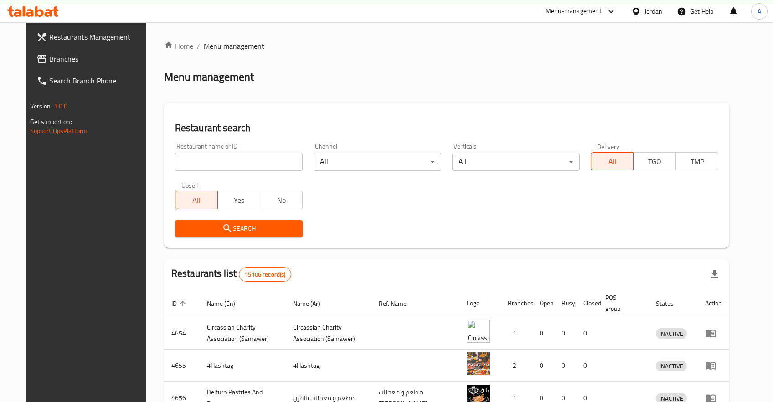
click at [298, 166] on div "Restaurant name or ID Restaurant name or ID" at bounding box center [239, 157] width 139 height 39
click at [264, 162] on input "search" at bounding box center [239, 162] width 128 height 18
type input "قش"
type input "r"
type input "rania"
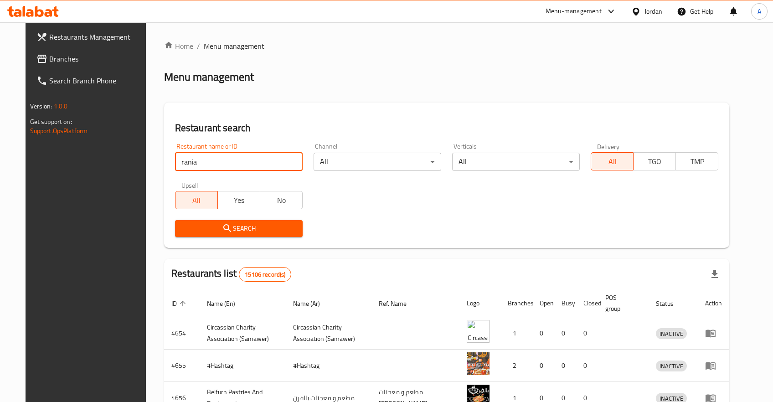
click button "Search" at bounding box center [239, 228] width 128 height 17
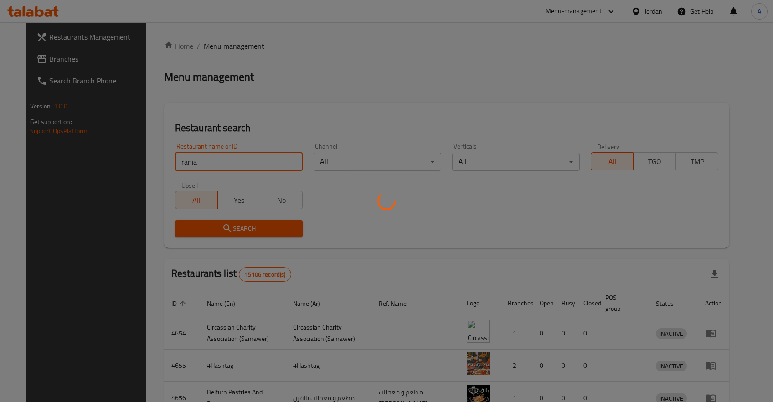
click button "Search" at bounding box center [239, 228] width 128 height 17
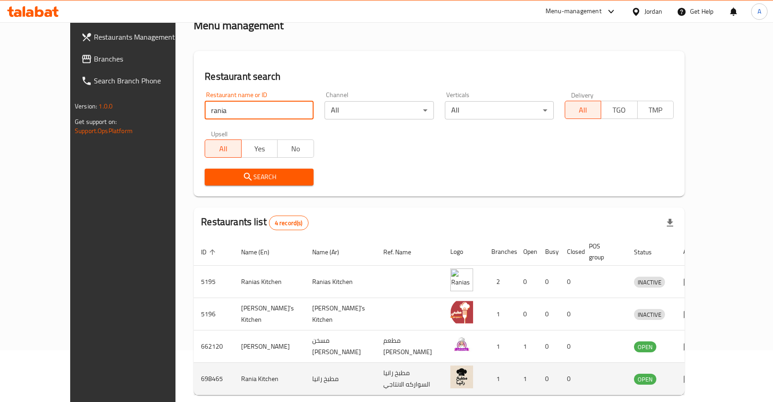
scroll to position [82, 0]
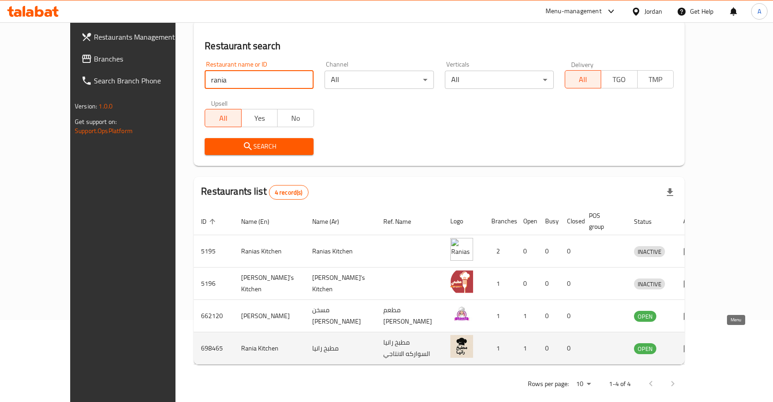
click at [693, 347] on icon "enhanced table" at bounding box center [691, 349] width 3 height 4
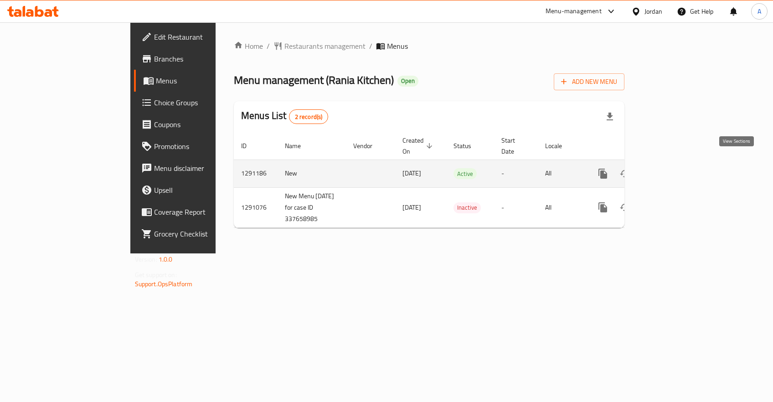
click at [675, 168] on icon "enhanced table" at bounding box center [669, 173] width 11 height 11
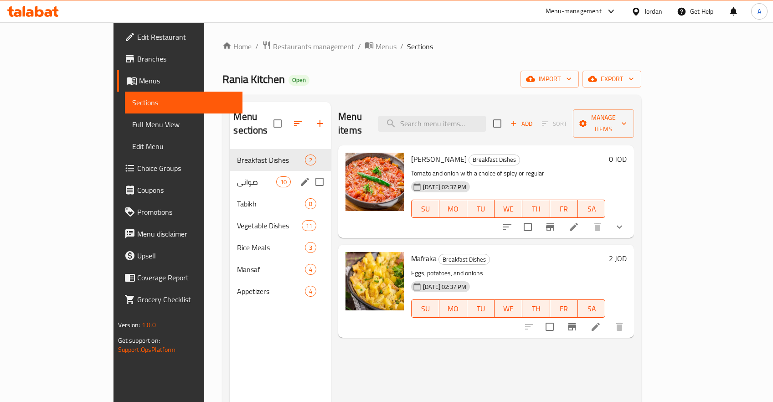
click at [230, 171] on div "صواني 10" at bounding box center [280, 182] width 101 height 22
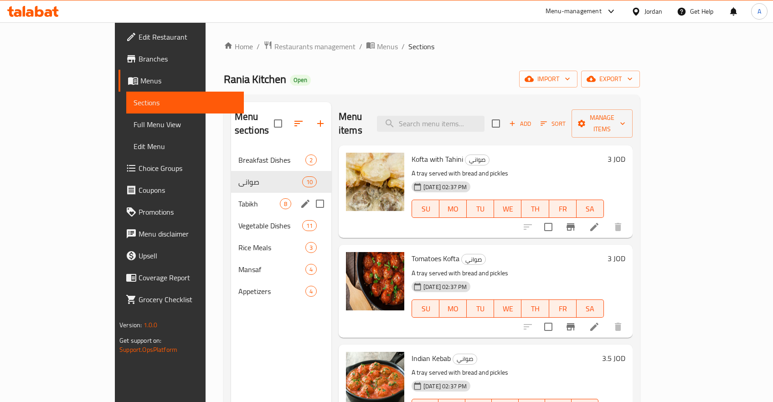
click at [231, 196] on div "Tabikh 8" at bounding box center [281, 204] width 100 height 22
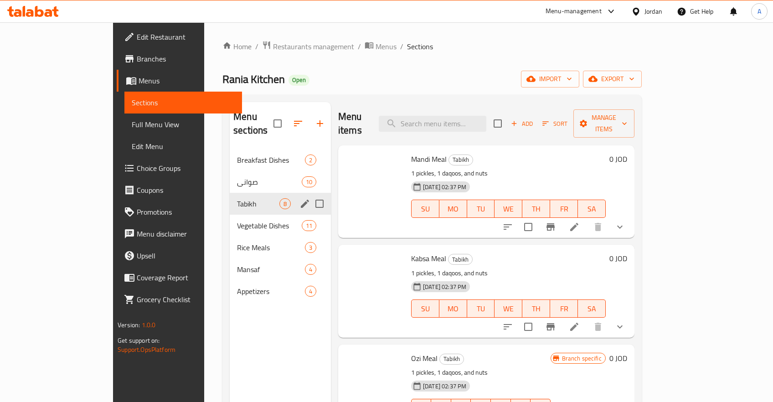
drag, startPoint x: 200, startPoint y: 211, endPoint x: 200, endPoint y: 226, distance: 15.5
click at [237, 220] on span "Vegetable Dishes" at bounding box center [269, 225] width 65 height 11
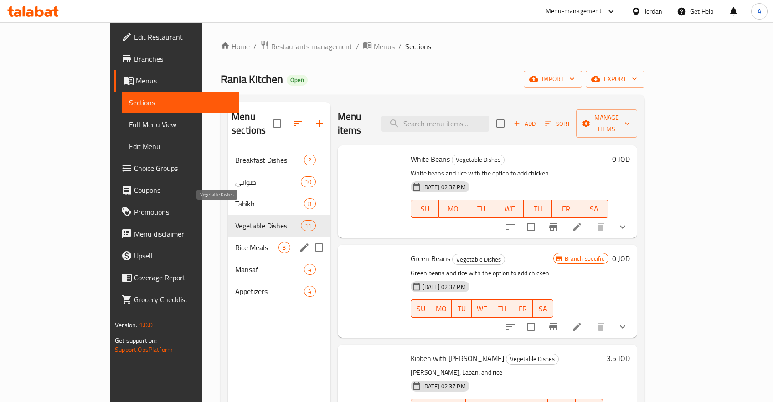
click at [228, 237] on div "Rice Meals 3" at bounding box center [279, 248] width 102 height 22
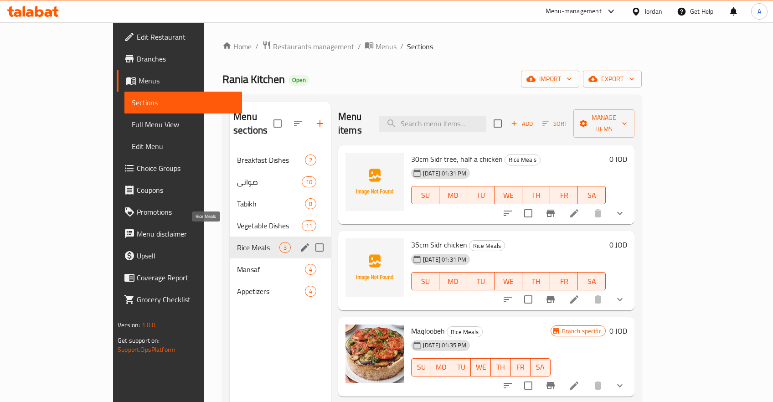
click at [230, 242] on div "Rice Meals 3" at bounding box center [280, 248] width 101 height 22
click at [237, 264] on span "Mansaf" at bounding box center [258, 269] width 42 height 11
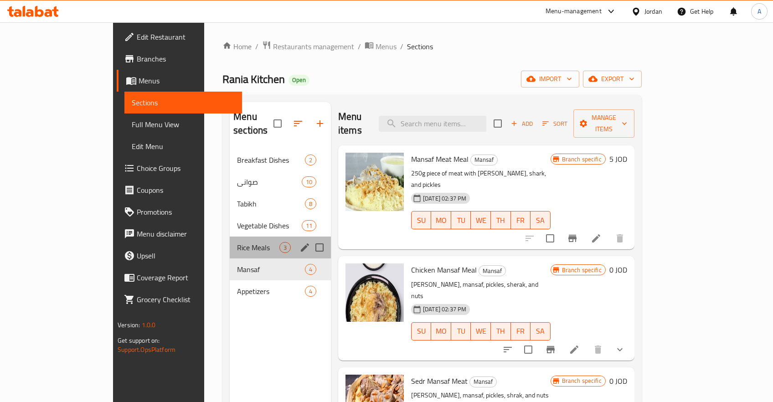
click at [230, 223] on div "Breakfast Dishes 2 صواني 10 Tabikh 8 Vegetable Dishes 11 Rice Meals 3 Mansaf 4 …" at bounding box center [280, 225] width 101 height 153
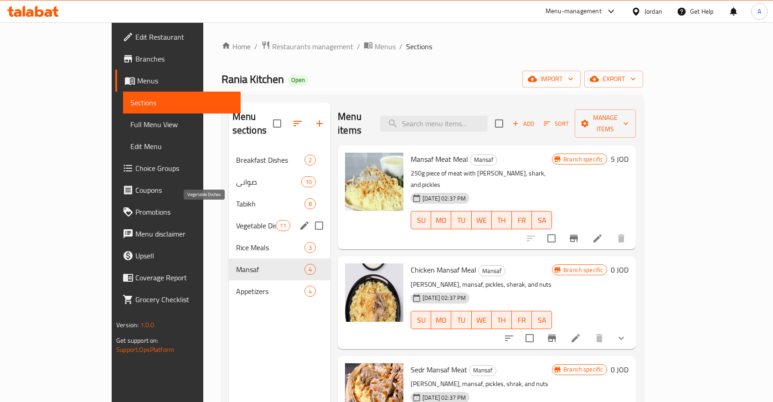
drag, startPoint x: 197, startPoint y: 210, endPoint x: 196, endPoint y: 197, distance: 12.3
click at [236, 220] on span "Vegetable Dishes" at bounding box center [256, 225] width 40 height 11
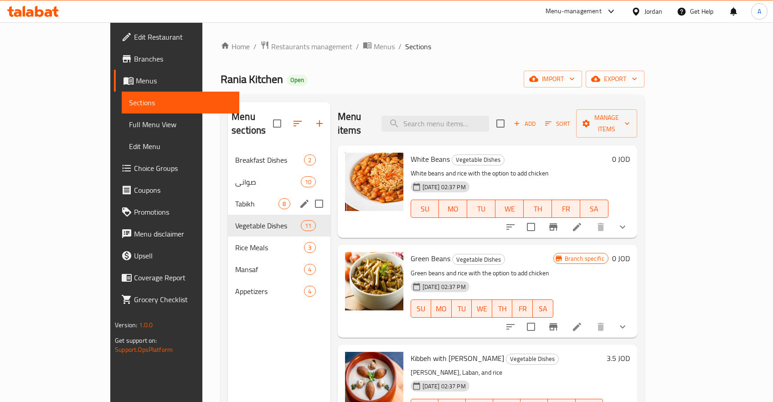
click at [235, 198] on span "Tabikh" at bounding box center [256, 203] width 43 height 11
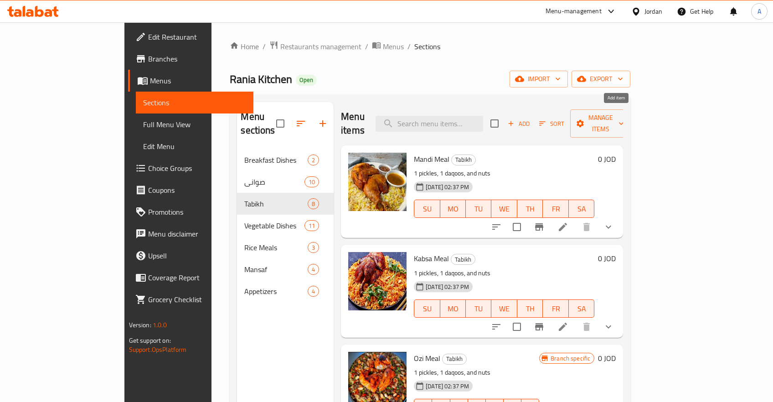
click at [531, 119] on span "Add" at bounding box center [519, 124] width 25 height 10
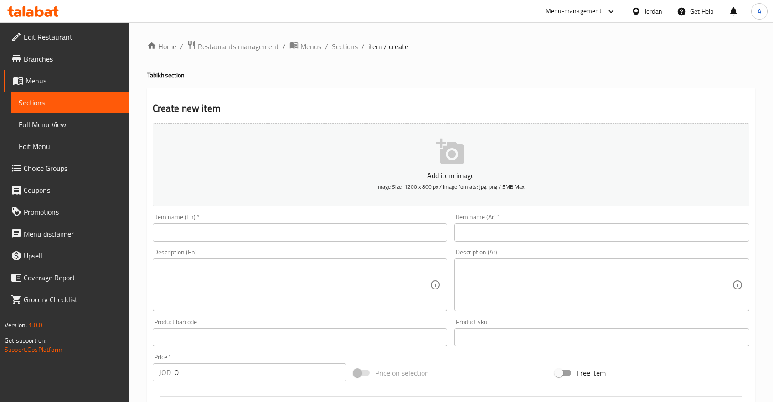
click at [497, 242] on div "Item name (Ar)   * Item name (Ar) *" at bounding box center [602, 227] width 302 height 35
click at [495, 235] on input "text" at bounding box center [602, 232] width 295 height 18
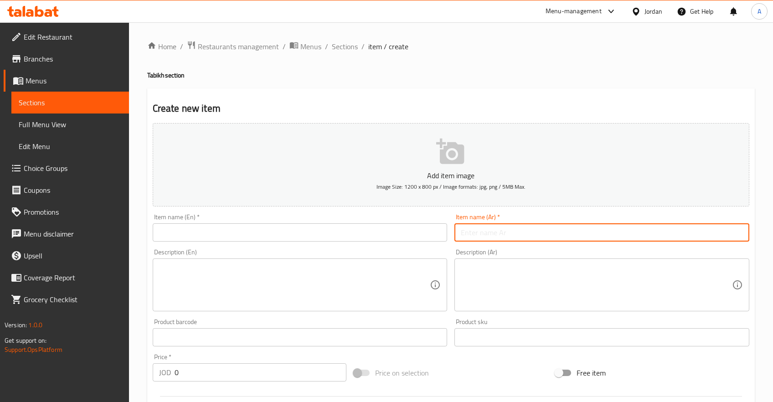
paste input "فول بلبن"
type input "فول بلبن"
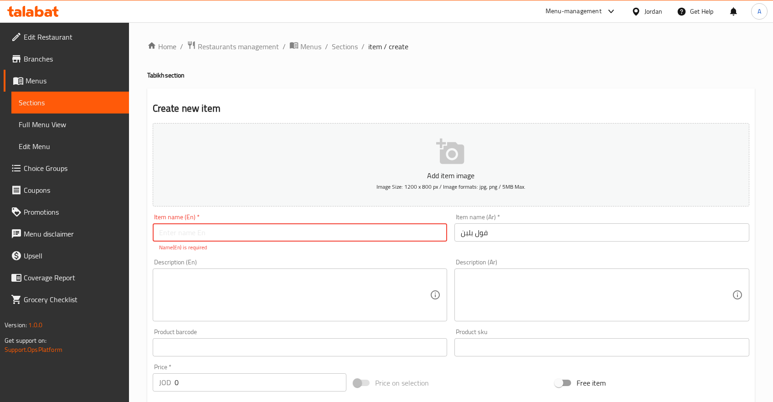
paste input "Foul with Yogurt"
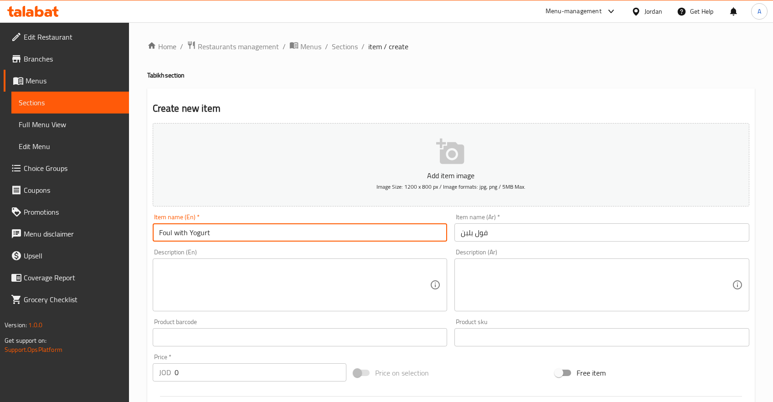
click at [234, 229] on input "Foul with Yogurt" at bounding box center [300, 232] width 295 height 18
paste input "Green Fava Beans"
click at [189, 231] on input "Green Fava Beans with Yogurt" at bounding box center [300, 232] width 295 height 18
type input "Green Beans with Yogurt"
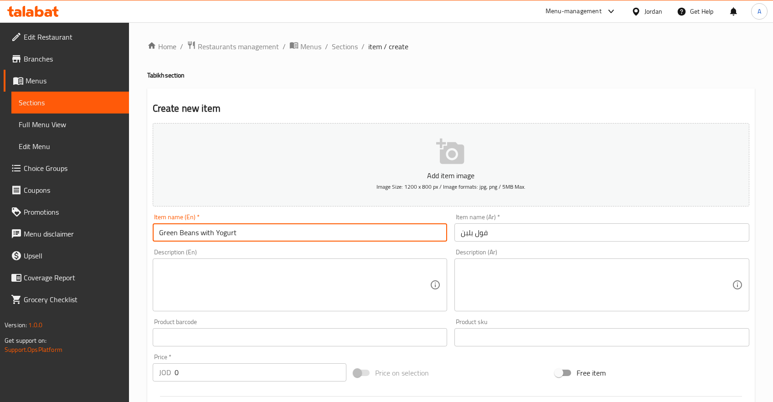
click at [506, 223] on div "Item name (Ar)   * فول بلبن Item name (Ar) *" at bounding box center [602, 228] width 295 height 28
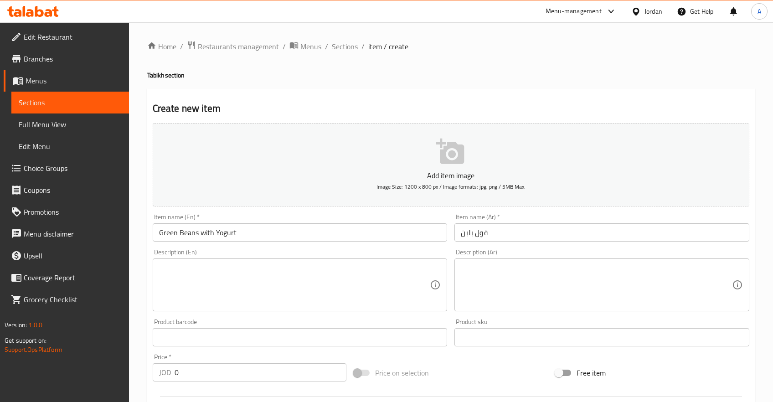
drag, startPoint x: 477, startPoint y: 286, endPoint x: 464, endPoint y: 286, distance: 12.8
click at [476, 286] on textarea at bounding box center [596, 285] width 271 height 43
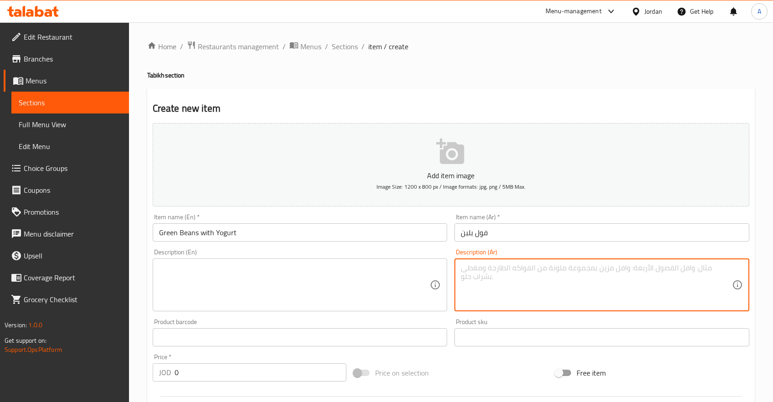
paste textarea "فول أخضر طازج مطهو بلطف، يُقدَّم مع لبن الزبادي ونكهة الثوم والنعناع لمذاق شرقي…"
click at [718, 294] on textarea "فول أخضر طازج مطهو بلطف، يُقدَّم مع لبن الزبادي ونكهة الثوم والنعناع لمذاق شرقي…" at bounding box center [596, 285] width 271 height 43
click at [701, 266] on textarea "فول أخضر طازج مطهو بلطف، يُقدَّم مع لبن الزبادي ونكهة الثوم والنعناع لمذاق شرقي…" at bounding box center [596, 285] width 271 height 43
click at [667, 267] on textarea "فول أخضر طازج مطهو بلطف، يُقدَّم مع لبن الزبادي ونكهة الثوم والنعناع لمذاق شرقي…" at bounding box center [596, 285] width 271 height 43
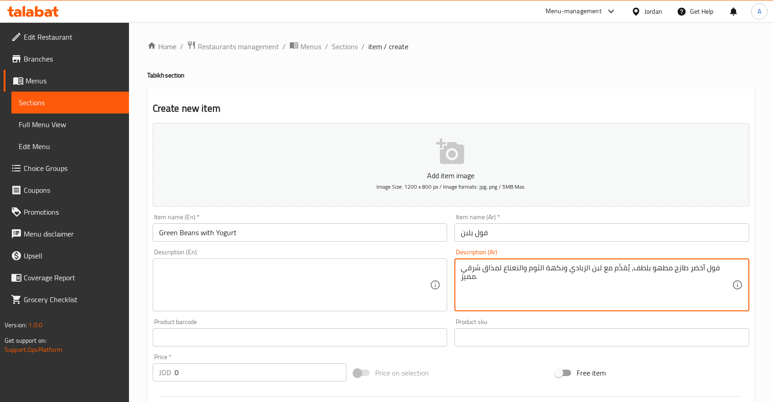
click at [632, 265] on textarea "فول أخضر طازج مطهو بلطف، يُقدَّم مع لبن الزبادي ونكهة الثوم والنعناع لمذاق شرقي…" at bounding box center [596, 285] width 271 height 43
click at [637, 266] on textarea "فول أخضر طازج مطهو بلطف، يُقدَّم مع لبن الزبادي ونكهة الثوم والنعناع لمذاق شرقي…" at bounding box center [596, 285] width 271 height 43
click at [532, 269] on textarea "فول أخضر طازج مطهو ، يُقدَّم مع لبن الزبادي ونكهة الثوم والنعناع لمذاق شرقي ممي…" at bounding box center [596, 285] width 271 height 43
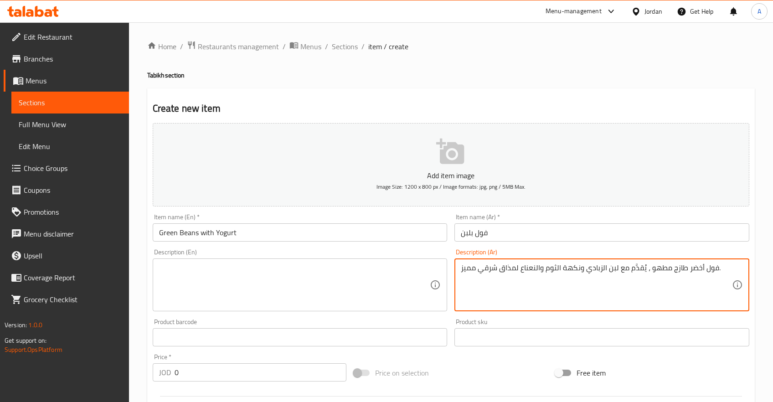
click at [532, 269] on textarea "فول أخضر طازج مطهو ، يُقدَّم مع لبن الزبادي ونكهة الثوم والنعناع لمذاق شرقي ممي…" at bounding box center [596, 285] width 271 height 43
type textarea "فول أخضر طازج مطهو ، يُقدَّم مع لبن الزبادي ونكهة الثوم لمذاق شرقي مميز."
click at [371, 278] on textarea at bounding box center [294, 285] width 271 height 43
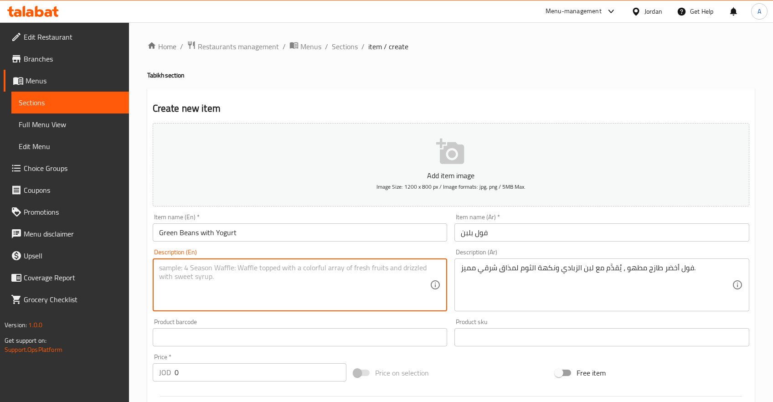
click at [239, 282] on textarea at bounding box center [294, 285] width 271 height 43
paste textarea "Fresh green fava beans gently cooked and served with yogurt, garlic, and mint f…"
click at [400, 281] on textarea "Fresh green fava beans gently cooked and served with yogurt, garlic, and mint f…" at bounding box center [294, 285] width 271 height 43
click at [185, 268] on textarea "Fresh green fava beans gently cooked and served with yogurt, garlic, and mint f…" at bounding box center [294, 285] width 271 height 43
click at [205, 268] on textarea "Fresh green fava beans gently cooked and served with yogurt, garlic, and mint f…" at bounding box center [294, 285] width 271 height 43
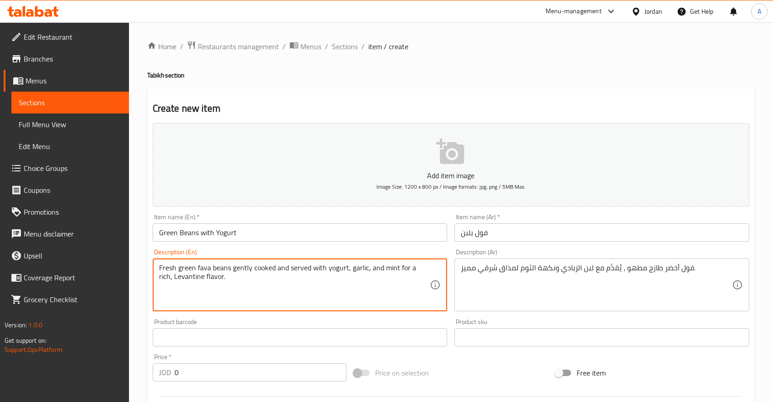
click at [205, 268] on textarea "Fresh green fava beans gently cooked and served with yogurt, garlic, and mint f…" at bounding box center [294, 285] width 271 height 43
click at [230, 271] on textarea "Fresh green beans gently cooked and served with yogurt, garlic, and mint for a …" at bounding box center [294, 285] width 271 height 43
click at [357, 268] on textarea "Fresh green beans cooked and served with yogurt, garlic, and mint for a rich, L…" at bounding box center [294, 285] width 271 height 43
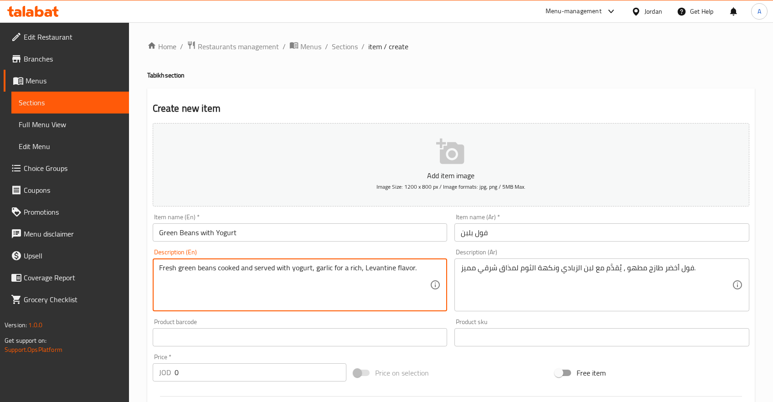
click at [409, 288] on textarea "Fresh green beans cooked and served with yogurt, garlic for a rich, Levantine f…" at bounding box center [294, 285] width 271 height 43
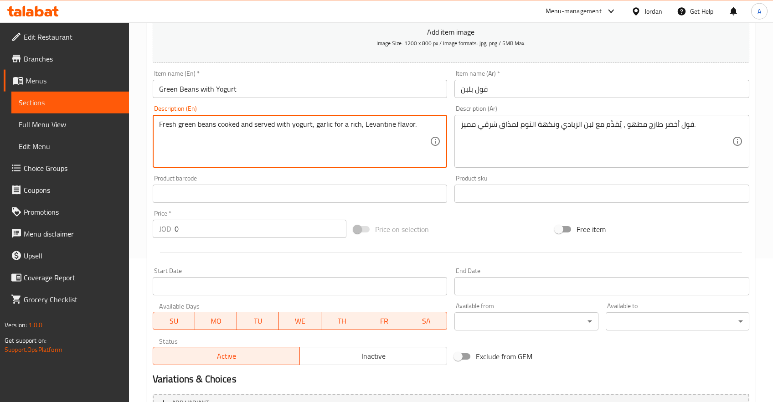
scroll to position [145, 0]
type textarea "Fresh green beans cooked and served with yogurt, garlic for a rich, Levantine f…"
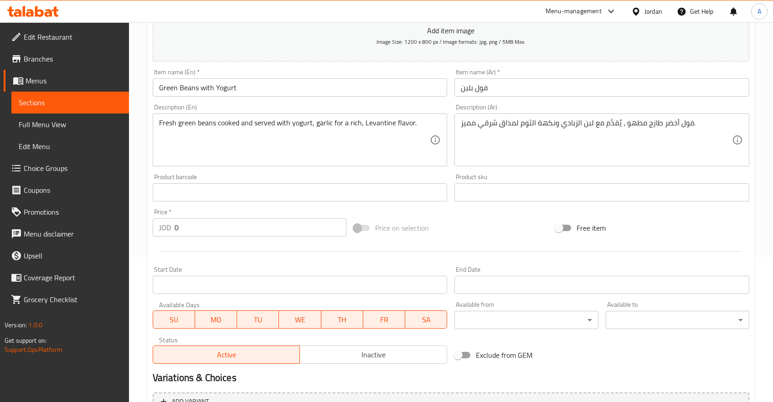
click at [197, 216] on div "Price   * JOD 0 Price *" at bounding box center [250, 223] width 194 height 28
click at [198, 225] on input "0" at bounding box center [261, 227] width 172 height 18
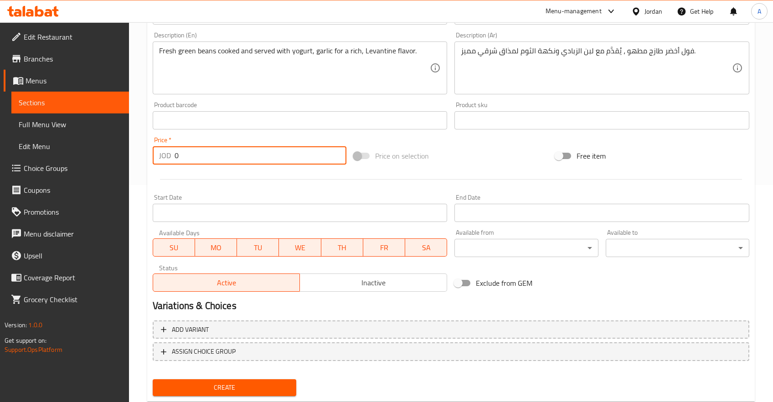
scroll to position [242, 0]
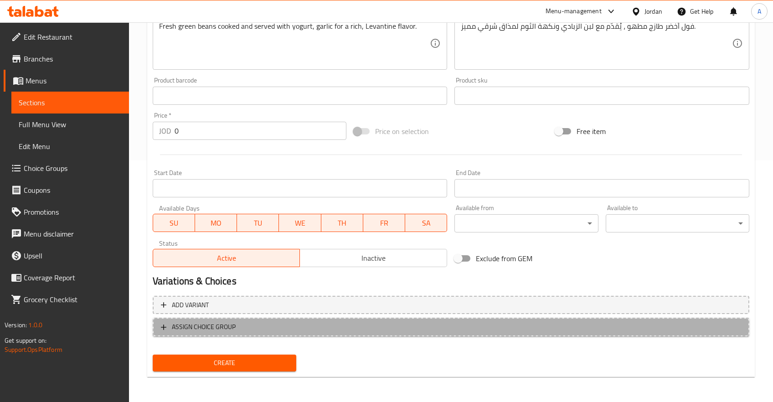
click at [164, 327] on icon "button" at bounding box center [163, 327] width 9 height 9
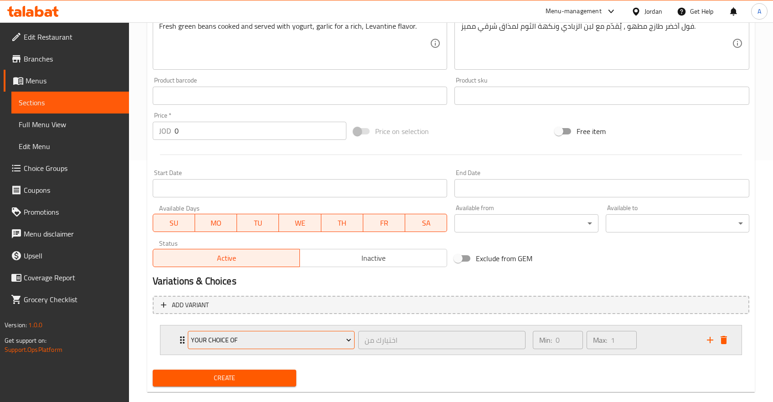
click at [275, 343] on span "Your Choice Of" at bounding box center [271, 340] width 161 height 11
click at [410, 351] on div at bounding box center [386, 201] width 773 height 402
click at [282, 353] on div "Your Choice Of اختيارك من ​" at bounding box center [356, 340] width 349 height 29
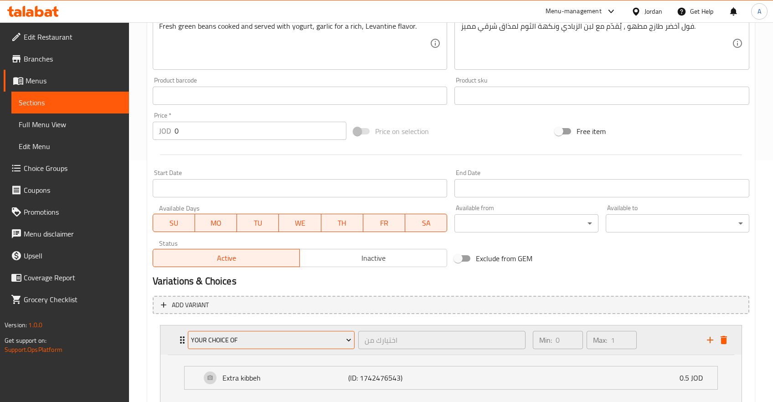
click at [282, 343] on span "Your Choice Of" at bounding box center [271, 340] width 161 height 11
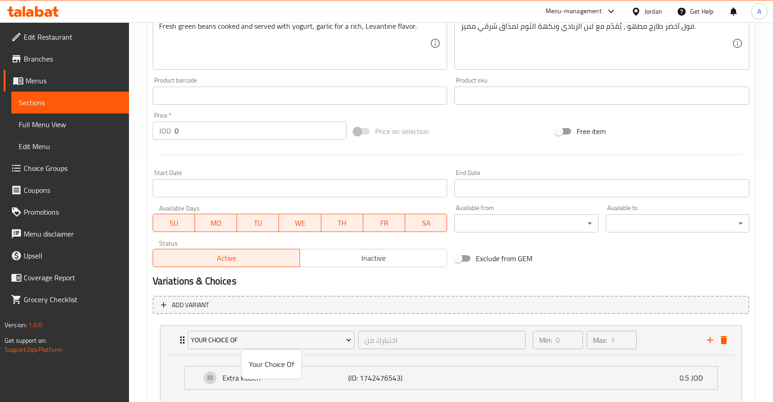
click at [724, 278] on div at bounding box center [386, 201] width 773 height 402
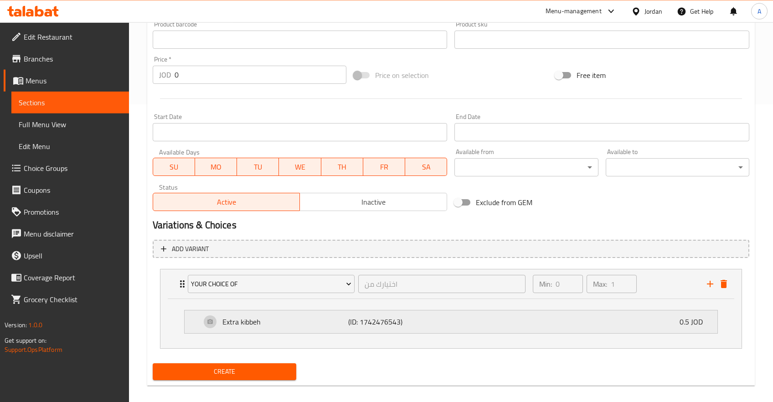
scroll to position [306, 0]
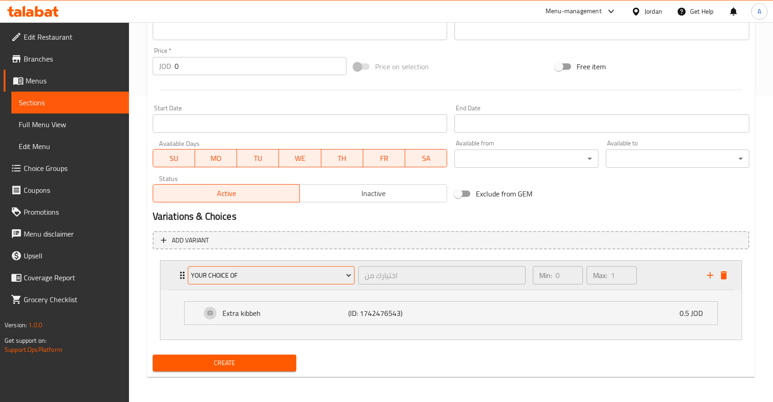
click at [234, 277] on span "Your Choice Of" at bounding box center [271, 275] width 161 height 11
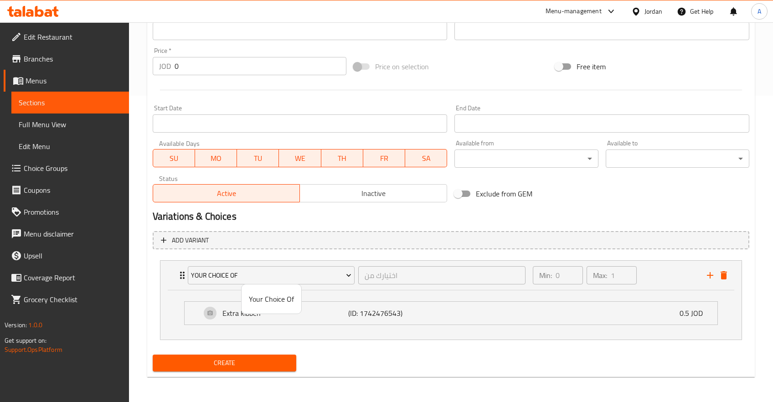
click at [261, 297] on span "Your Choice Of" at bounding box center [271, 299] width 45 height 11
drag, startPoint x: 165, startPoint y: 275, endPoint x: 194, endPoint y: 276, distance: 29.2
click at [169, 276] on div "Your Choice Of اختيارك من ​ Min: 0 ​ Max: 1 ​ Extra kibbeh (ID: 1742476543) 0.5…" at bounding box center [451, 300] width 597 height 87
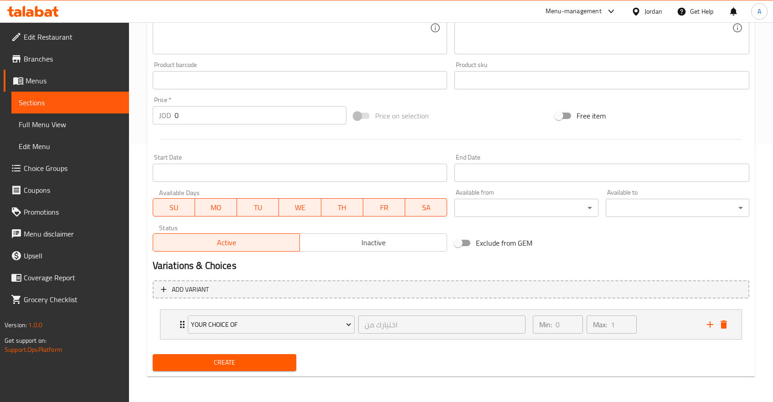
scroll to position [257, 0]
click at [194, 276] on div "Variations & Choices" at bounding box center [451, 266] width 604 height 21
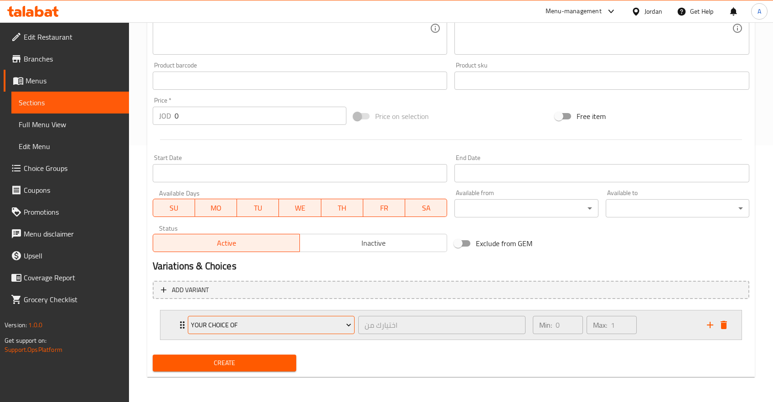
click at [218, 325] on span "Your Choice Of" at bounding box center [271, 325] width 161 height 11
click at [266, 352] on span "Your Choice Of" at bounding box center [271, 348] width 45 height 11
click at [348, 323] on icon "Expand" at bounding box center [348, 325] width 9 height 9
drag, startPoint x: 254, startPoint y: 352, endPoint x: 291, endPoint y: 352, distance: 36.5
click at [254, 352] on span "Your Choice Of" at bounding box center [271, 348] width 45 height 11
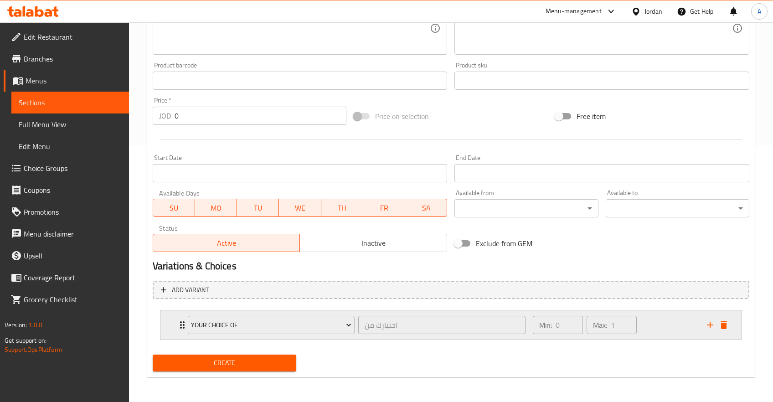
click at [704, 323] on div "Your Choice Of اختيارك من ​ Min: 0 ​ Max: 1 ​ Extra kibbeh (ID: 1742476543) 0.5…" at bounding box center [451, 324] width 597 height 37
click at [681, 326] on div "Min: 0 ​ Max: 1 ​" at bounding box center [615, 325] width 174 height 29
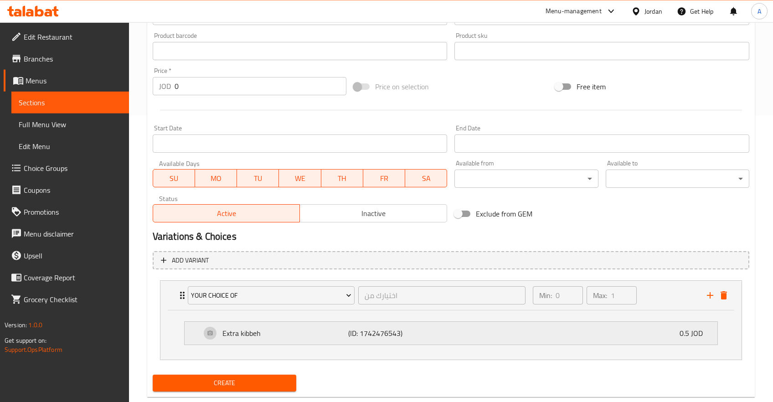
scroll to position [305, 0]
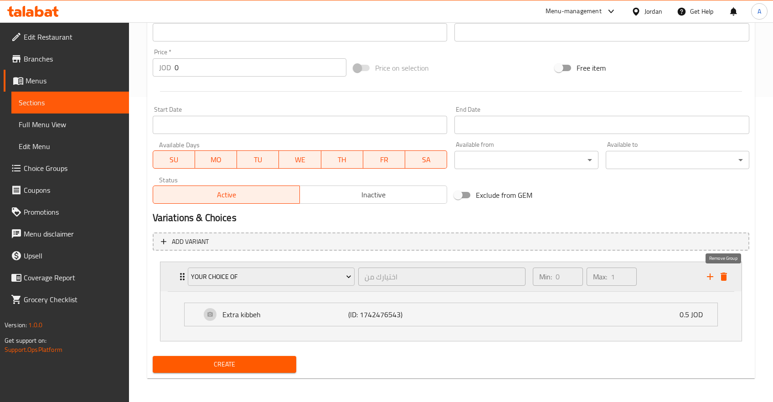
click at [723, 275] on icon "delete" at bounding box center [724, 277] width 6 height 8
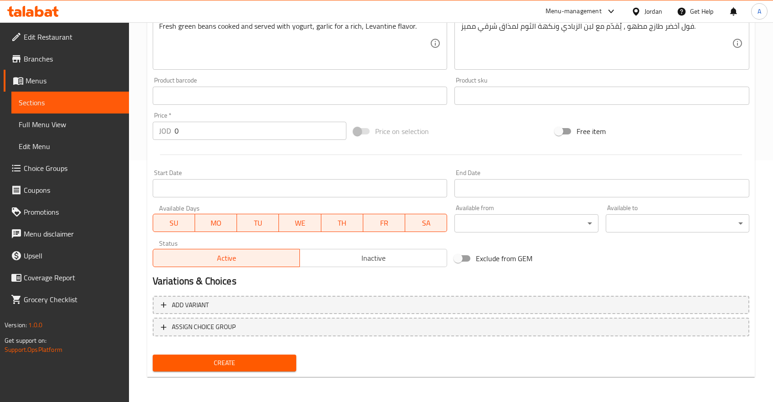
click at [243, 368] on span "Create" at bounding box center [224, 363] width 129 height 11
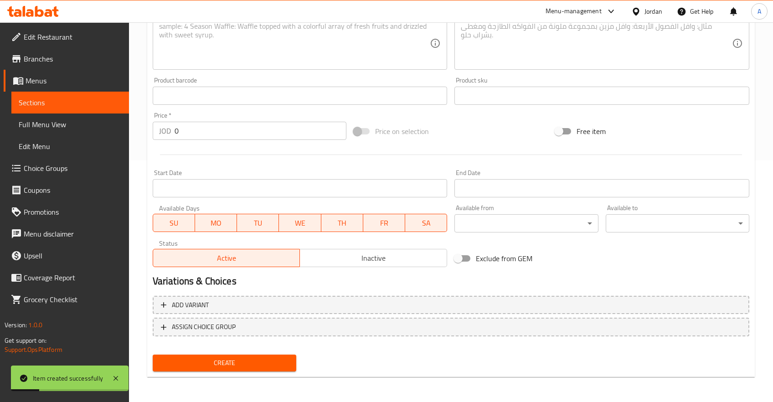
click at [43, 102] on span "Sections" at bounding box center [70, 102] width 103 height 11
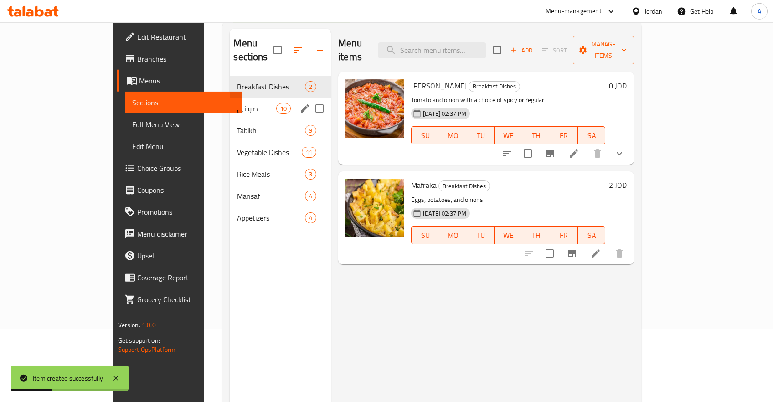
scroll to position [31, 0]
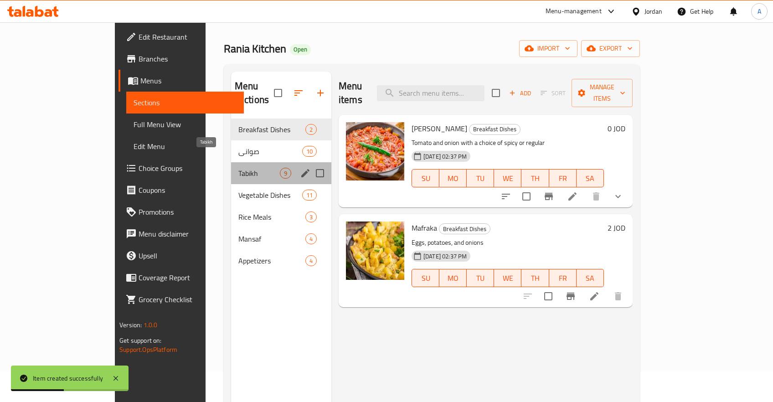
click at [239, 168] on span "Tabikh" at bounding box center [260, 173] width 42 height 11
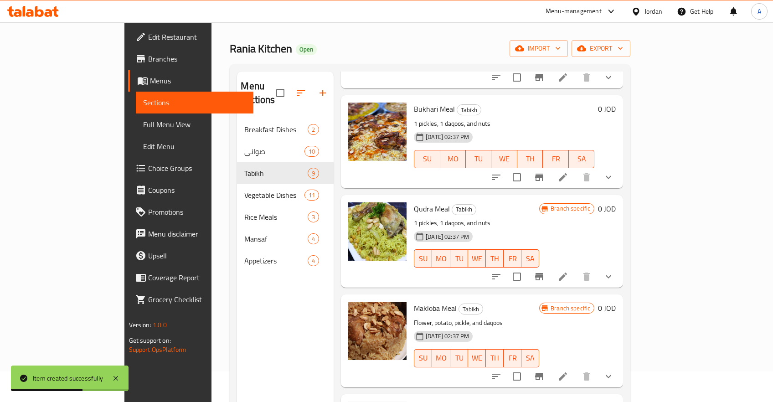
scroll to position [127, 0]
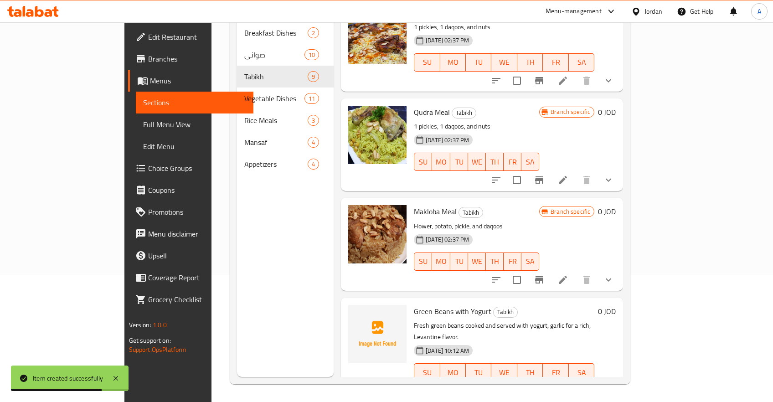
click at [598, 383] on li at bounding box center [585, 391] width 26 height 16
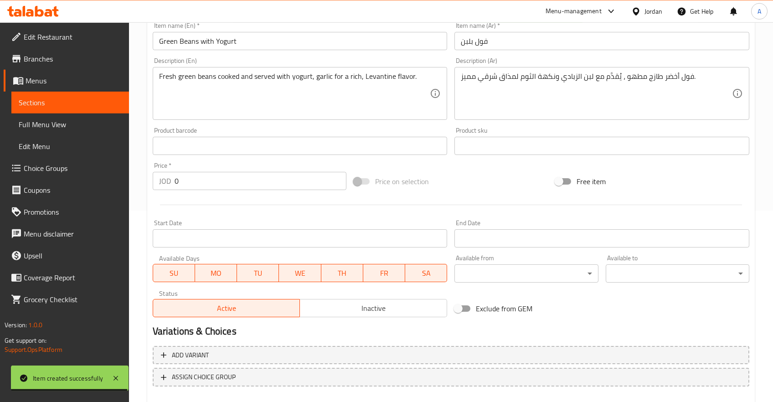
scroll to position [193, 0]
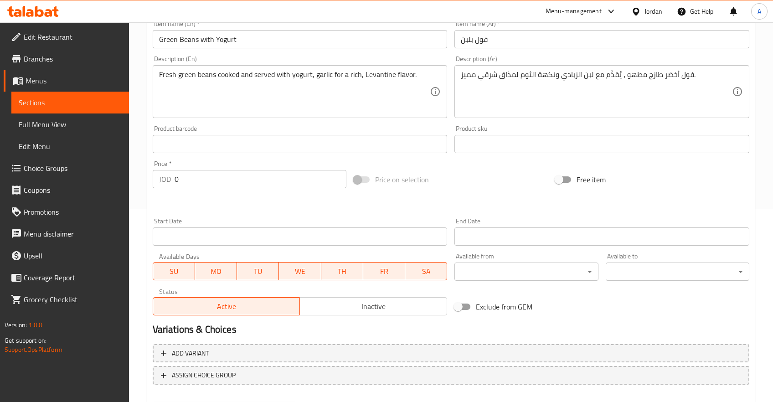
click at [464, 301] on input "Exclude from GEM" at bounding box center [458, 306] width 52 height 17
click at [452, 304] on input "Exclude from GEM" at bounding box center [467, 306] width 52 height 17
checkbox input "false"
click at [19, 104] on link "Sections" at bounding box center [70, 103] width 118 height 22
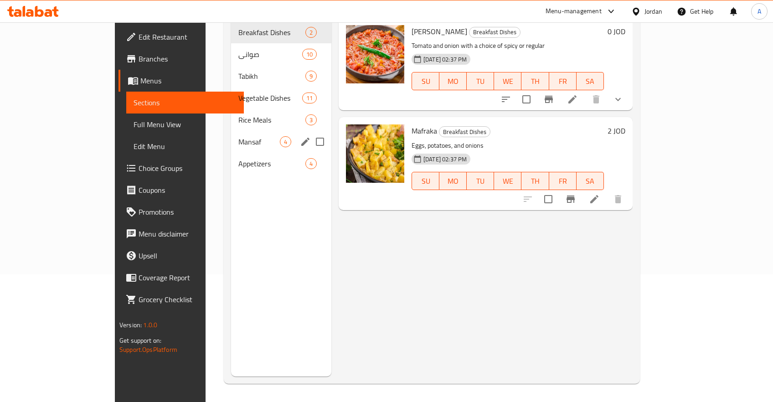
scroll to position [127, 0]
click at [231, 131] on div "Mansaf 4" at bounding box center [281, 142] width 100 height 22
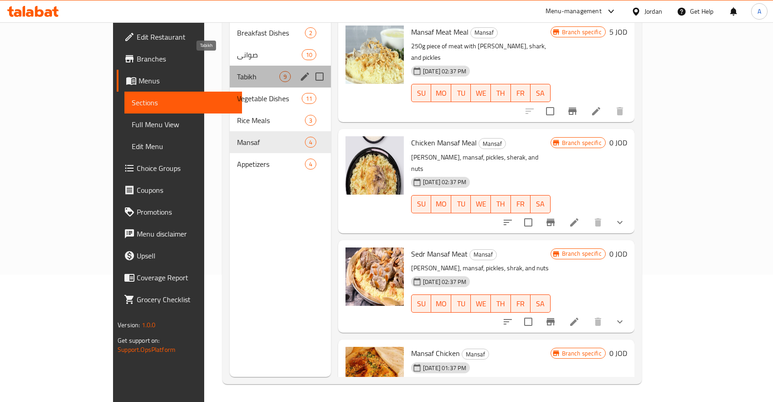
click at [237, 71] on span "Tabikh" at bounding box center [258, 76] width 42 height 11
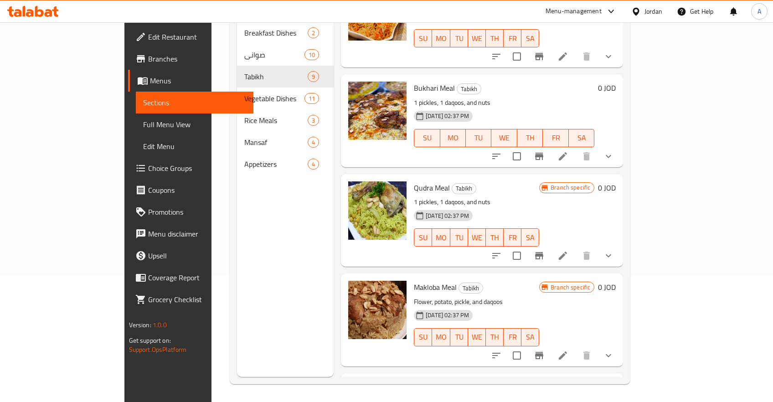
scroll to position [518, 0]
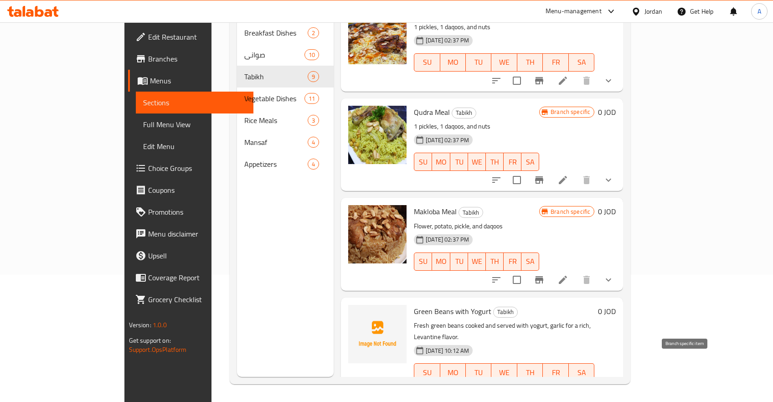
click at [567, 385] on icon "Branch-specific-item" at bounding box center [561, 390] width 11 height 11
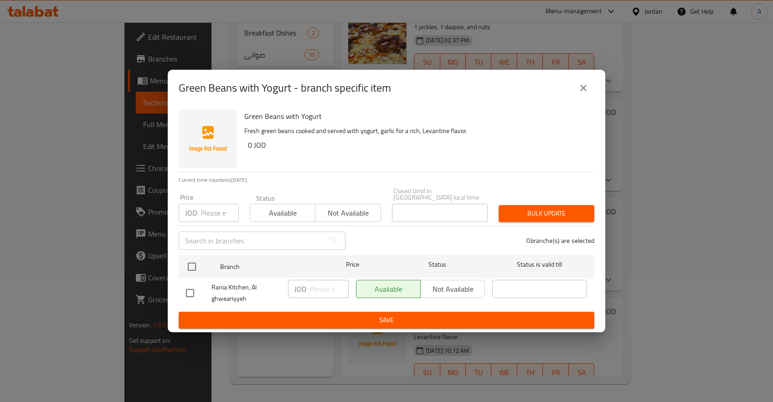
drag, startPoint x: 464, startPoint y: 300, endPoint x: 464, endPoint y: 289, distance: 10.5
click at [464, 299] on div "Available Not available" at bounding box center [421, 293] width 136 height 34
click at [464, 289] on div "Available Not available" at bounding box center [420, 289] width 129 height 18
click at [448, 288] on div "Available Not available" at bounding box center [420, 289] width 129 height 18
click at [436, 283] on div "Available Not available" at bounding box center [420, 289] width 129 height 18
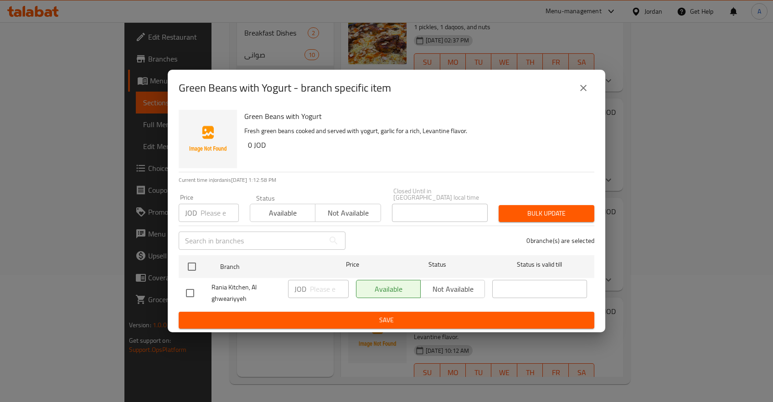
click at [436, 283] on div "Available Not available" at bounding box center [420, 289] width 129 height 18
click at [241, 282] on span "Rania Kitchen, Al ghweariyyeh" at bounding box center [246, 293] width 69 height 23
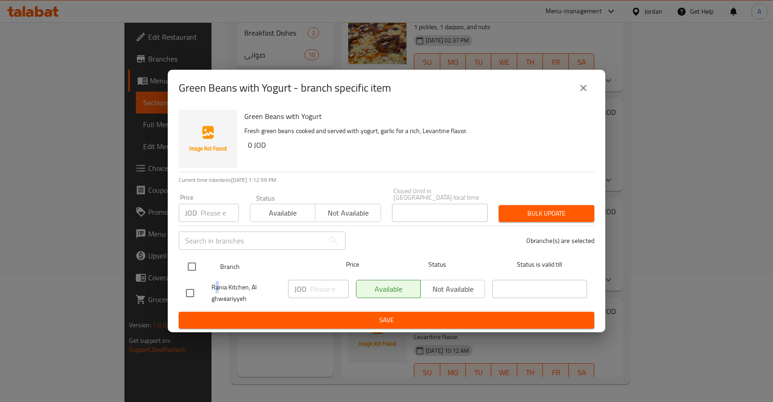
drag, startPoint x: 217, startPoint y: 286, endPoint x: 198, endPoint y: 271, distance: 24.0
click at [207, 281] on div "Rania Kitchen, Al ghweariyyeh" at bounding box center [233, 293] width 102 height 34
click at [194, 268] on input "checkbox" at bounding box center [191, 266] width 19 height 19
checkbox input "true"
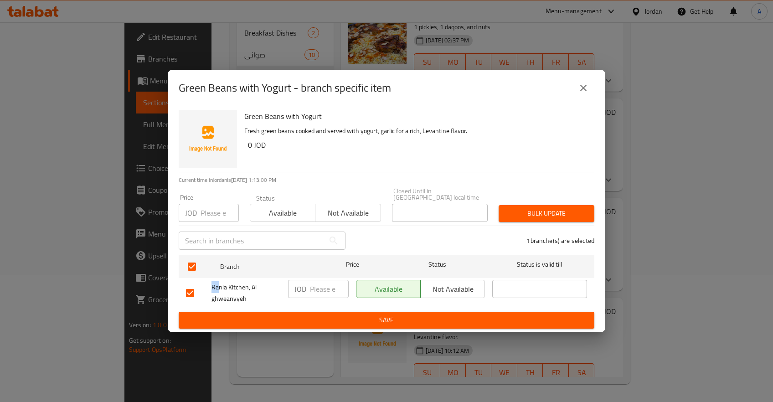
click at [431, 293] on button "Not available" at bounding box center [452, 289] width 65 height 18
click at [457, 312] on button "Save" at bounding box center [387, 320] width 416 height 17
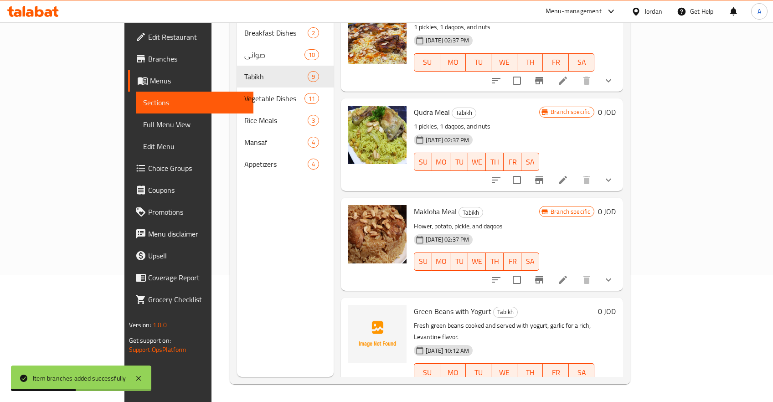
click at [598, 301] on div "Green Beans with Yogurt Tabikh Fresh green beans cooked and served with yogurt,…" at bounding box center [504, 349] width 188 height 97
click at [598, 383] on li at bounding box center [585, 391] width 26 height 16
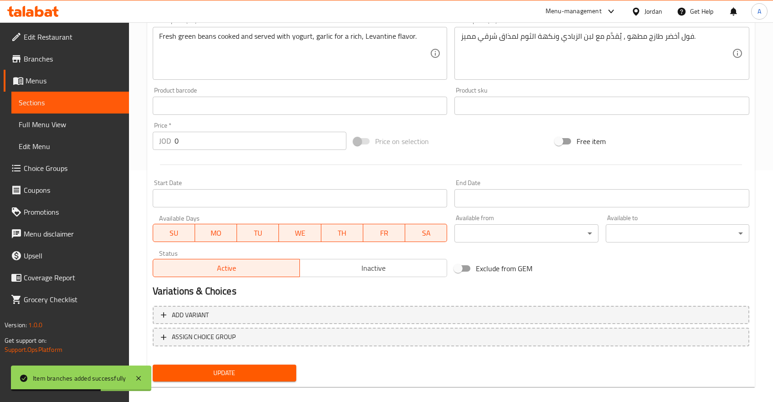
scroll to position [242, 0]
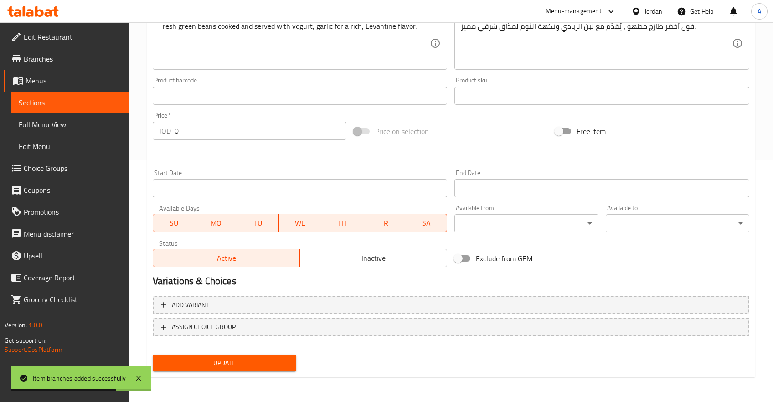
click at [173, 295] on div "Add variant ASSIGN CHOICE GROUP" at bounding box center [451, 321] width 604 height 59
click at [180, 305] on span "Add variant" at bounding box center [190, 305] width 37 height 11
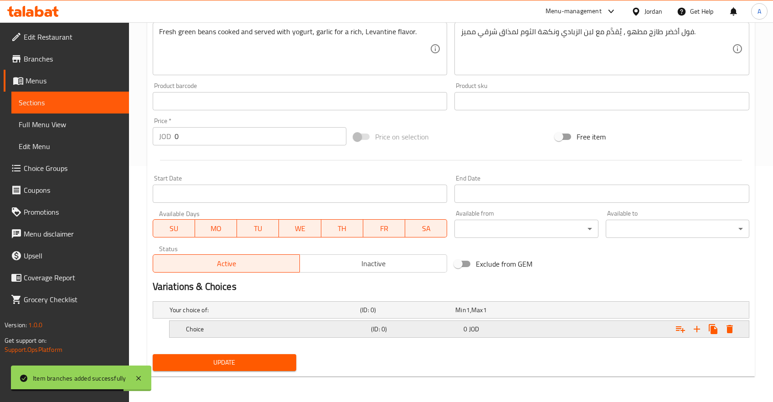
scroll to position [235, 0]
drag, startPoint x: 198, startPoint y: 323, endPoint x: 224, endPoint y: 337, distance: 29.8
click at [197, 321] on div "Choice (ID: 0) 0 JOD" at bounding box center [454, 311] width 572 height 20
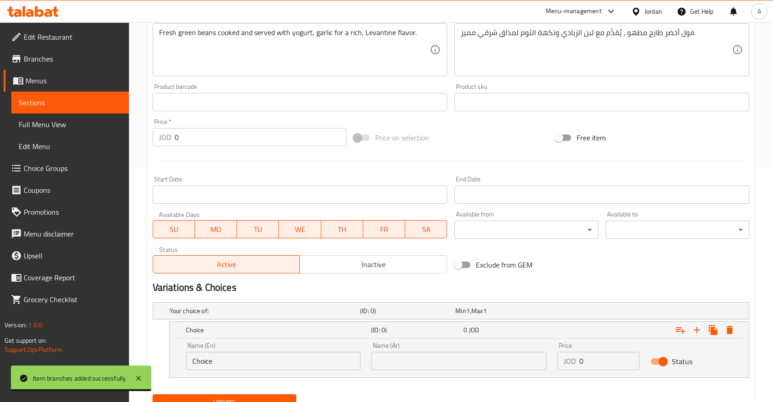
click at [305, 351] on div "Name (En) Choice Name (En)" at bounding box center [273, 357] width 175 height 28
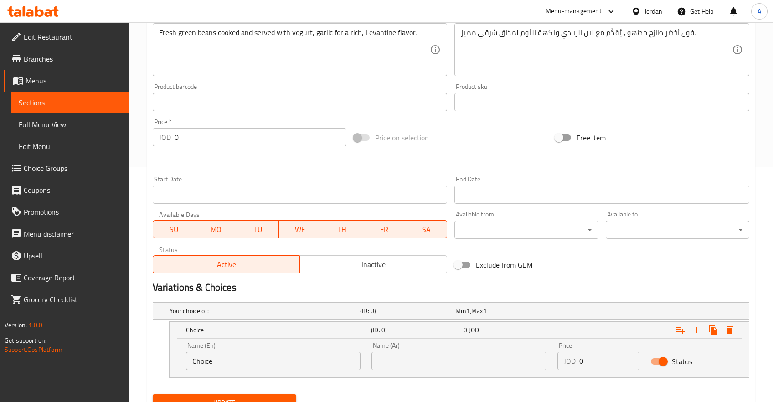
click at [242, 359] on input "Choice" at bounding box center [273, 361] width 175 height 18
click at [213, 328] on h5 "Choice" at bounding box center [277, 330] width 182 height 9
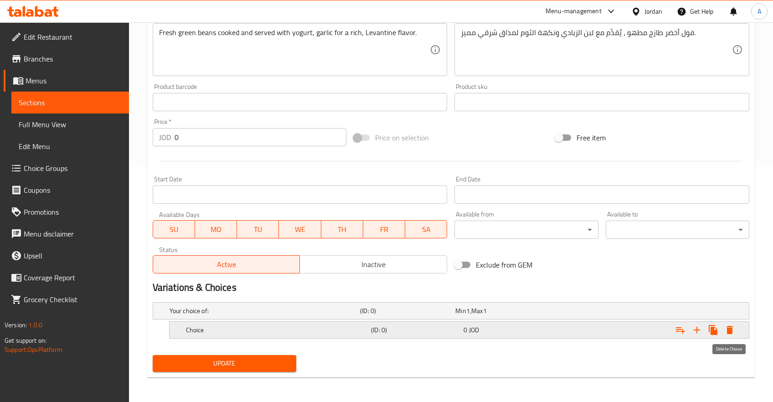
click at [733, 332] on icon "Expand" at bounding box center [730, 330] width 11 height 11
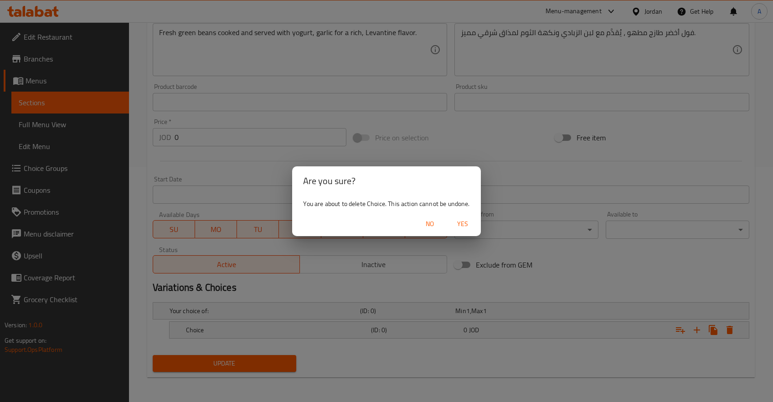
click at [466, 224] on span "Yes" at bounding box center [463, 223] width 22 height 11
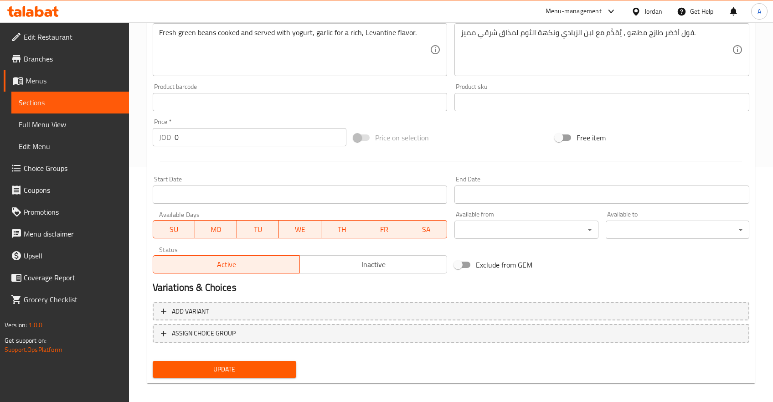
scroll to position [233, 0]
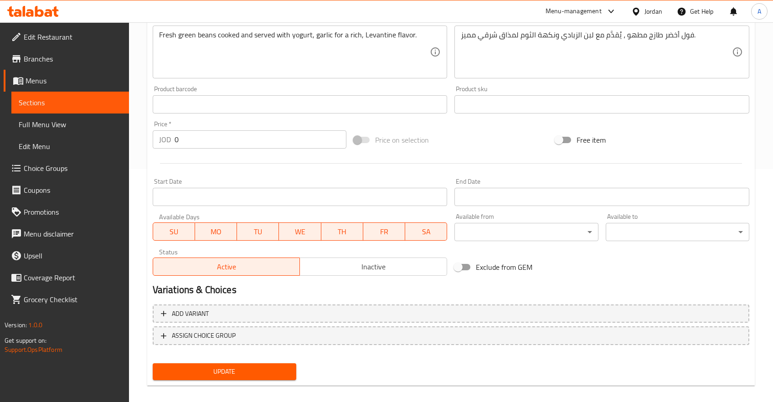
click at [134, 323] on div "Home / Restaurants management / Menus / Sections / item / update Tabikh section…" at bounding box center [451, 100] width 644 height 622
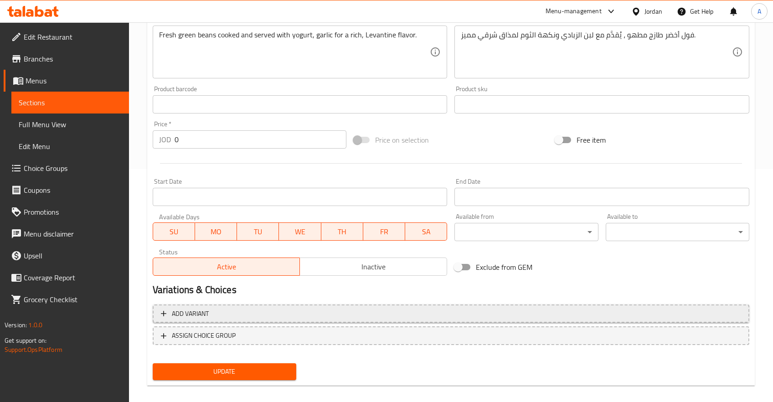
click at [193, 319] on span "Add variant" at bounding box center [190, 313] width 37 height 11
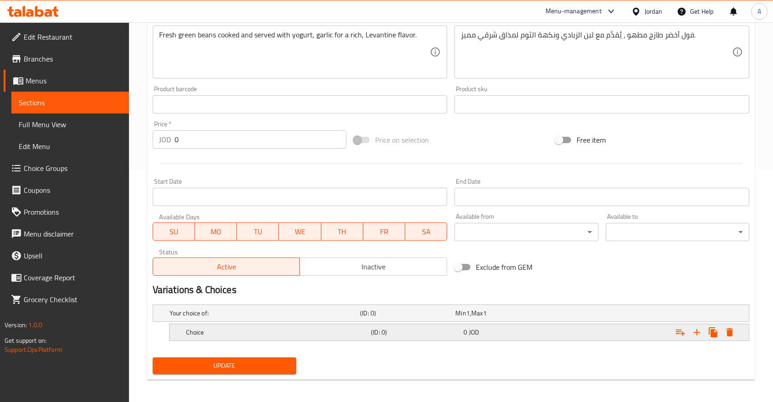
click at [216, 318] on h5 "Choice" at bounding box center [263, 313] width 187 height 9
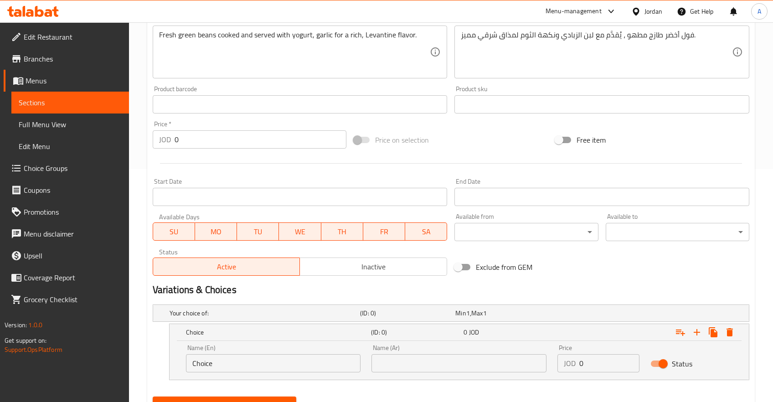
click at [269, 364] on input "Choice" at bounding box center [273, 363] width 175 height 18
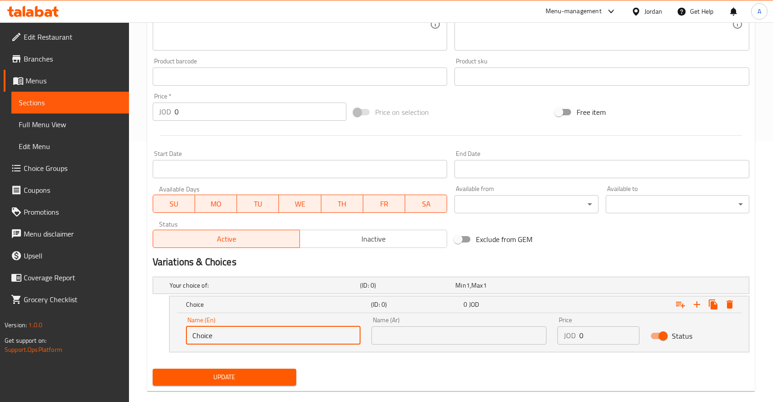
scroll to position [275, 0]
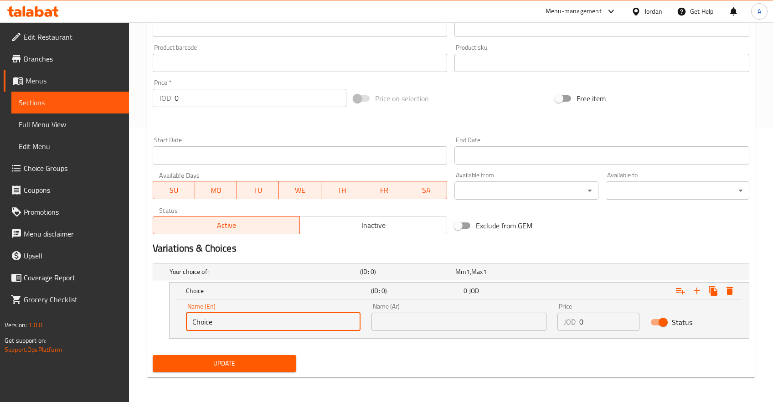
drag, startPoint x: 222, startPoint y: 328, endPoint x: 178, endPoint y: 323, distance: 44.1
click at [186, 323] on input "Choice" at bounding box center [273, 322] width 175 height 18
type input "ًهفا"
type input "ص"
type input "With chicken Thai"
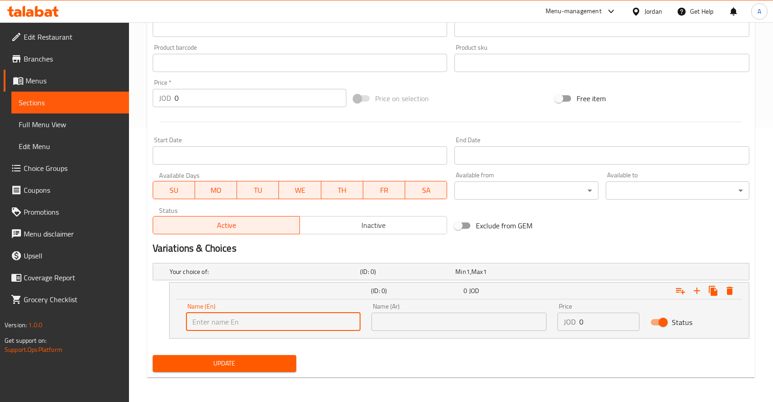
click at [286, 317] on input "text" at bounding box center [273, 322] width 175 height 18
type input "بدون"
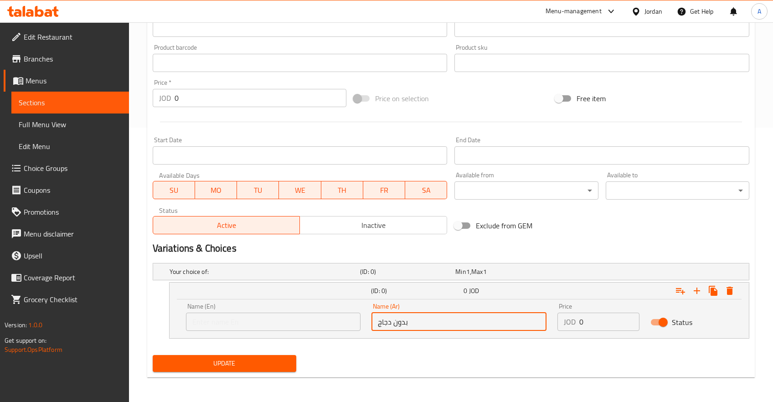
type input "بدون دجاج"
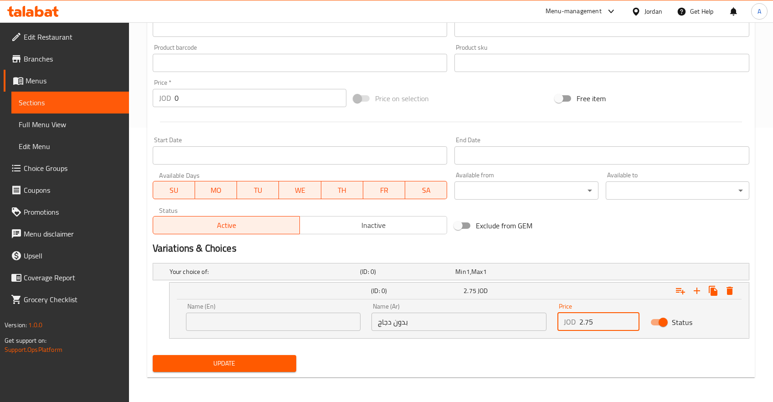
type input "2.75"
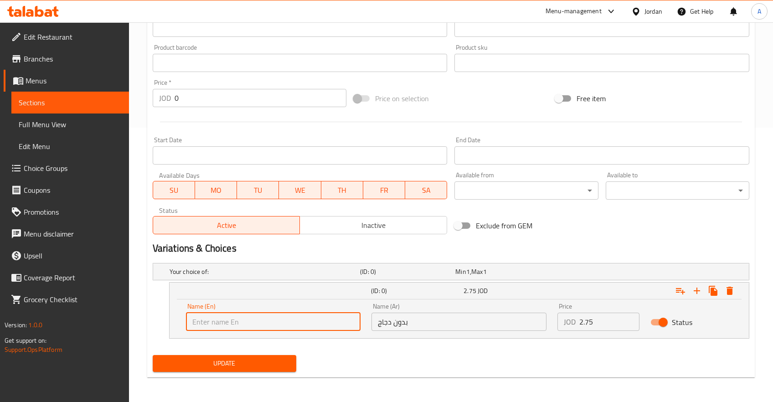
click at [238, 318] on input "text" at bounding box center [273, 322] width 175 height 18
type input "witho"
type input "Without chicken"
click at [225, 321] on input "text" at bounding box center [273, 322] width 175 height 18
paste input "with Chicken"
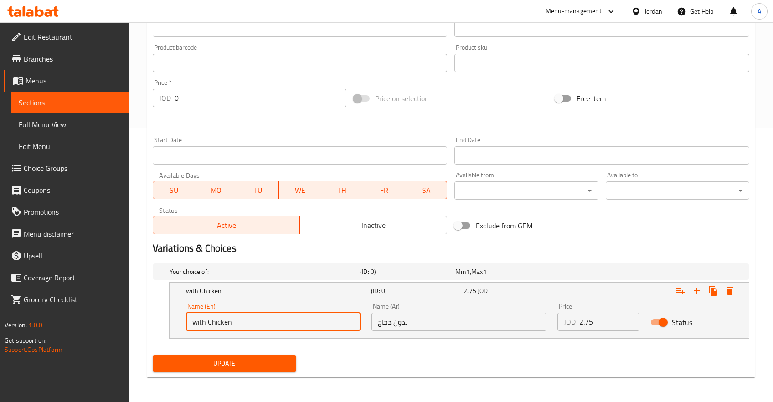
click at [208, 326] on input "with Chicken" at bounding box center [273, 322] width 175 height 18
type input "Without Chicken"
click at [699, 288] on icon "Expand" at bounding box center [697, 291] width 11 height 11
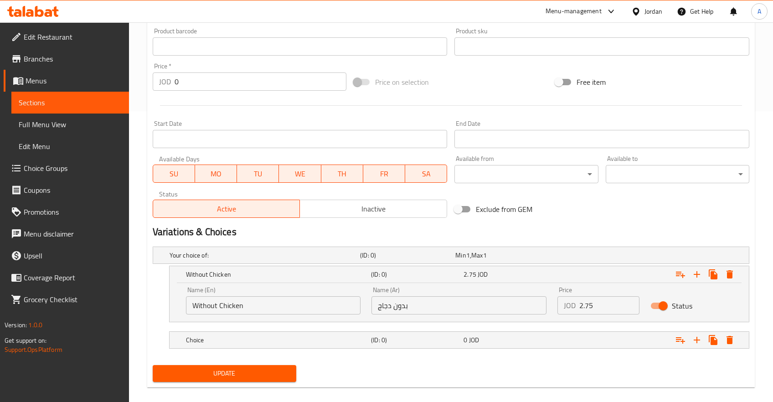
scroll to position [301, 0]
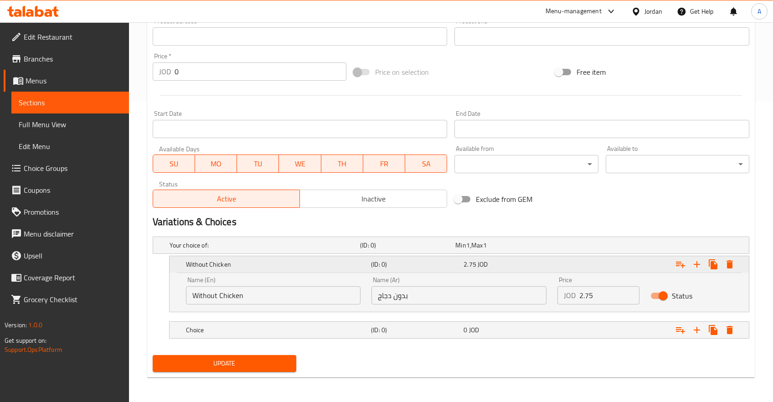
click at [208, 264] on h5 "Without Chicken" at bounding box center [277, 264] width 182 height 9
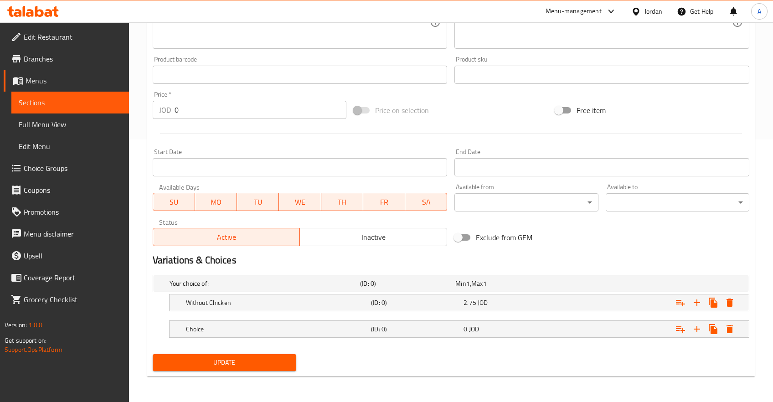
scroll to position [262, 0]
click at [571, 286] on div "Expand" at bounding box center [645, 285] width 191 height 4
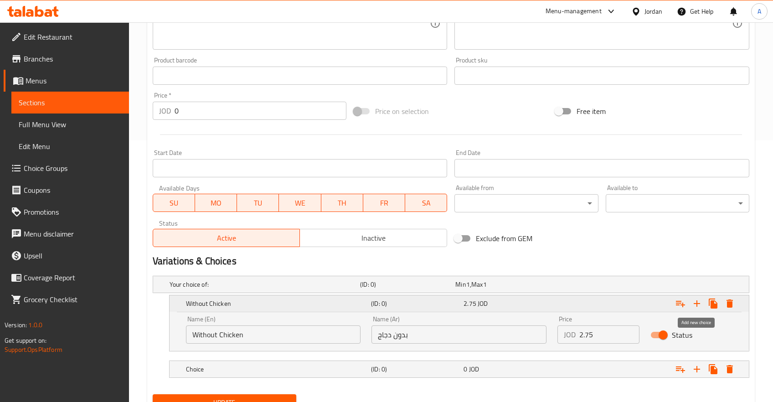
click at [696, 304] on icon "Expand" at bounding box center [697, 303] width 11 height 11
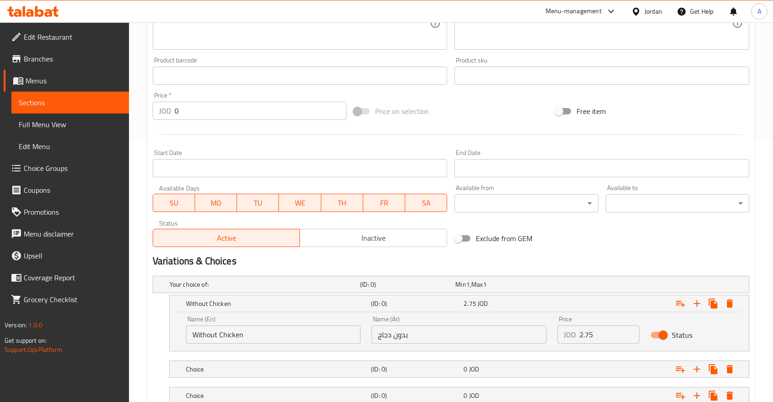
scroll to position [327, 0]
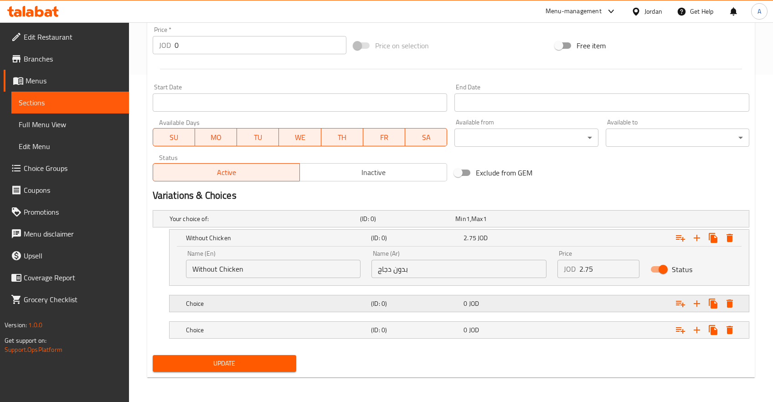
click at [735, 244] on icon "Expand" at bounding box center [730, 238] width 11 height 11
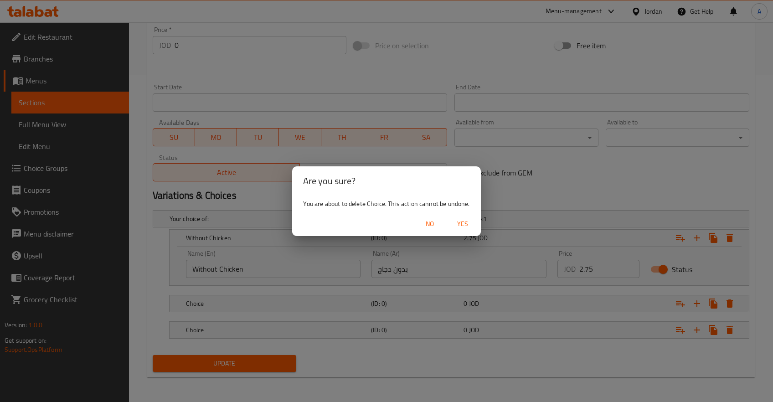
click at [456, 220] on span "Yes" at bounding box center [463, 223] width 22 height 11
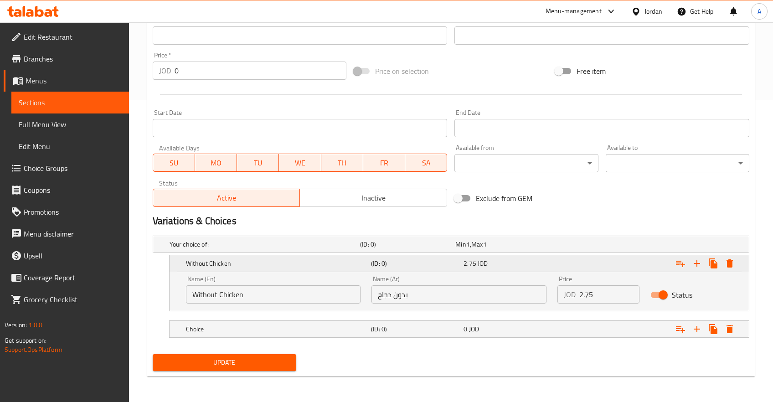
scroll to position [301, 0]
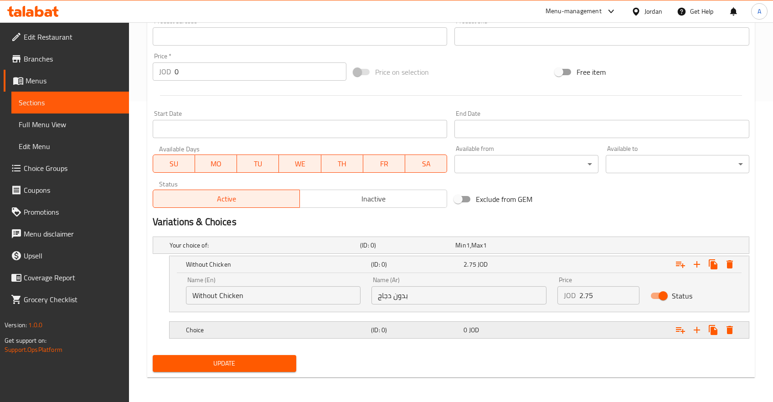
drag, startPoint x: 562, startPoint y: 316, endPoint x: 556, endPoint y: 324, distance: 9.9
click at [561, 317] on nav at bounding box center [451, 317] width 597 height 7
click at [556, 247] on div "Expand" at bounding box center [645, 246] width 191 height 4
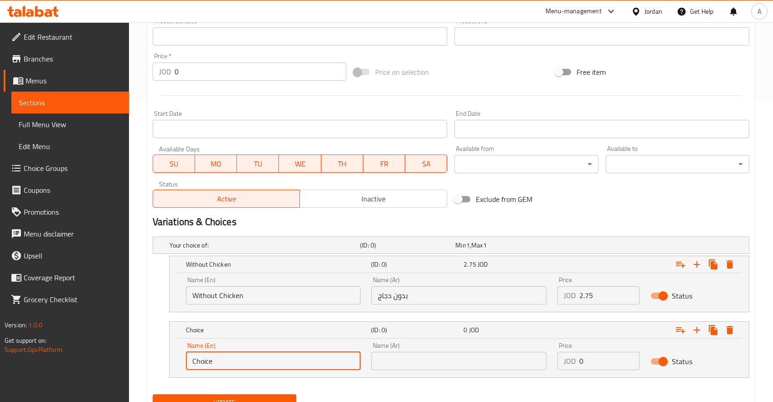
click at [215, 361] on input "Choice" at bounding box center [273, 361] width 175 height 18
type input "With chicken tight"
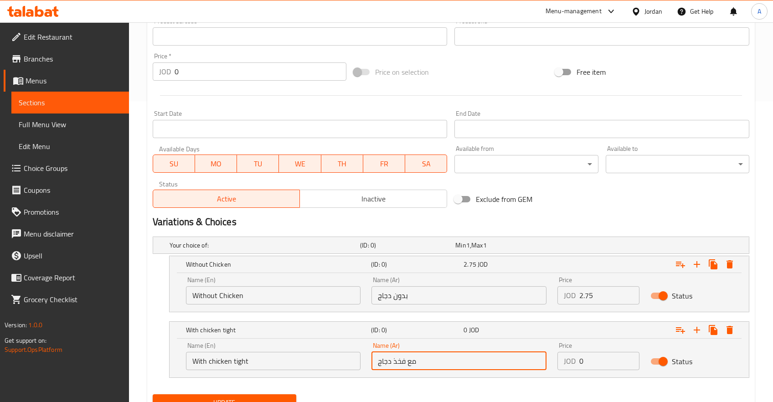
type input "مع فخذ دجاج"
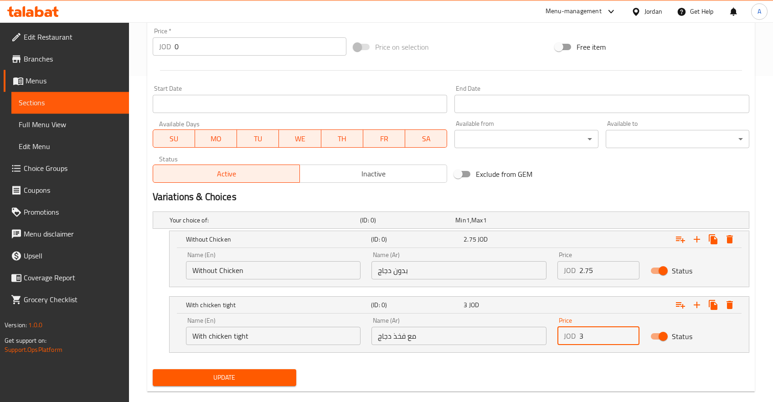
scroll to position [340, 0]
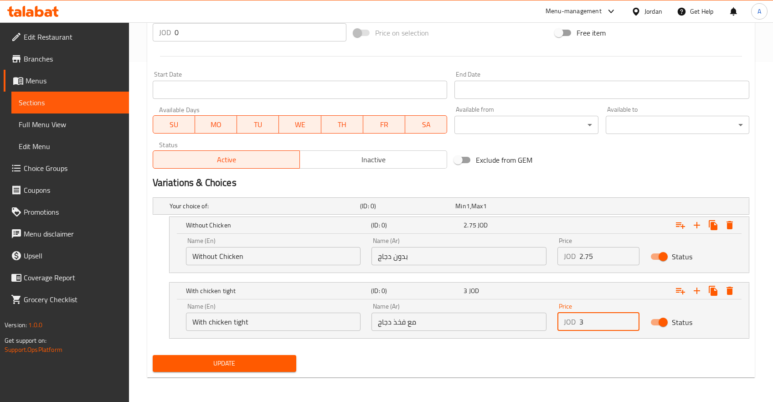
type input "3"
click at [242, 361] on span "Update" at bounding box center [224, 363] width 129 height 11
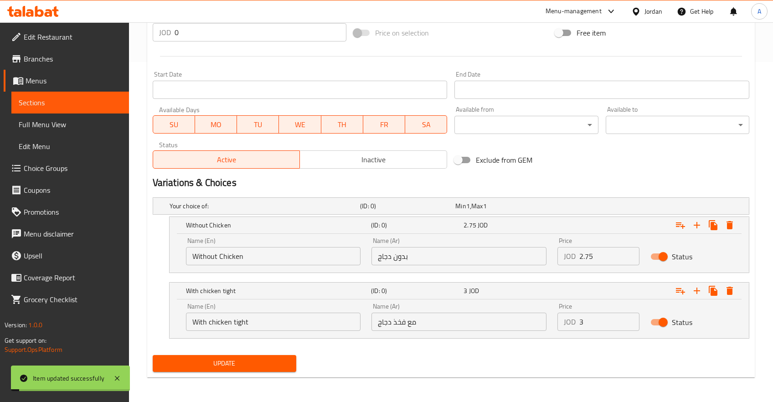
click at [208, 324] on input "With chicken tight" at bounding box center [273, 322] width 175 height 18
click at [209, 324] on input "With chicken tight" at bounding box center [273, 322] width 175 height 18
click at [213, 322] on input "With chicken tight" at bounding box center [273, 322] width 175 height 18
click at [208, 322] on input "With chicken tight" at bounding box center [273, 322] width 175 height 18
click at [213, 323] on input "With chicken tight" at bounding box center [273, 322] width 175 height 18
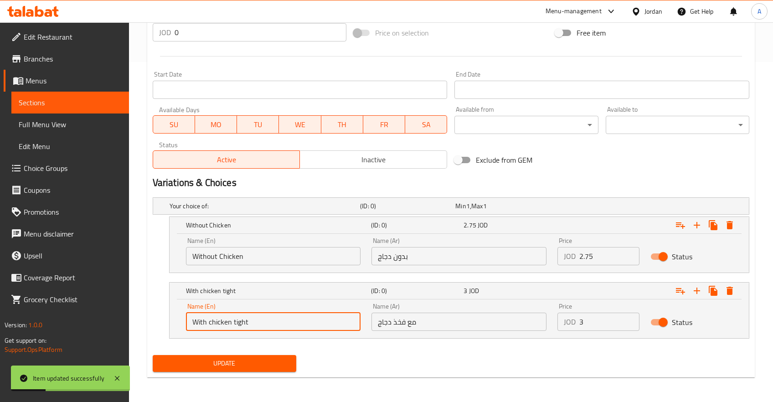
drag, startPoint x: 209, startPoint y: 323, endPoint x: 214, endPoint y: 330, distance: 8.1
click at [209, 323] on input "With chicken tight" at bounding box center [273, 322] width 175 height 18
type input "With Chicken tight"
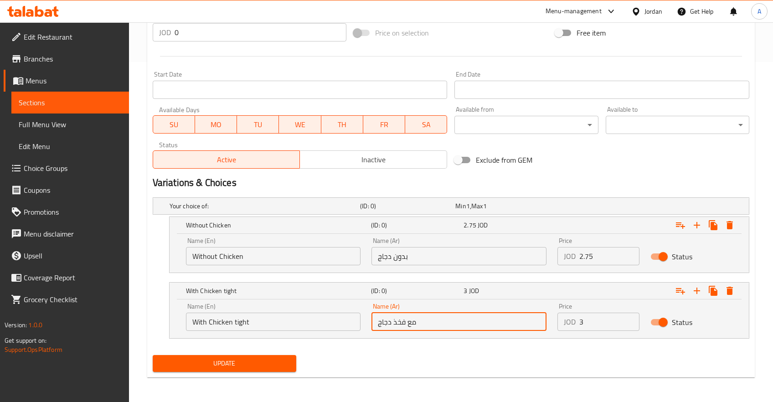
click at [386, 323] on input "مع فخذ دجاج" at bounding box center [459, 322] width 175 height 18
click at [425, 364] on div "Update" at bounding box center [451, 364] width 604 height 24
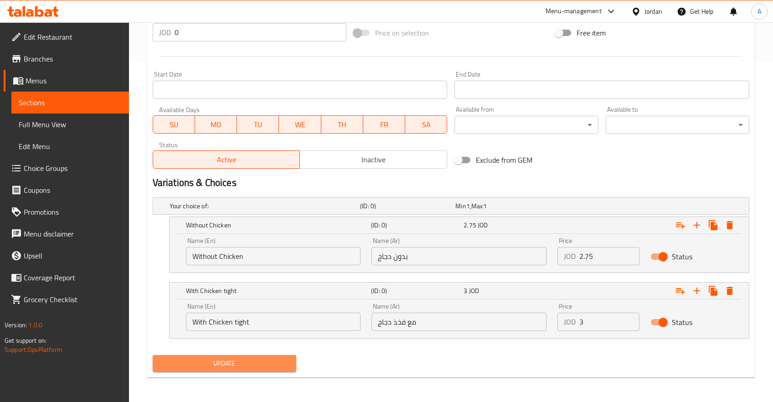
click at [233, 358] on span "Update" at bounding box center [224, 363] width 129 height 11
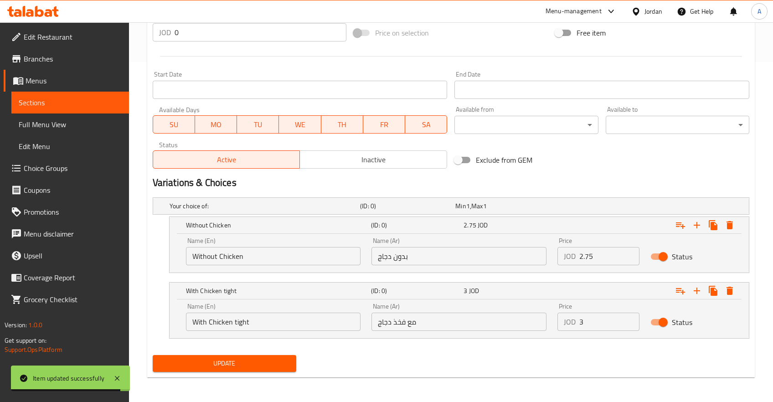
click at [485, 352] on div "Update" at bounding box center [451, 364] width 604 height 24
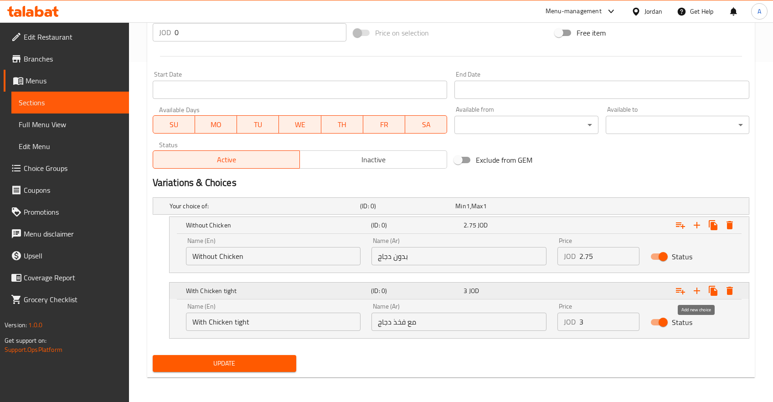
click at [697, 292] on icon "Expand" at bounding box center [697, 291] width 6 height 6
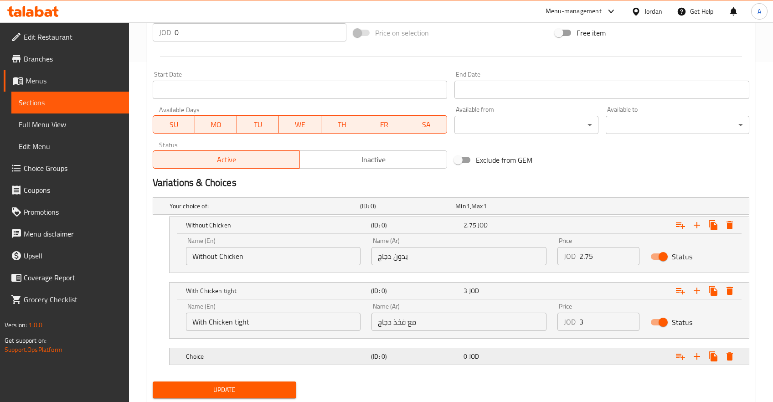
click at [271, 211] on h5 "Choice" at bounding box center [263, 206] width 187 height 9
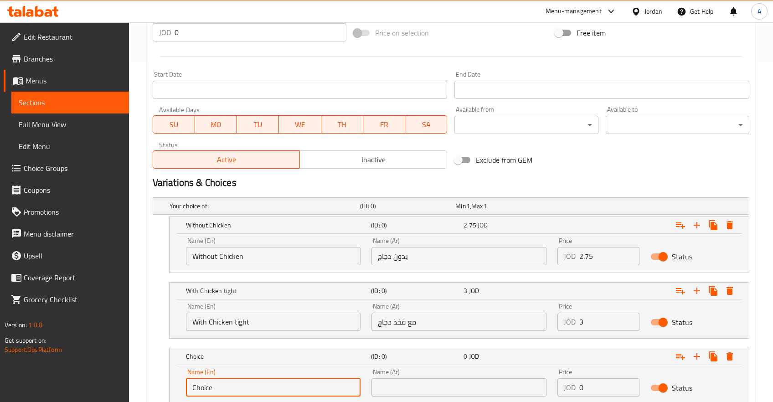
click at [267, 383] on input "Choice" at bounding box center [273, 388] width 175 height 18
type input "With Chicken"
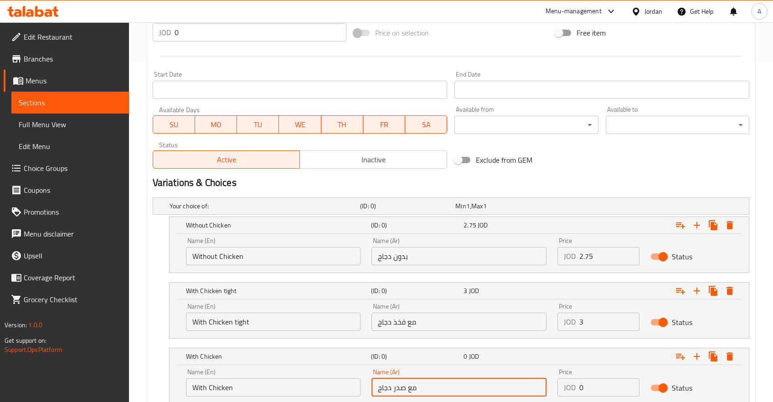
type input "مع صدر دجاج"
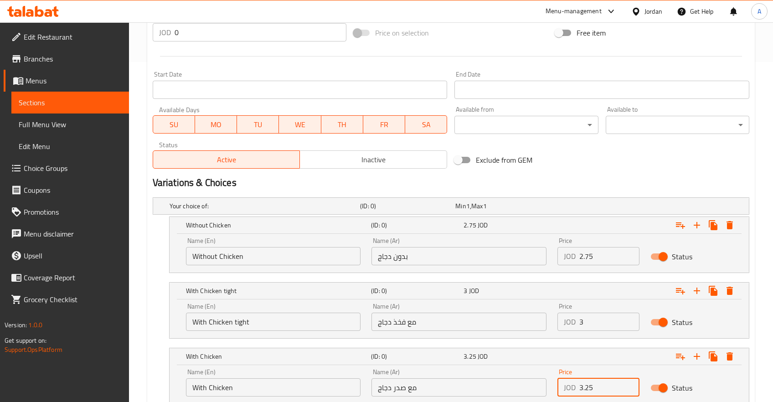
type input "3.25"
click at [302, 384] on input "With Chicken" at bounding box center [273, 388] width 175 height 18
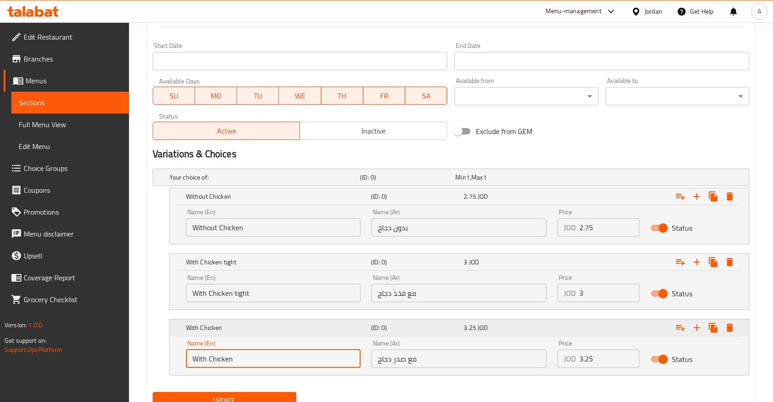
scroll to position [389, 0]
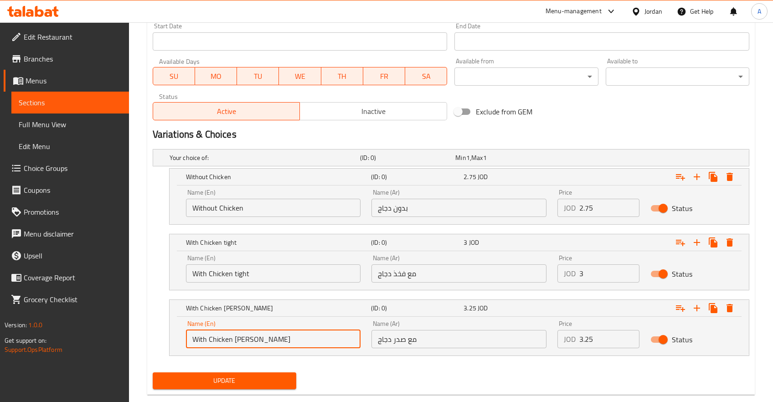
click at [243, 347] on input "With Chicken Brist" at bounding box center [273, 339] width 175 height 18
click at [238, 343] on input "With Chicken Brist" at bounding box center [273, 339] width 175 height 18
type input "With Chicken Breast"
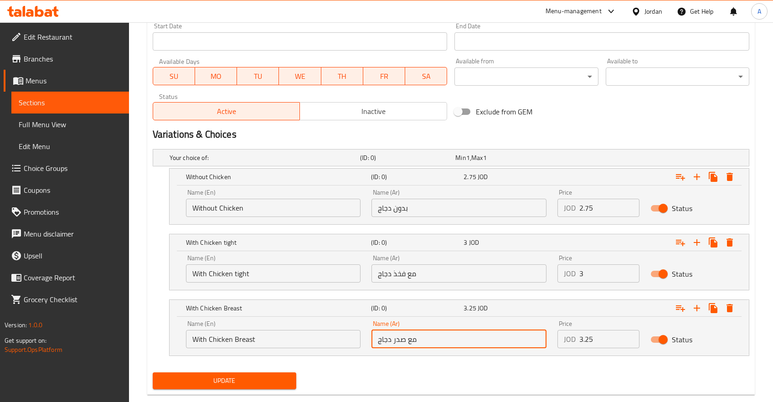
click at [249, 338] on input "With Chicken Breast" at bounding box center [273, 339] width 175 height 18
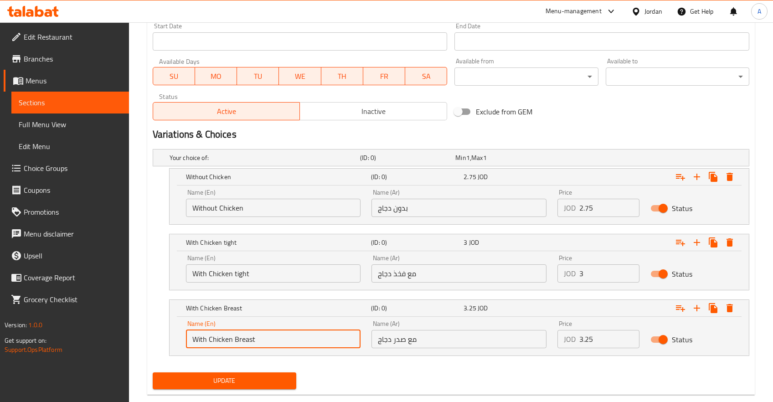
click at [249, 338] on input "With Chicken Breast" at bounding box center [273, 339] width 175 height 18
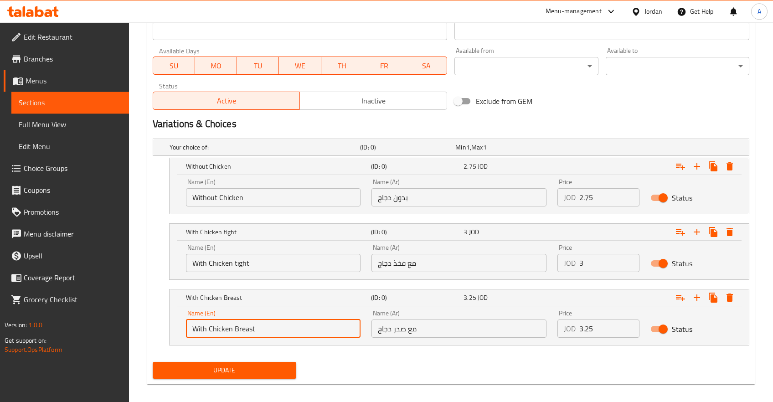
scroll to position [406, 0]
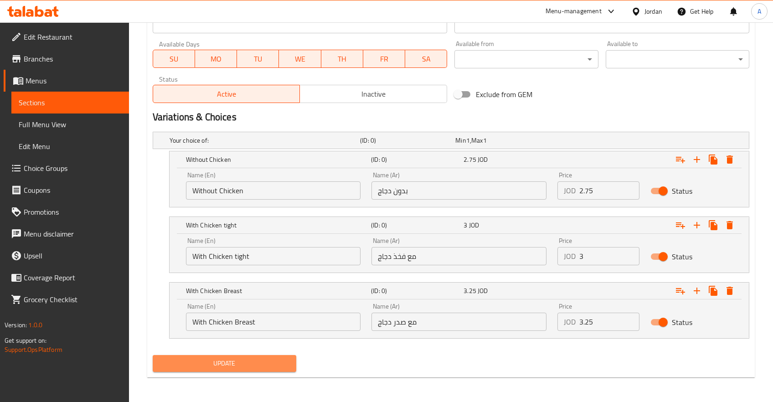
click at [215, 363] on span "Update" at bounding box center [224, 363] width 129 height 11
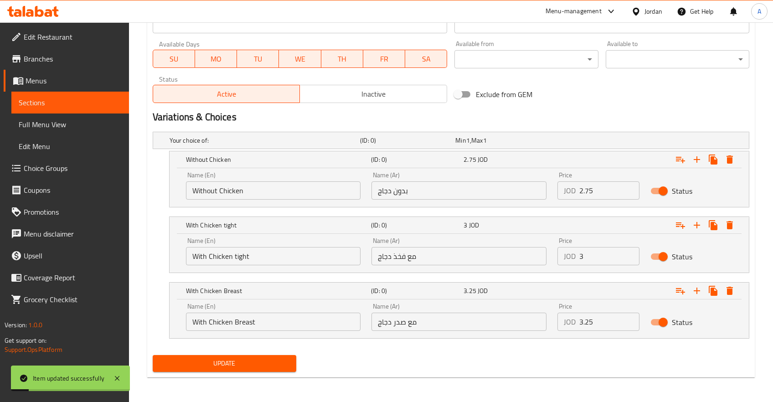
click at [602, 265] on div "Price JOD 3 Price" at bounding box center [598, 251] width 93 height 39
click at [599, 257] on input "3" at bounding box center [610, 256] width 60 height 18
type input "3.0"
click at [153, 355] on button "Update" at bounding box center [225, 363] width 144 height 17
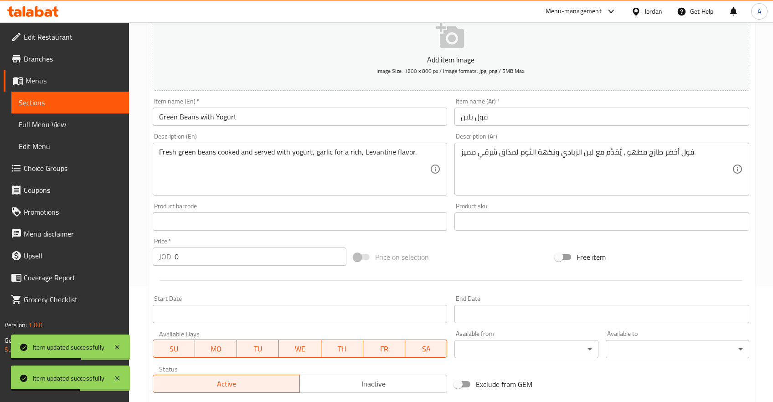
scroll to position [0, 0]
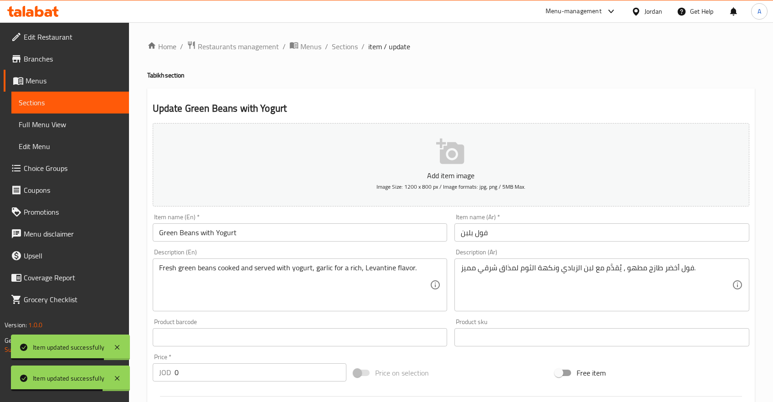
click at [21, 105] on span "Sections" at bounding box center [70, 102] width 103 height 11
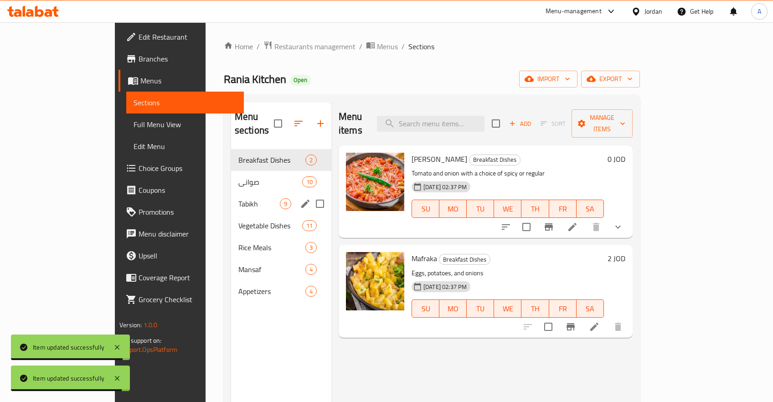
click at [239, 198] on span "Tabikh" at bounding box center [260, 203] width 42 height 11
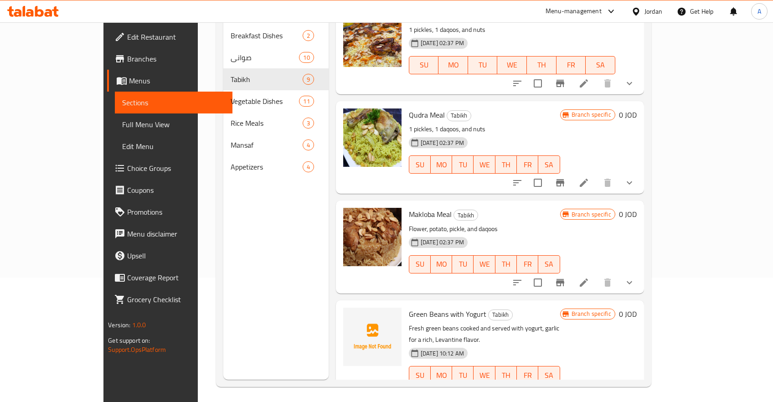
scroll to position [127, 0]
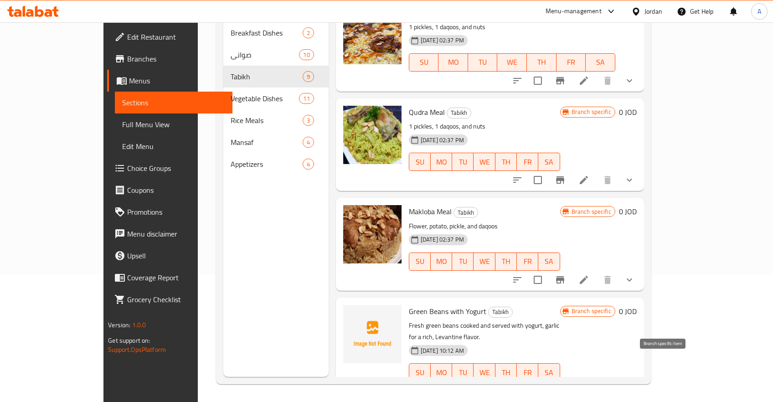
click at [565, 387] on icon "Branch-specific-item" at bounding box center [560, 390] width 8 height 7
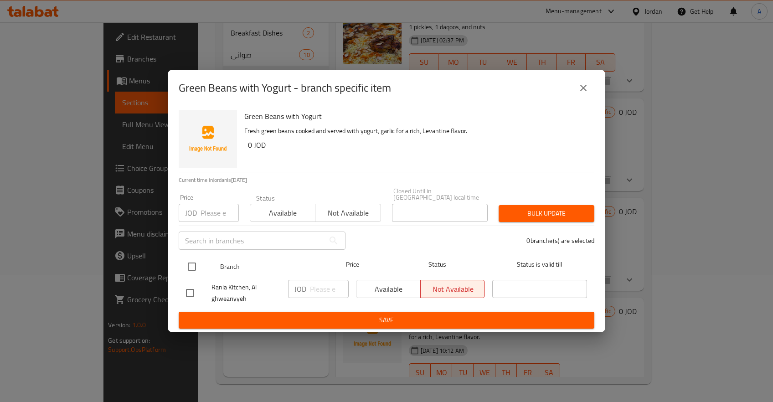
click at [193, 262] on input "checkbox" at bounding box center [191, 266] width 19 height 19
checkbox input "true"
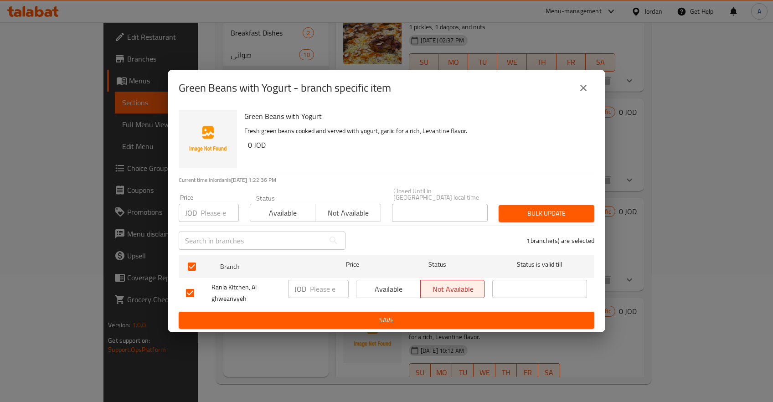
drag, startPoint x: 324, startPoint y: 325, endPoint x: 330, endPoint y: 323, distance: 6.1
click at [324, 324] on button "Save" at bounding box center [387, 320] width 416 height 17
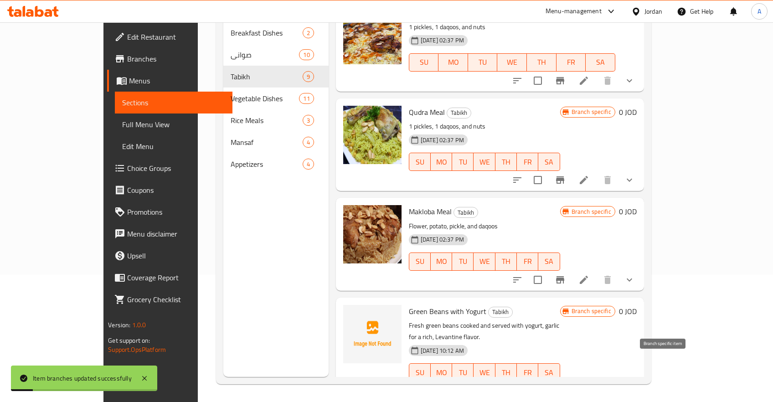
click at [565, 387] on icon "Branch-specific-item" at bounding box center [560, 390] width 8 height 7
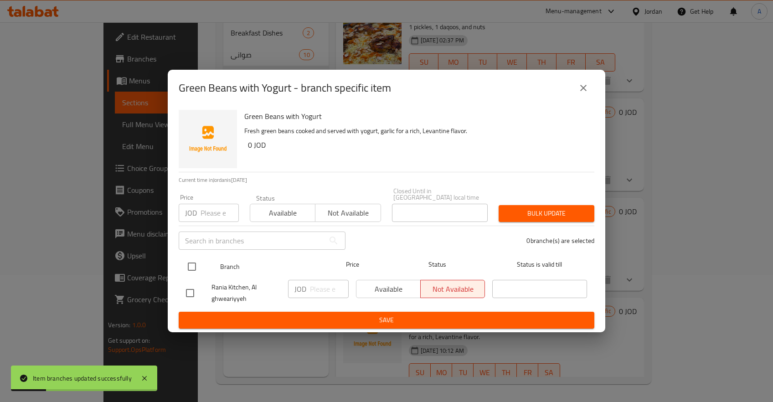
drag, startPoint x: 191, startPoint y: 263, endPoint x: 201, endPoint y: 265, distance: 10.2
click at [191, 262] on input "checkbox" at bounding box center [191, 266] width 19 height 19
checkbox input "true"
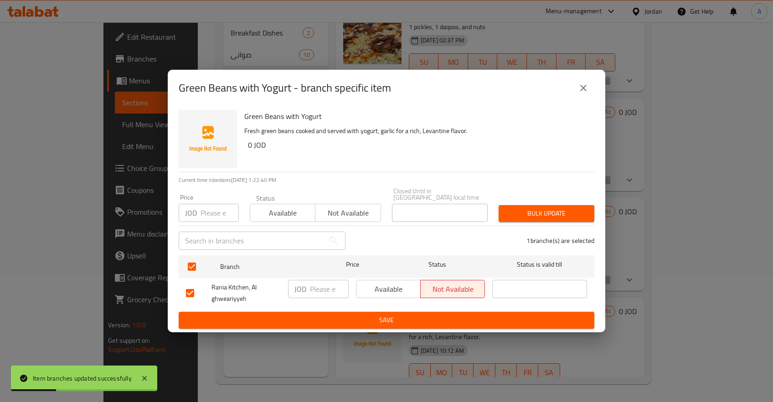
click at [402, 286] on span "Available" at bounding box center [388, 289] width 57 height 13
click at [396, 316] on span "Save" at bounding box center [386, 320] width 401 height 11
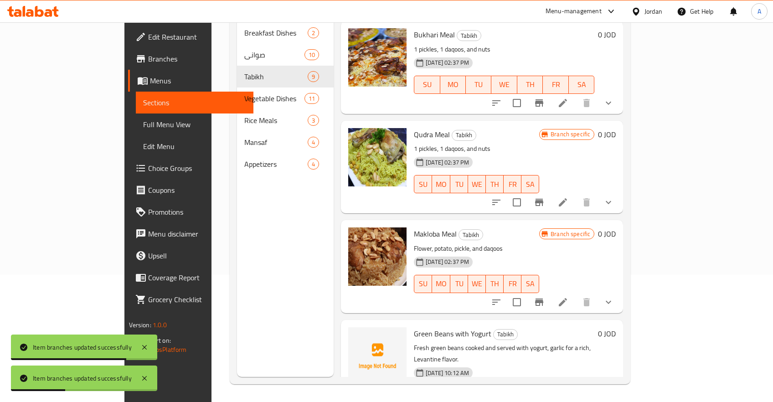
scroll to position [518, 0]
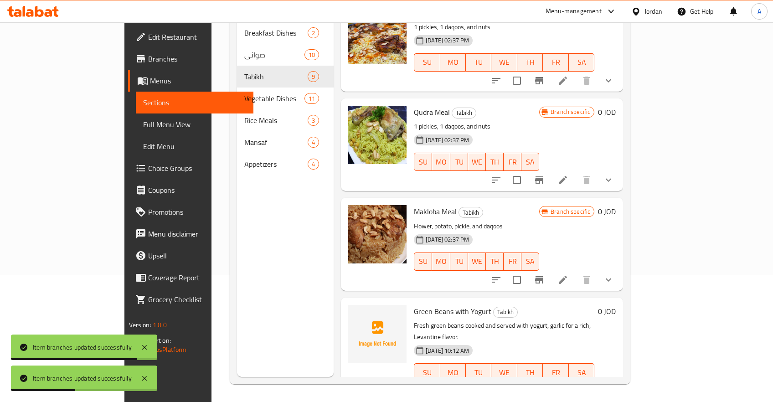
click at [544, 276] on icon "Branch-specific-item" at bounding box center [539, 279] width 8 height 7
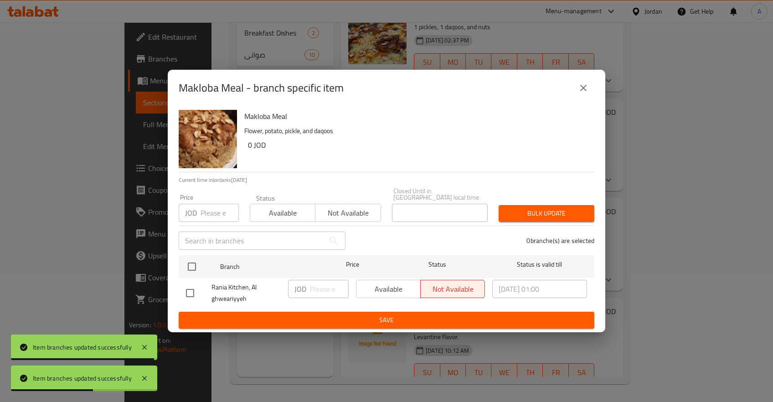
click at [675, 308] on div "Makloba Meal - branch specific item Makloba Meal Flower, potato, pickle, and da…" at bounding box center [386, 201] width 773 height 402
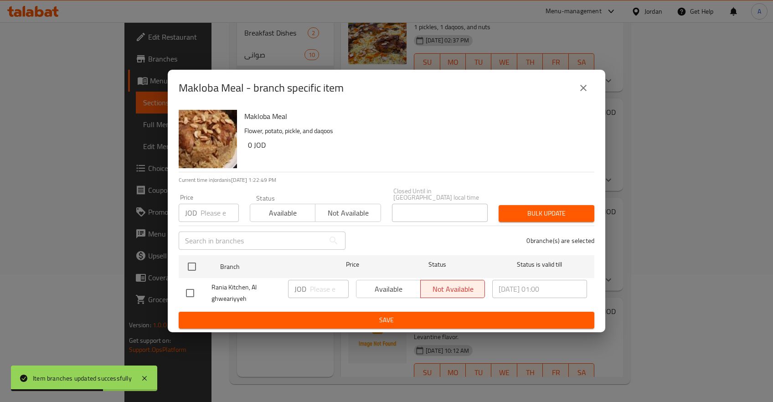
click at [654, 304] on div "Makloba Meal - branch specific item Makloba Meal Flower, potato, pickle, and da…" at bounding box center [386, 201] width 773 height 402
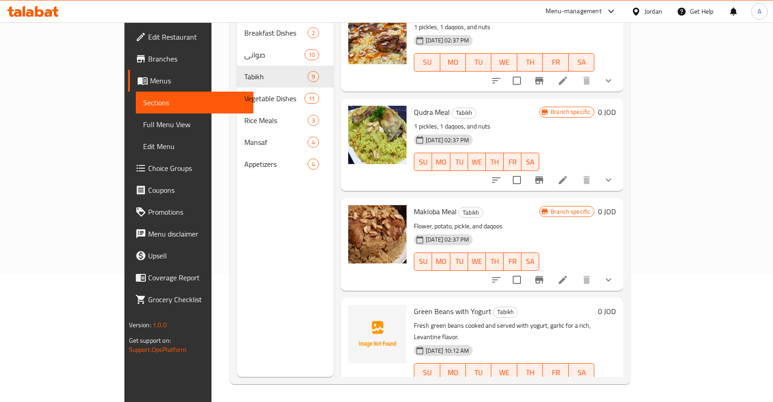
click at [576, 383] on li at bounding box center [563, 391] width 26 height 16
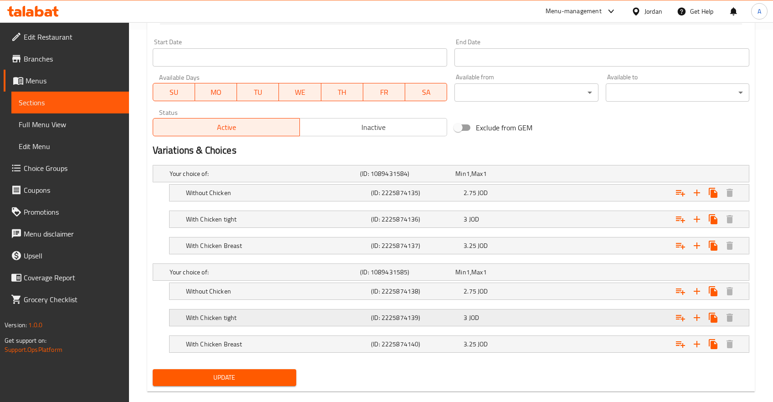
scroll to position [386, 0]
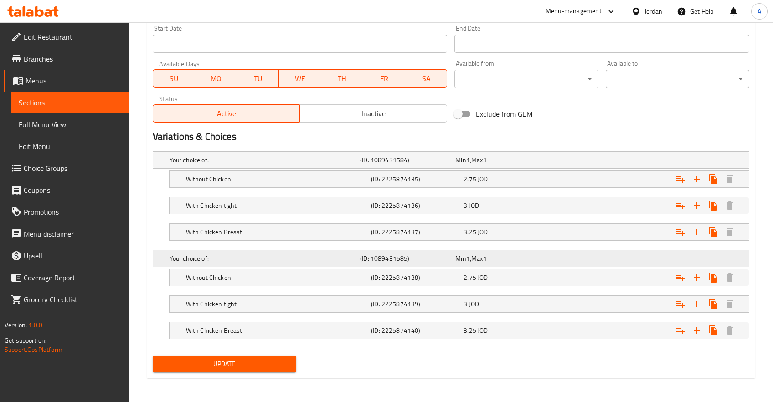
click at [724, 170] on div "Your choice of: (ID: 1089431585) Min 1 , Max 1" at bounding box center [454, 160] width 572 height 20
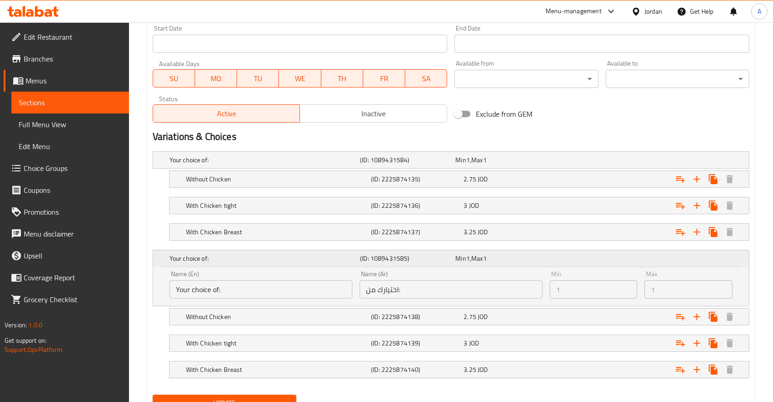
click at [406, 259] on h5 "(ID: 1089431585)" at bounding box center [406, 258] width 92 height 9
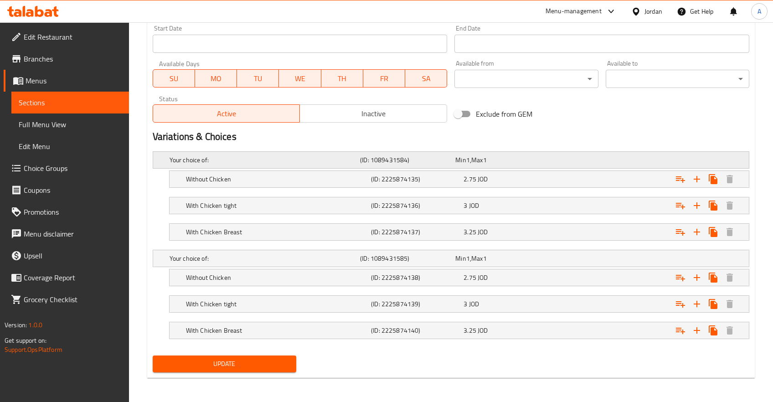
click at [232, 159] on h5 "Your choice of:" at bounding box center [263, 160] width 187 height 9
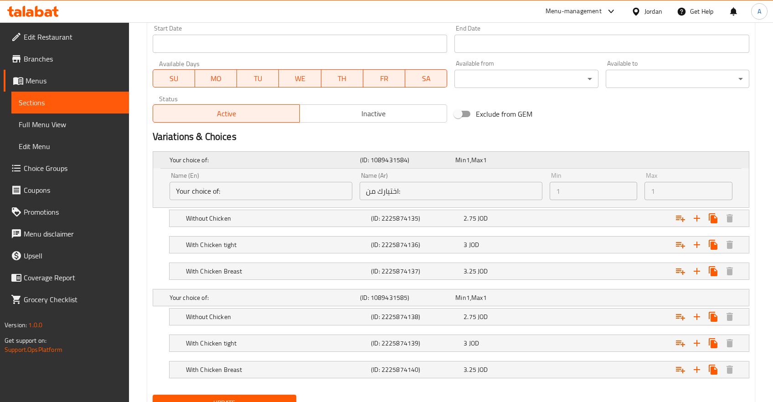
click at [403, 162] on h5 "(ID: 1089431584)" at bounding box center [406, 160] width 92 height 9
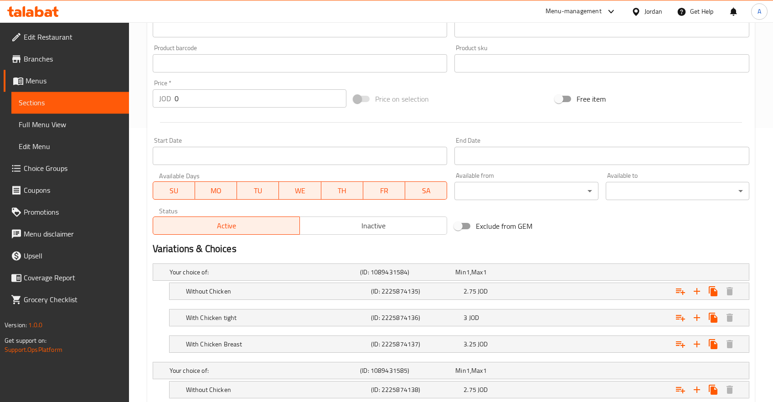
scroll to position [290, 0]
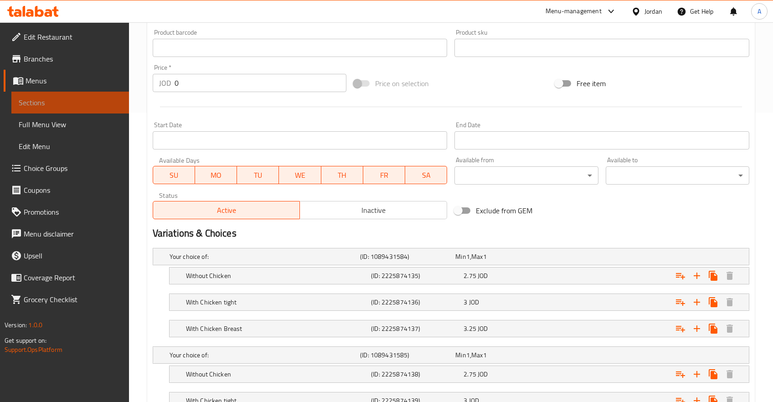
click at [48, 103] on span "Sections" at bounding box center [70, 102] width 103 height 11
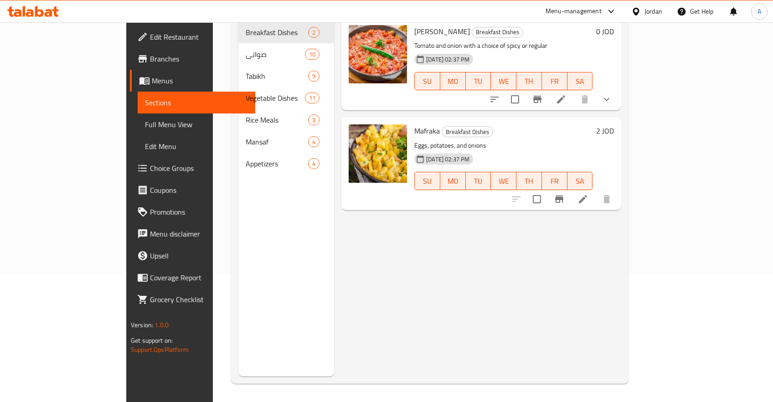
scroll to position [127, 0]
click at [150, 173] on span "Choice Groups" at bounding box center [199, 168] width 98 height 11
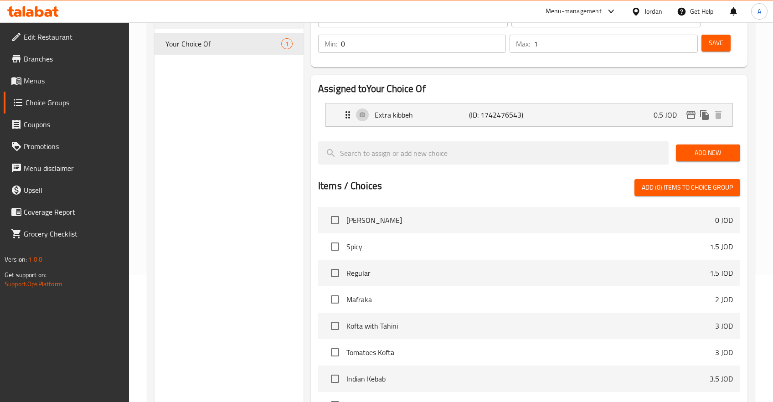
click at [169, 62] on div "Choice Groups Your Choice Of 1" at bounding box center [229, 247] width 149 height 543
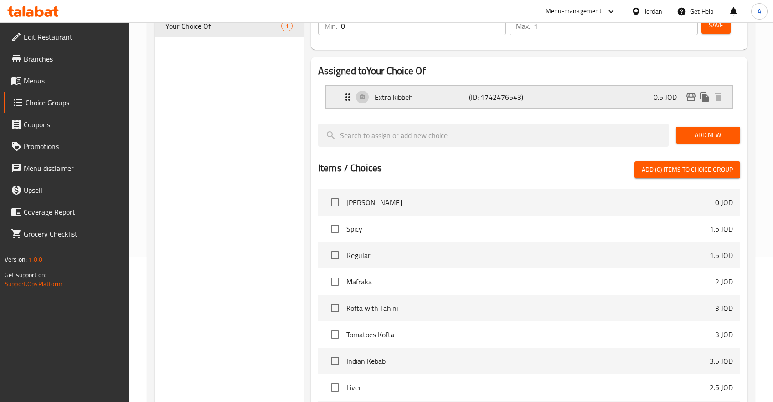
click at [432, 98] on p "Extra kibbeh" at bounding box center [422, 97] width 94 height 11
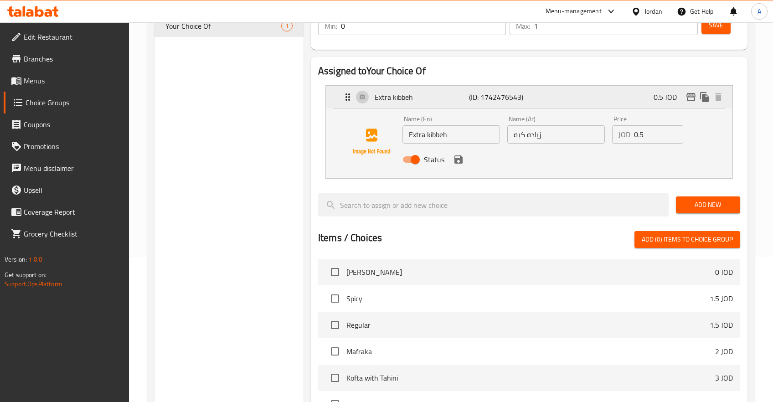
click at [436, 101] on p "Extra kibbeh" at bounding box center [422, 97] width 94 height 11
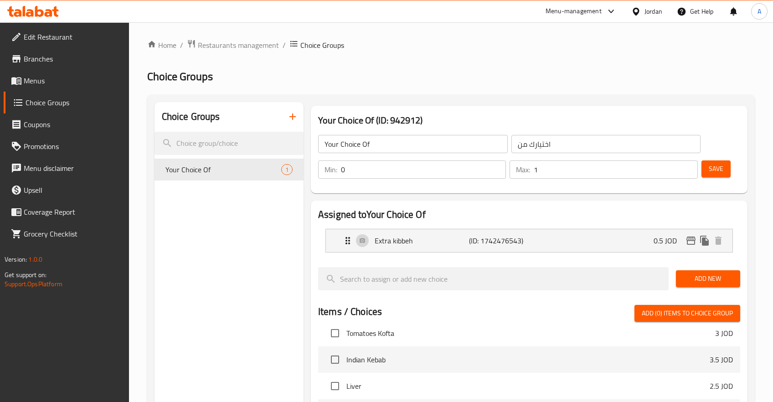
scroll to position [0, 0]
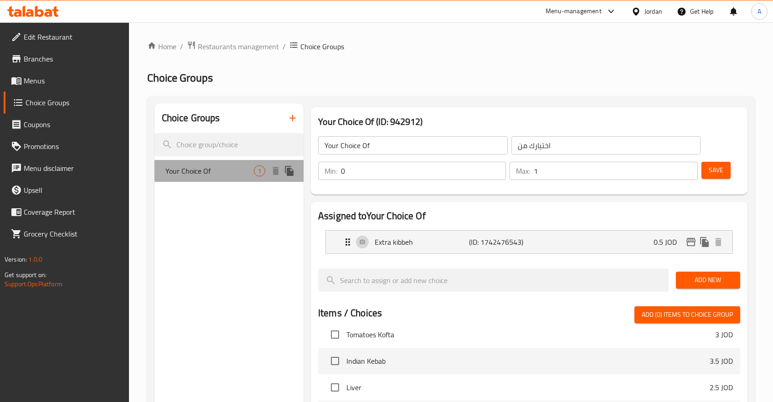
click at [228, 178] on div "Your Choice Of 1" at bounding box center [229, 171] width 149 height 22
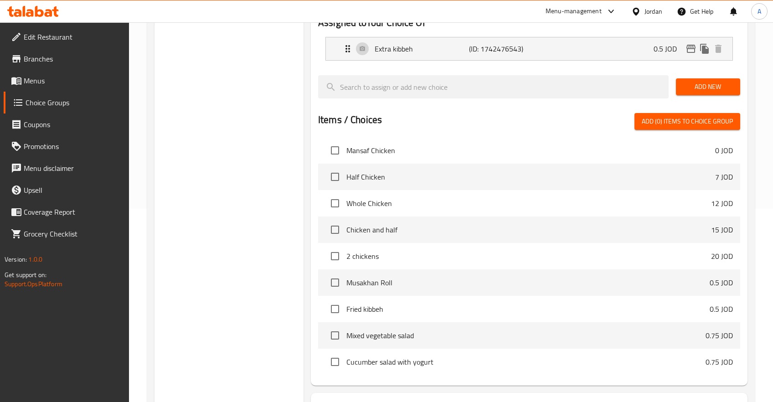
scroll to position [270, 0]
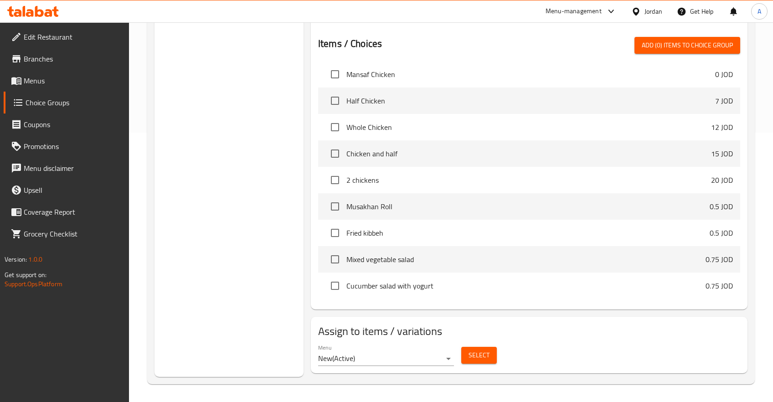
click at [392, 288] on span "Cucumber salad with yogurt" at bounding box center [526, 285] width 359 height 11
click at [387, 250] on li "Mixed vegetable salad 0.75 JOD" at bounding box center [529, 259] width 422 height 26
click at [375, 257] on span "Mixed vegetable salad" at bounding box center [526, 259] width 359 height 11
click at [367, 233] on span "Fried kibbeh" at bounding box center [528, 233] width 363 height 11
click at [364, 206] on span "Musakhan Roll" at bounding box center [528, 206] width 363 height 11
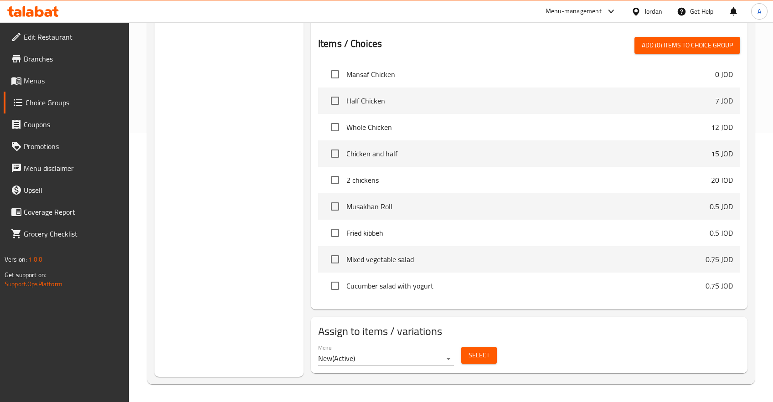
drag, startPoint x: 359, startPoint y: 185, endPoint x: 349, endPoint y: 179, distance: 11.0
click at [358, 184] on span "2 chickens" at bounding box center [529, 180] width 365 height 11
drag, startPoint x: 513, startPoint y: 181, endPoint x: 649, endPoint y: 181, distance: 136.4
click at [514, 181] on span "2 chickens" at bounding box center [529, 180] width 365 height 11
click at [705, 184] on span "2 chickens" at bounding box center [529, 180] width 365 height 11
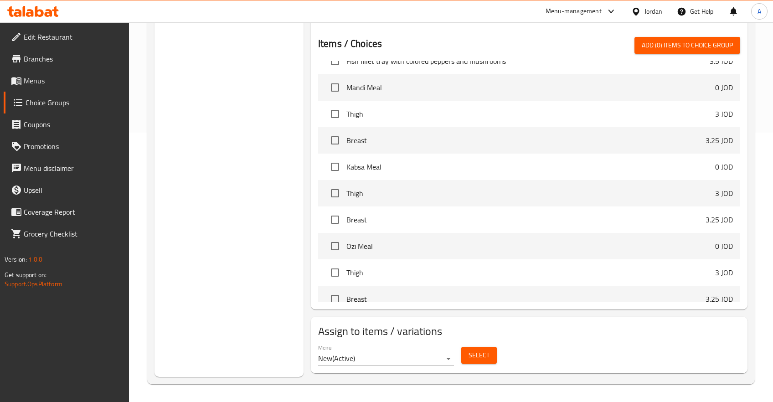
scroll to position [0, 0]
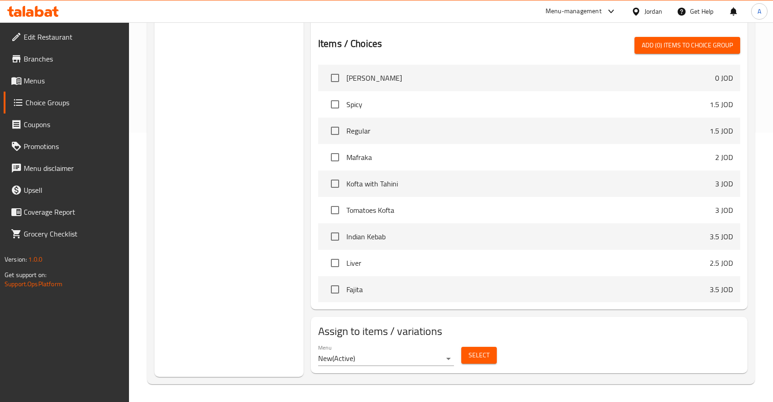
click at [358, 77] on span "Tomato Fryer" at bounding box center [531, 78] width 369 height 11
click at [374, 100] on span "Spicy" at bounding box center [528, 104] width 363 height 11
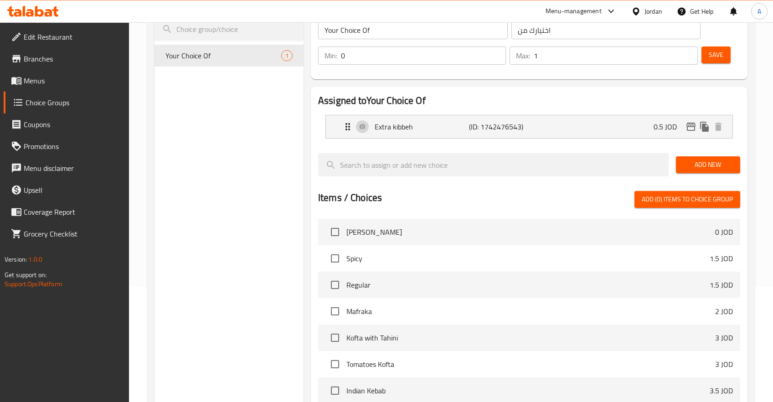
scroll to position [76, 0]
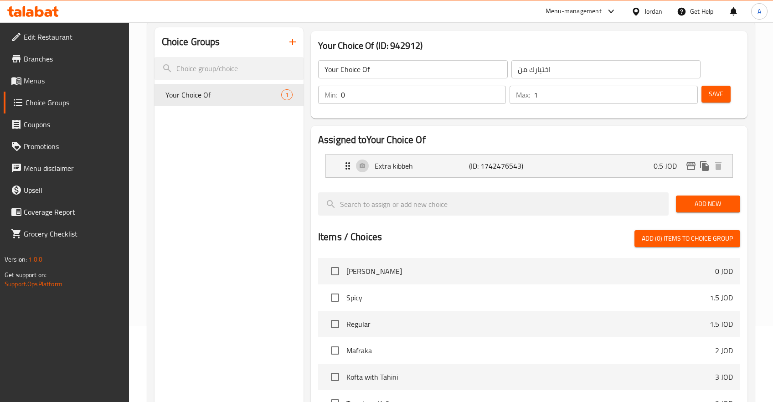
click at [28, 80] on span "Menus" at bounding box center [73, 80] width 98 height 11
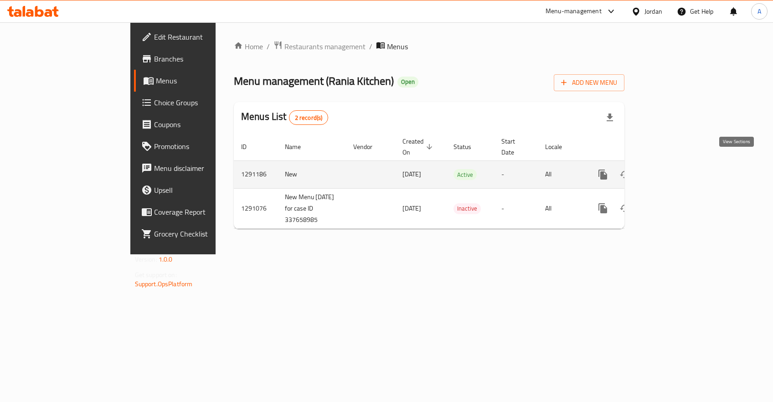
click at [675, 169] on icon "enhanced table" at bounding box center [669, 174] width 11 height 11
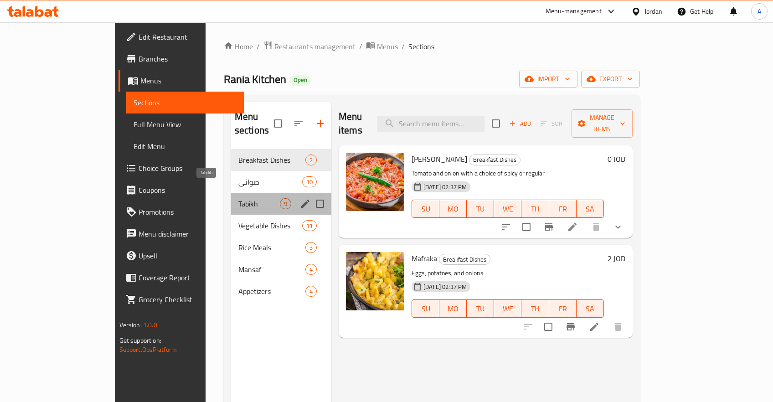
click at [239, 198] on span "Tabikh" at bounding box center [260, 203] width 42 height 11
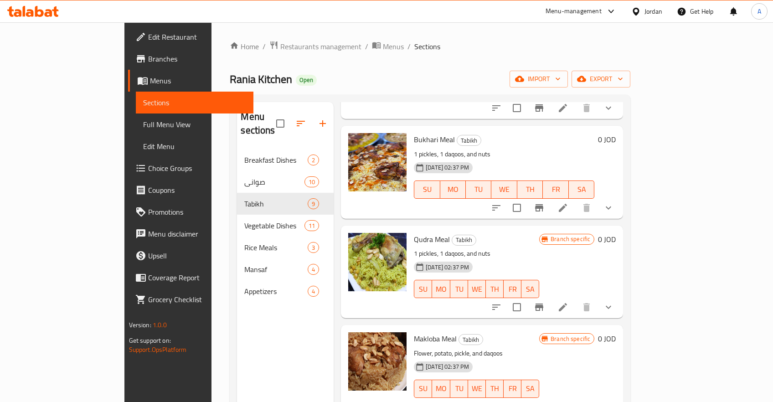
scroll to position [127, 0]
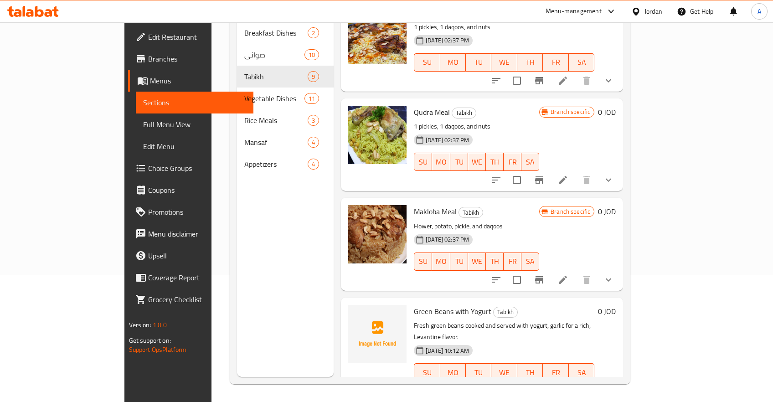
click at [567, 387] on icon at bounding box center [563, 391] width 8 height 8
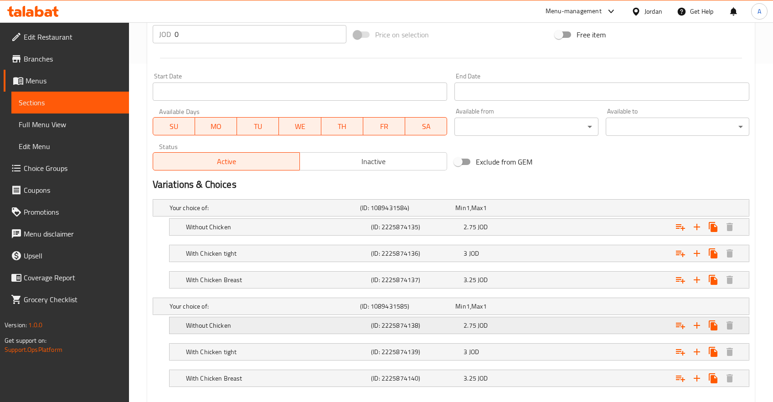
scroll to position [386, 0]
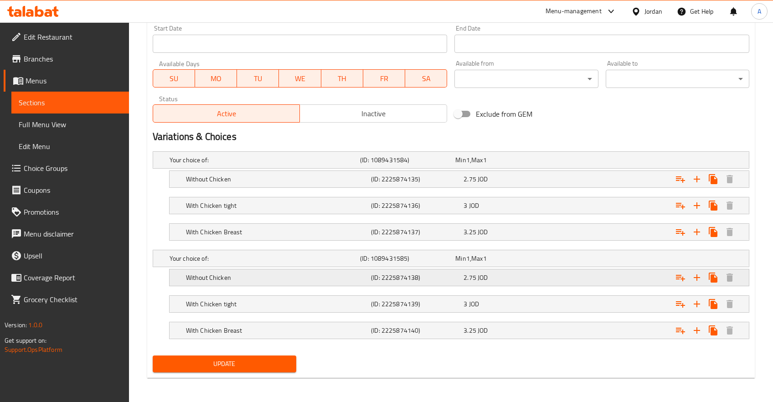
click at [710, 185] on icon "Expand" at bounding box center [713, 179] width 11 height 11
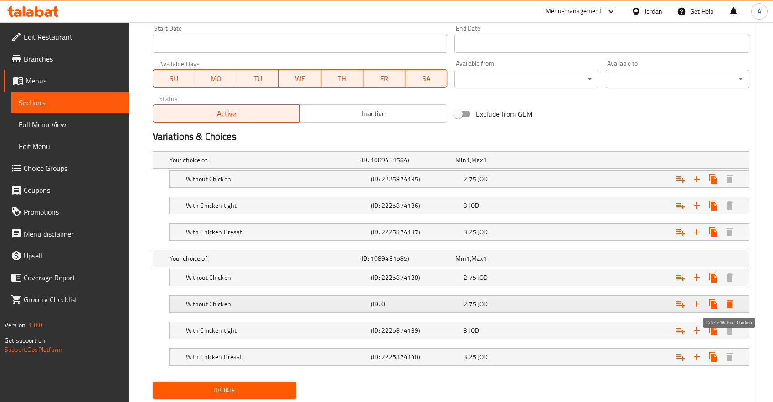
click at [727, 305] on icon "Expand" at bounding box center [730, 304] width 6 height 8
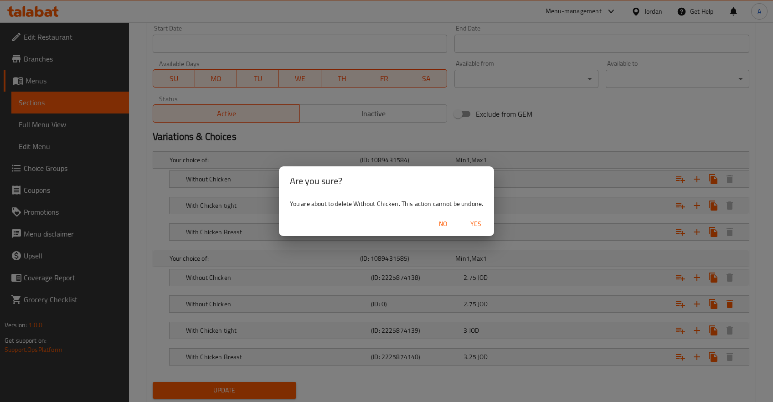
click at [476, 225] on span "Yes" at bounding box center [476, 223] width 22 height 11
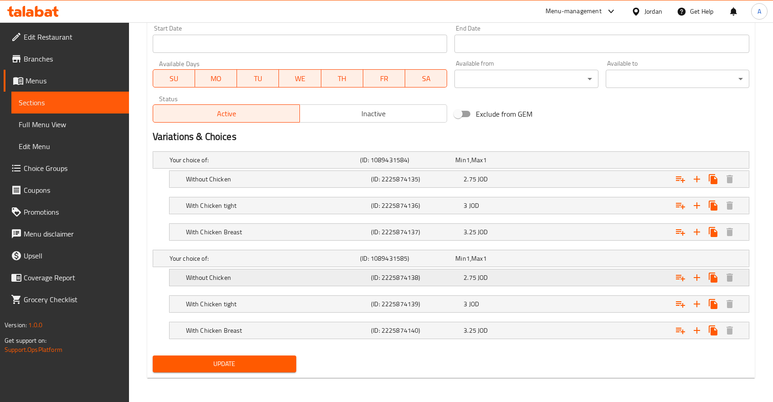
click at [498, 166] on div "2.75 JOD" at bounding box center [501, 160] width 95 height 13
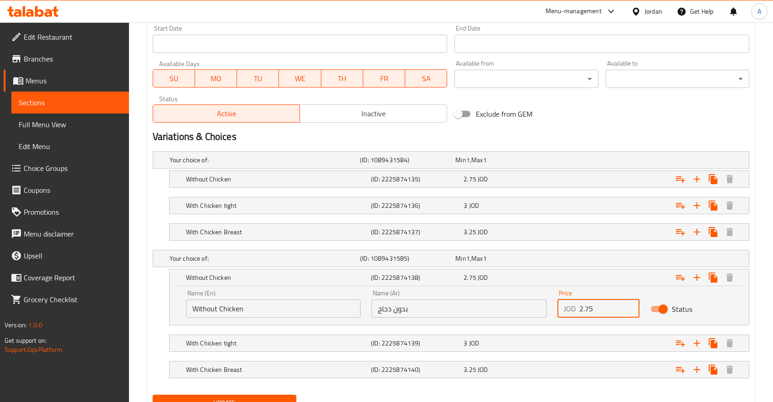
click at [610, 311] on input "2.75" at bounding box center [610, 309] width 60 height 18
click at [540, 170] on div "With Chicken tight (ID: 2225874139) 3 JOD" at bounding box center [454, 160] width 572 height 20
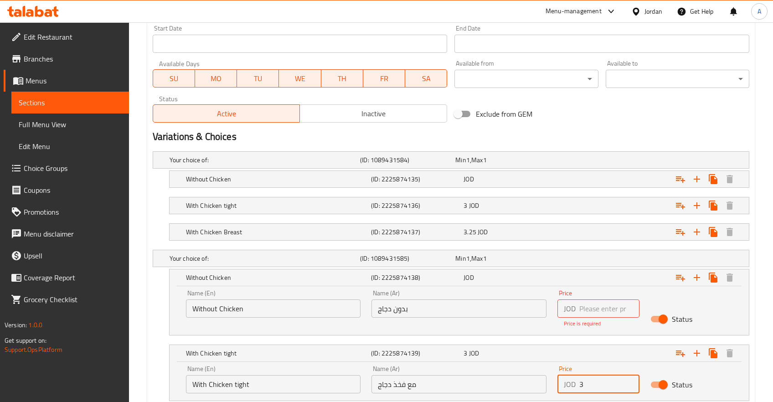
click at [588, 378] on input "3" at bounding box center [610, 384] width 60 height 18
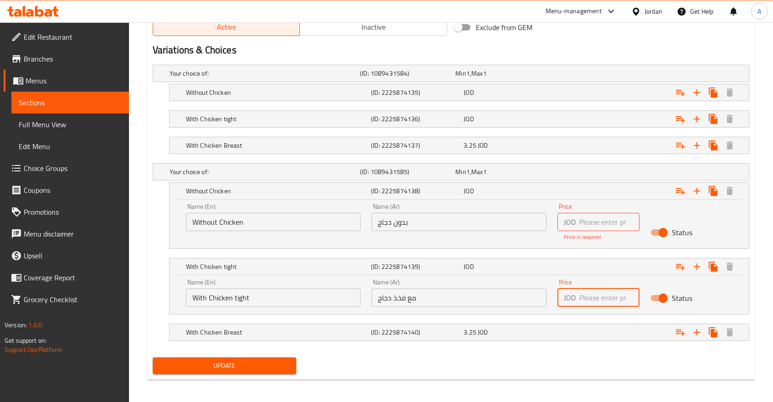
scroll to position [475, 0]
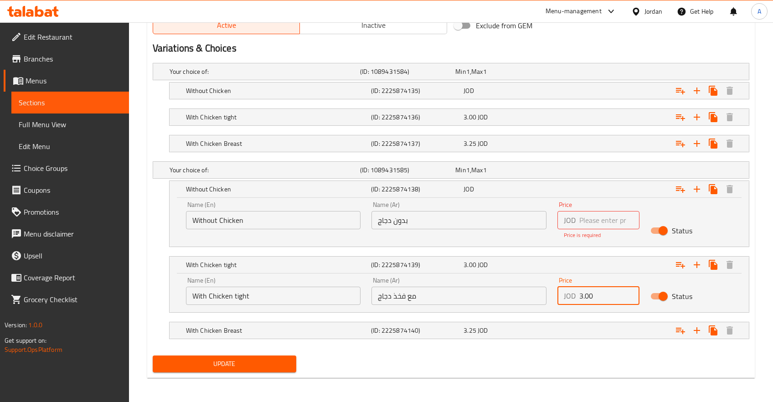
type input "3.00"
click at [602, 216] on input "number" at bounding box center [610, 220] width 60 height 18
type input "2.75"
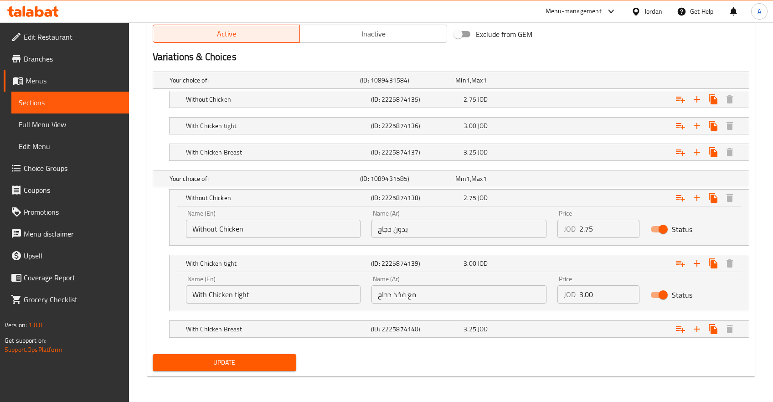
click at [729, 212] on div "Name (En) Without Chicken Name (En) Name (Ar) بدون دجاج Name (Ar) Price JOD 2.7…" at bounding box center [460, 224] width 558 height 39
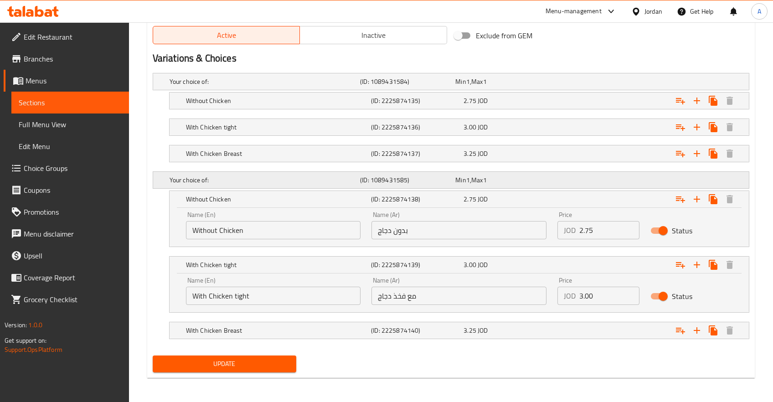
click at [173, 86] on h5 "Your choice of:" at bounding box center [263, 81] width 187 height 9
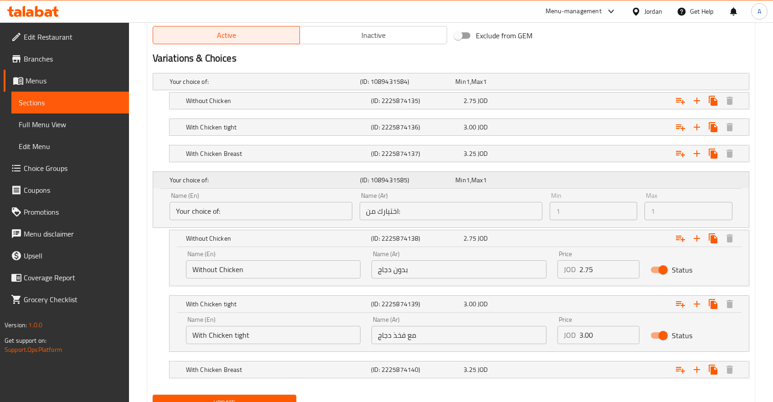
click at [526, 179] on div "Min 1 , Max 1" at bounding box center [502, 180] width 92 height 9
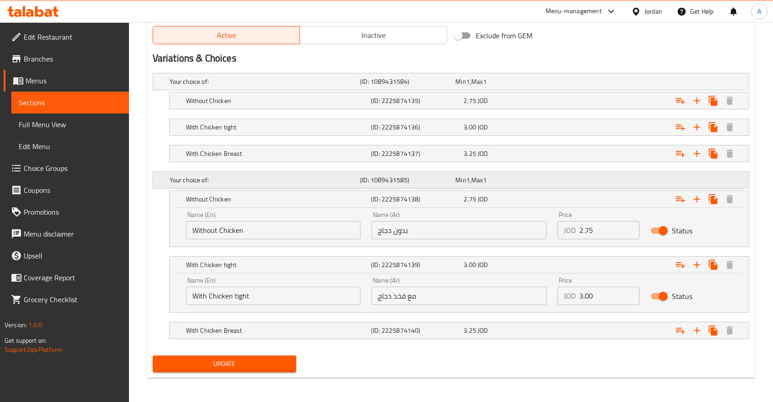
click at [731, 92] on div "Your choice of: (ID: 1089431585) Min 1 , Max 1" at bounding box center [454, 82] width 572 height 20
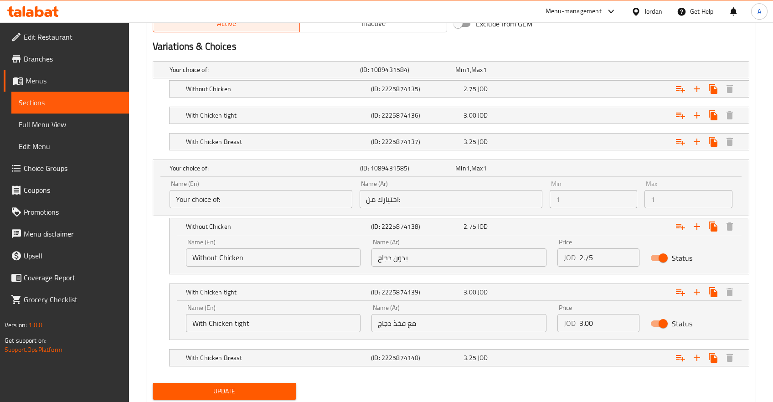
scroll to position [504, 0]
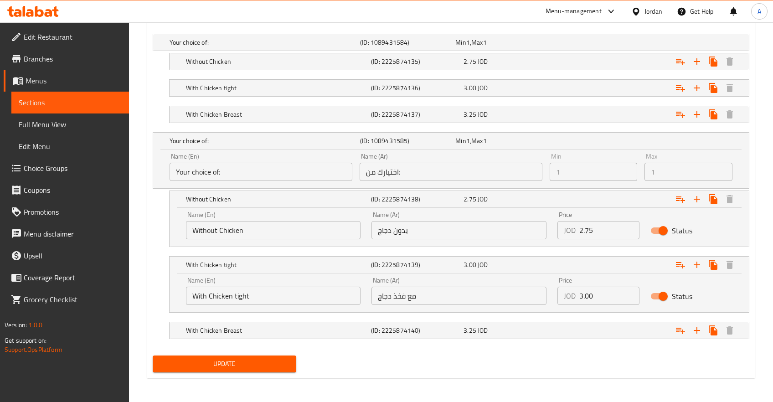
click at [223, 370] on button "Update" at bounding box center [225, 364] width 144 height 17
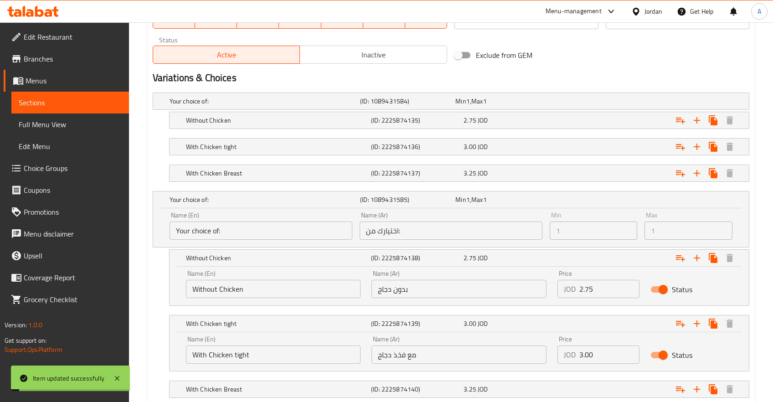
scroll to position [407, 0]
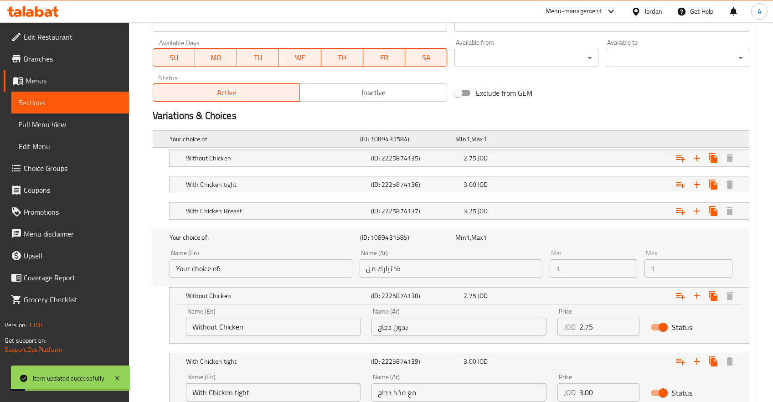
click at [551, 136] on div "Your choice of: (ID: 1089431584) Min 1 , Max 1" at bounding box center [454, 139] width 572 height 20
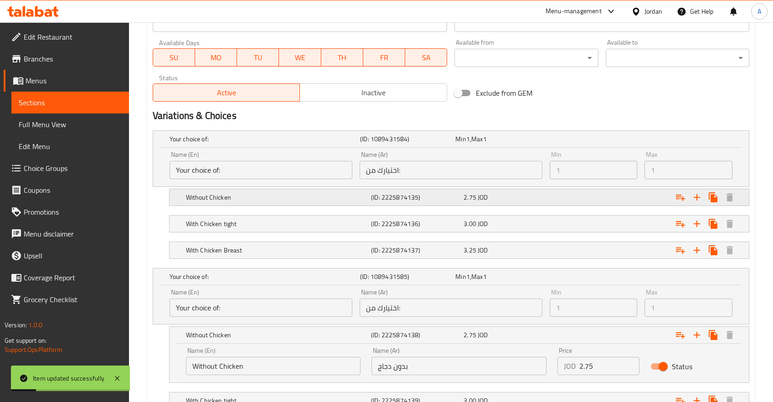
click at [534, 145] on div "2.75 JOD" at bounding box center [501, 139] width 95 height 13
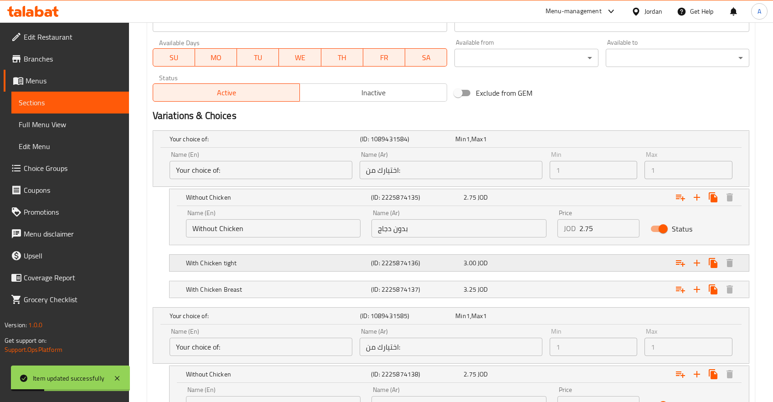
click at [530, 149] on div "With Chicken tight (ID: 2225874136) 3.00 JOD" at bounding box center [454, 139] width 572 height 20
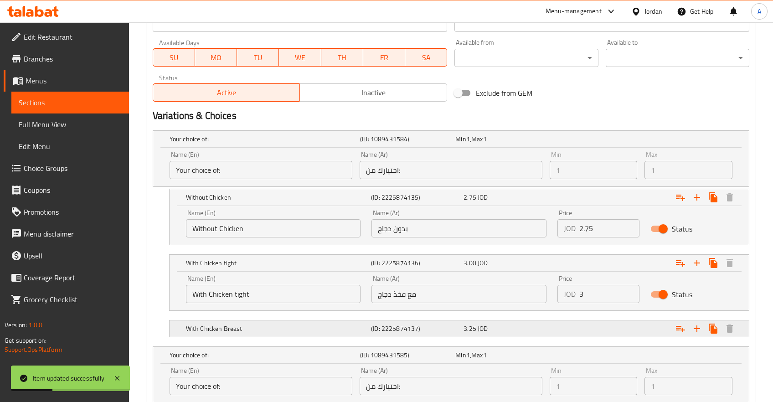
click at [526, 144] on div "3.25 JOD" at bounding box center [502, 139] width 92 height 9
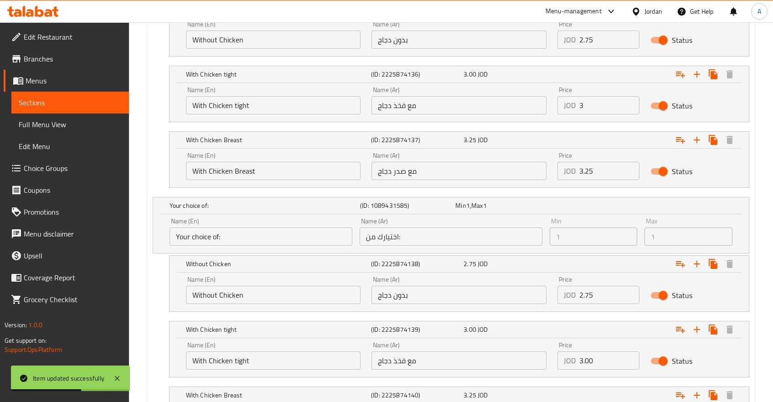
scroll to position [661, 0]
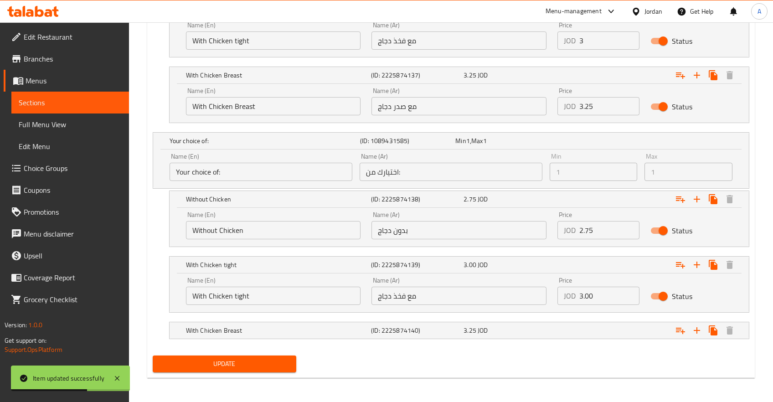
click at [668, 234] on input "Status" at bounding box center [664, 230] width 52 height 17
checkbox input "false"
click at [664, 288] on div "Name (En) With Chicken tight Name (En) Name (Ar) مع فخذ دجاج Name (Ar) Price JO…" at bounding box center [460, 291] width 558 height 39
click at [663, 295] on input "Status" at bounding box center [664, 296] width 52 height 17
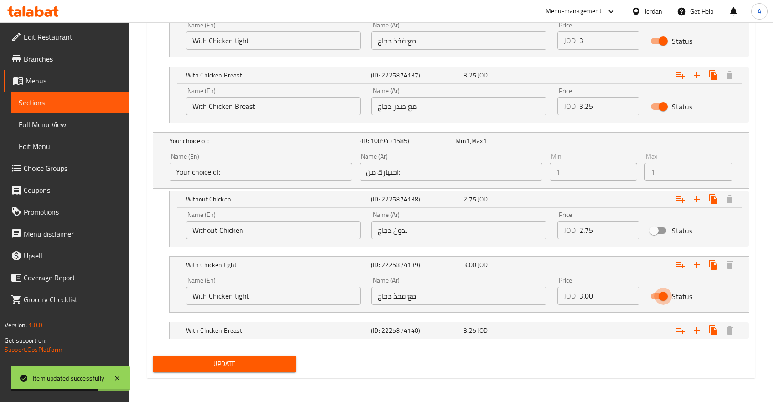
checkbox input "false"
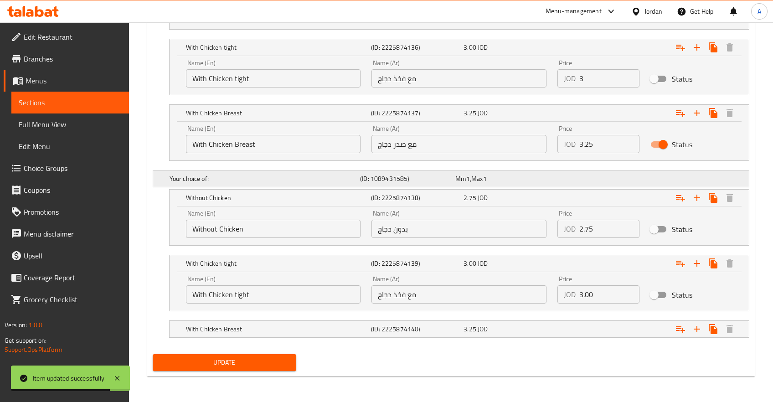
scroll to position [621, 0]
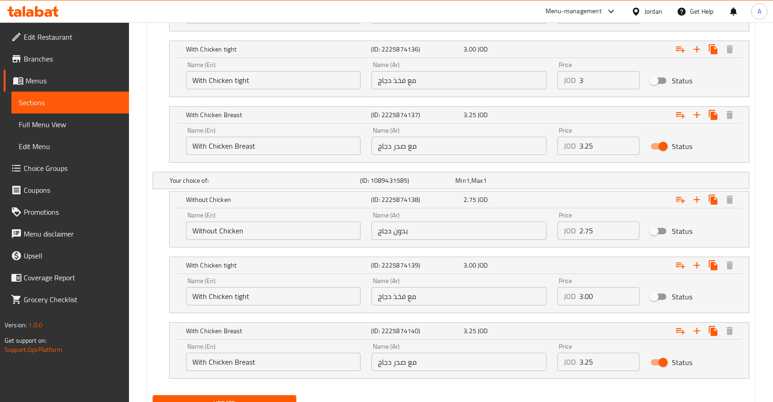
drag, startPoint x: 656, startPoint y: 348, endPoint x: 657, endPoint y: 358, distance: 10.1
click at [656, 351] on div "Status" at bounding box center [691, 362] width 93 height 28
click at [657, 358] on input "Status" at bounding box center [664, 362] width 52 height 17
checkbox input "false"
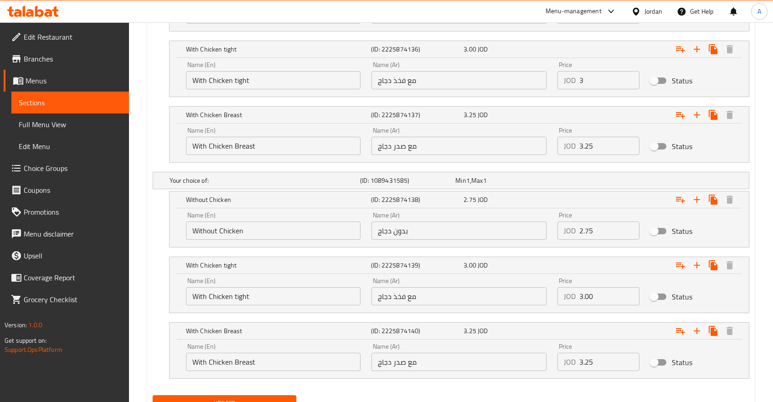
click at [656, 366] on input "Status" at bounding box center [654, 362] width 52 height 17
checkbox input "true"
click at [658, 289] on input "Status" at bounding box center [654, 296] width 52 height 17
checkbox input "true"
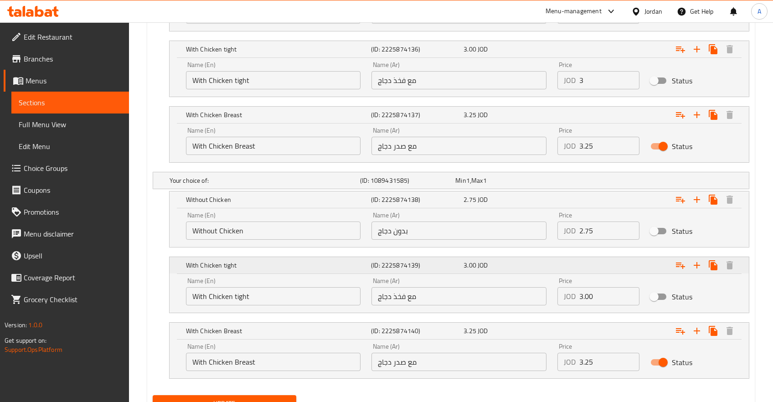
checkbox input "true"
click at [664, 238] on input "Status" at bounding box center [654, 231] width 52 height 17
checkbox input "true"
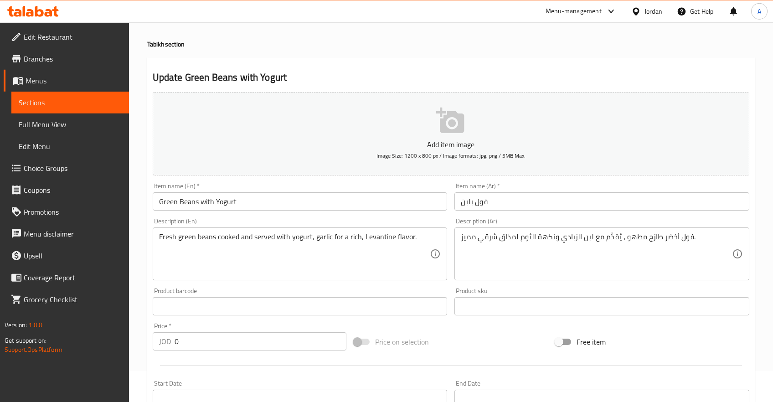
scroll to position [48, 0]
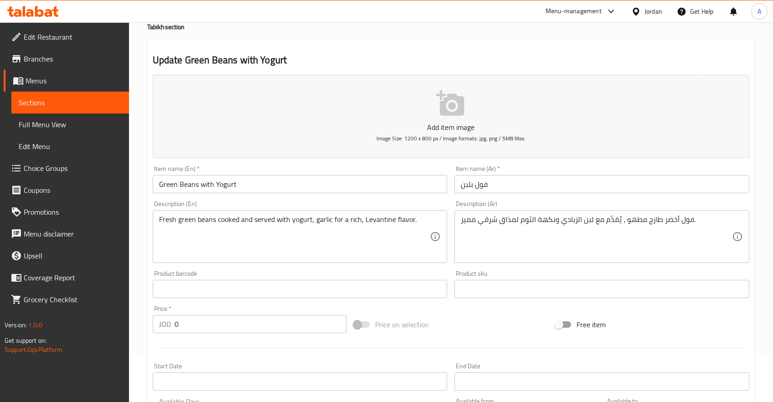
click at [224, 199] on div "Description (En) Fresh green beans cooked and served with yogurt, garlic for a …" at bounding box center [300, 232] width 302 height 70
click at [467, 190] on input "فول بلبن" at bounding box center [602, 184] width 295 height 18
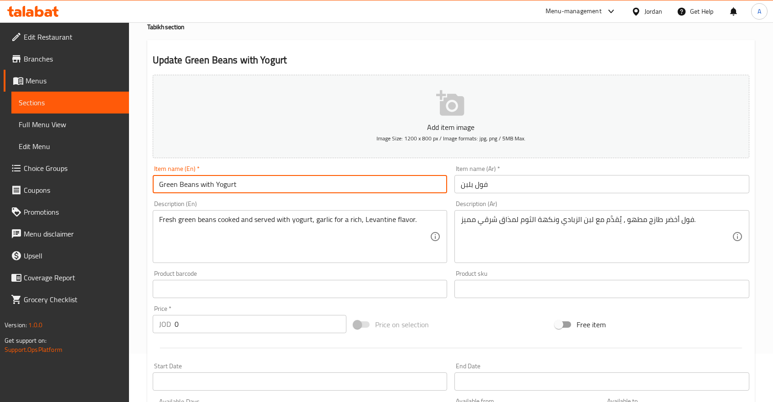
click at [192, 185] on input "Green Beans with Yogurt" at bounding box center [300, 184] width 295 height 18
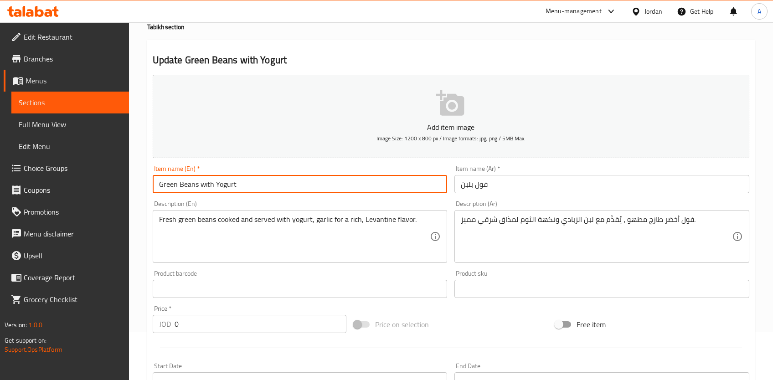
click at [215, 193] on input "Green Beans with Yogurt" at bounding box center [300, 184] width 295 height 18
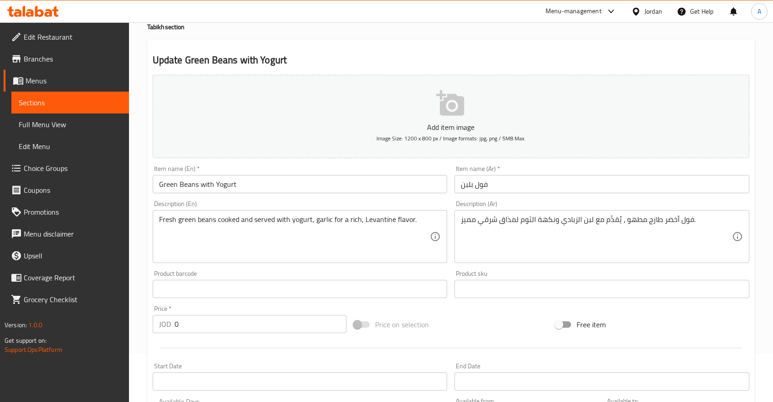
click at [212, 203] on div "Description (En) Fresh green beans cooked and served with yogurt, garlic for a …" at bounding box center [300, 232] width 295 height 62
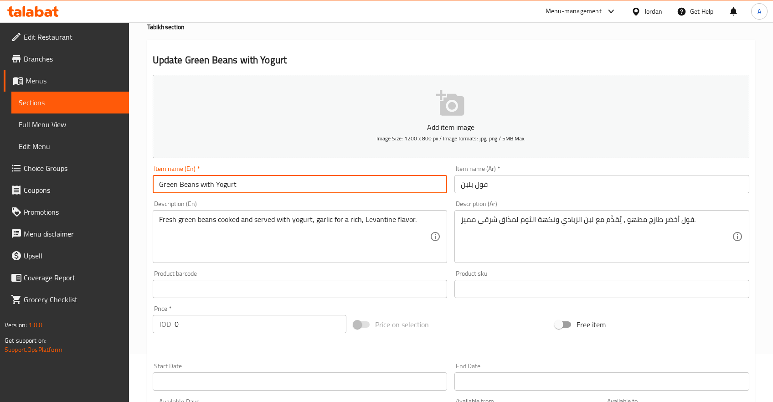
click at [198, 188] on input "Green Beans with Yogurt" at bounding box center [300, 184] width 295 height 18
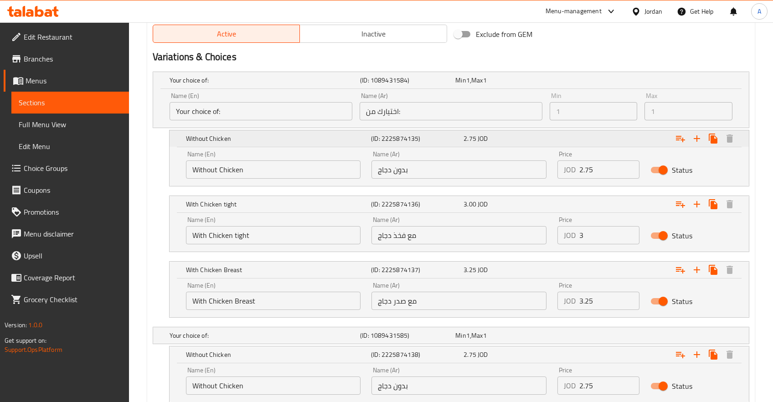
scroll to position [467, 0]
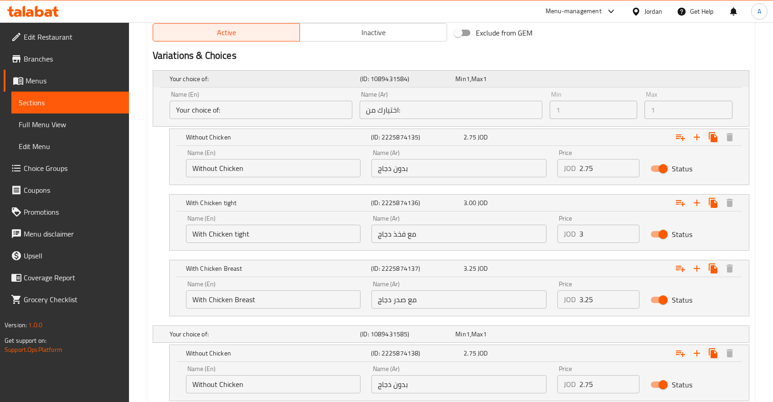
click at [585, 81] on div "Your choice of: (ID: 1089431584) Min 1 , Max 1" at bounding box center [454, 79] width 572 height 20
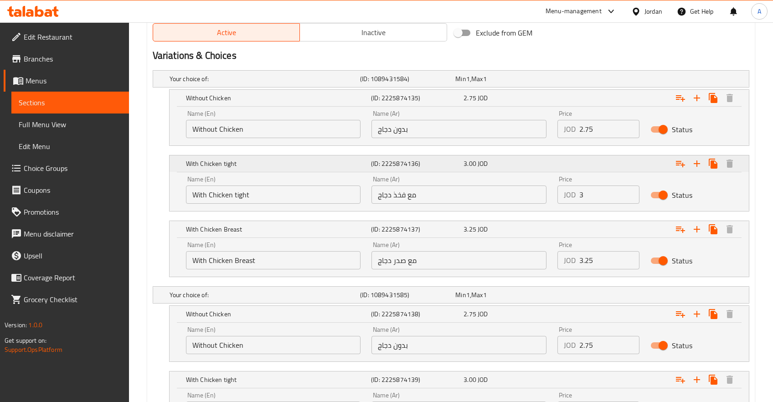
click at [590, 108] on div "Expand" at bounding box center [647, 98] width 185 height 20
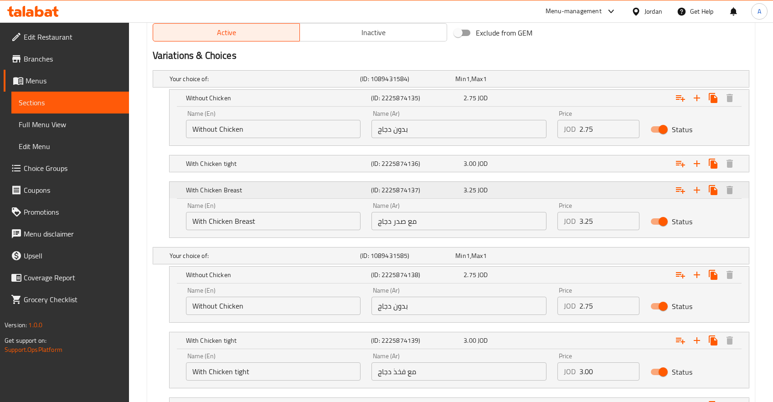
click at [593, 108] on div "Expand" at bounding box center [647, 98] width 185 height 20
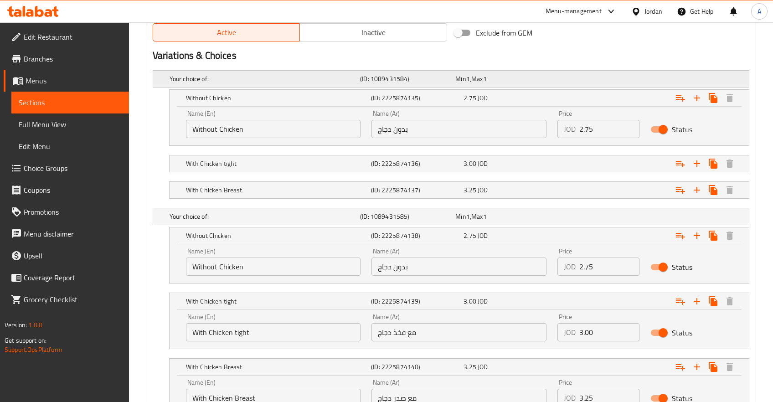
click at [583, 84] on div "Your choice of: (ID: 1089431584) Min 1 , Max 1" at bounding box center [454, 79] width 572 height 20
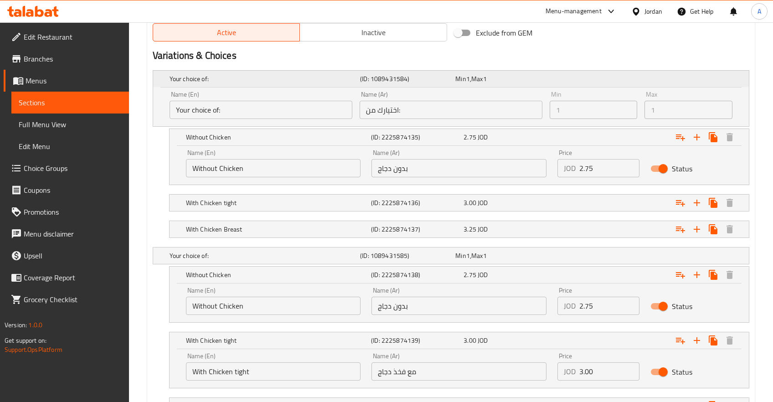
click at [583, 85] on div "Your choice of: (ID: 1089431584) Min 1 , Max 1" at bounding box center [454, 79] width 572 height 20
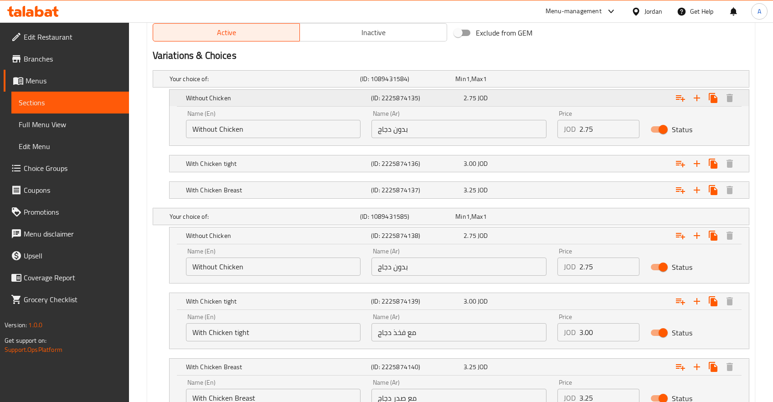
click at [583, 99] on div "Expand" at bounding box center [647, 98] width 185 height 20
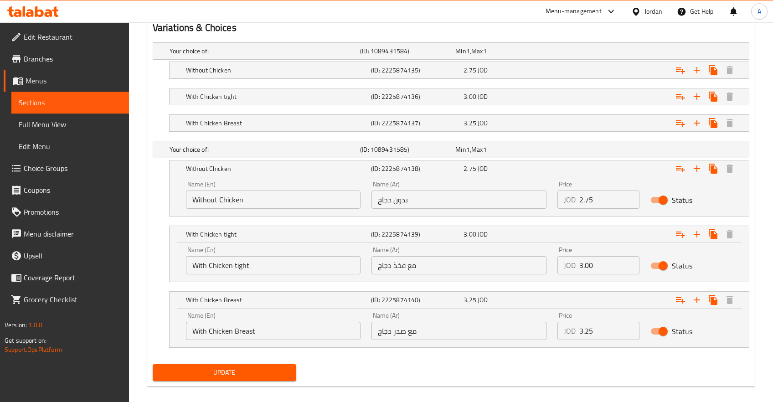
scroll to position [504, 0]
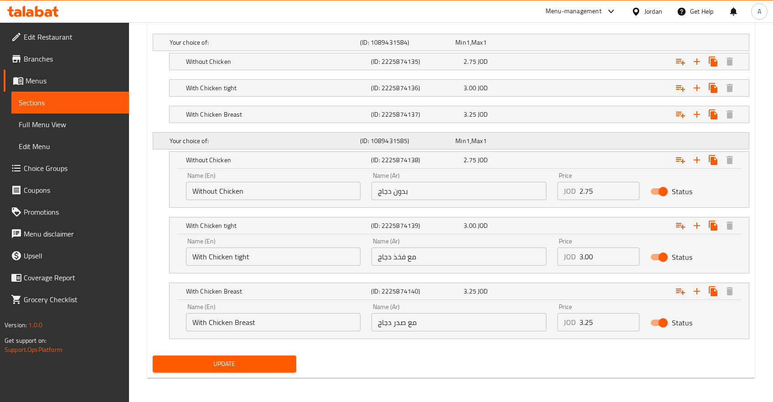
click at [524, 47] on div "Min 1 , Max 1" at bounding box center [502, 42] width 92 height 9
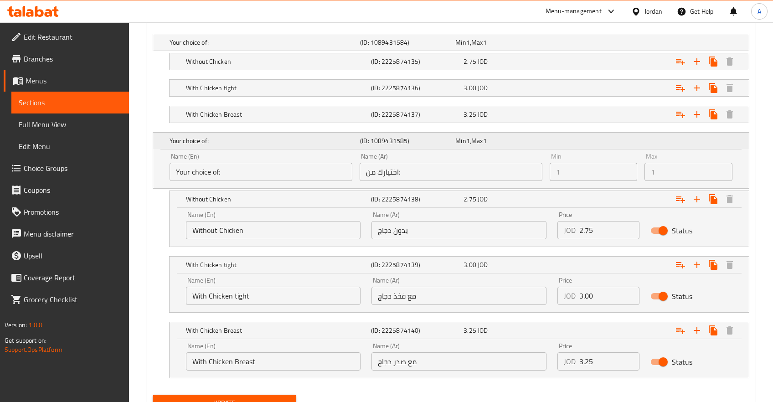
click at [568, 143] on div "Your choice of: (ID: 1089431585) Min 1 , Max 1" at bounding box center [454, 141] width 572 height 20
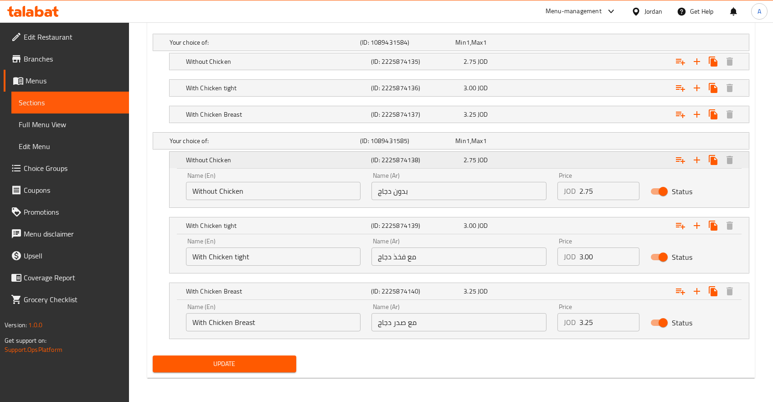
click at [560, 159] on div "Expand" at bounding box center [647, 160] width 185 height 20
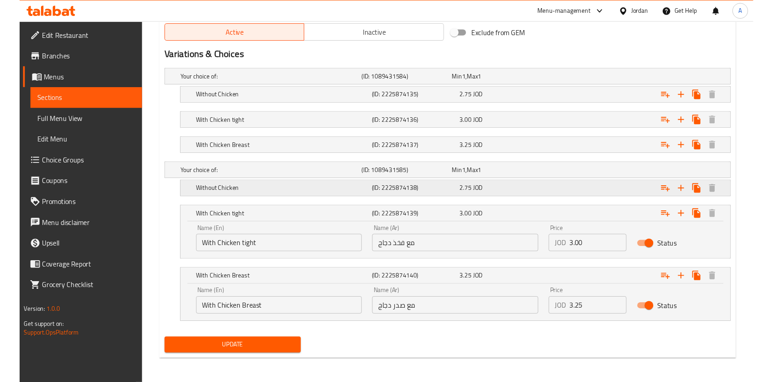
scroll to position [465, 0]
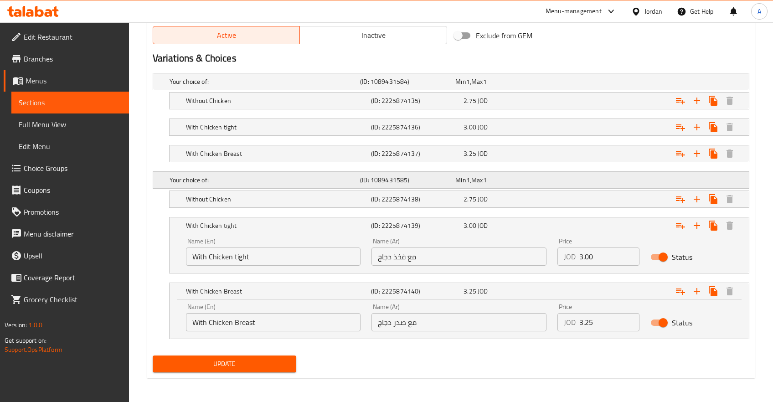
click at [555, 92] on div "Your choice of: (ID: 1089431585) Min 1 , Max 1" at bounding box center [454, 82] width 572 height 20
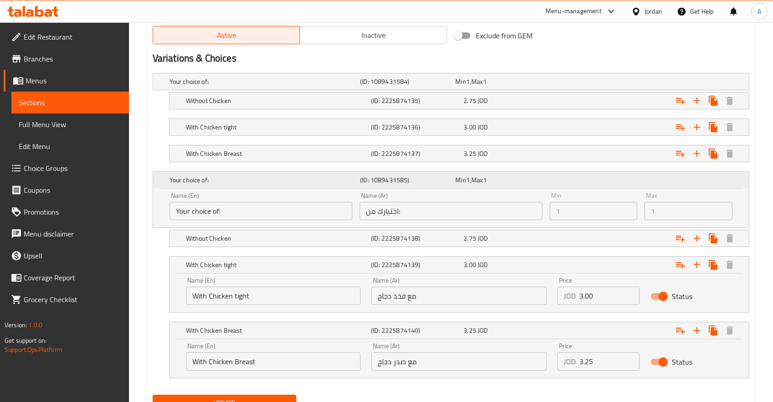
click at [467, 183] on span "1" at bounding box center [469, 180] width 4 height 12
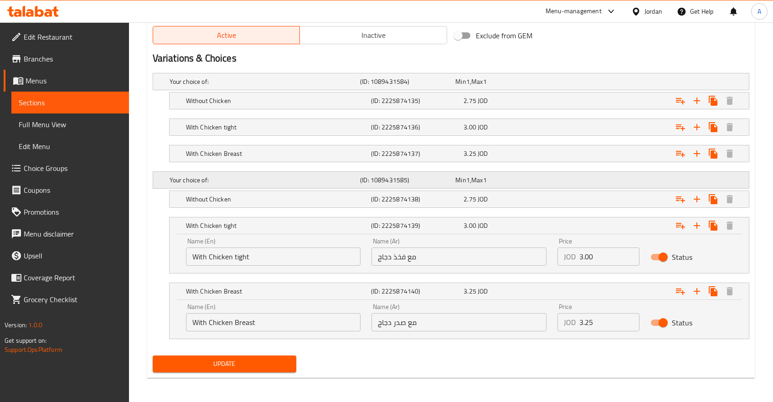
click at [467, 88] on span "1" at bounding box center [469, 82] width 4 height 12
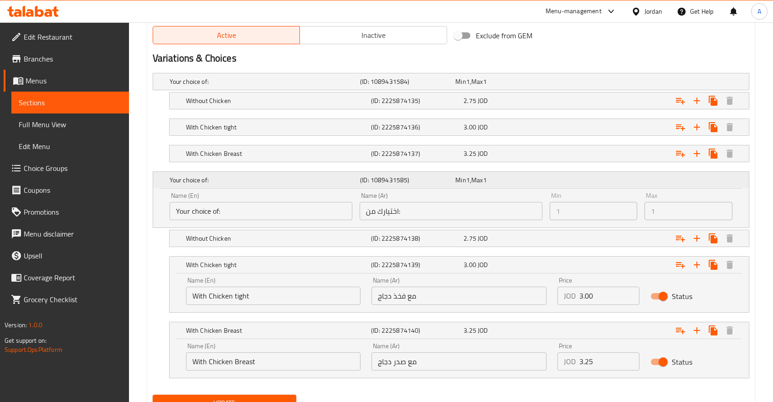
click at [384, 180] on h5 "(ID: 1089431585)" at bounding box center [406, 180] width 92 height 9
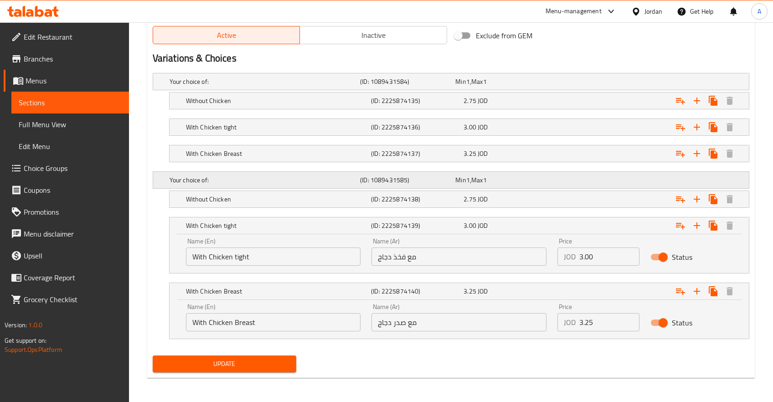
click at [384, 86] on h5 "(ID: 1089431585)" at bounding box center [406, 81] width 92 height 9
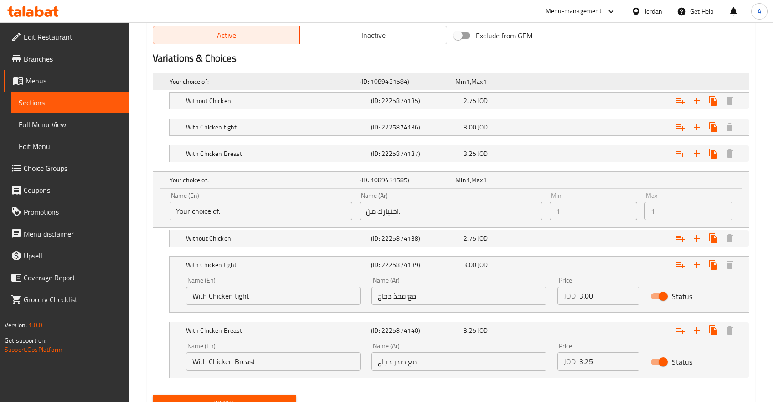
click at [390, 84] on h5 "(ID: 1089431584)" at bounding box center [406, 81] width 92 height 9
click at [343, 71] on div "Your choice of: (ID: 1089431584) Min 1 , Max 1 Name (En) Your choice of: Name (…" at bounding box center [451, 230] width 604 height 322
drag, startPoint x: 408, startPoint y: 80, endPoint x: 367, endPoint y: 80, distance: 41.5
click at [375, 80] on h5 "(ID: 1089431584)" at bounding box center [406, 81] width 92 height 9
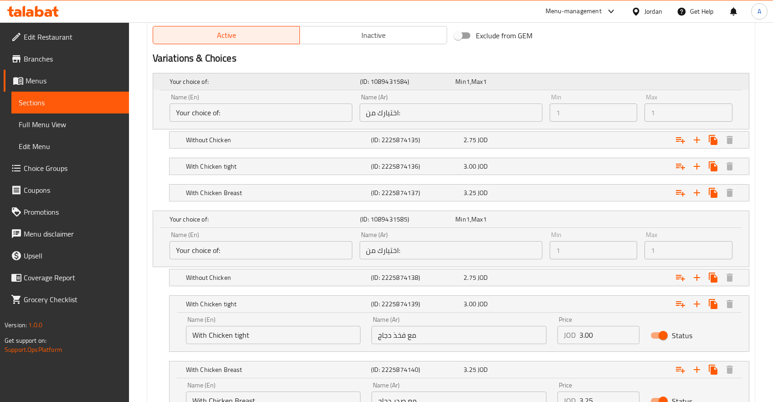
click at [366, 80] on h5 "(ID: 1089431584)" at bounding box center [406, 81] width 92 height 9
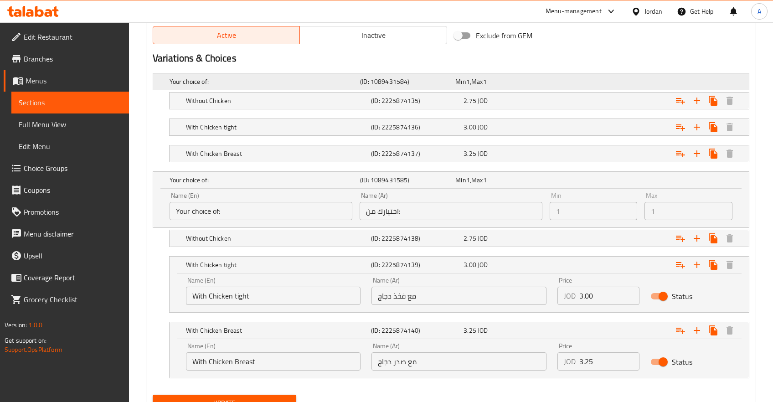
click at [375, 81] on h5 "(ID: 1089431584)" at bounding box center [406, 81] width 92 height 9
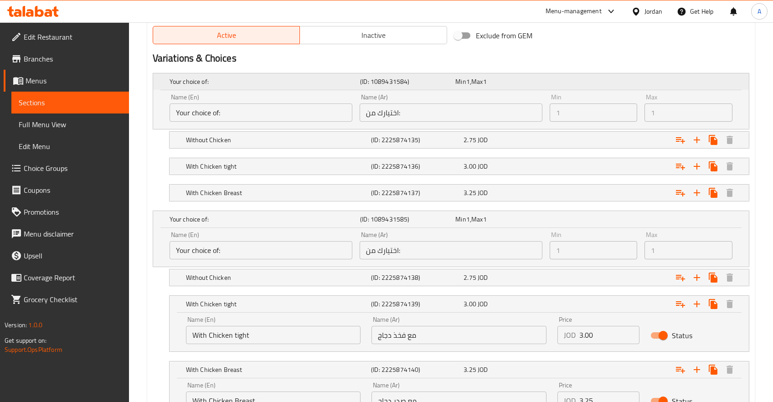
drag, startPoint x: 370, startPoint y: 81, endPoint x: 399, endPoint y: 82, distance: 28.7
click at [394, 81] on h5 "(ID: 1089431584)" at bounding box center [406, 81] width 92 height 9
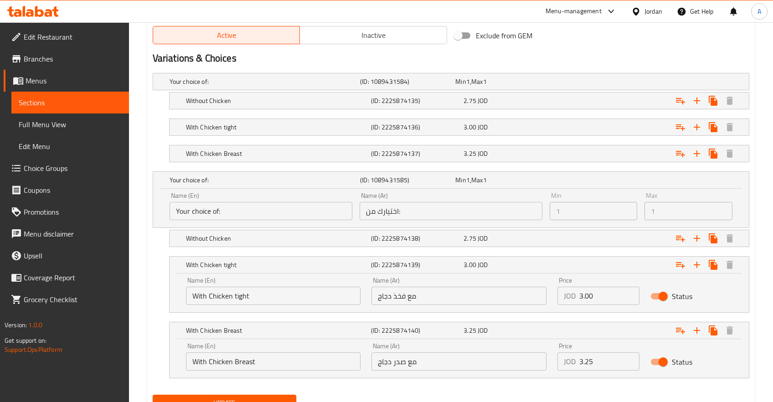
click at [688, 53] on h2 "Variations & Choices" at bounding box center [451, 59] width 597 height 14
click at [692, 51] on div "Variations & Choices" at bounding box center [451, 58] width 604 height 21
click at [477, 214] on input "اختيارك من:" at bounding box center [451, 211] width 183 height 18
click at [381, 82] on h5 "(ID: 1089431584)" at bounding box center [406, 81] width 92 height 9
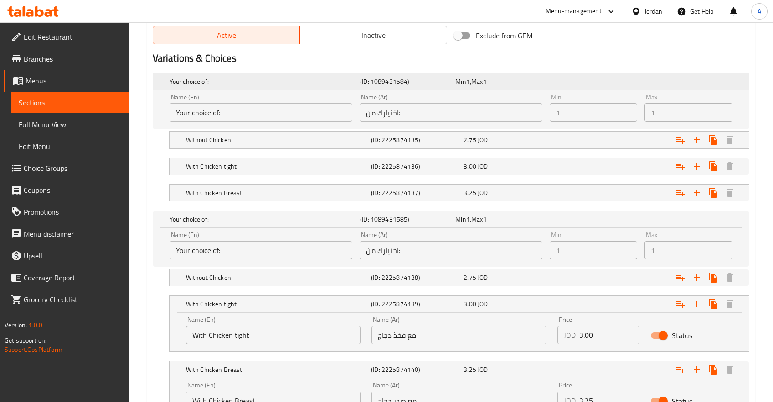
click at [381, 82] on h5 "(ID: 1089431584)" at bounding box center [406, 81] width 92 height 9
drag, startPoint x: 375, startPoint y: 80, endPoint x: 393, endPoint y: 83, distance: 18.1
click at [393, 83] on h5 "(ID: 1089431584)" at bounding box center [406, 81] width 92 height 9
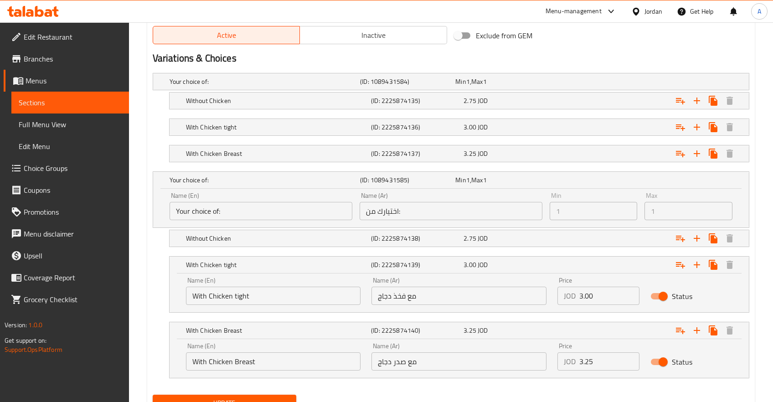
click at [654, 57] on h2 "Variations & Choices" at bounding box center [451, 59] width 597 height 14
click at [589, 61] on h2 "Variations & Choices" at bounding box center [451, 59] width 597 height 14
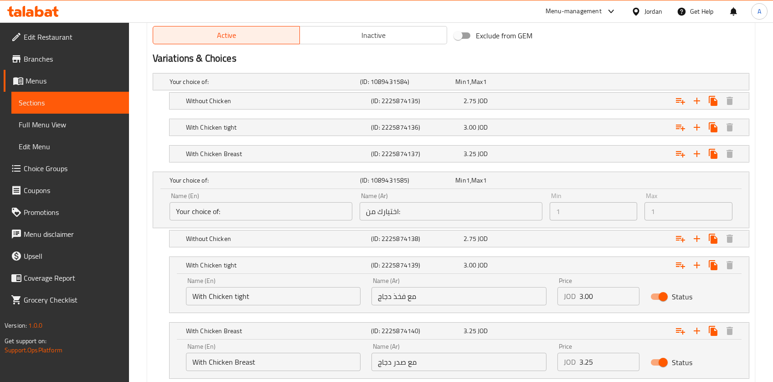
click at [575, 43] on div "Exclude from GEM" at bounding box center [552, 35] width 202 height 25
drag, startPoint x: 581, startPoint y: 43, endPoint x: 569, endPoint y: 71, distance: 29.8
click at [580, 45] on div "Exclude from GEM" at bounding box center [552, 35] width 202 height 25
click at [32, 125] on span "Full Menu View" at bounding box center [70, 124] width 103 height 11
click at [29, 147] on span "Edit Menu" at bounding box center [70, 146] width 103 height 11
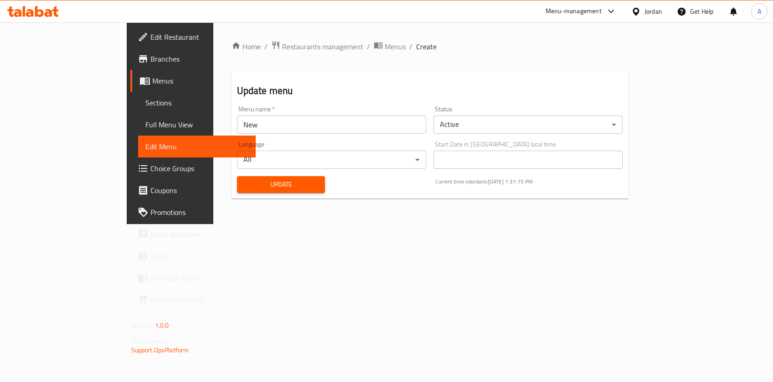
click at [130, 91] on link "Menus" at bounding box center [192, 81] width 125 height 22
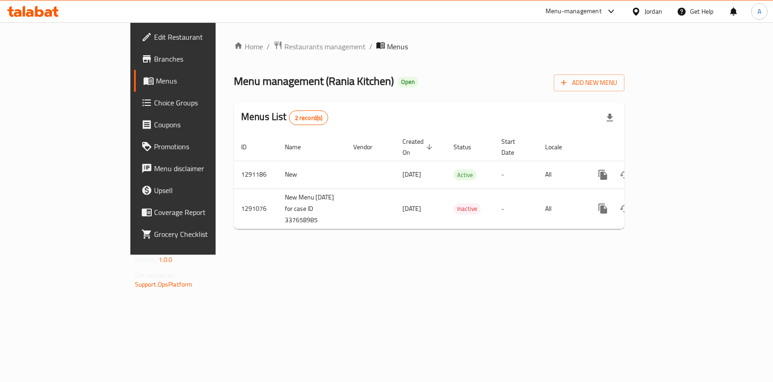
click at [154, 99] on span "Choice Groups" at bounding box center [203, 102] width 98 height 11
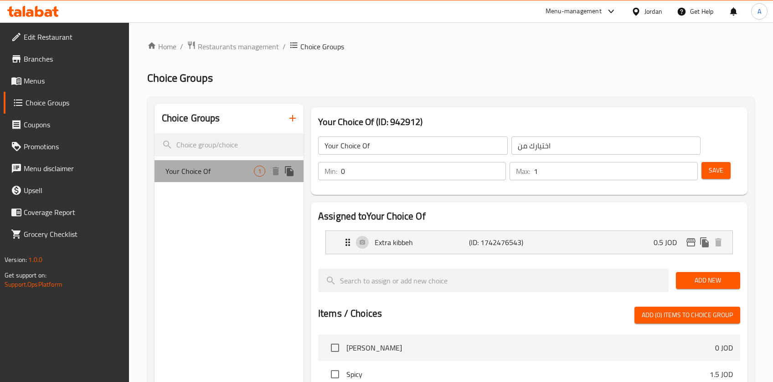
click at [228, 171] on span "Your Choice Of" at bounding box center [210, 171] width 88 height 11
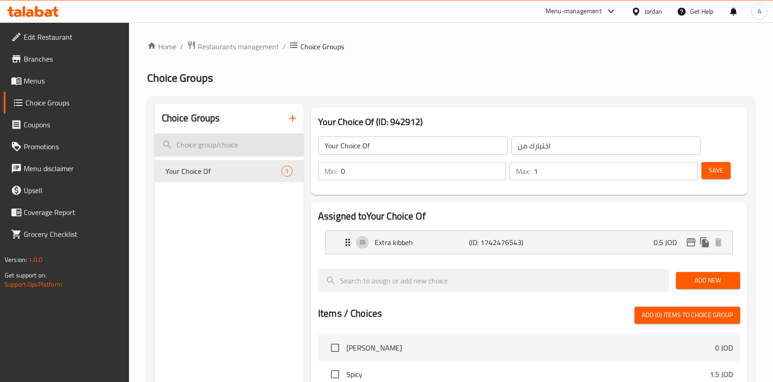
click at [204, 140] on input "search" at bounding box center [229, 144] width 149 height 23
paste input "1089431584"
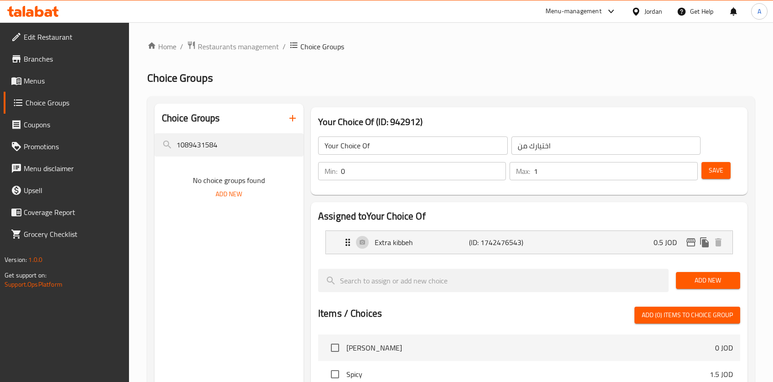
type input "1089431584"
click at [37, 98] on span "Choice Groups" at bounding box center [74, 102] width 96 height 11
click at [229, 46] on span "Restaurants management" at bounding box center [238, 46] width 81 height 11
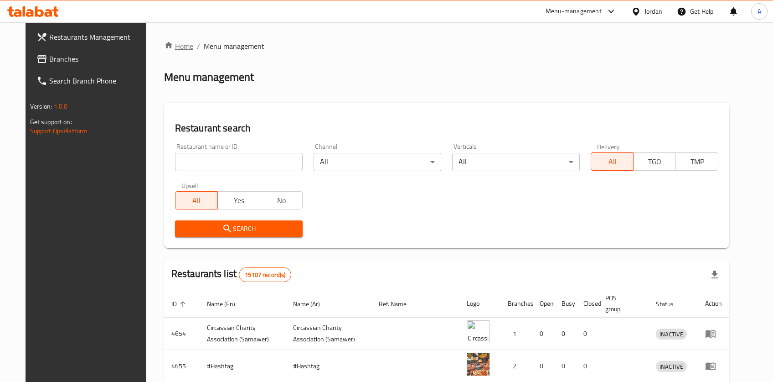
click at [164, 47] on link "Home" at bounding box center [178, 46] width 29 height 11
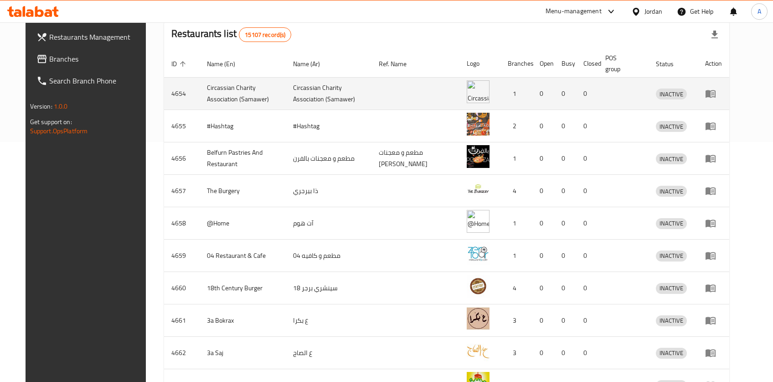
scroll to position [159, 0]
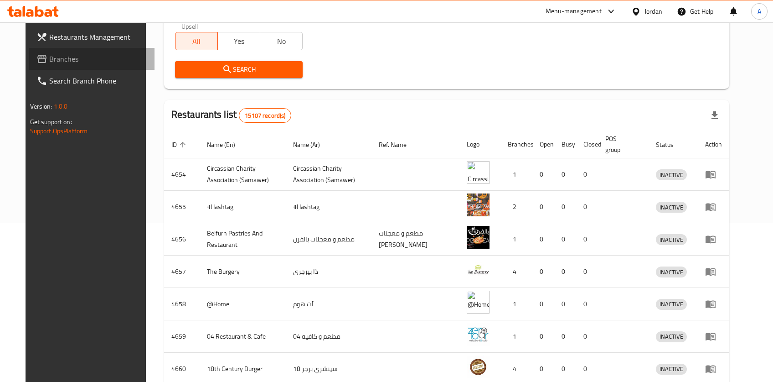
click at [49, 53] on span "Branches" at bounding box center [98, 58] width 98 height 11
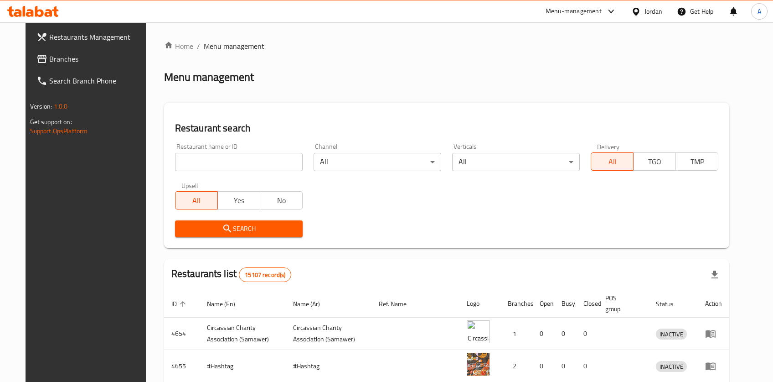
click at [208, 168] on input "search" at bounding box center [239, 162] width 128 height 18
type input "rania"
click button "Search" at bounding box center [239, 228] width 128 height 17
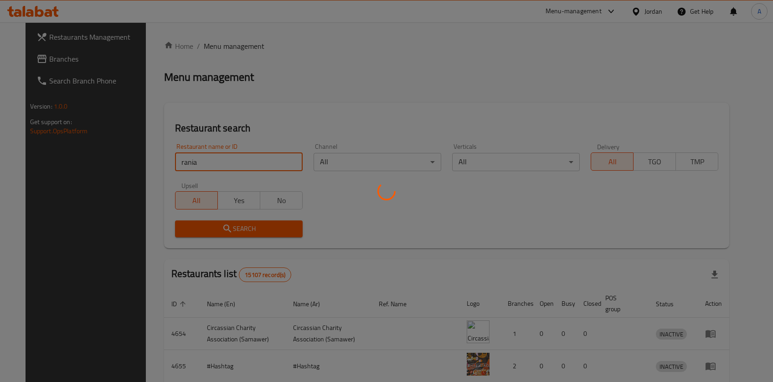
click button "Search" at bounding box center [239, 228] width 128 height 17
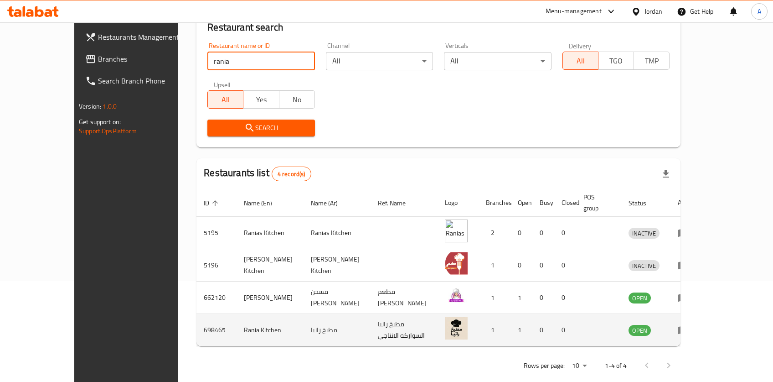
scroll to position [103, 0]
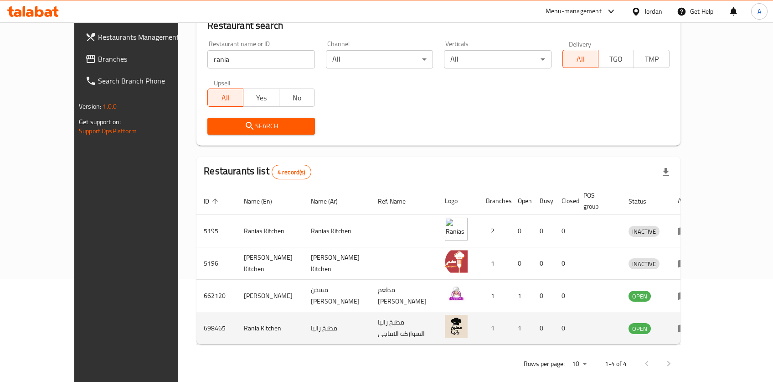
click at [702, 316] on td "enhanced table" at bounding box center [686, 328] width 31 height 32
click at [695, 322] on link "enhanced table" at bounding box center [686, 327] width 17 height 11
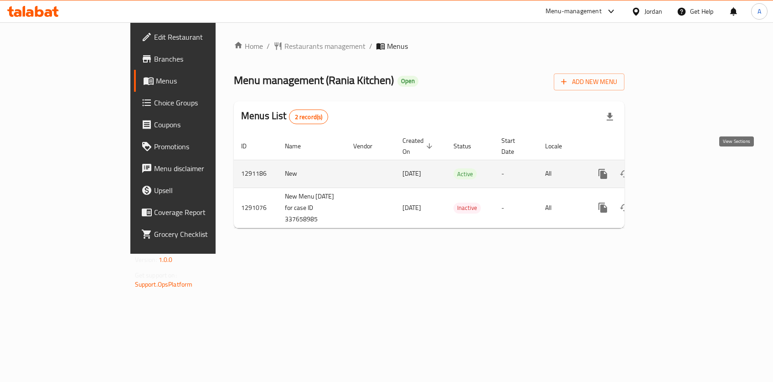
click at [675, 168] on icon "enhanced table" at bounding box center [669, 173] width 11 height 11
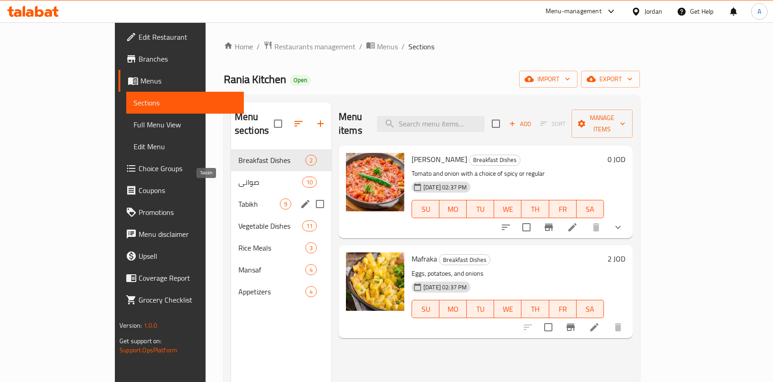
click at [239, 198] on span "Tabikh" at bounding box center [260, 203] width 42 height 11
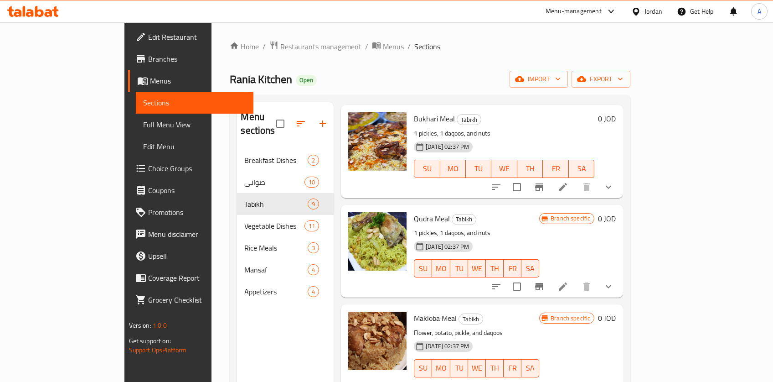
scroll to position [127, 0]
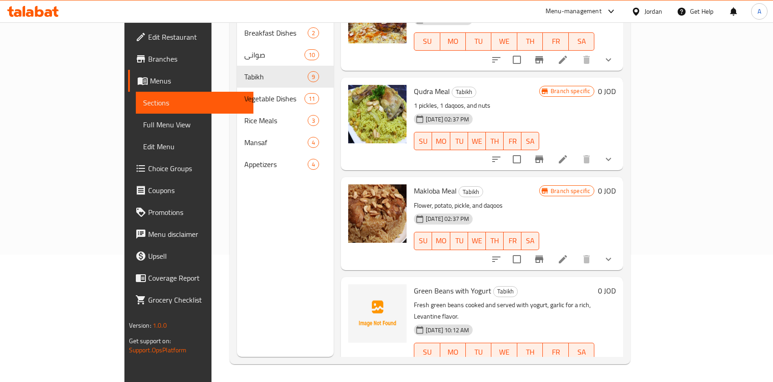
click at [576, 362] on li at bounding box center [563, 370] width 26 height 16
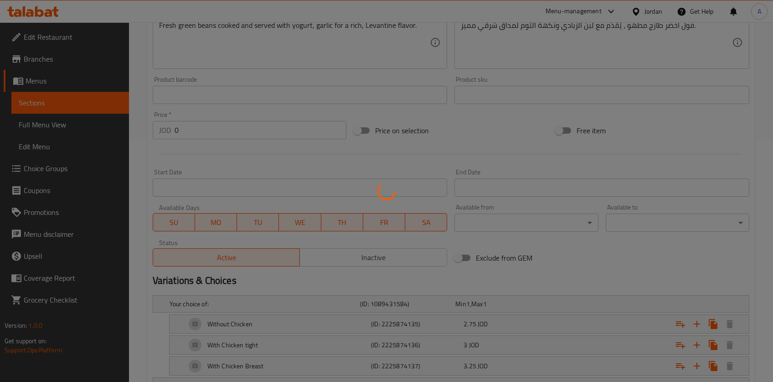
scroll to position [242, 0]
click at [379, 129] on div at bounding box center [386, 191] width 773 height 382
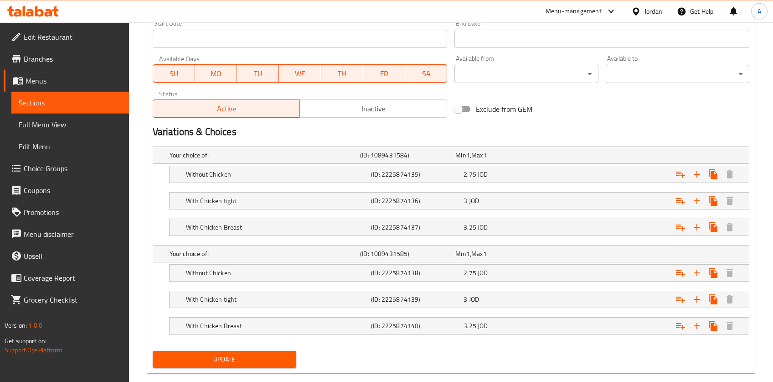
scroll to position [407, 0]
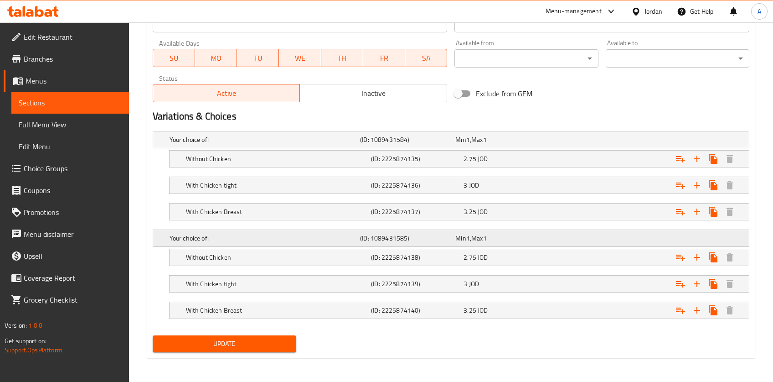
click at [731, 141] on div "Expand" at bounding box center [645, 140] width 191 height 4
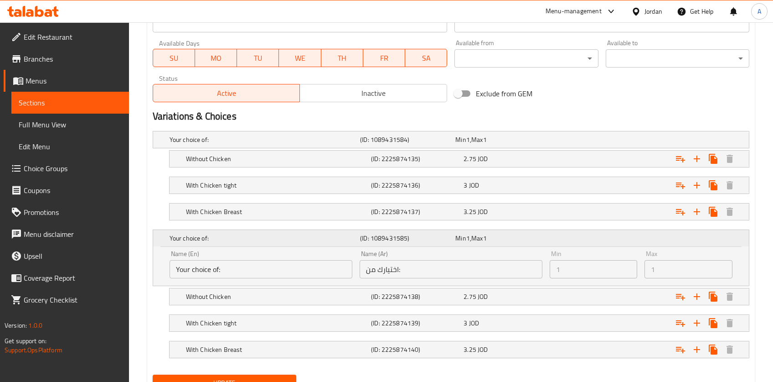
click at [730, 239] on div "Expand" at bounding box center [645, 238] width 191 height 4
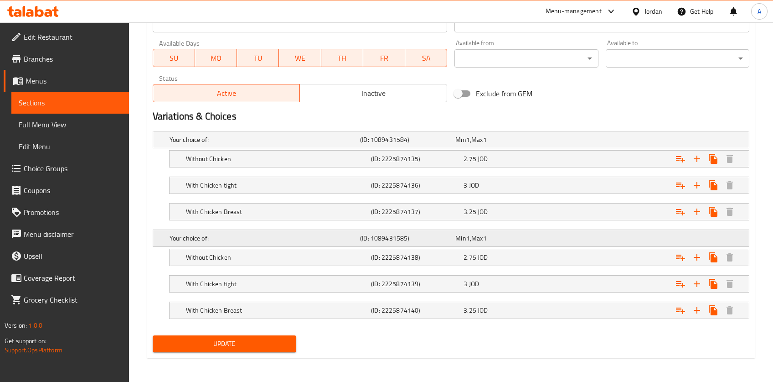
click at [672, 141] on div "Expand" at bounding box center [645, 140] width 191 height 4
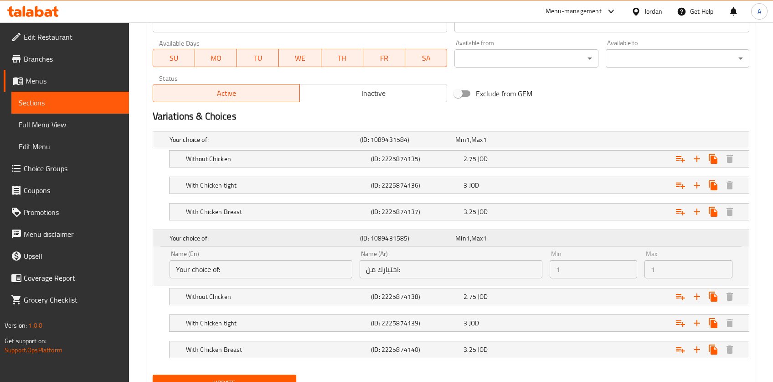
click at [600, 241] on div "Your choice of: (ID: 1089431585) Min 1 , Max 1" at bounding box center [454, 238] width 572 height 20
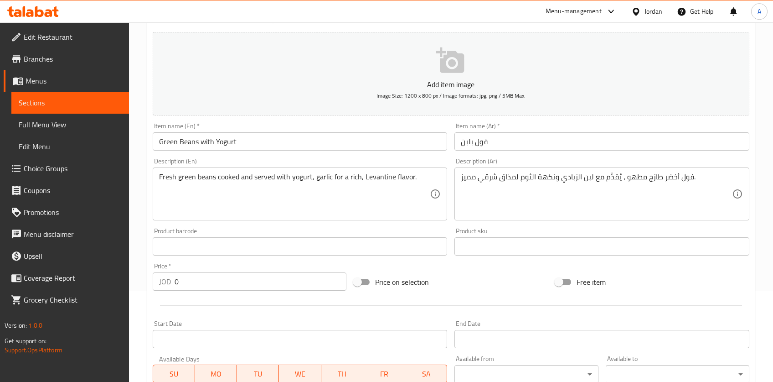
scroll to position [0, 0]
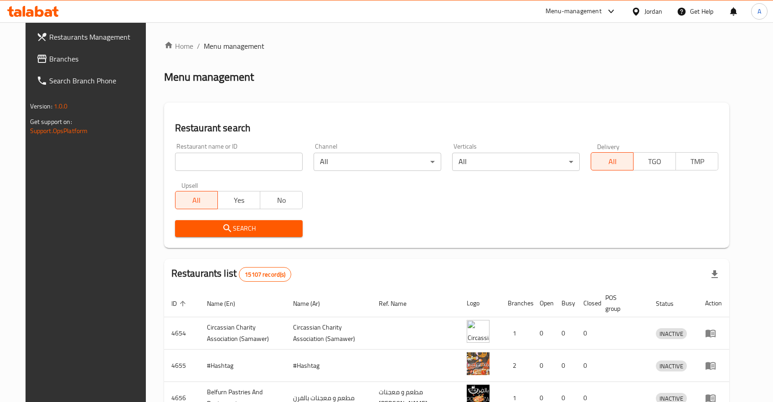
click at [187, 156] on input "search" at bounding box center [239, 162] width 128 height 18
paste input "Shawama 4 you"
click button "Search" at bounding box center [239, 228] width 128 height 17
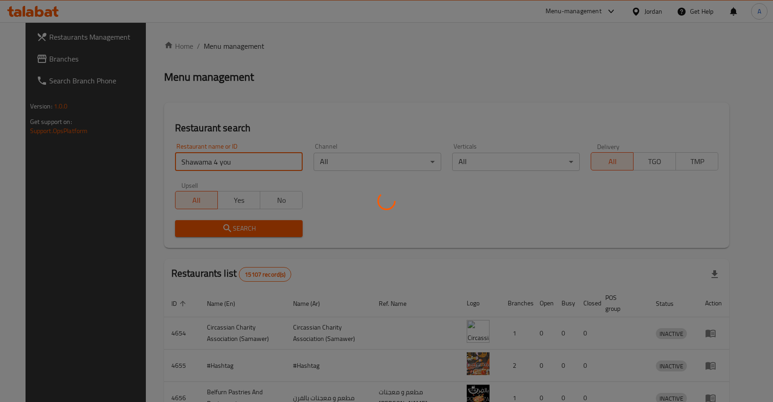
click button "Search" at bounding box center [239, 228] width 128 height 17
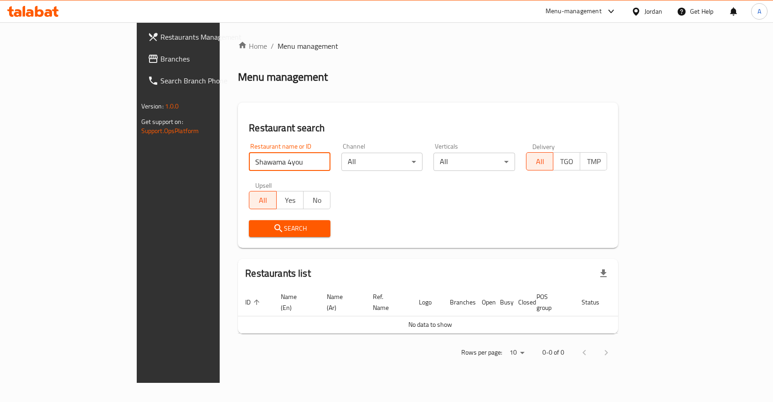
click button "Search" at bounding box center [290, 228] width 82 height 17
click at [249, 158] on input "Shawama 4you" at bounding box center [290, 162] width 82 height 18
type input "Shawama"
type input "t,v d,"
type input "t,v d"
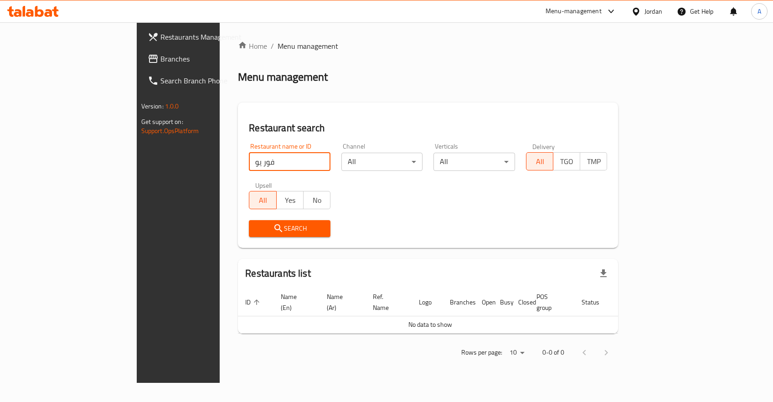
type input "فور يو"
click button "Search" at bounding box center [290, 228] width 82 height 17
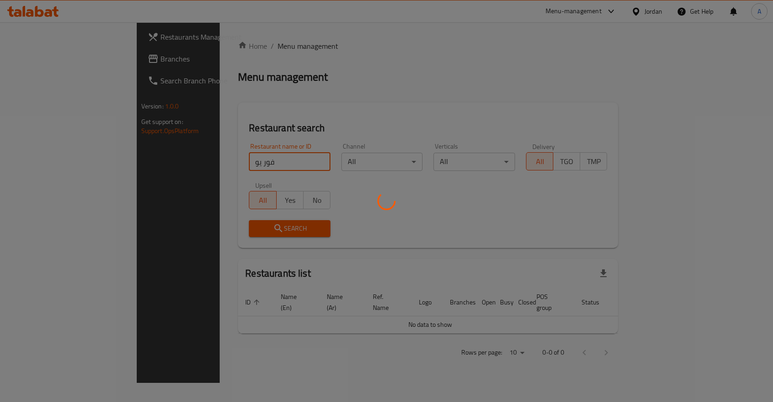
click button "Search" at bounding box center [290, 228] width 82 height 17
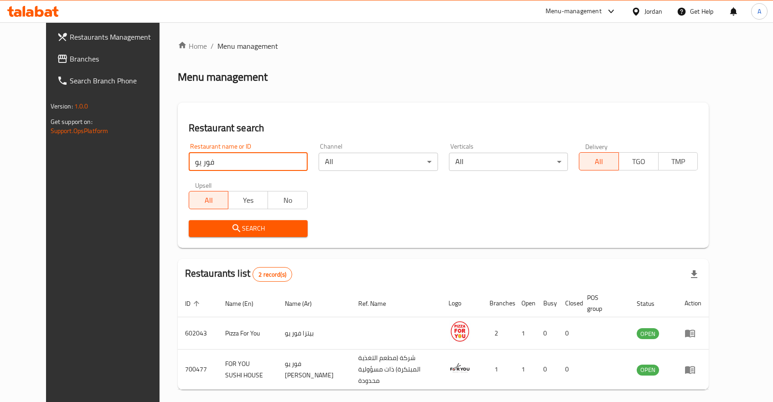
click at [198, 157] on input "فور يو" at bounding box center [248, 162] width 119 height 18
type input "بخق"
click button "Search" at bounding box center [248, 228] width 119 height 17
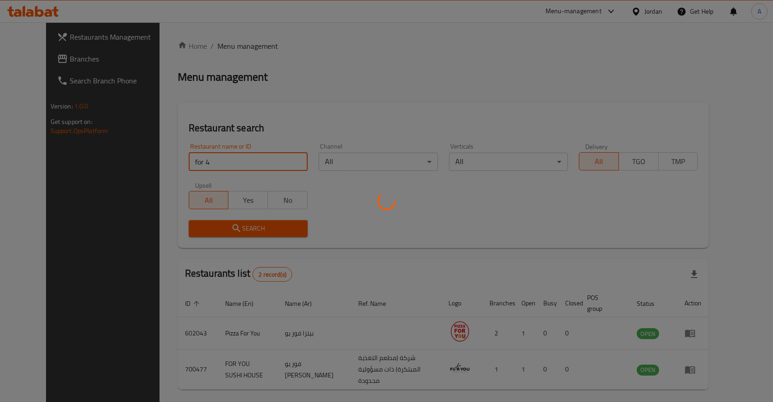
click button "Search" at bounding box center [248, 228] width 119 height 17
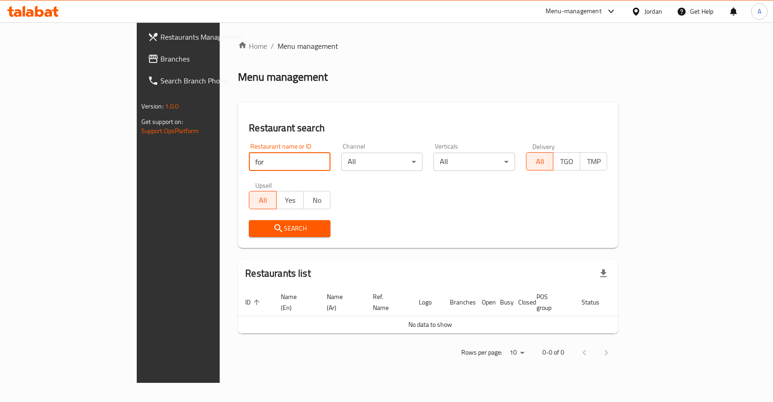
type input "for"
click button "Search" at bounding box center [290, 228] width 82 height 17
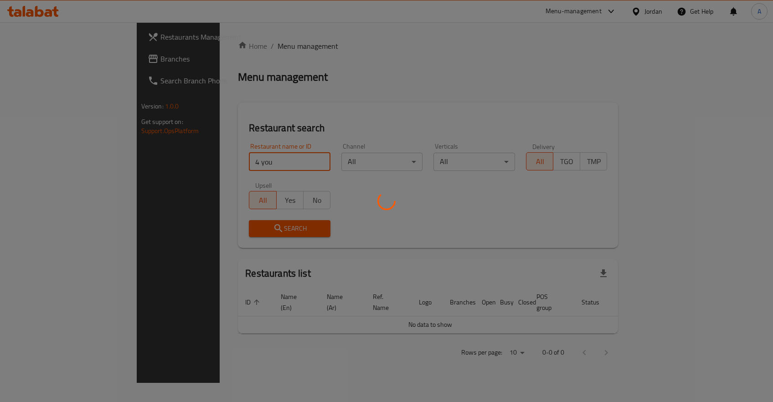
click button "Search" at bounding box center [290, 228] width 82 height 17
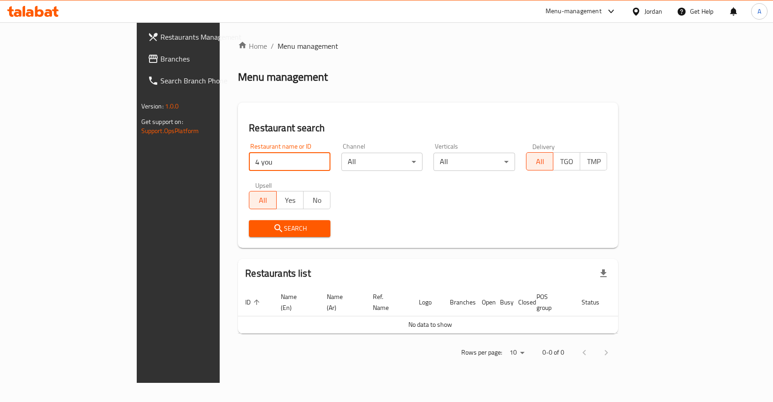
click at [249, 159] on input "4 you" at bounding box center [290, 162] width 82 height 18
click button "Search" at bounding box center [290, 228] width 82 height 17
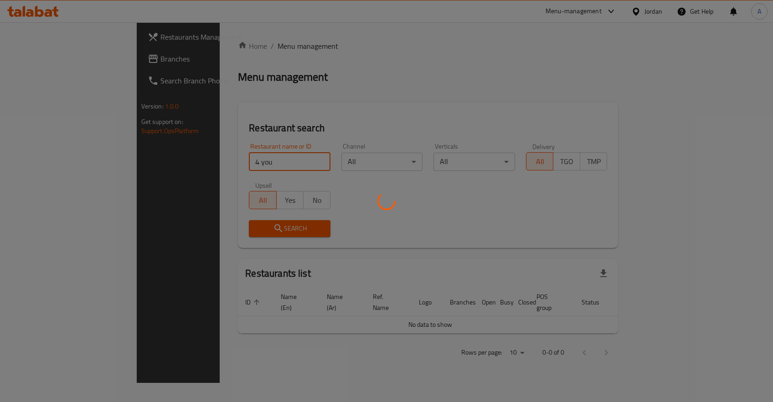
click button "Search" at bounding box center [290, 228] width 82 height 17
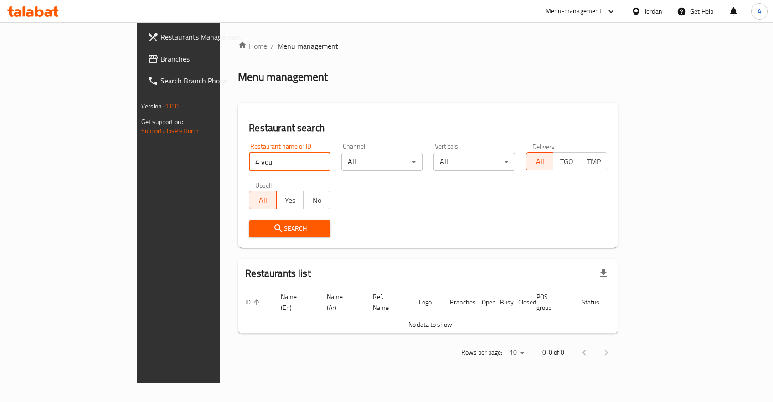
type input "4 youa"
type input "f"
click button "Search" at bounding box center [290, 228] width 82 height 17
type input "shawama 4 youa"
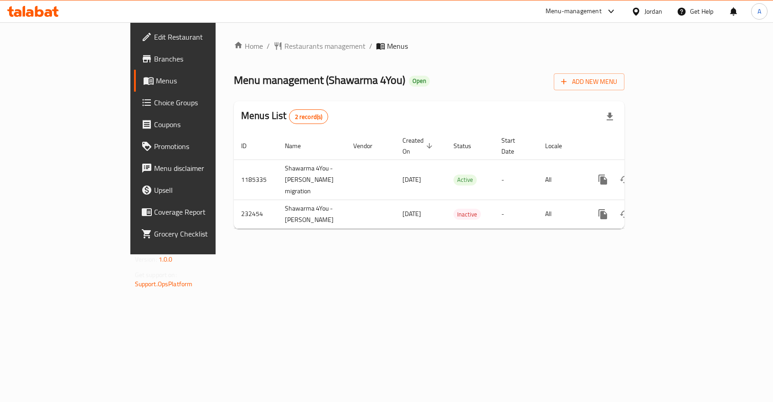
drag, startPoint x: 36, startPoint y: 47, endPoint x: 36, endPoint y: 56, distance: 9.6
click at [124, 48] on ul "Edit Restaurant Branches Menus Choice Groups Coupons Promotions Menu disclaimer…" at bounding box center [192, 135] width 136 height 219
click at [154, 56] on span "Branches" at bounding box center [203, 58] width 98 height 11
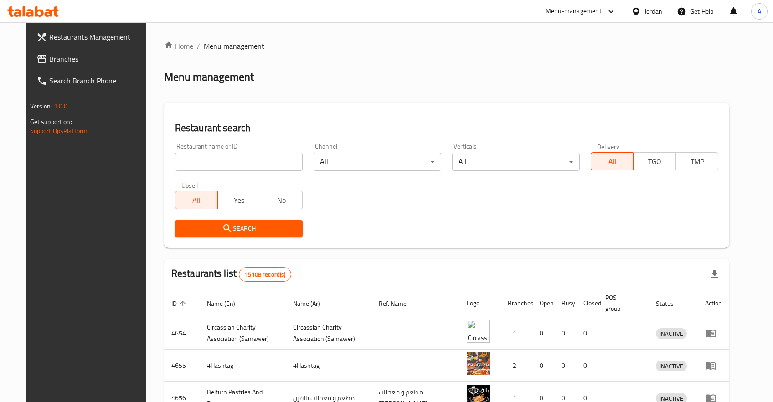
click at [213, 163] on input "search" at bounding box center [239, 162] width 128 height 18
type input "rania"
click button "Search" at bounding box center [239, 228] width 128 height 17
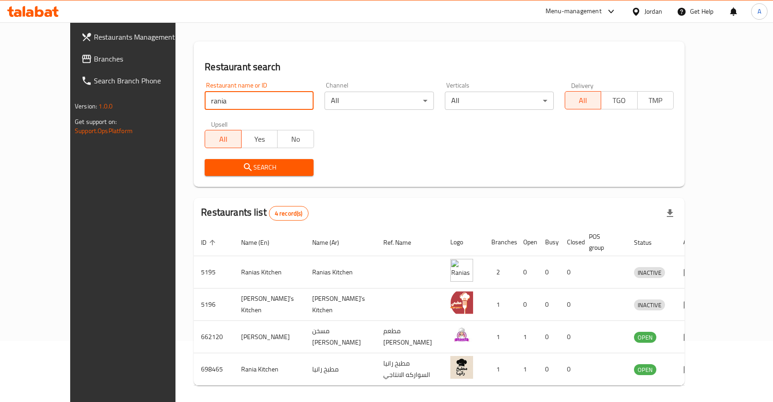
scroll to position [82, 0]
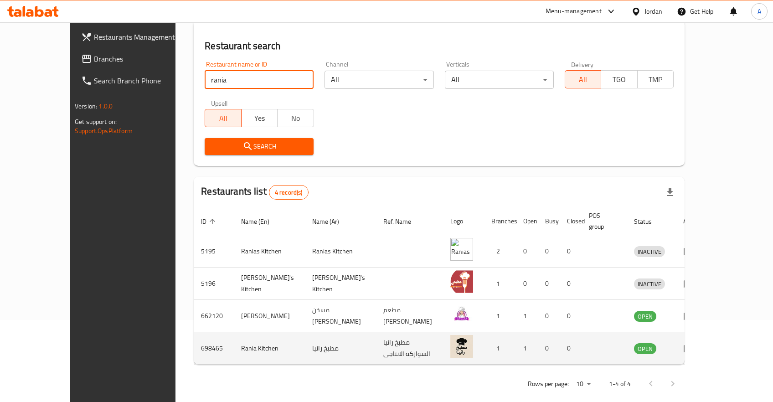
click at [701, 343] on link "enhanced table" at bounding box center [692, 348] width 17 height 11
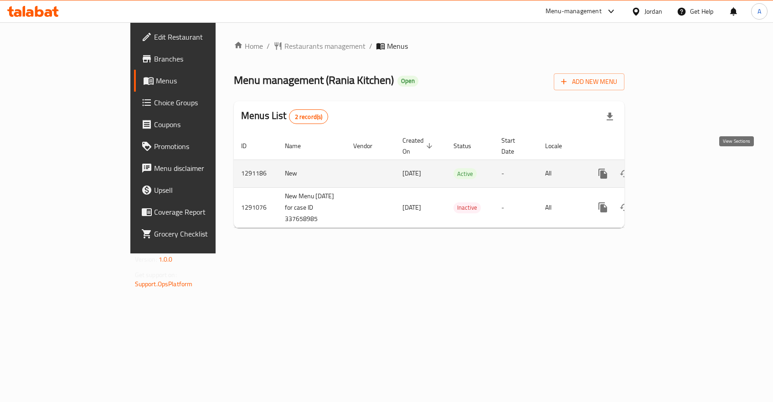
click at [675, 168] on icon "enhanced table" at bounding box center [669, 173] width 11 height 11
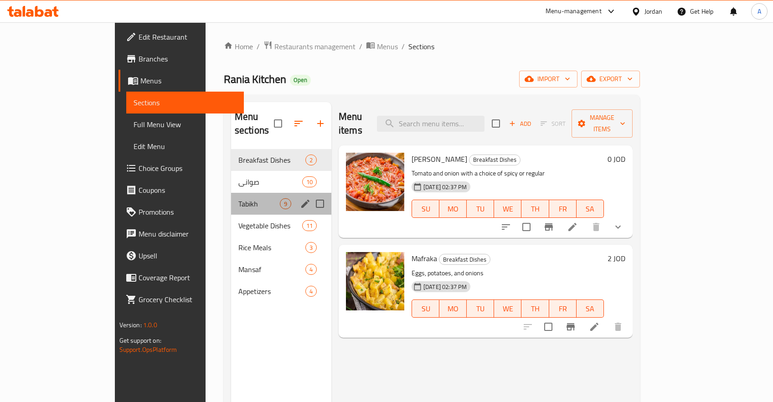
click at [231, 193] on div "Tabikh 9" at bounding box center [281, 204] width 100 height 22
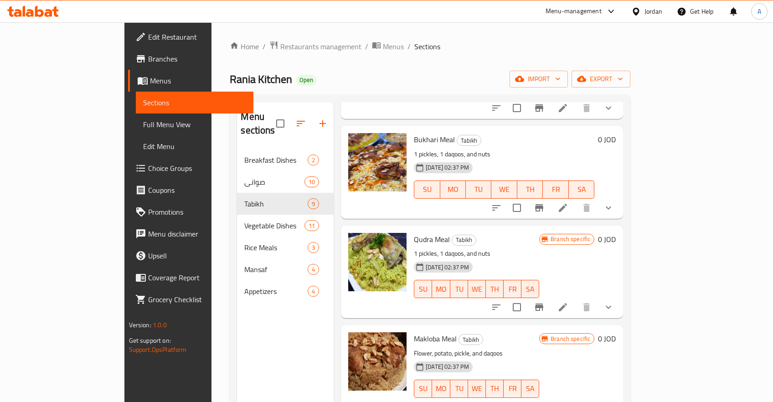
scroll to position [127, 0]
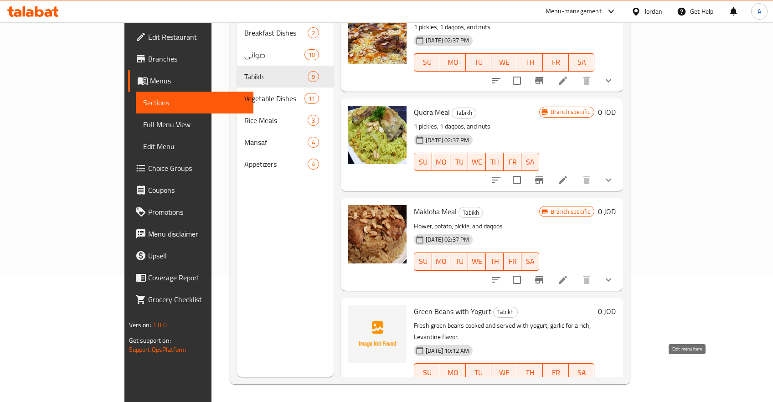
click at [569, 385] on icon at bounding box center [563, 390] width 11 height 11
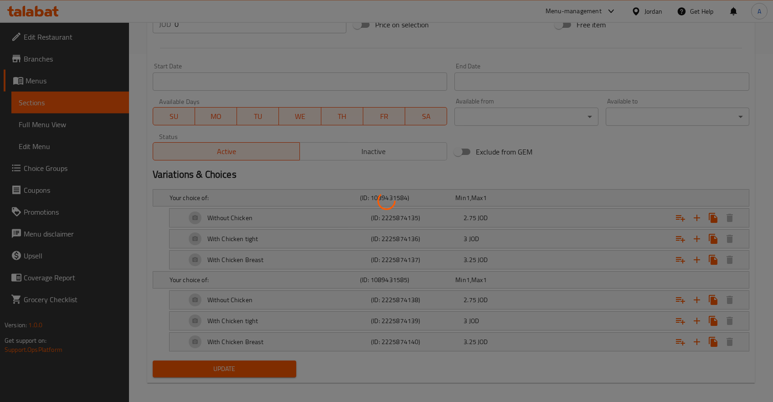
scroll to position [353, 0]
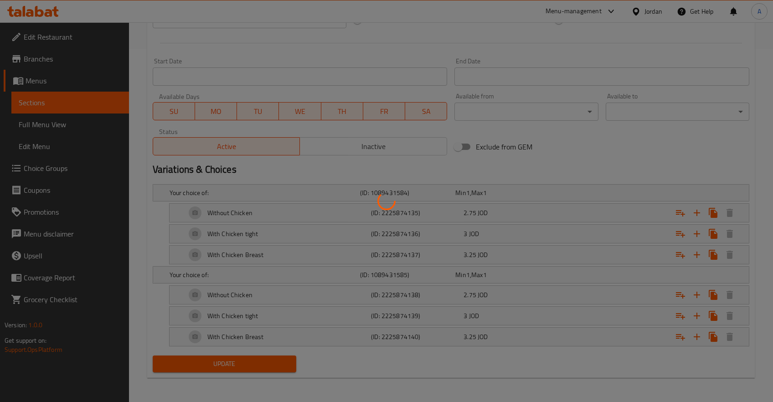
click at [540, 195] on div at bounding box center [386, 201] width 773 height 402
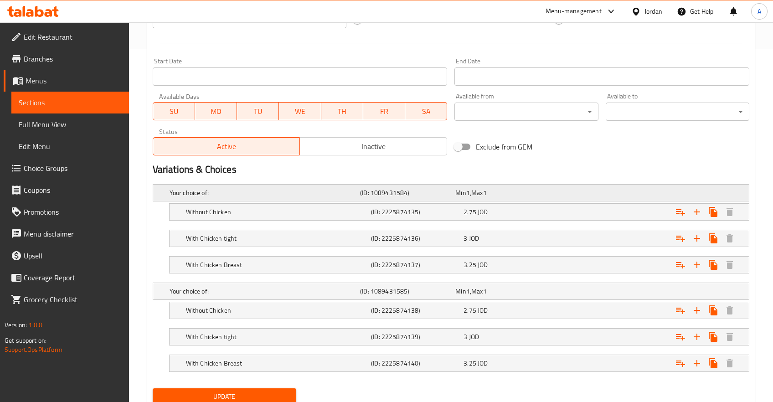
click at [516, 190] on div "Min 1 , Max 1" at bounding box center [502, 192] width 92 height 9
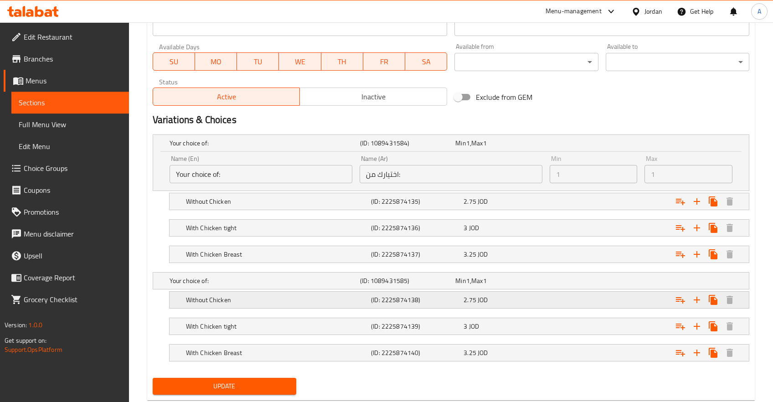
scroll to position [426, 0]
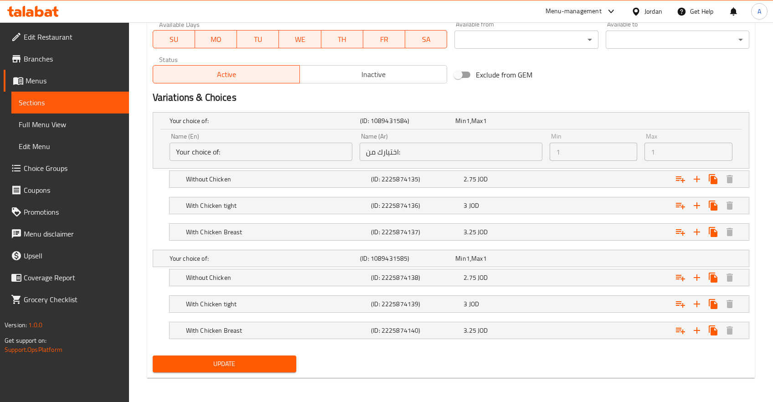
drag, startPoint x: 658, startPoint y: 358, endPoint x: 704, endPoint y: 328, distance: 54.5
click at [658, 358] on div "Update" at bounding box center [451, 364] width 604 height 24
click at [689, 123] on div "Expand" at bounding box center [645, 121] width 191 height 4
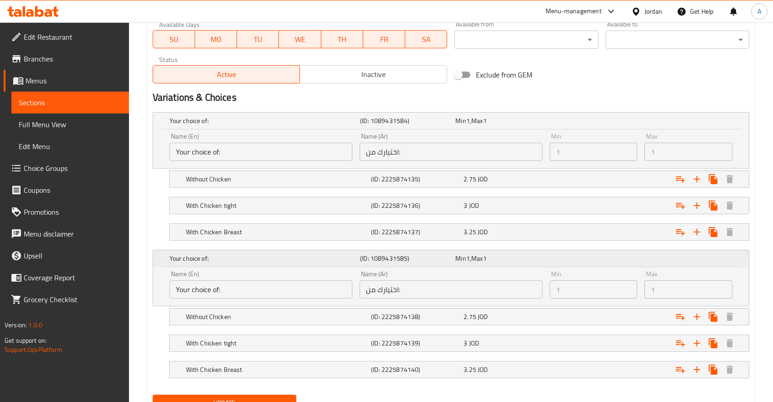
click at [693, 131] on div "Your choice of: (ID: 1089431585) Min 1 , Max 1" at bounding box center [454, 121] width 572 height 20
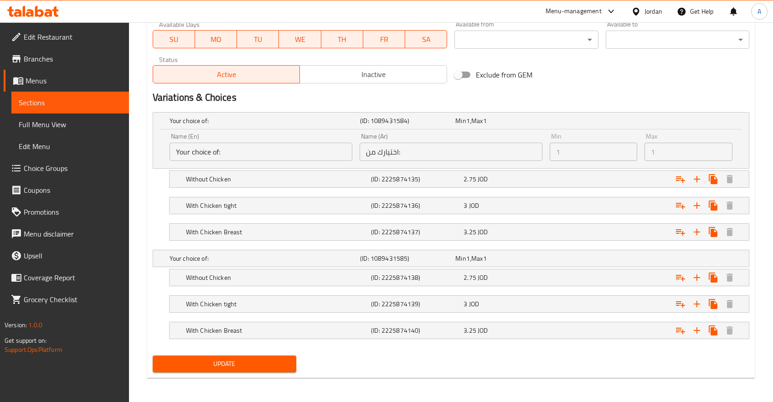
click at [648, 109] on div "Your choice of: (ID: 1089431584) Min 1 , Max 1 Name (En) Your choice of: Name (…" at bounding box center [451, 231] width 604 height 244
click at [648, 119] on div "Expand" at bounding box center [645, 121] width 191 height 4
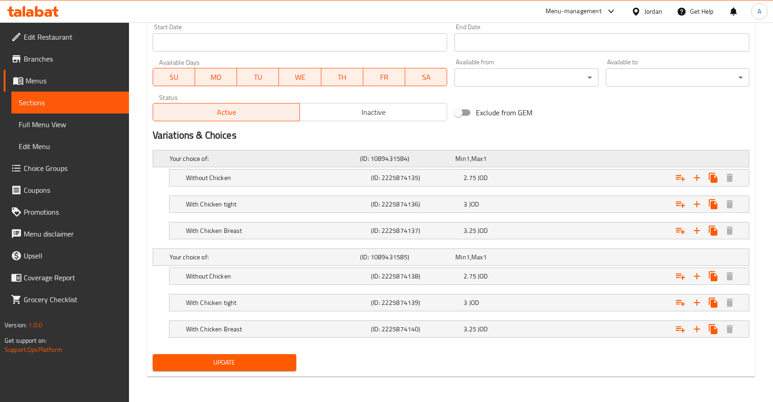
scroll to position [386, 0]
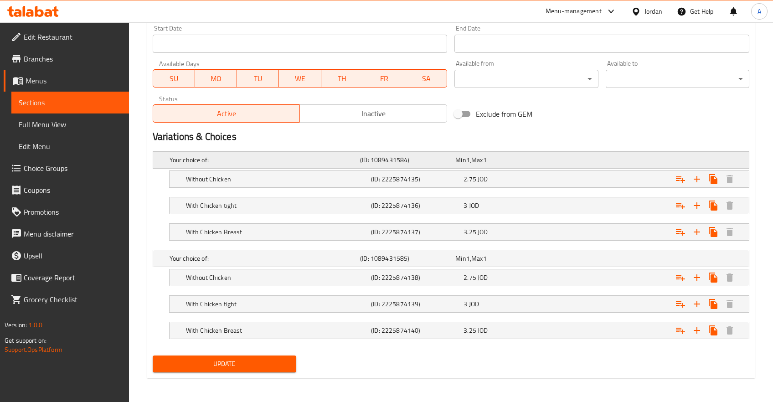
click at [312, 163] on h5 "Your choice of:" at bounding box center [263, 160] width 187 height 9
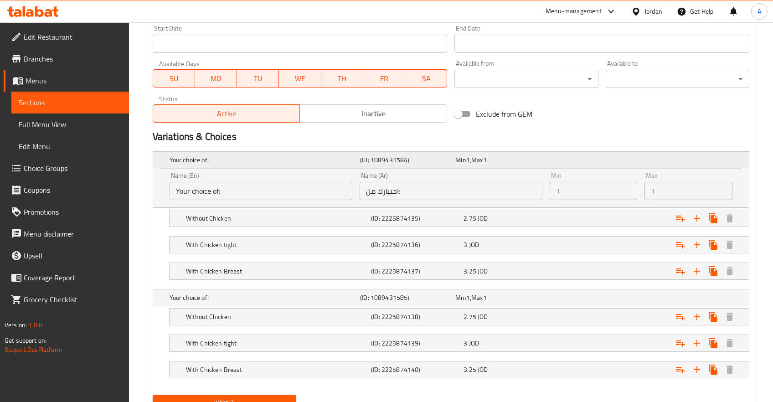
click at [696, 167] on div "Your choice of: (ID: 1089431584) Min 1 , Max 1" at bounding box center [454, 160] width 572 height 20
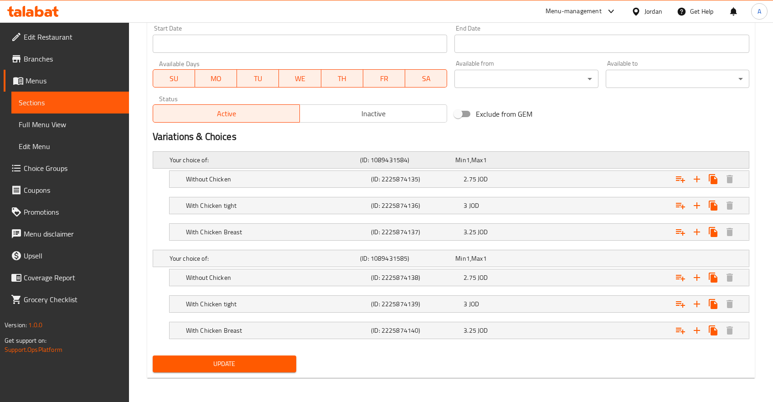
click at [502, 159] on div "Min 1 , Max 1" at bounding box center [502, 160] width 92 height 9
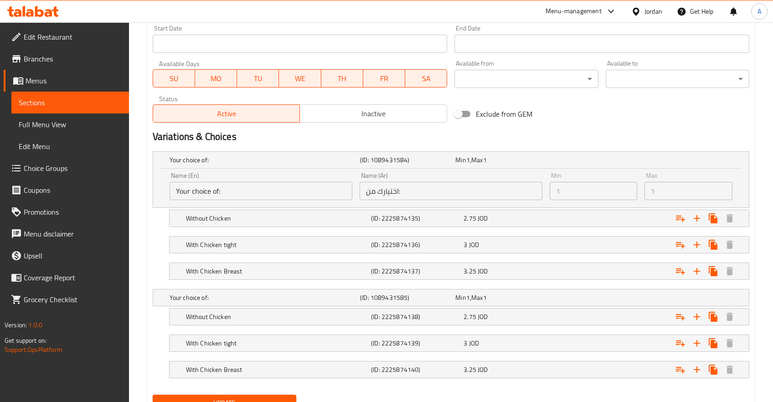
click at [424, 183] on input "اختيارك من:" at bounding box center [451, 191] width 183 height 18
click at [188, 165] on h5 "With Chicken tight" at bounding box center [263, 160] width 187 height 9
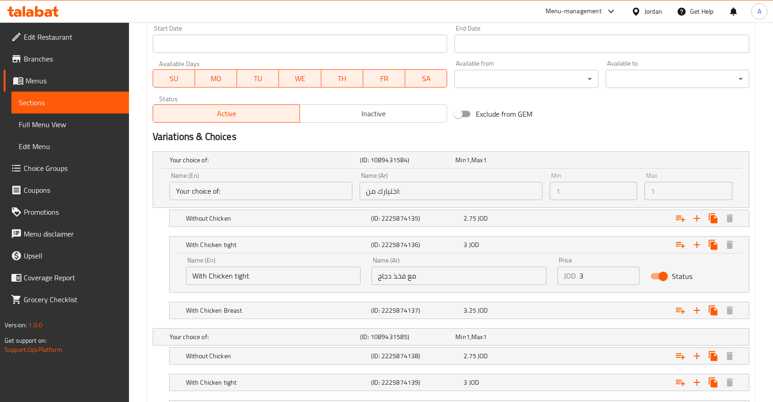
click at [223, 232] on nav at bounding box center [451, 232] width 597 height 7
click at [268, 165] on h5 "With Chicken tight" at bounding box center [263, 160] width 187 height 9
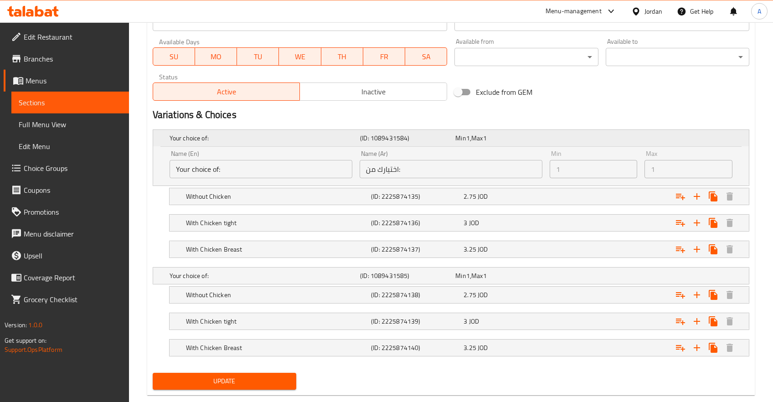
scroll to position [426, 0]
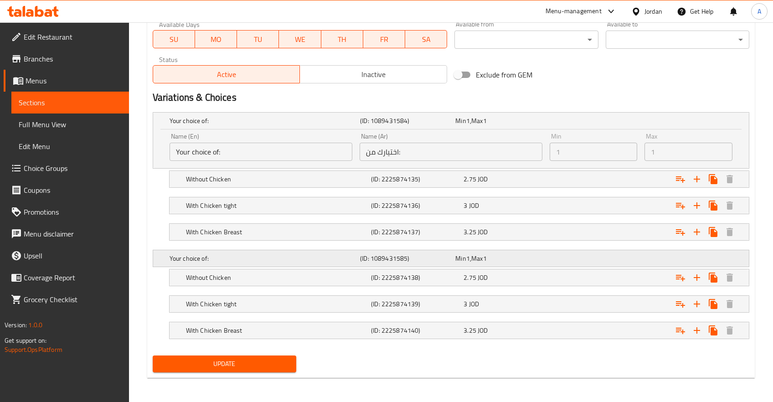
drag, startPoint x: 742, startPoint y: 257, endPoint x: 735, endPoint y: 255, distance: 7.0
click at [742, 129] on div "Your choice of: (ID: 1089431585) Min 1 , Max 1" at bounding box center [451, 121] width 596 height 16
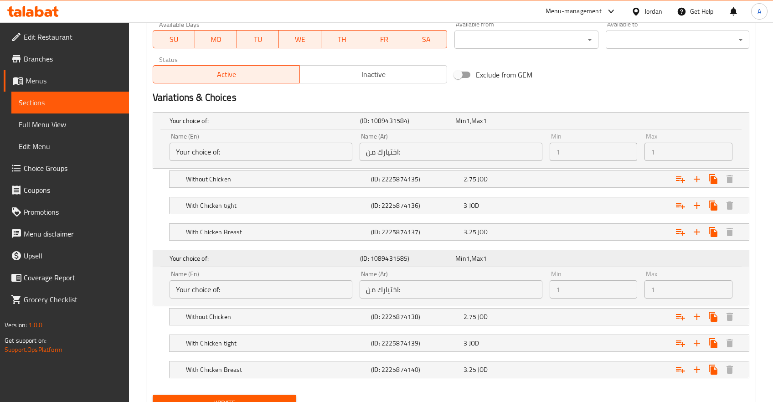
click at [725, 131] on div "Your choice of: (ID: 1089431585) Min 1 , Max 1" at bounding box center [454, 121] width 572 height 20
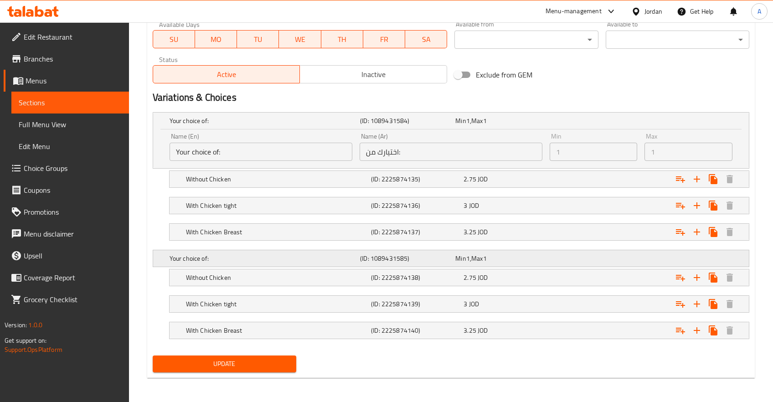
click at [723, 131] on div "Your choice of: (ID: 1089431585) Min 1 , Max 1" at bounding box center [454, 121] width 572 height 20
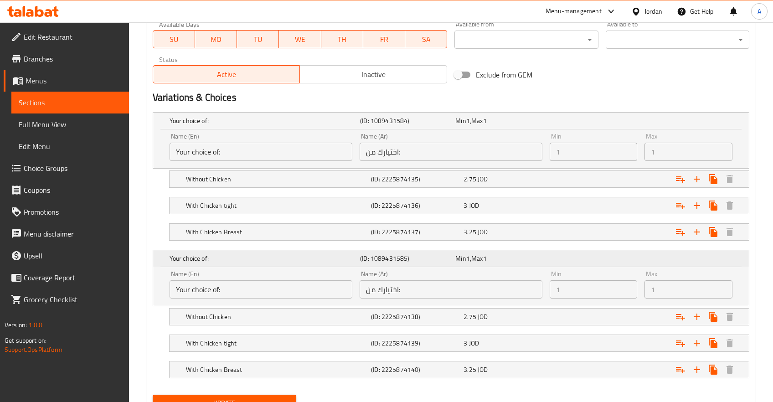
click at [723, 131] on div "Your choice of: (ID: 1089431585) Min 1 , Max 1" at bounding box center [454, 121] width 572 height 20
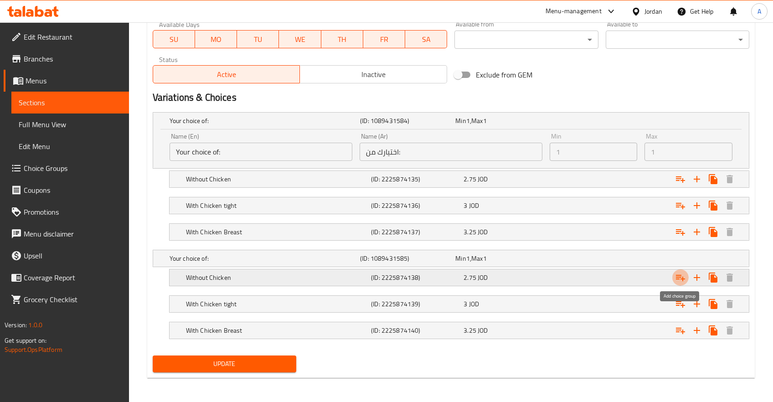
click at [684, 279] on icon "Expand" at bounding box center [680, 278] width 9 height 6
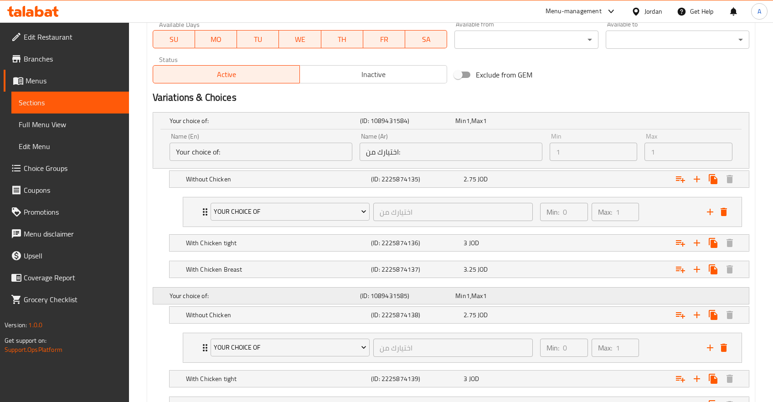
click at [222, 125] on h5 "Your choice of:" at bounding box center [263, 120] width 187 height 9
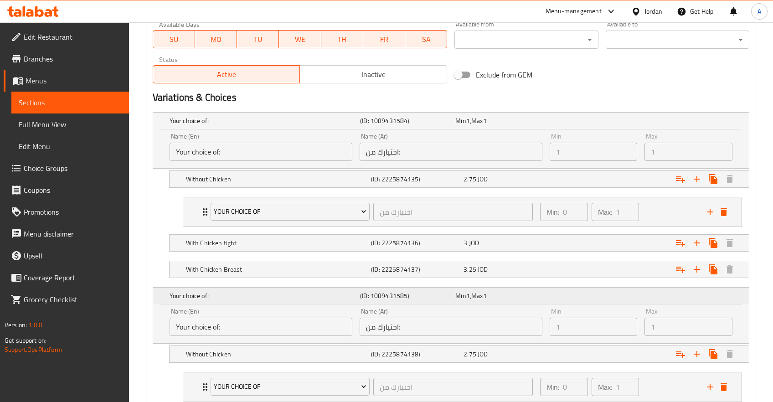
click at [691, 131] on div "Your choice of: (ID: 1089431585) Min 1 , Max 1" at bounding box center [454, 121] width 572 height 20
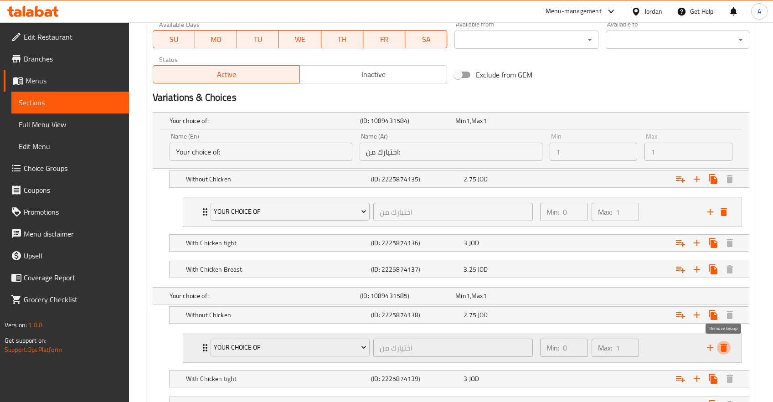
click at [730, 345] on button "delete" at bounding box center [724, 348] width 14 height 14
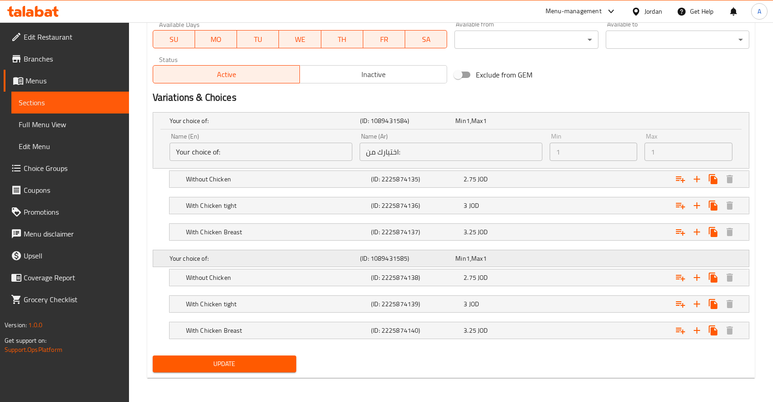
click at [593, 123] on div "Expand" at bounding box center [645, 121] width 191 height 4
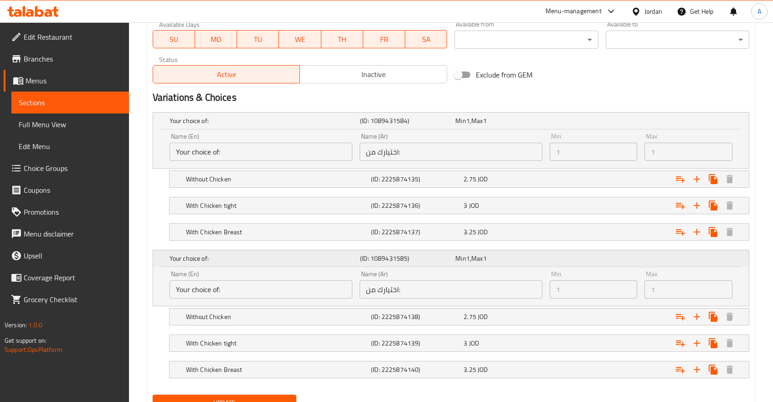
click at [581, 123] on div "Expand" at bounding box center [645, 121] width 191 height 4
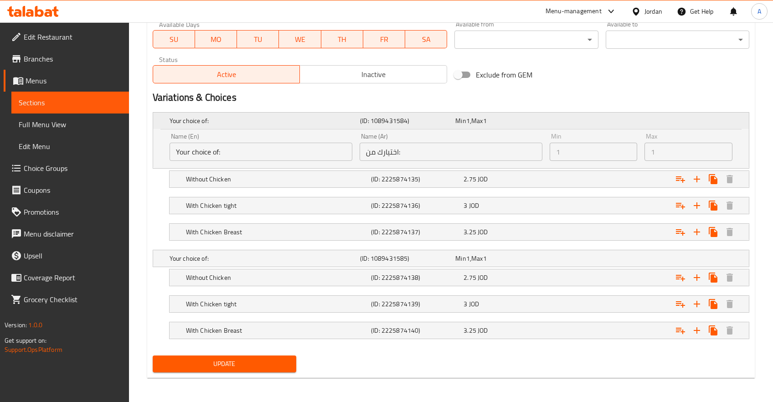
click at [621, 118] on div "Your choice of: (ID: 1089431584) Min 1 , Max 1" at bounding box center [454, 121] width 572 height 20
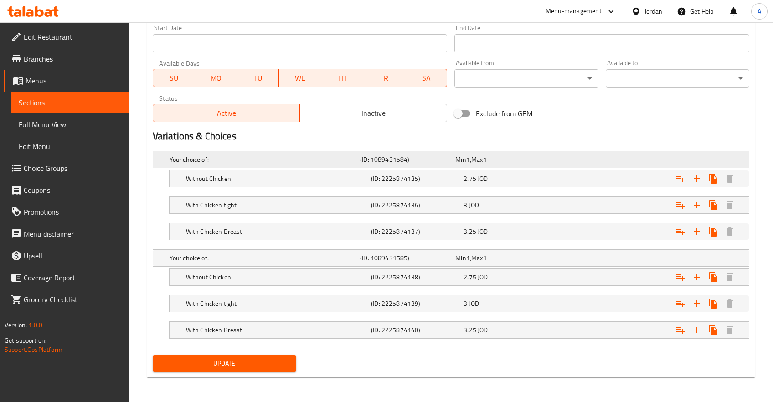
scroll to position [386, 0]
drag, startPoint x: 558, startPoint y: 160, endPoint x: 492, endPoint y: 161, distance: 66.1
click at [557, 160] on div "Expand" at bounding box center [645, 160] width 191 height 4
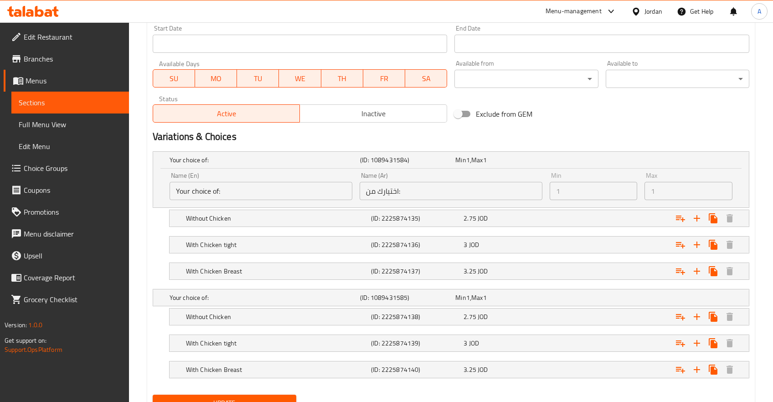
click at [228, 185] on input "Your choice of:" at bounding box center [261, 191] width 183 height 18
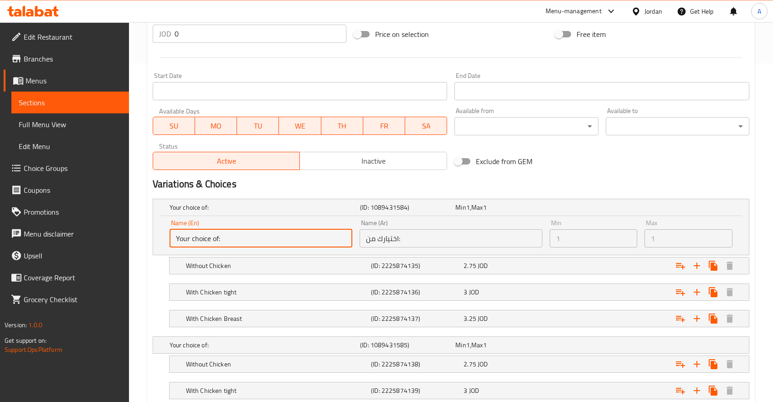
scroll to position [290, 0]
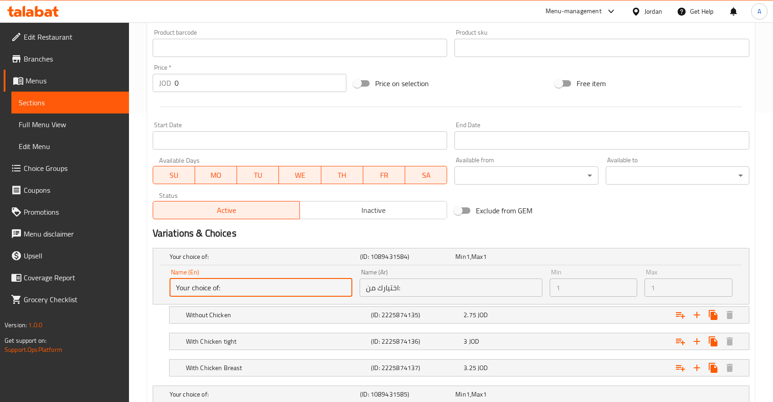
click at [348, 210] on span "Inactive" at bounding box center [374, 210] width 140 height 13
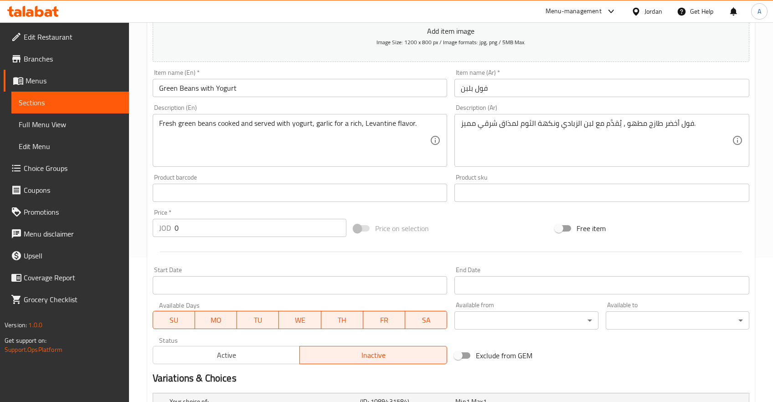
scroll to position [0, 0]
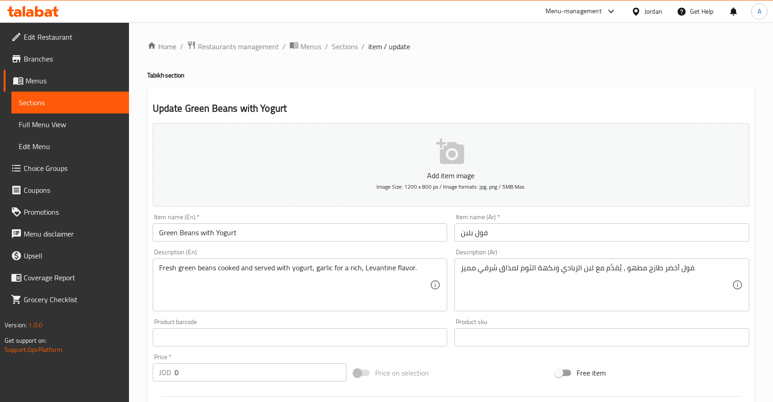
click at [192, 235] on input "Green Beans with Yogurt" at bounding box center [300, 232] width 295 height 18
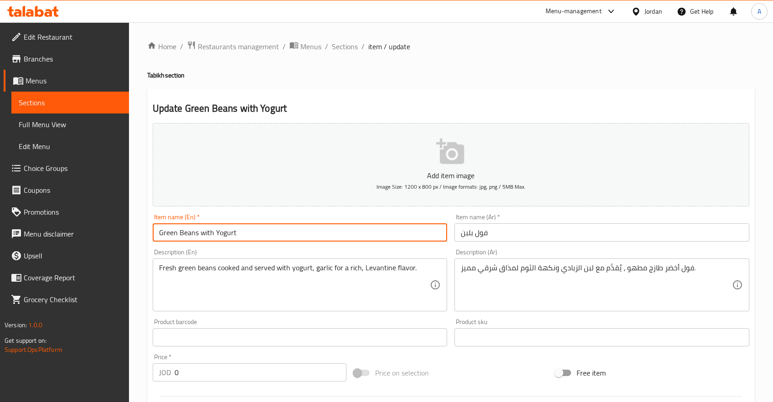
click at [192, 235] on input "Green Beans with Yogurt" at bounding box center [300, 232] width 295 height 18
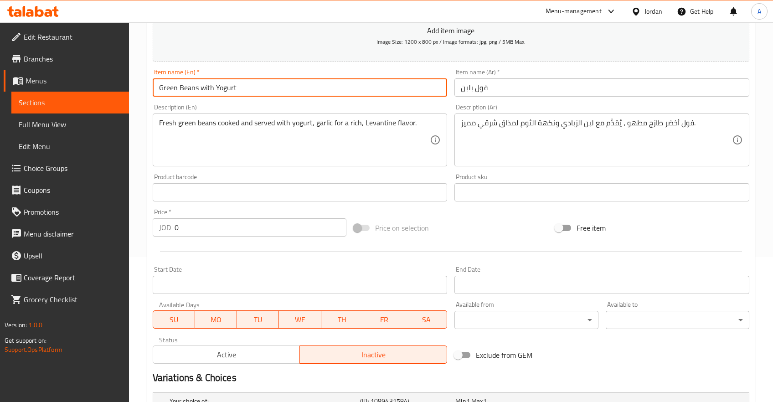
click at [42, 132] on link "Full Menu View" at bounding box center [70, 125] width 118 height 22
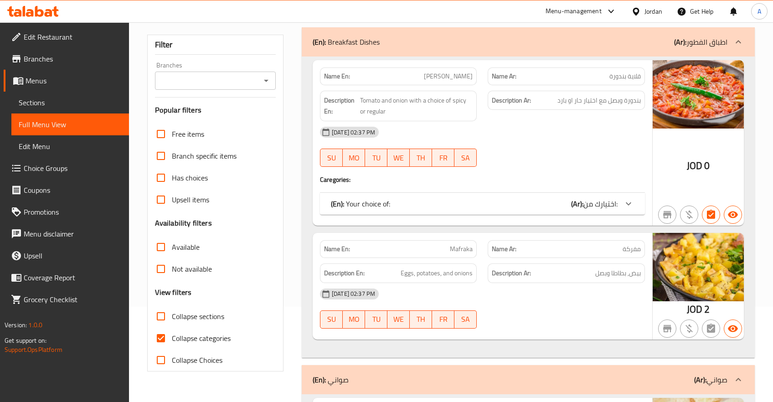
scroll to position [193, 0]
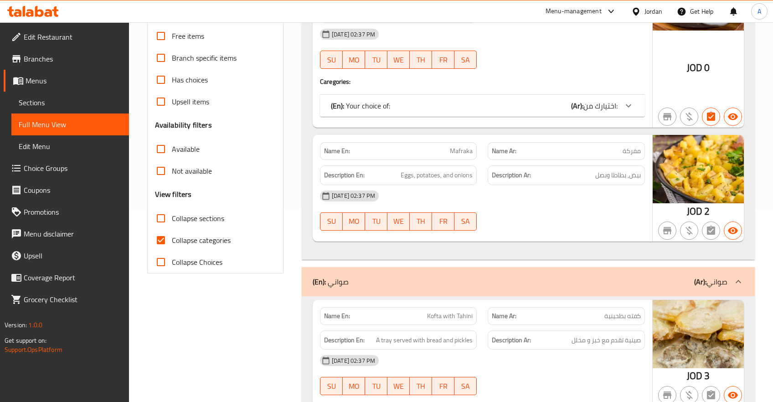
click at [41, 102] on span "Sections" at bounding box center [70, 102] width 103 height 11
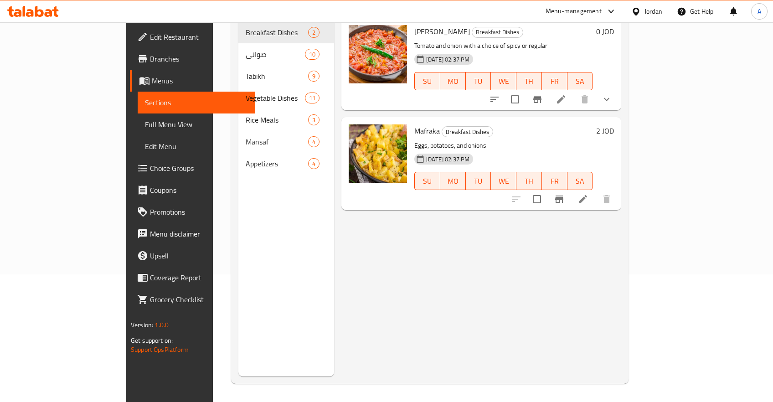
scroll to position [127, 0]
click at [145, 150] on span "Edit Menu" at bounding box center [196, 146] width 103 height 11
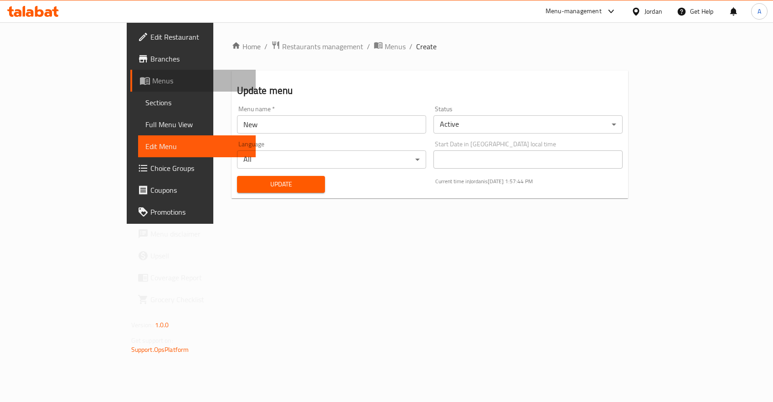
click at [152, 83] on span "Menus" at bounding box center [200, 80] width 96 height 11
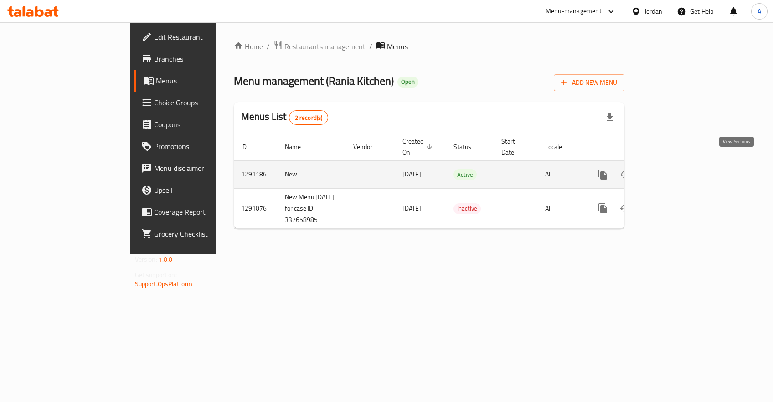
click at [675, 169] on icon "enhanced table" at bounding box center [669, 174] width 11 height 11
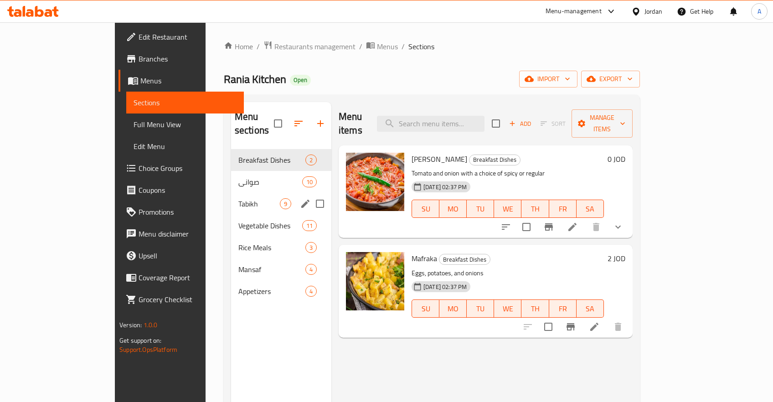
click at [239, 198] on span "Tabikh" at bounding box center [260, 203] width 42 height 11
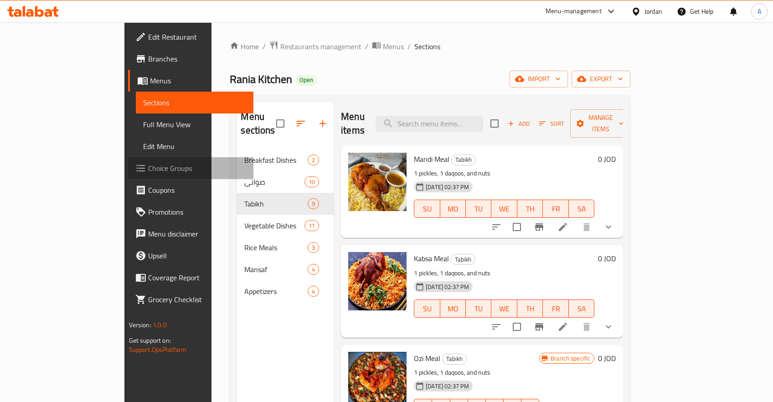
click at [148, 165] on span "Choice Groups" at bounding box center [197, 168] width 98 height 11
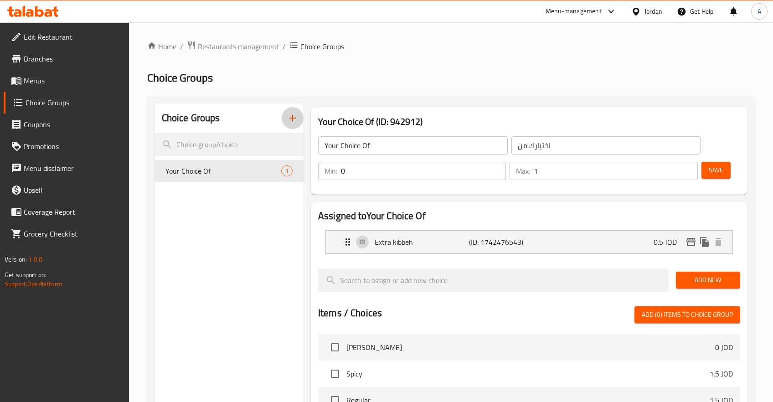
click at [295, 117] on icon "button" at bounding box center [292, 118] width 11 height 11
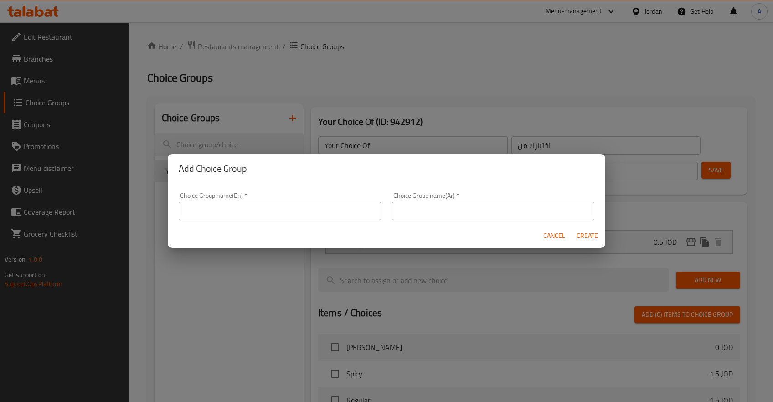
click at [317, 203] on input "text" at bounding box center [280, 211] width 202 height 18
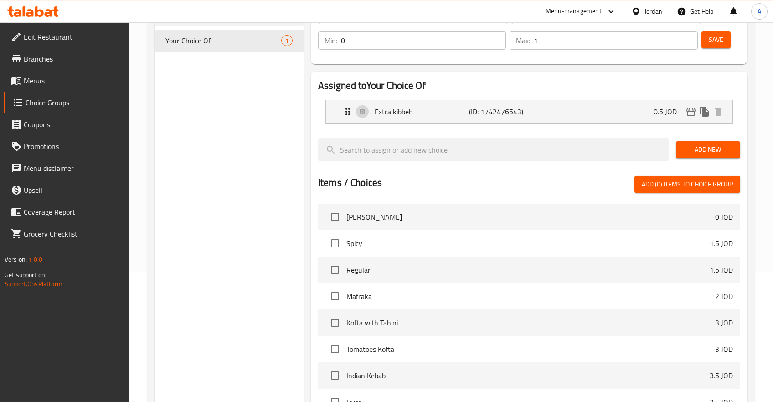
scroll to position [145, 0]
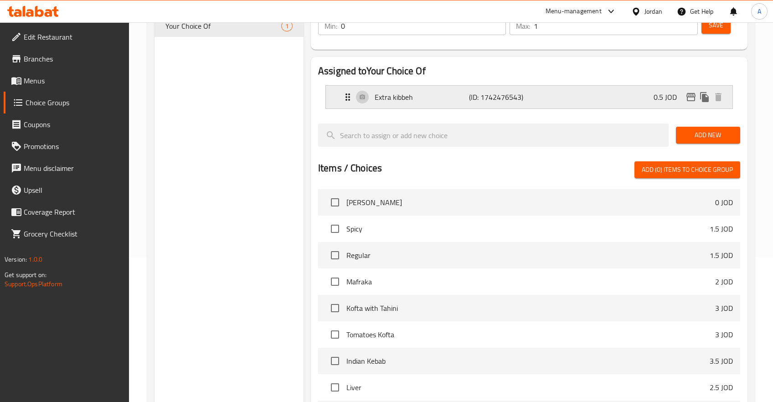
click at [347, 96] on icon "Expand" at bounding box center [348, 97] width 11 height 11
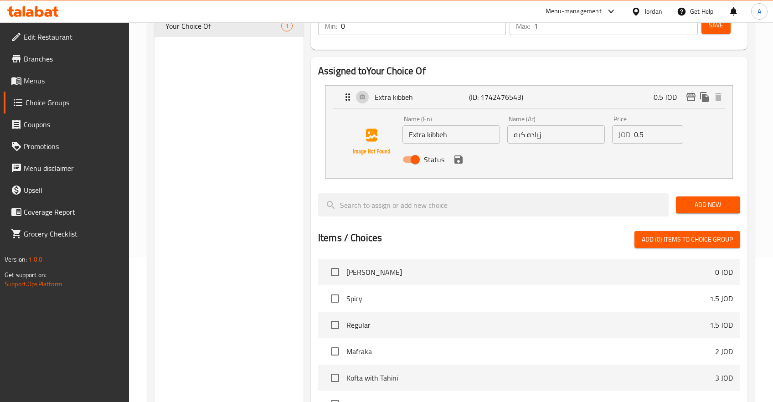
click at [295, 143] on div "Choice Groups Your Choice Of 1" at bounding box center [229, 264] width 149 height 613
drag, startPoint x: 315, startPoint y: 120, endPoint x: 329, endPoint y: 86, distance: 37.2
click at [315, 120] on div "Assigned to Your Choice Of Extra kibbeh (ID: 1742476543) 0.5 JOD Name (En) Extr…" at bounding box center [529, 280] width 437 height 447
click at [349, 97] on icon "Expand" at bounding box center [348, 96] width 5 height 7
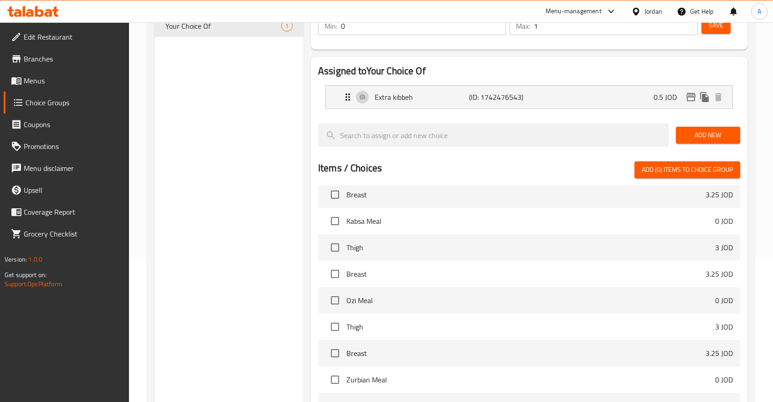
scroll to position [508, 0]
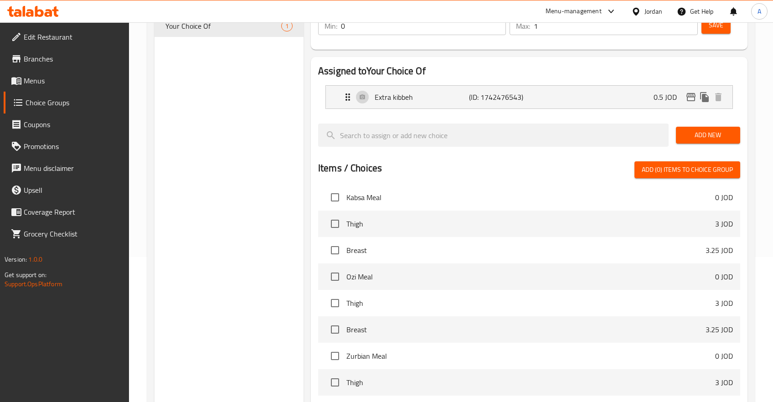
click at [352, 228] on span "Thigh" at bounding box center [531, 223] width 369 height 11
click at [433, 229] on span "Thigh" at bounding box center [531, 223] width 369 height 11
drag, startPoint x: 488, startPoint y: 263, endPoint x: 454, endPoint y: 254, distance: 35.5
click at [487, 263] on li "Breast 3.25 JOD" at bounding box center [529, 250] width 422 height 26
click at [416, 239] on li "Breast 3.25 JOD" at bounding box center [529, 250] width 422 height 26
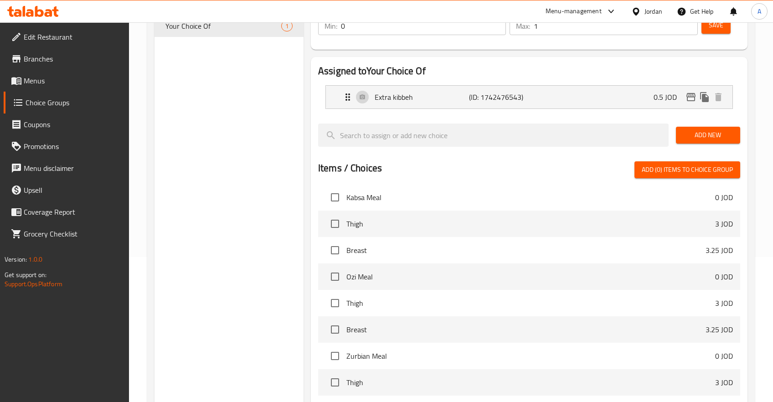
click at [375, 302] on span "Thigh" at bounding box center [531, 303] width 369 height 11
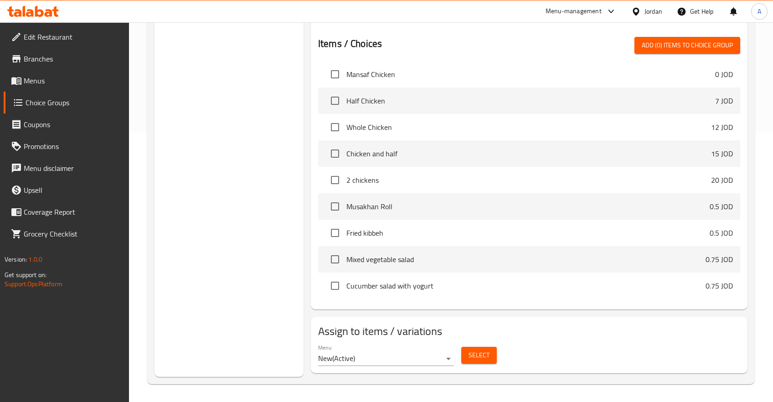
click at [654, 31] on div at bounding box center [529, 33] width 422 height 7
click at [660, 37] on button "Add (0) items to choice group" at bounding box center [688, 45] width 106 height 17
drag, startPoint x: 332, startPoint y: 99, endPoint x: 348, endPoint y: 100, distance: 16.4
click at [332, 99] on input "checkbox" at bounding box center [335, 100] width 19 height 19
click at [669, 43] on span "Add (1) items to choice group" at bounding box center [687, 45] width 91 height 11
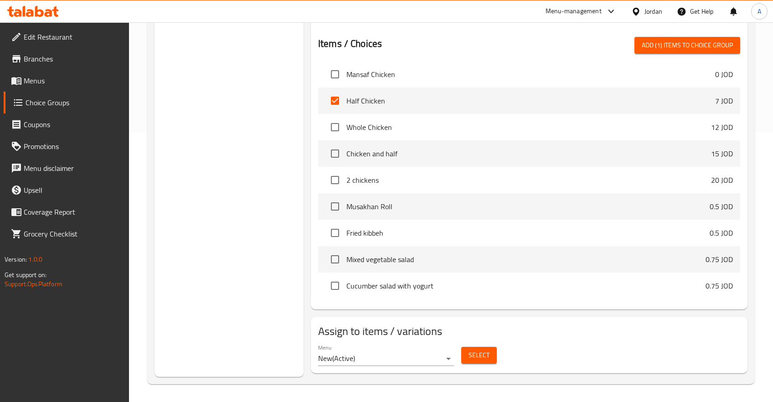
checkbox input "false"
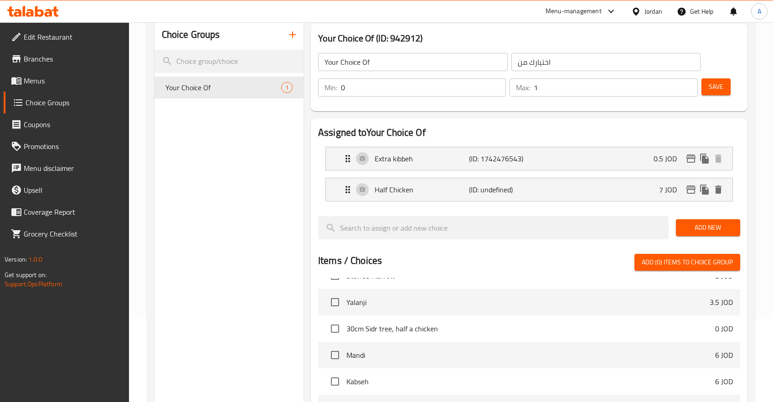
scroll to position [97, 0]
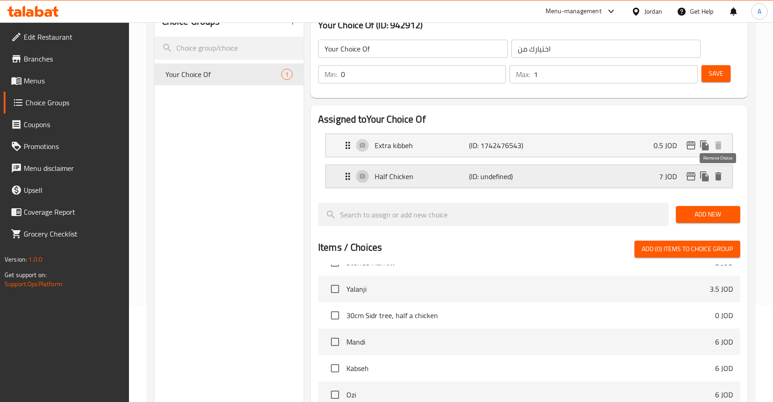
click at [720, 178] on icon "delete" at bounding box center [719, 176] width 6 height 8
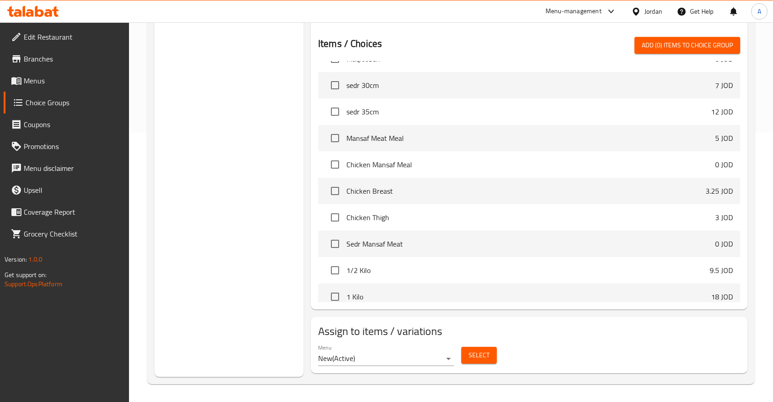
scroll to position [2299, 0]
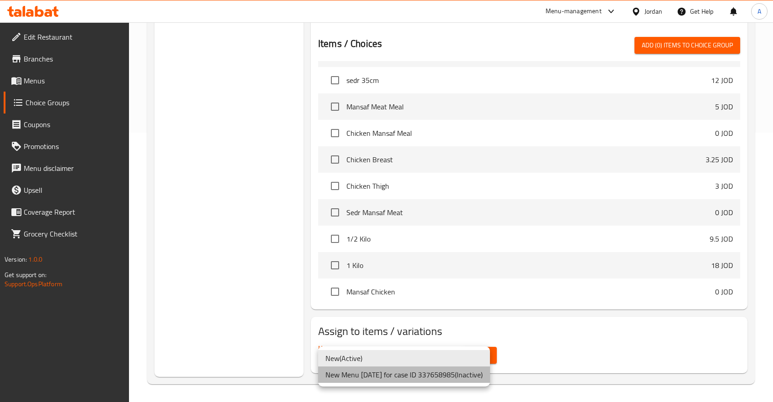
click at [407, 383] on li "New Menu 27/05/2025 for case ID 337658985 ( Inactive )" at bounding box center [404, 375] width 172 height 16
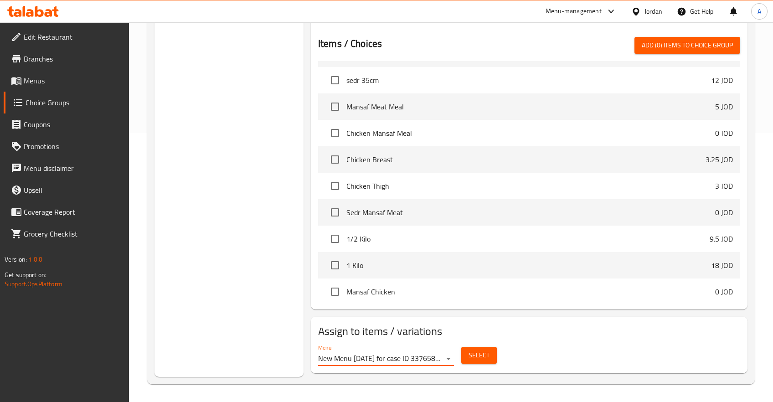
click at [433, 351] on div "Menu New Menu 27/05/2025 for case ID 337658985 ( Inactive )" at bounding box center [386, 355] width 136 height 22
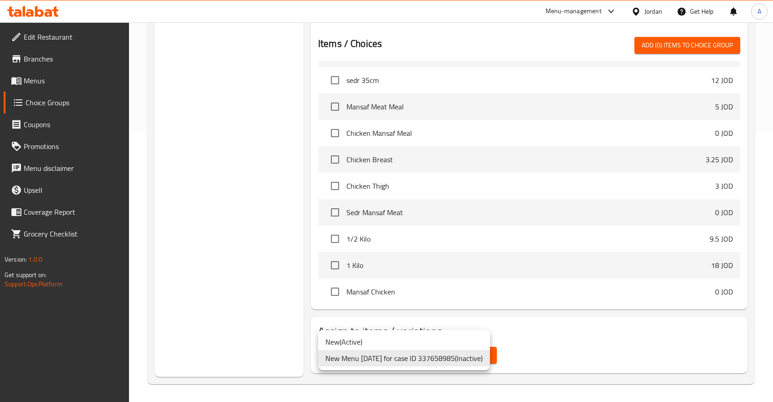
click at [385, 343] on li "New ( Active )" at bounding box center [404, 342] width 172 height 16
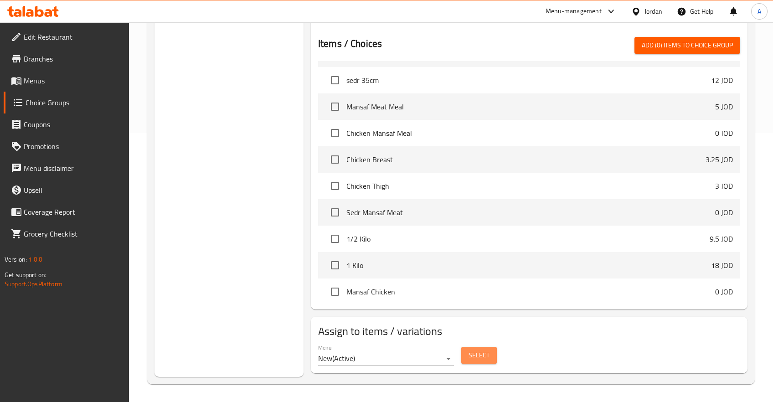
click at [478, 356] on span "Select" at bounding box center [479, 355] width 21 height 11
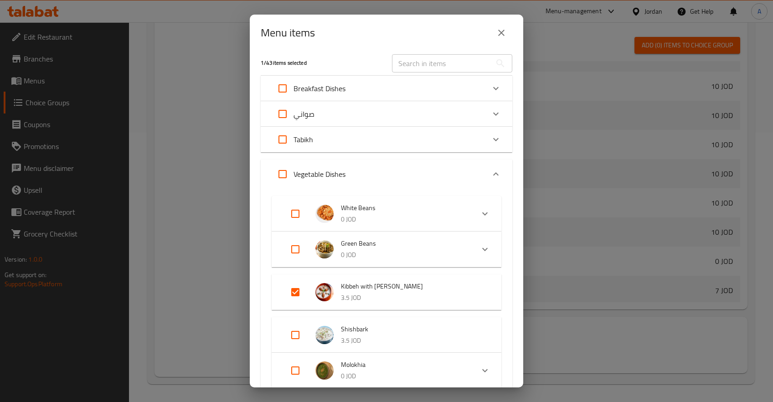
scroll to position [0, 0]
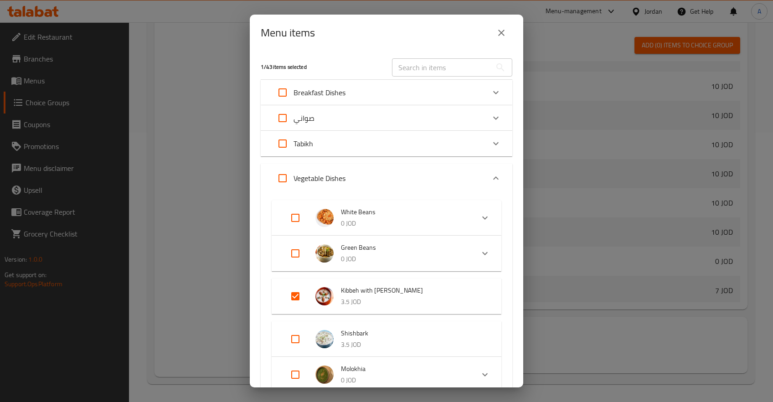
click at [313, 147] on p "Tabikh" at bounding box center [304, 143] width 20 height 11
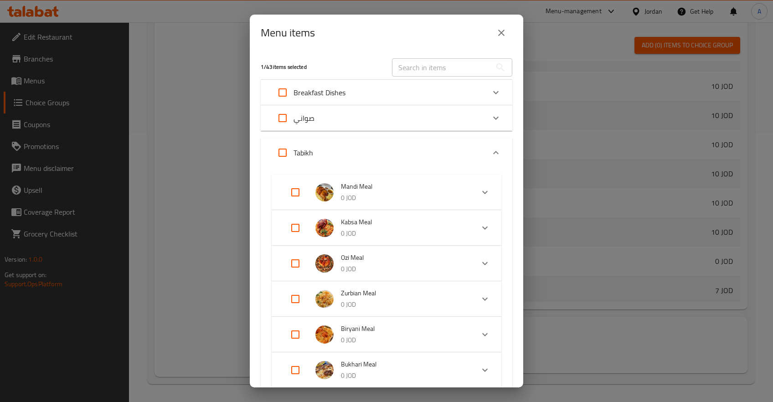
scroll to position [363, 0]
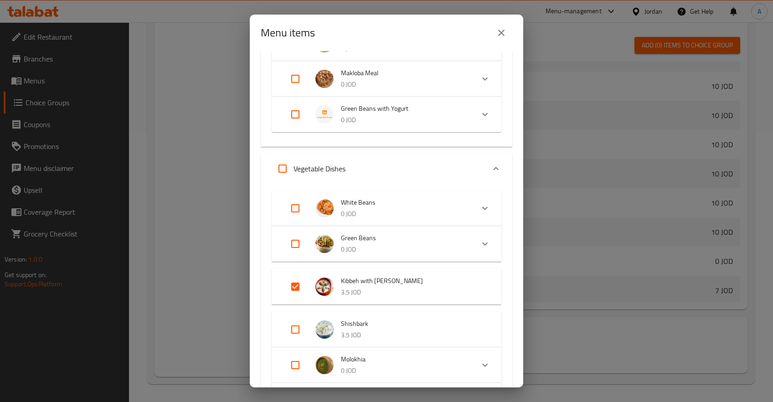
click at [368, 119] on p "0 JOD" at bounding box center [404, 119] width 126 height 11
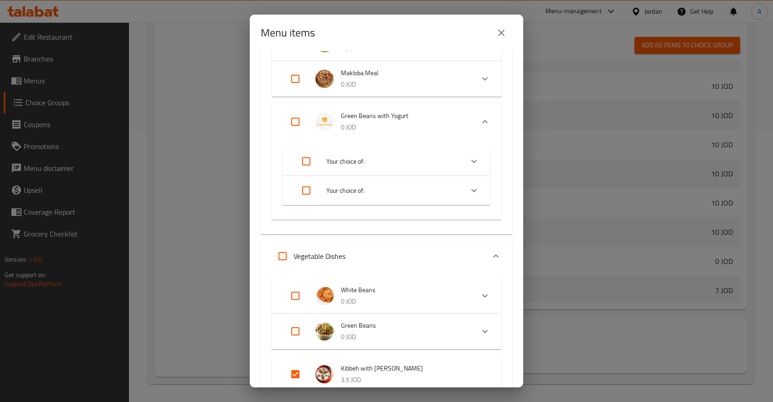
click at [303, 189] on input "Expand" at bounding box center [307, 191] width 22 height 22
checkbox input "true"
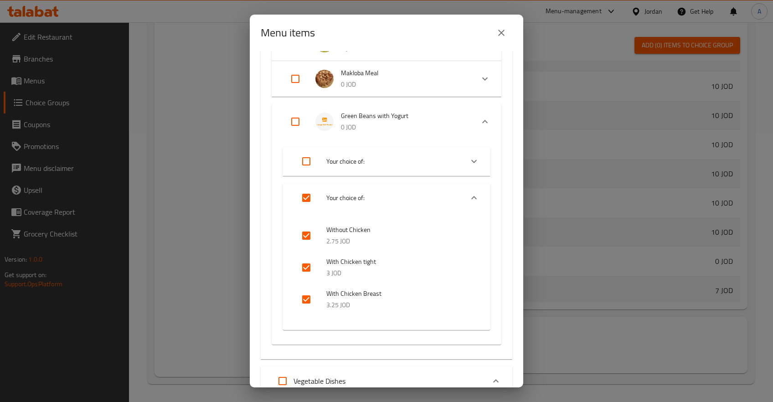
click at [306, 234] on input "checkbox" at bounding box center [307, 236] width 22 height 22
checkbox input "false"
click at [305, 264] on input "checkbox" at bounding box center [307, 268] width 22 height 22
checkbox input "false"
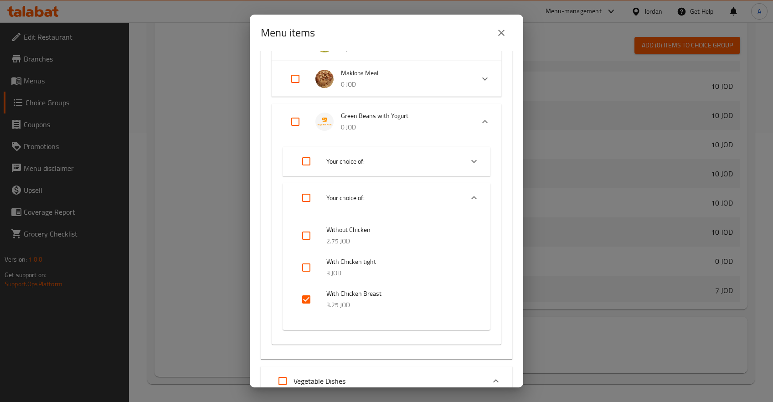
drag, startPoint x: 304, startPoint y: 302, endPoint x: 307, endPoint y: 282, distance: 20.7
click at [304, 301] on input "checkbox" at bounding box center [307, 300] width 22 height 22
checkbox input "false"
drag, startPoint x: 308, startPoint y: 267, endPoint x: 308, endPoint y: 257, distance: 10.0
click at [308, 266] on input "checkbox" at bounding box center [307, 268] width 22 height 22
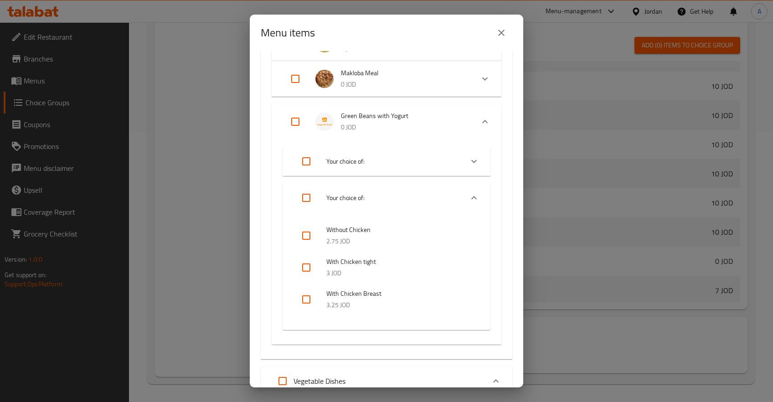
checkbox input "true"
click at [309, 237] on input "checkbox" at bounding box center [307, 236] width 22 height 22
checkbox input "true"
click at [303, 299] on input "checkbox" at bounding box center [307, 300] width 22 height 22
checkbox input "true"
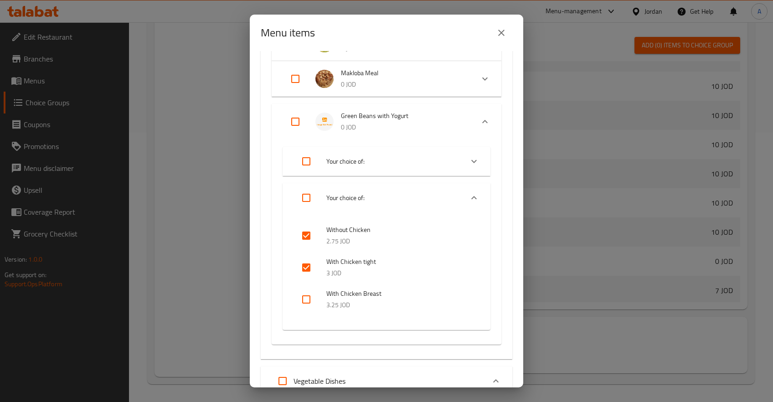
checkbox input "true"
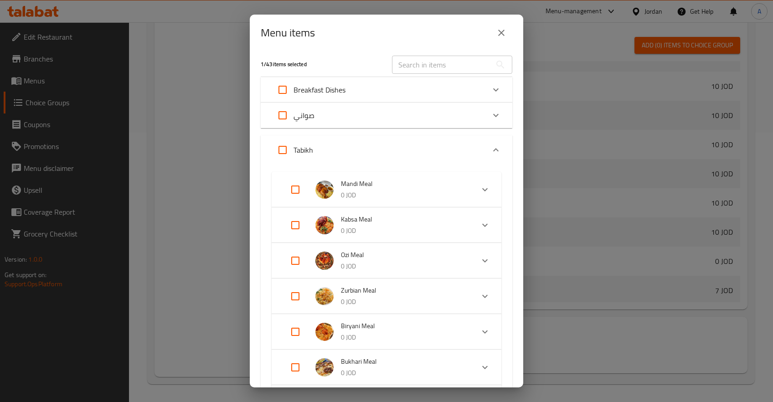
scroll to position [0, 0]
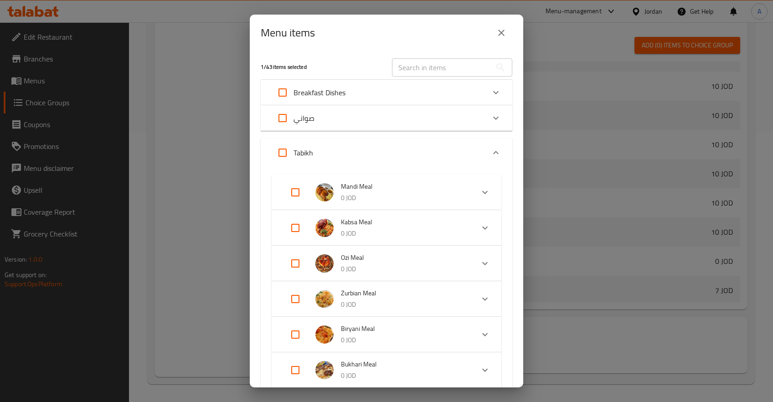
click at [427, 57] on div "​" at bounding box center [452, 67] width 131 height 29
click at [415, 67] on input "text" at bounding box center [441, 67] width 99 height 18
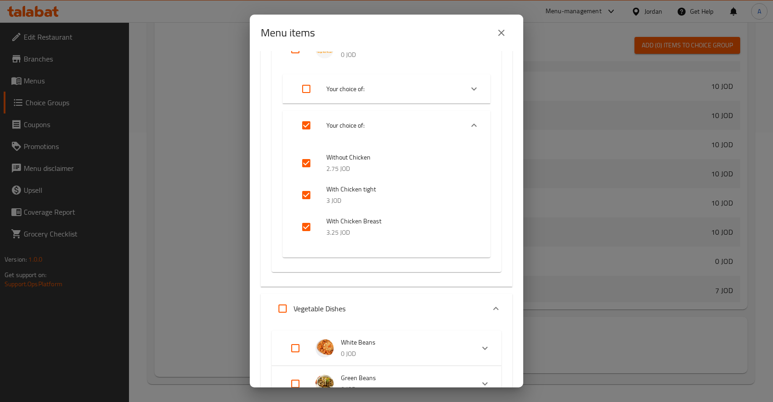
scroll to position [363, 0]
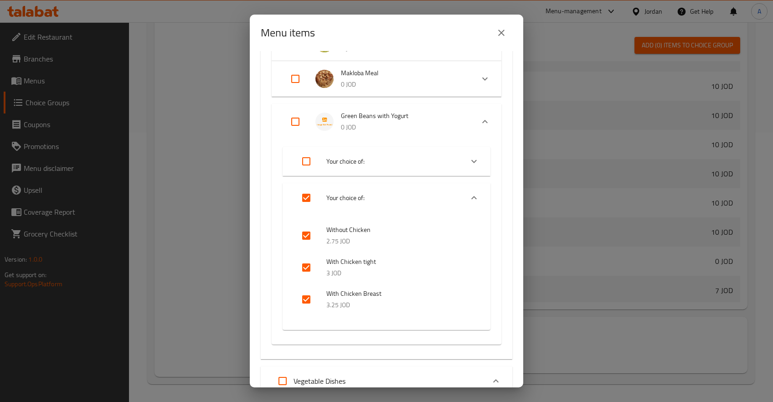
click at [322, 165] on div "Expand" at bounding box center [314, 162] width 26 height 22
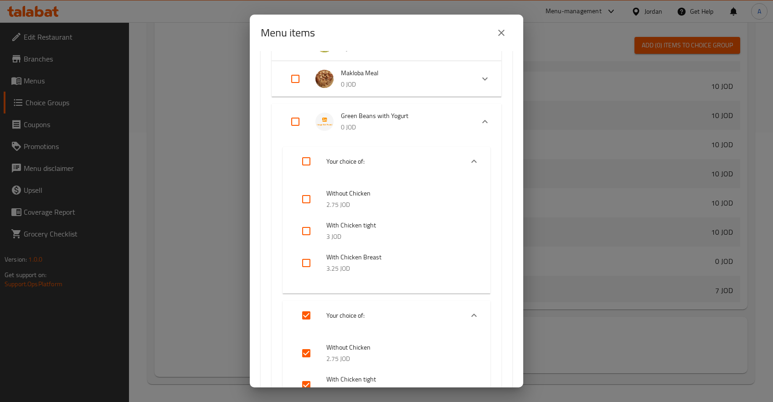
click at [307, 163] on input "Expand" at bounding box center [307, 162] width 22 height 22
checkbox input "true"
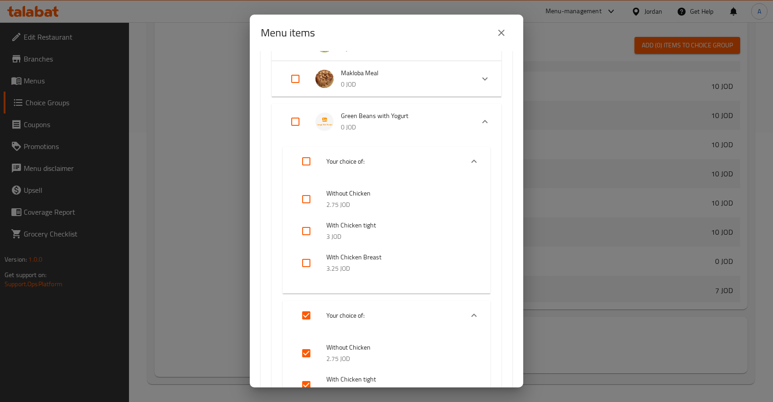
checkbox input "true"
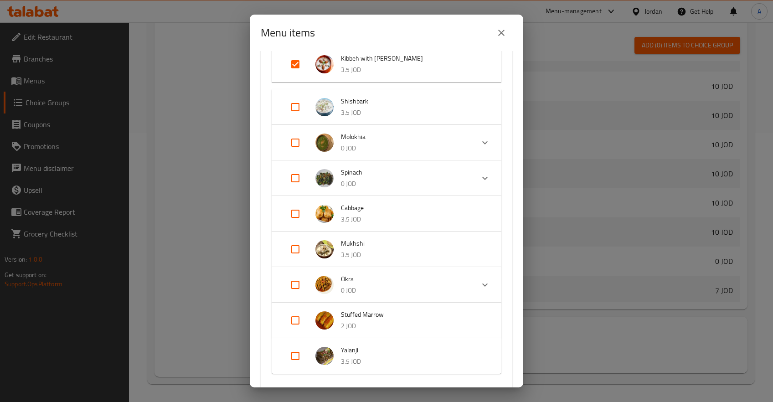
scroll to position [945, 0]
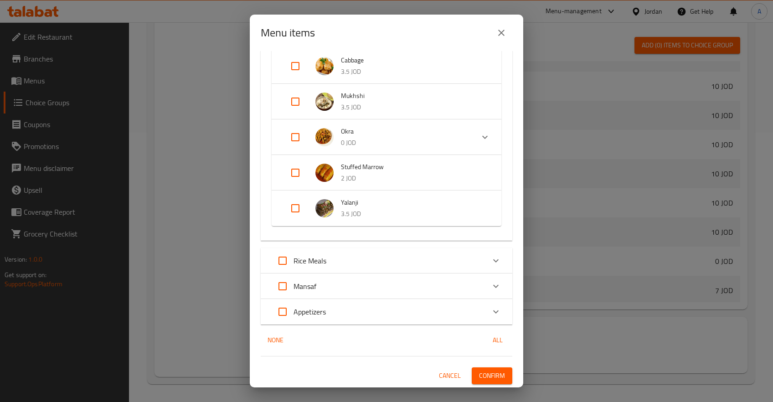
click at [459, 376] on span "Cancel" at bounding box center [450, 375] width 22 height 11
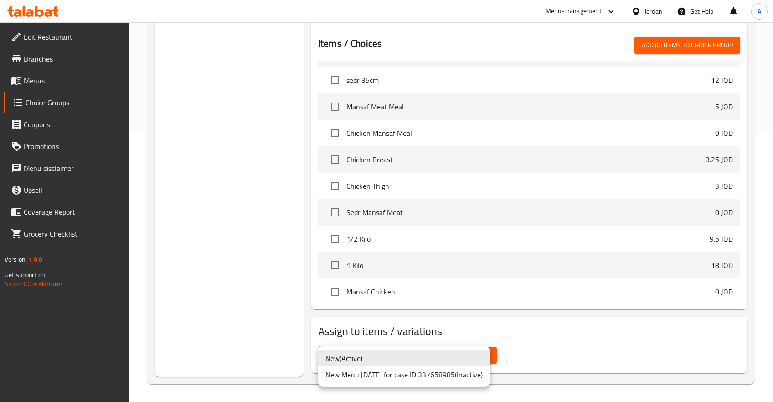
drag, startPoint x: 580, startPoint y: 351, endPoint x: 474, endPoint y: 355, distance: 105.9
click at [574, 351] on div at bounding box center [386, 201] width 773 height 402
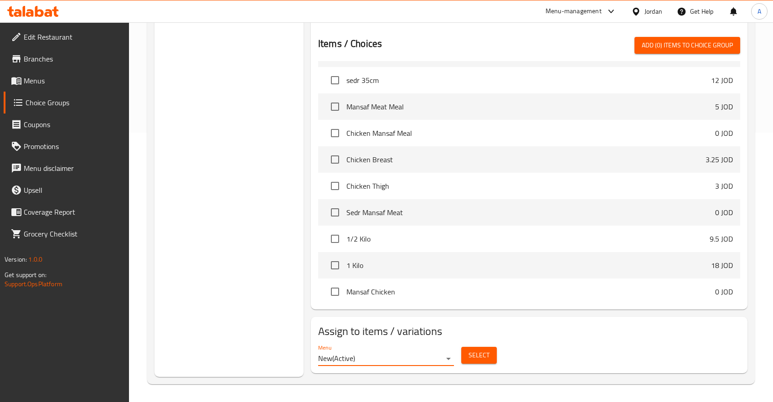
click at [494, 358] on button "Select" at bounding box center [480, 355] width 36 height 17
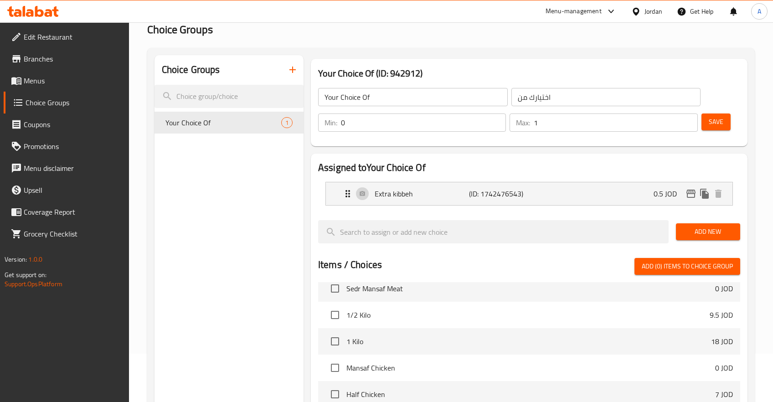
scroll to position [0, 0]
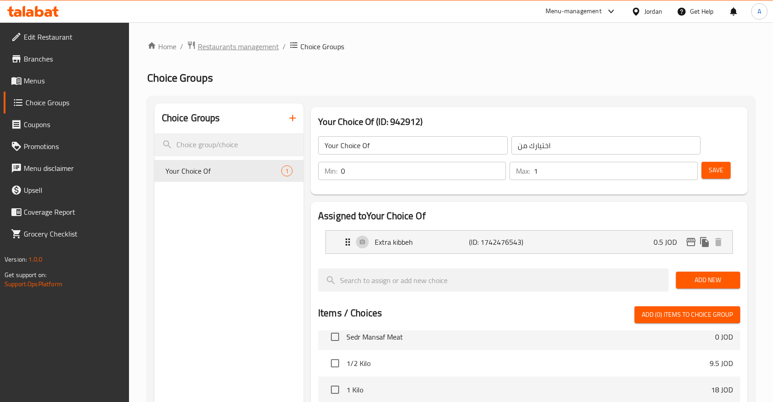
click at [260, 47] on span "Restaurants management" at bounding box center [238, 46] width 81 height 11
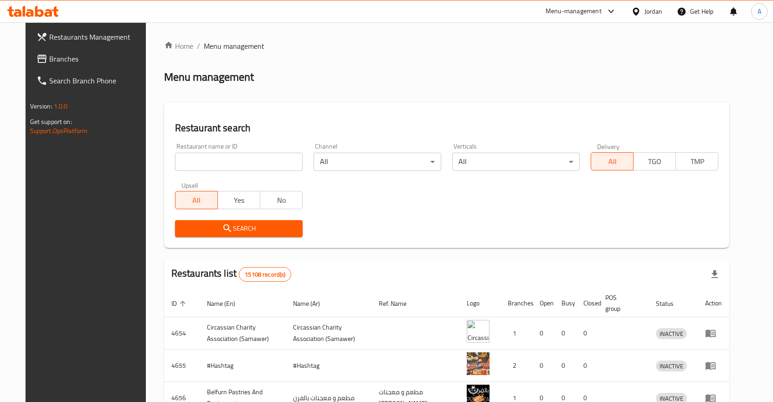
drag, startPoint x: 231, startPoint y: 140, endPoint x: 231, endPoint y: 145, distance: 5.0
click at [231, 142] on div "Restaurant search Restaurant name or ID Restaurant name or ID Channel All ​ Ver…" at bounding box center [447, 175] width 566 height 145
click at [228, 154] on div "Restaurant name or ID Restaurant name or ID" at bounding box center [239, 157] width 128 height 28
click at [229, 157] on input "search" at bounding box center [239, 162] width 128 height 18
type input "rania"
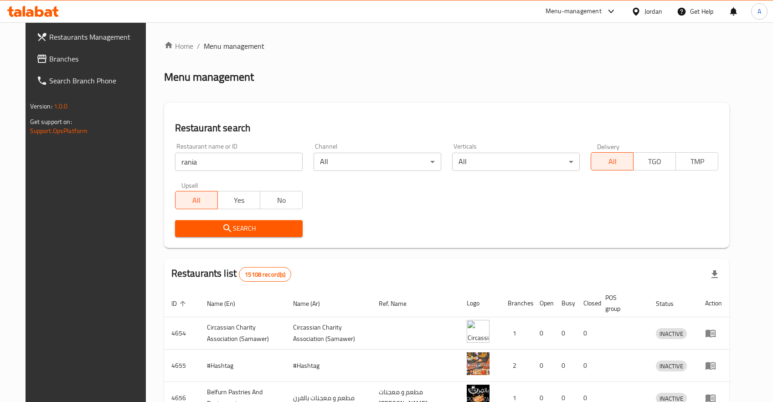
click at [233, 232] on span "Search" at bounding box center [238, 228] width 113 height 11
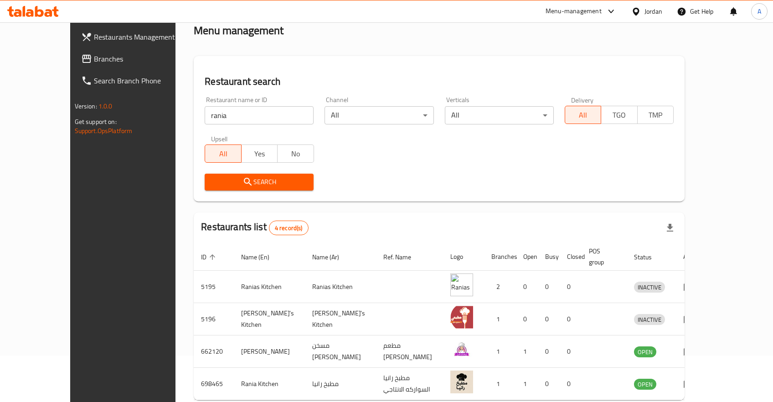
scroll to position [82, 0]
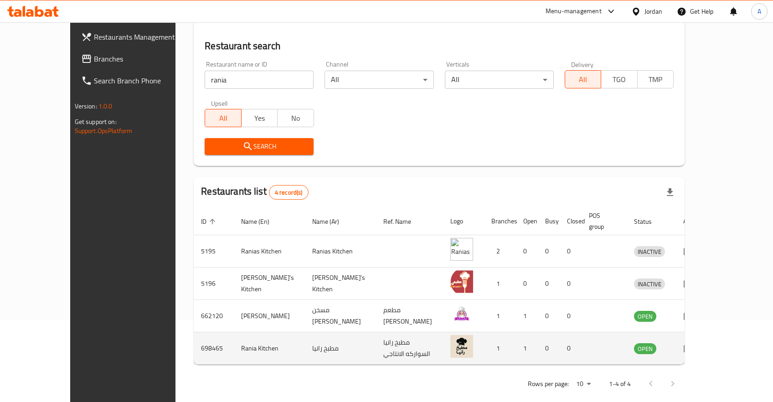
click at [194, 332] on td "698465" at bounding box center [214, 348] width 40 height 32
copy td "698465"
click at [701, 343] on link "enhanced table" at bounding box center [692, 348] width 17 height 11
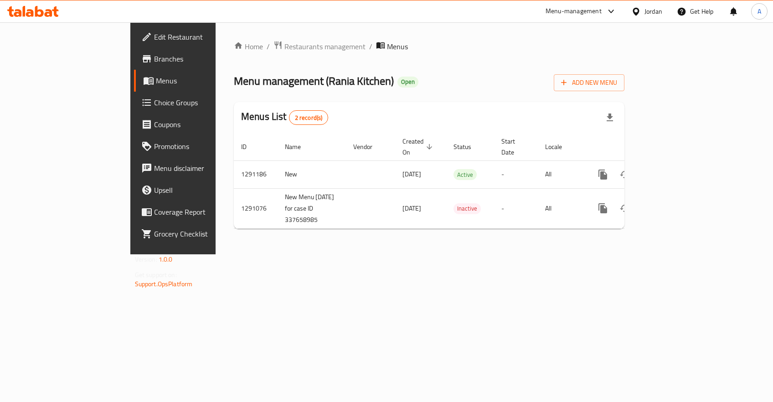
click at [643, 254] on div "Home / Restaurants management / Menus Menu management ( Rania Kitchen ) Open Ad…" at bounding box center [429, 138] width 427 height 232
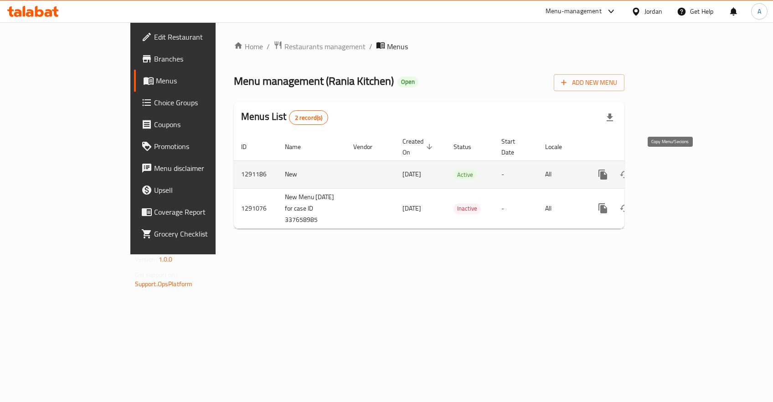
click at [607, 170] on icon "more" at bounding box center [603, 175] width 9 height 10
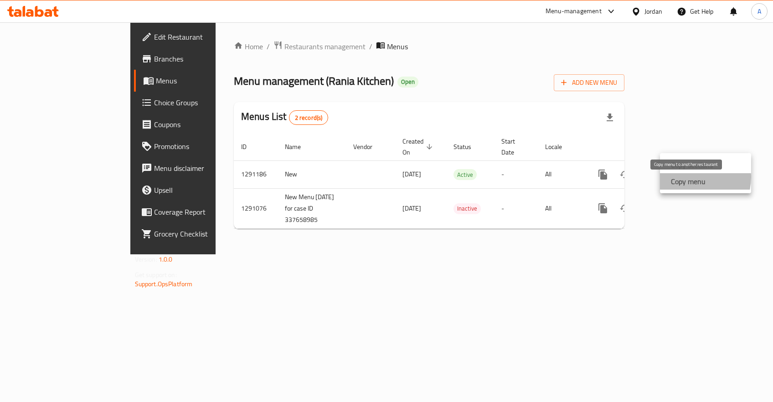
click at [689, 177] on strong "Copy menu" at bounding box center [688, 181] width 35 height 11
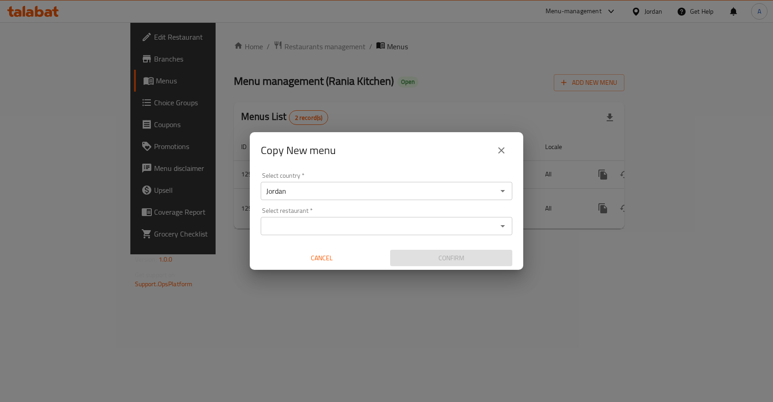
click at [294, 195] on input "Jordan" at bounding box center [379, 191] width 231 height 13
click at [277, 224] on input "Select restaurant   *" at bounding box center [379, 226] width 231 height 13
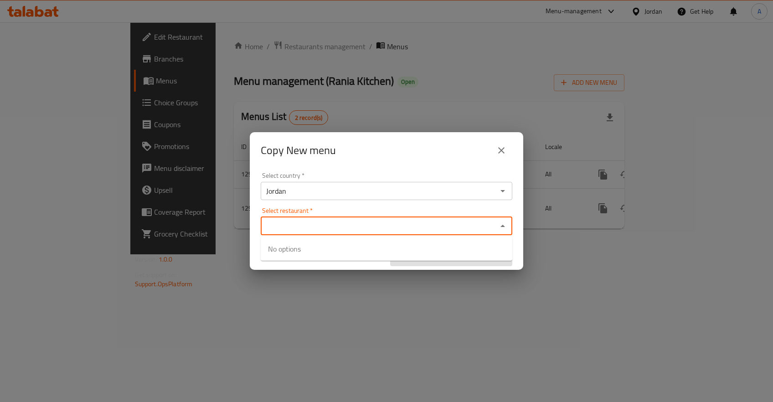
paste input "698465"
type input "698465"
paste input "698465"
type input "6"
paste input "698465"
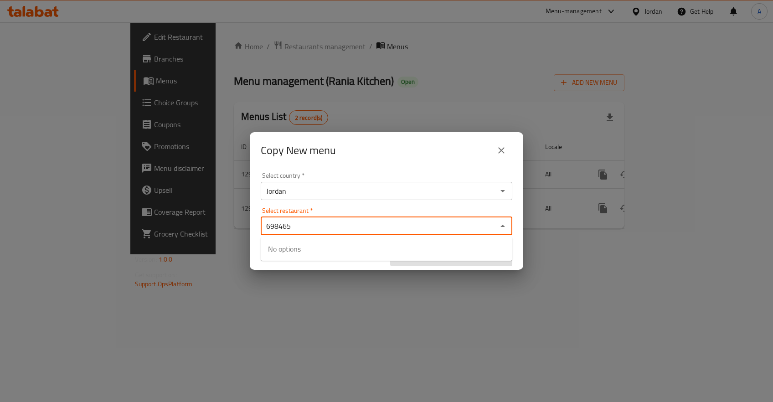
click at [320, 222] on input "698465" at bounding box center [379, 226] width 231 height 13
type input "698465"
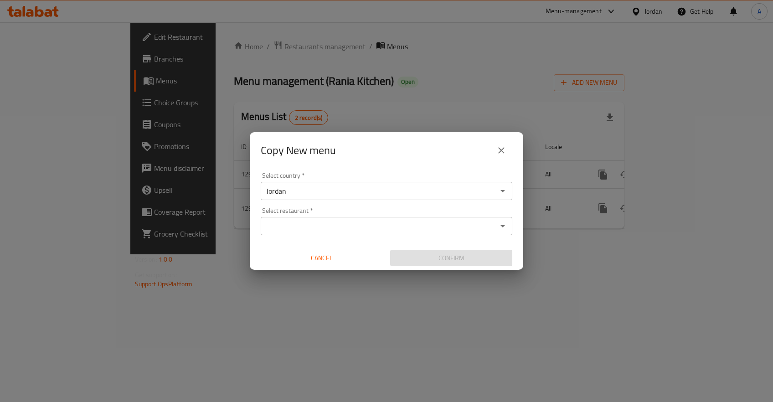
click at [340, 228] on input "Select restaurant   *" at bounding box center [379, 226] width 231 height 13
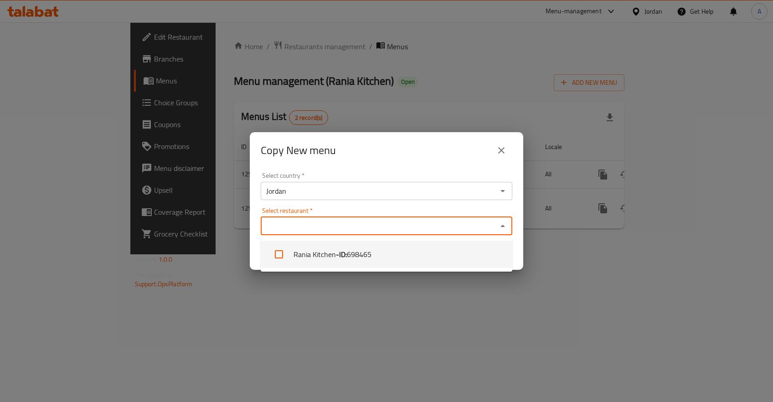
click at [310, 251] on li "Rania Kitchen - ID: 698465" at bounding box center [387, 254] width 252 height 27
checkbox input "true"
click at [519, 244] on div "Select country   * Jordan Select country * Select restaurant   * Rania Kitchen …" at bounding box center [387, 220] width 274 height 102
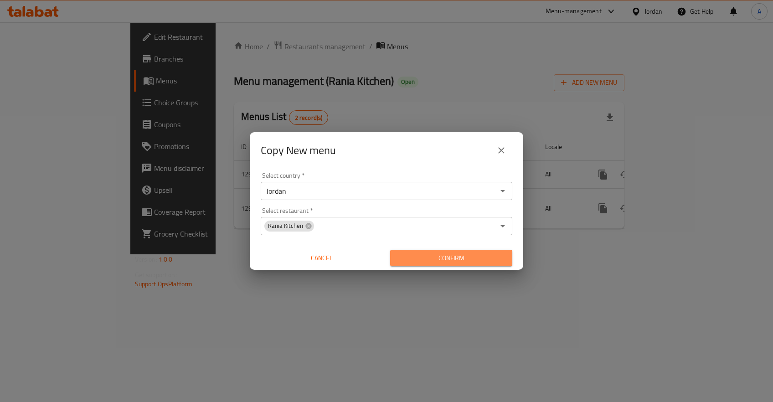
click at [430, 256] on span "Confirm" at bounding box center [452, 258] width 108 height 11
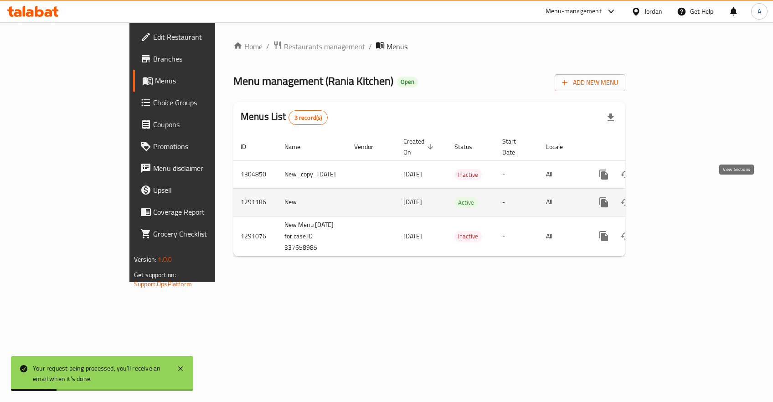
click at [675, 197] on icon "enhanced table" at bounding box center [669, 202] width 11 height 11
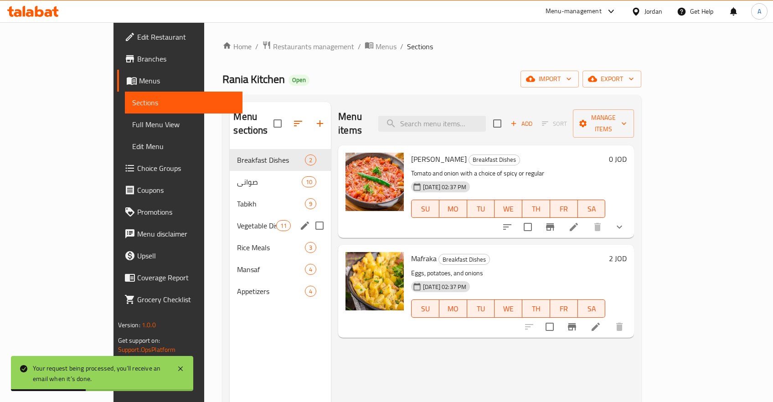
scroll to position [48, 0]
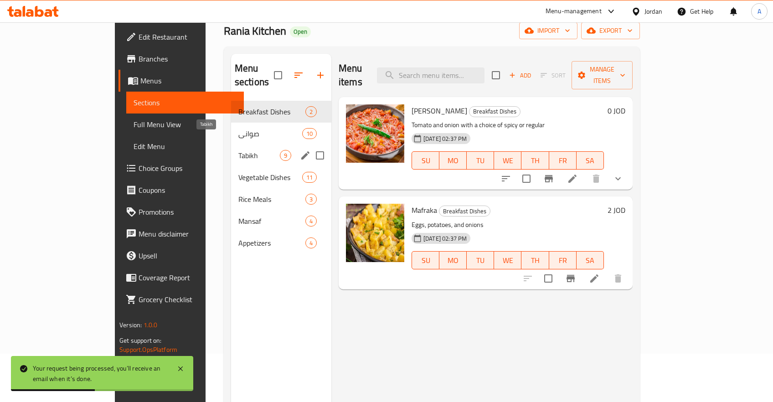
click at [239, 150] on span "Tabikh" at bounding box center [260, 155] width 42 height 11
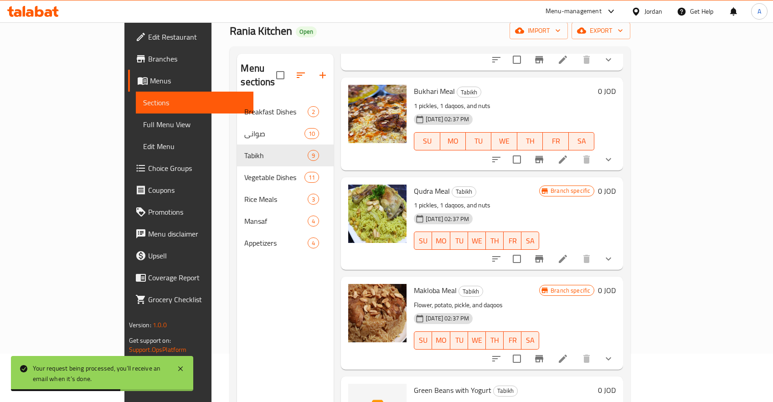
scroll to position [127, 0]
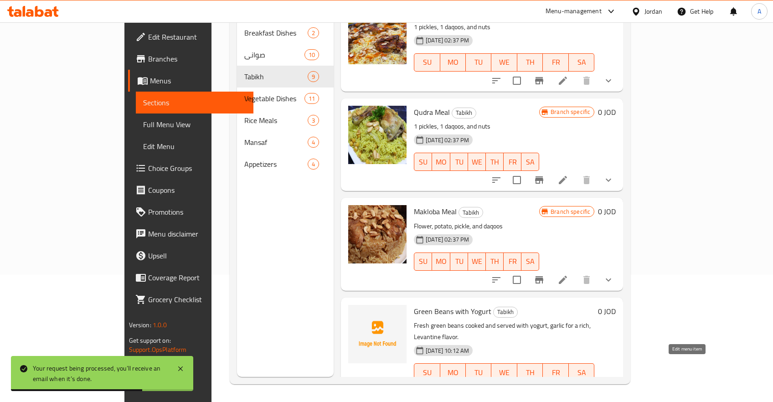
click at [569, 385] on icon at bounding box center [563, 390] width 11 height 11
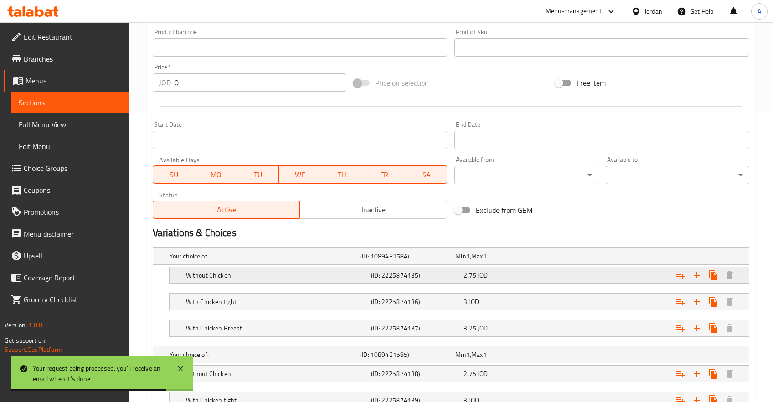
scroll to position [386, 0]
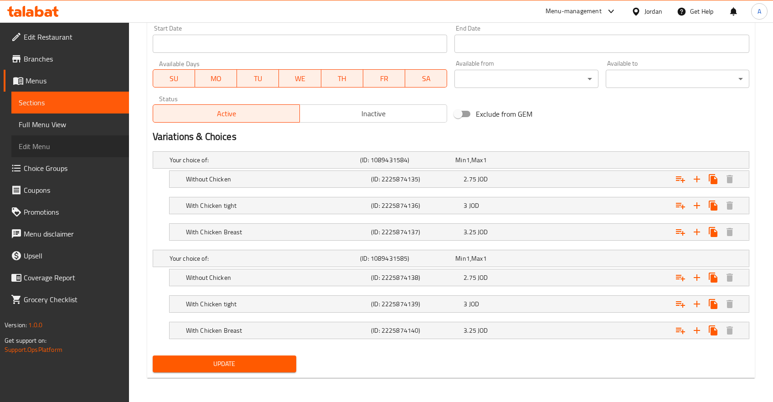
click at [54, 146] on span "Edit Menu" at bounding box center [70, 146] width 103 height 11
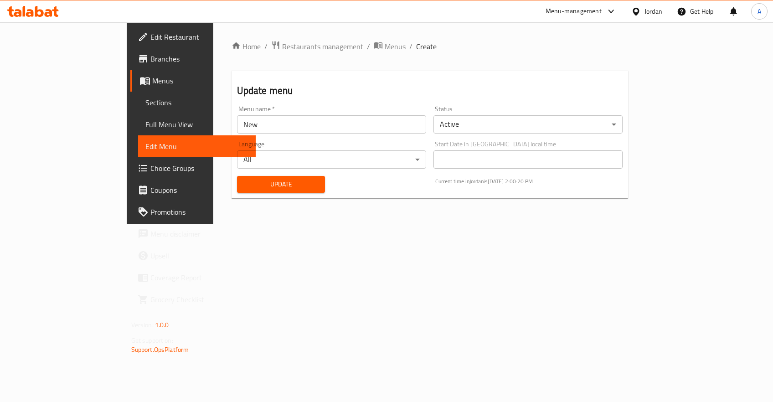
click at [151, 167] on span "Choice Groups" at bounding box center [200, 168] width 98 height 11
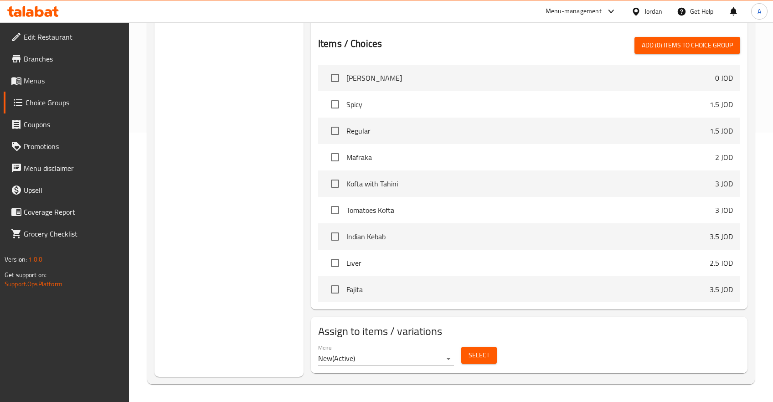
scroll to position [363, 0]
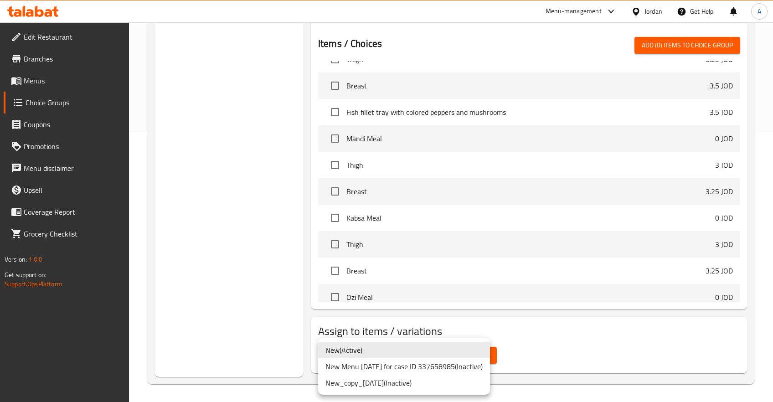
click at [641, 356] on div at bounding box center [386, 201] width 773 height 402
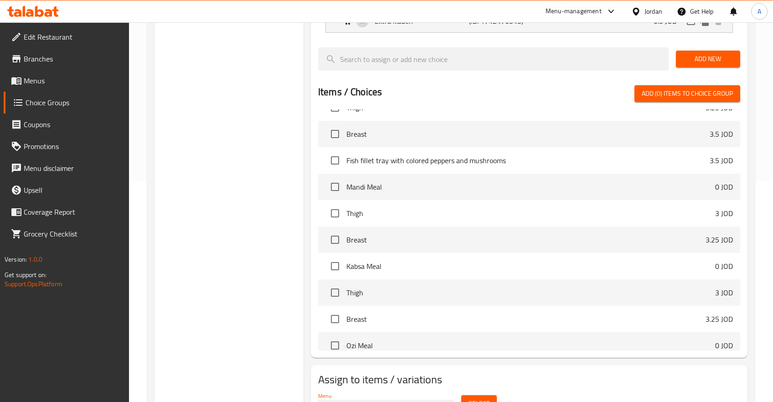
scroll to position [270, 0]
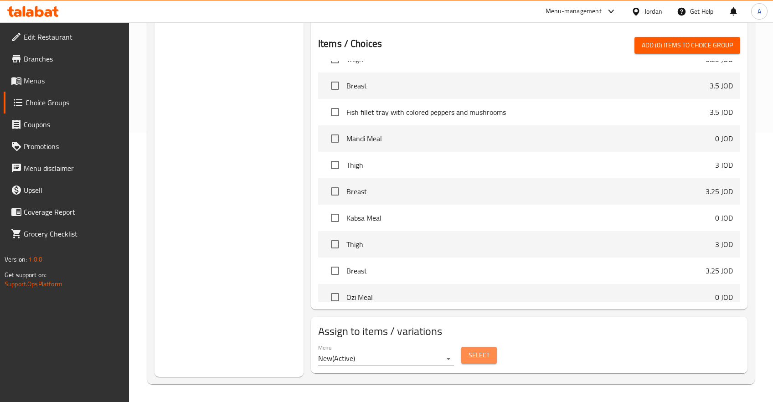
click at [478, 360] on span "Select" at bounding box center [479, 355] width 21 height 11
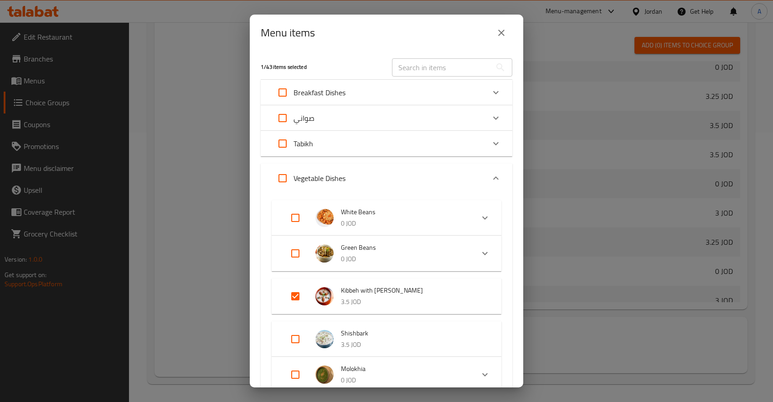
click at [284, 140] on input "Expand" at bounding box center [283, 144] width 22 height 22
checkbox input "false"
checkbox input "true"
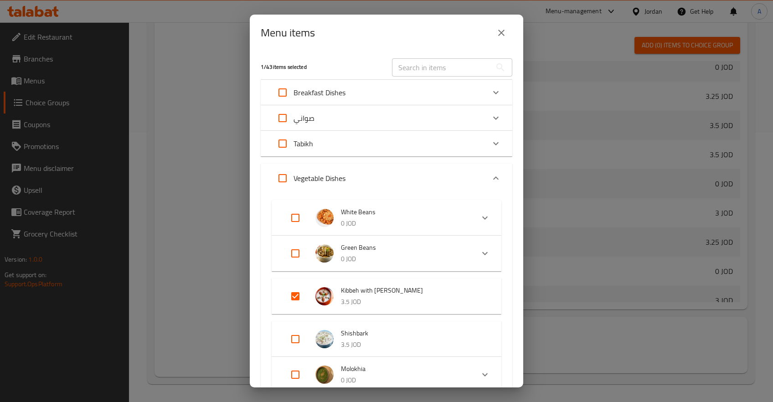
checkbox input "true"
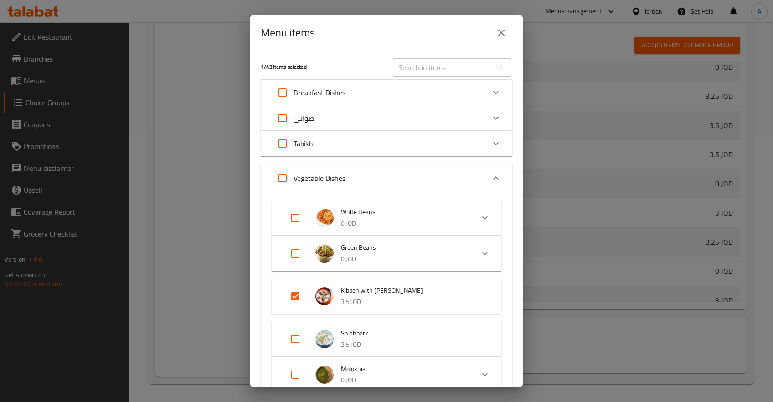
checkbox input "true"
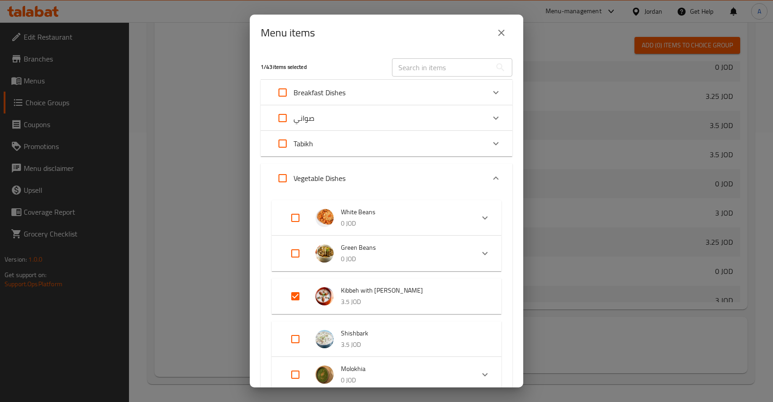
checkbox input "true"
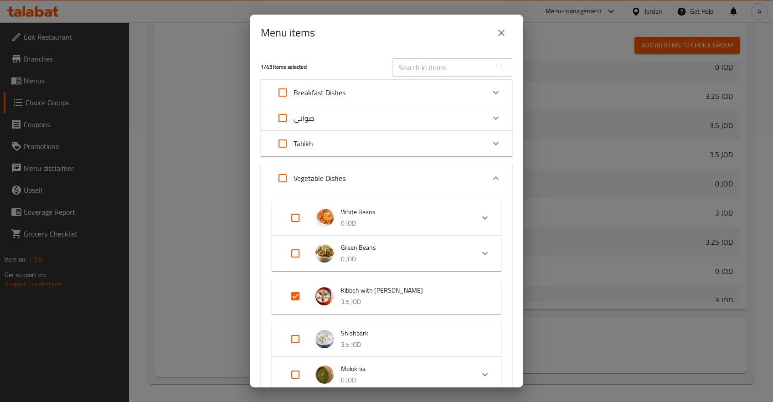
checkbox input "true"
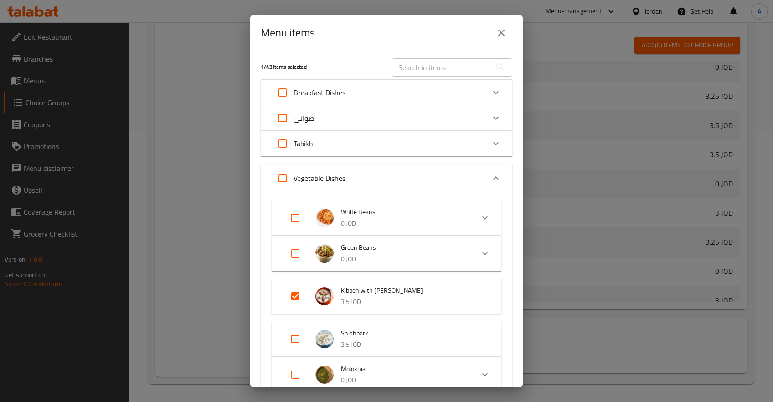
checkbox input "true"
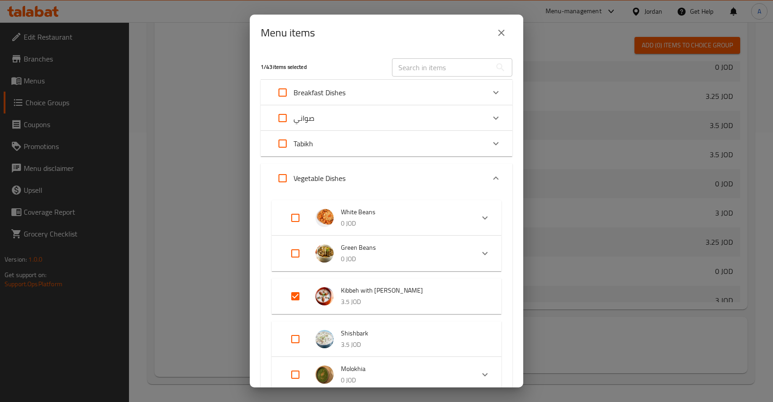
checkbox input "true"
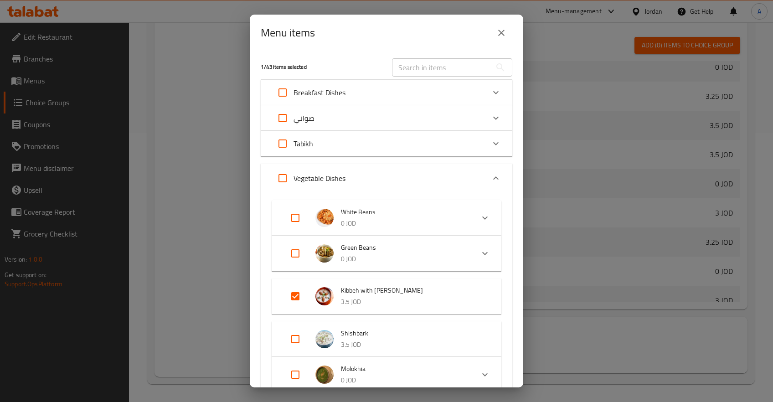
checkbox input "true"
click at [325, 144] on div "Tabikh" at bounding box center [378, 144] width 213 height 22
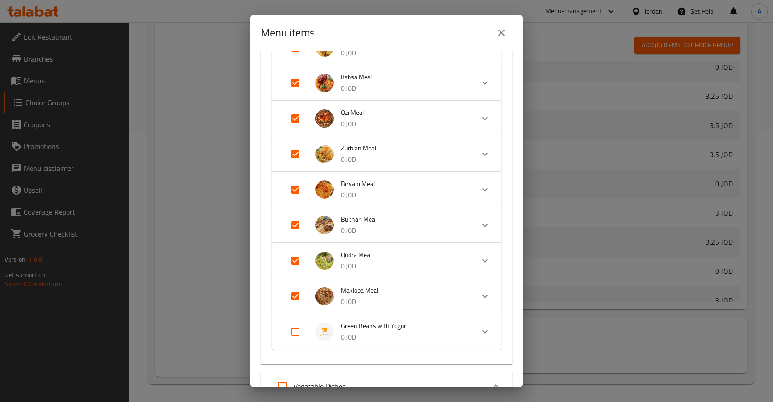
scroll to position [0, 0]
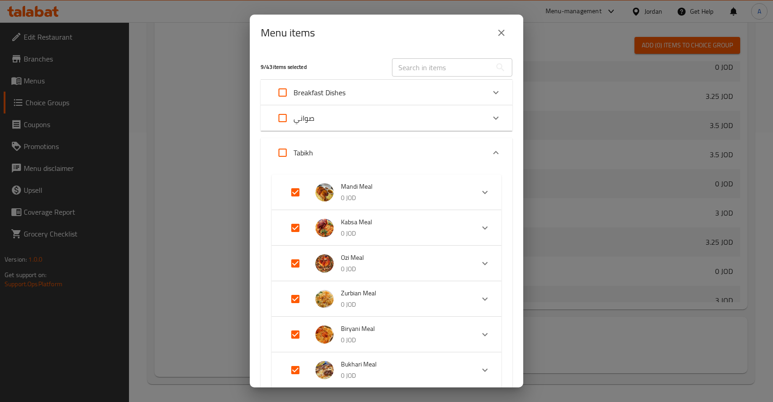
click at [283, 155] on input "Expand" at bounding box center [283, 153] width 22 height 22
checkbox input "false"
click at [300, 192] on input "Expand" at bounding box center [296, 193] width 22 height 22
checkbox input "false"
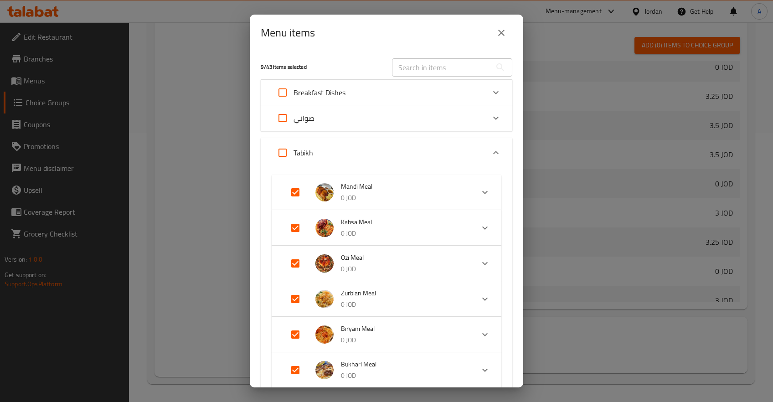
checkbox input "false"
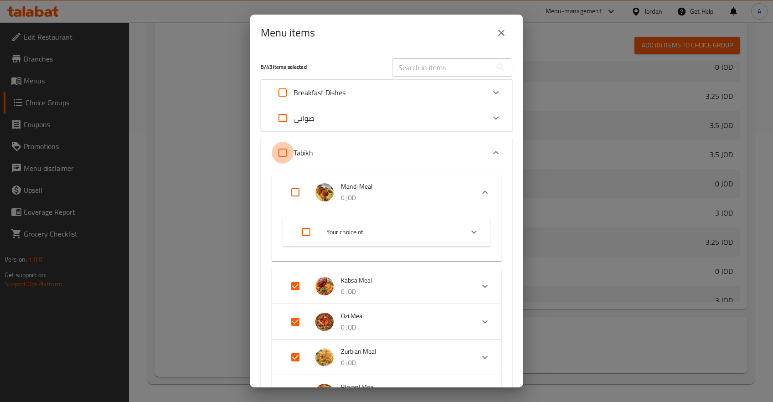
click at [279, 145] on input "Expand" at bounding box center [283, 153] width 22 height 22
checkbox input "false"
checkbox input "true"
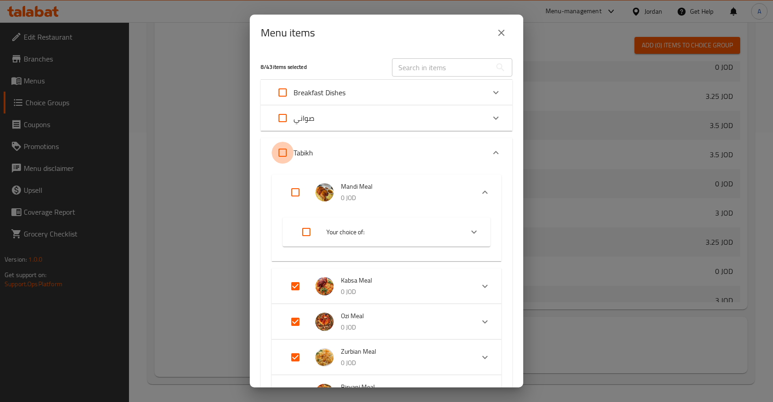
checkbox input "true"
click at [279, 151] on input "Expand" at bounding box center [283, 153] width 22 height 22
click at [286, 154] on input "Expand" at bounding box center [283, 153] width 22 height 22
checkbox input "false"
click at [393, 191] on span "Mandi Meal" at bounding box center [404, 186] width 126 height 11
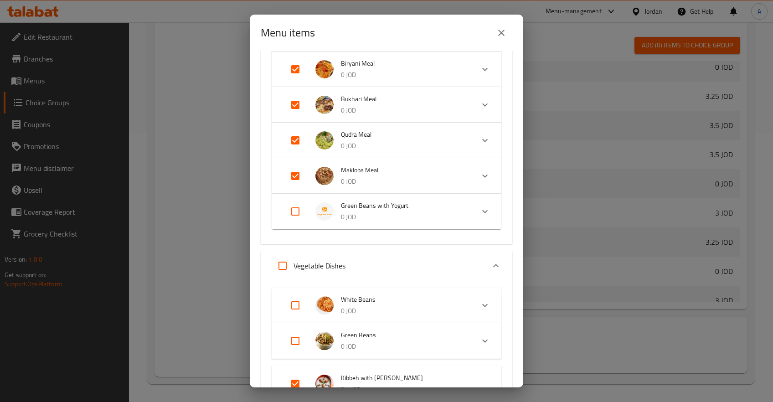
scroll to position [290, 0]
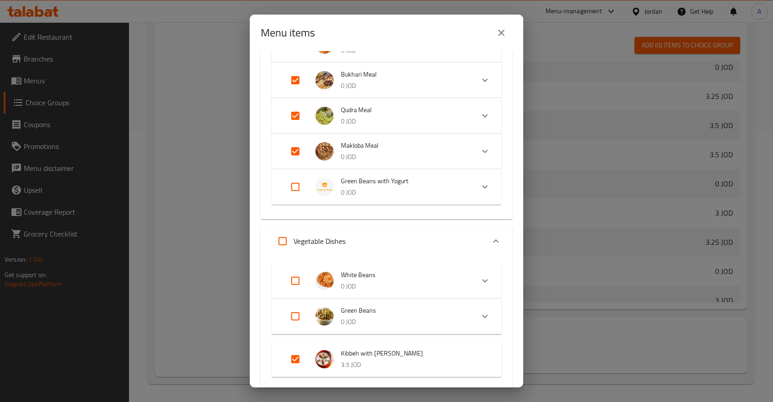
click at [297, 182] on input "Expand" at bounding box center [296, 187] width 22 height 22
checkbox input "false"
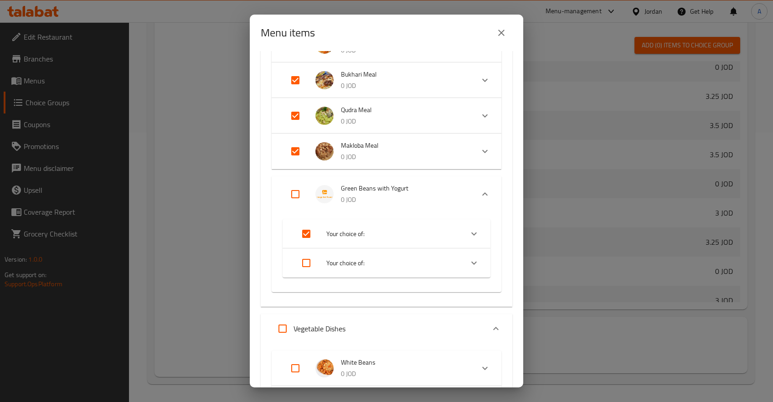
click at [309, 264] on input "Expand" at bounding box center [307, 263] width 22 height 22
checkbox input "true"
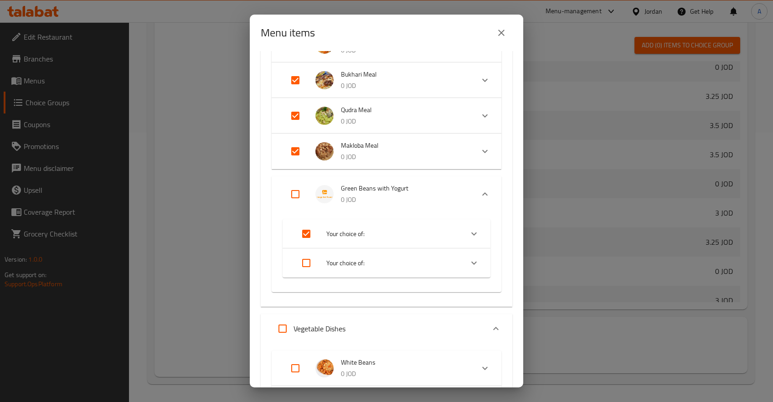
checkbox input "true"
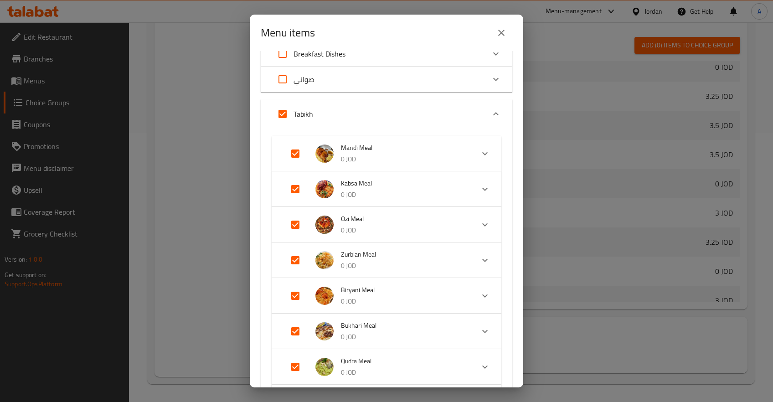
scroll to position [0, 0]
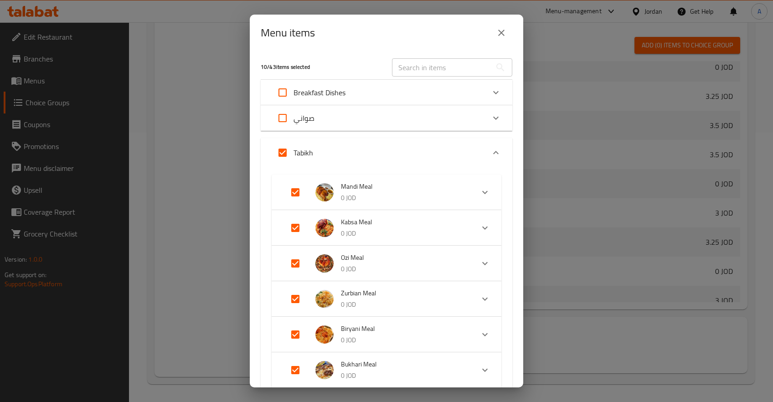
click at [279, 148] on input "Expand" at bounding box center [283, 153] width 22 height 22
checkbox input "false"
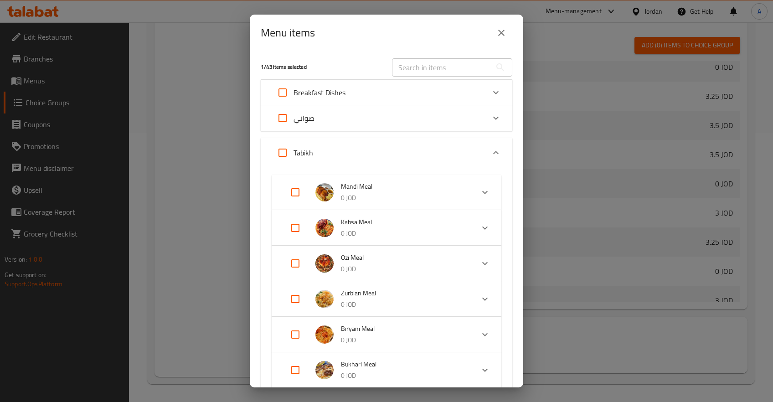
checkbox input "false"
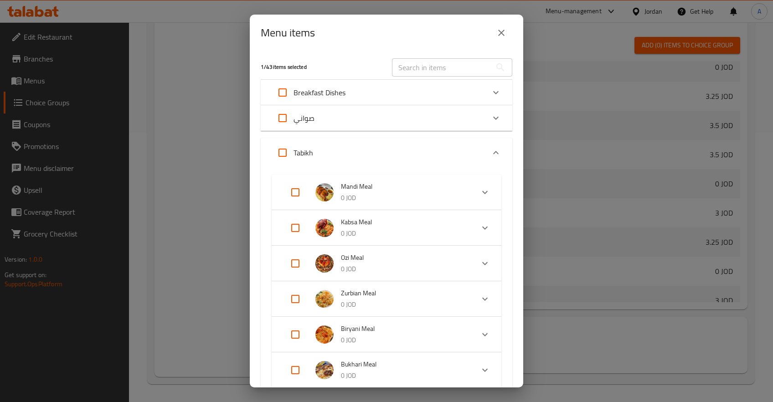
checkbox input "false"
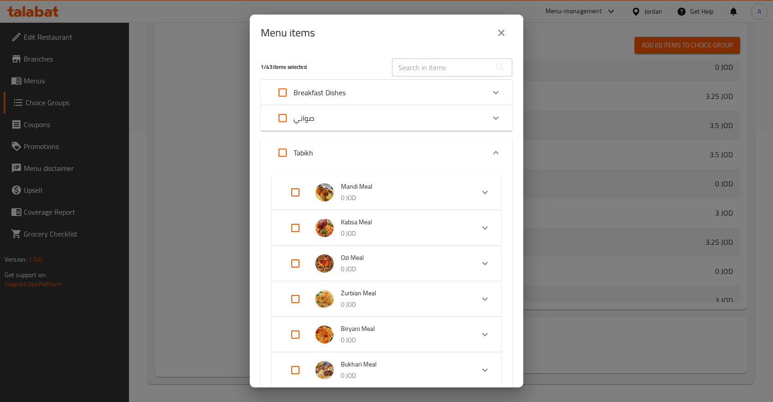
checkbox input "false"
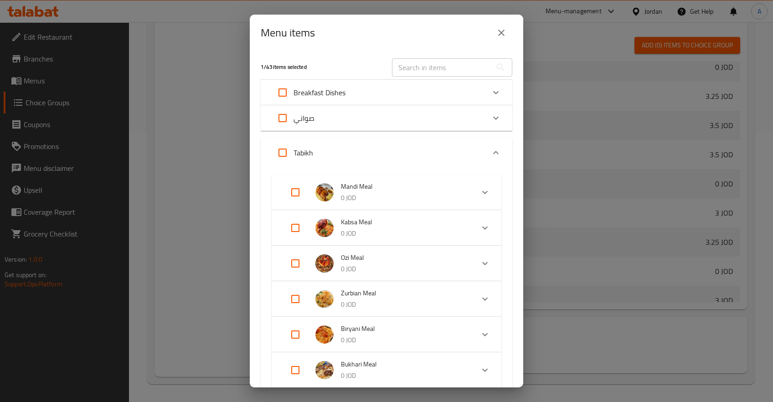
checkbox input "false"
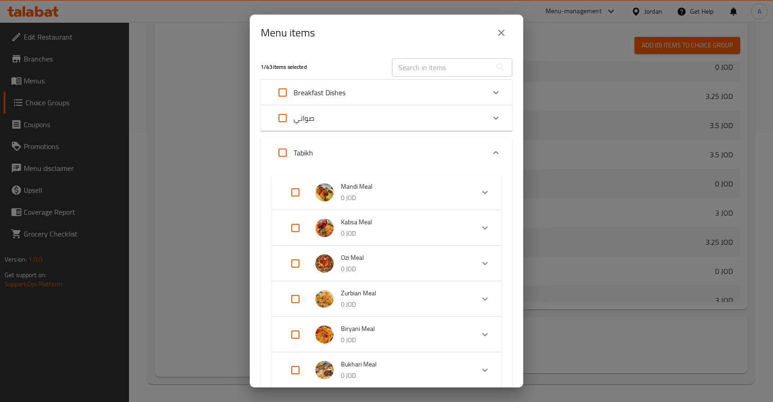
checkbox input "false"
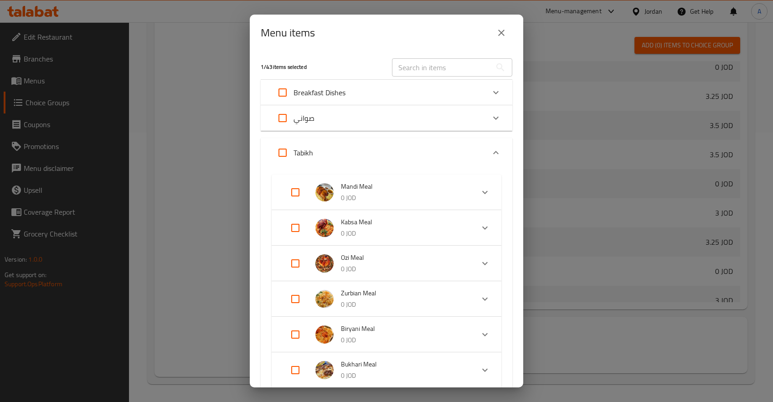
checkbox input "false"
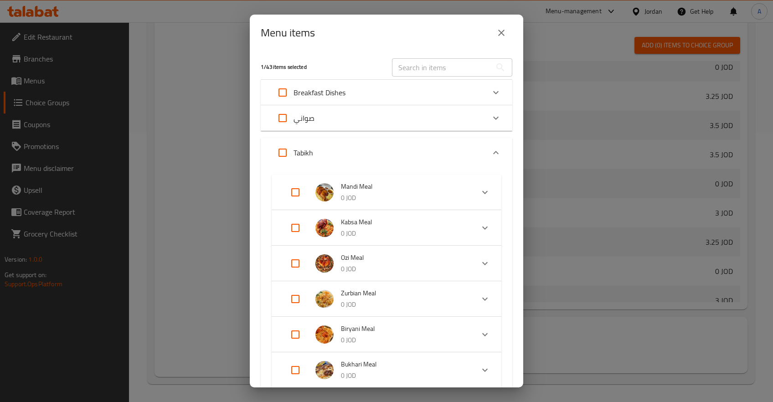
checkbox input "false"
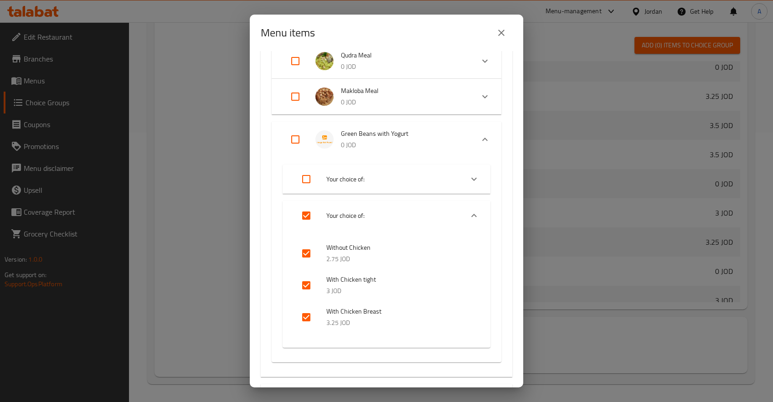
scroll to position [290, 0]
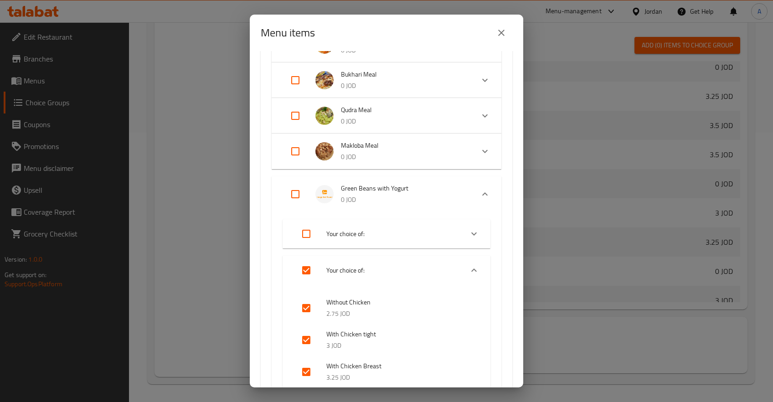
click at [303, 234] on input "Expand" at bounding box center [307, 234] width 22 height 22
checkbox input "true"
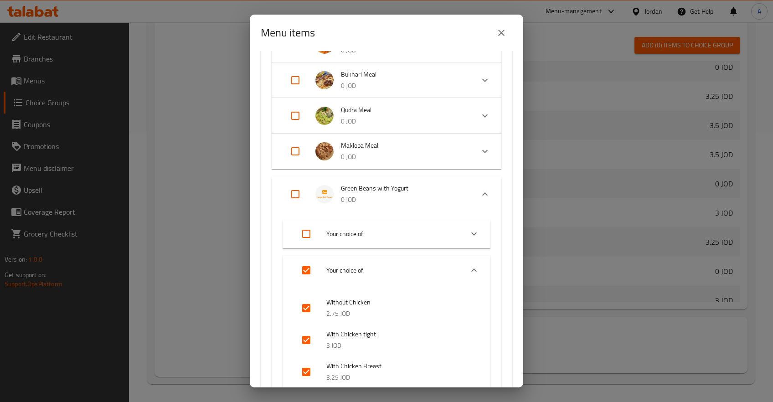
checkbox input "true"
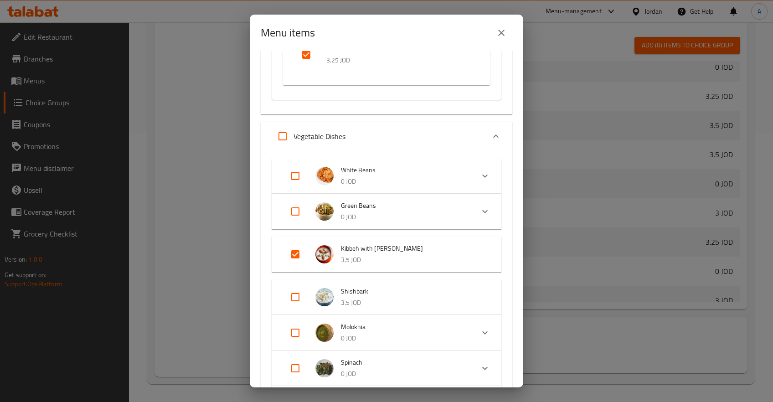
scroll to position [870, 0]
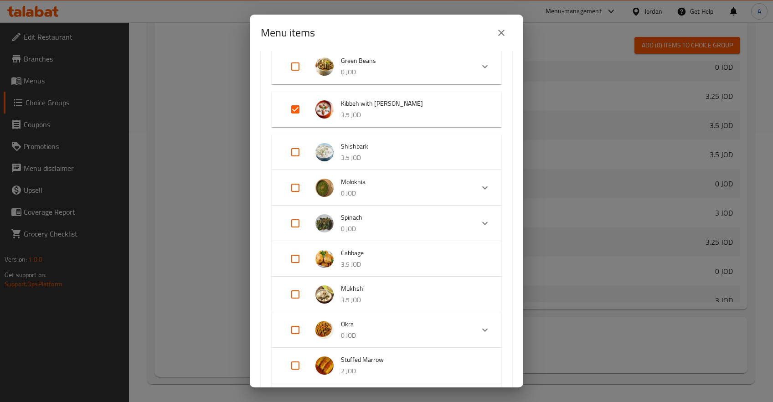
click at [304, 118] on input "Expand" at bounding box center [296, 110] width 22 height 22
checkbox input "false"
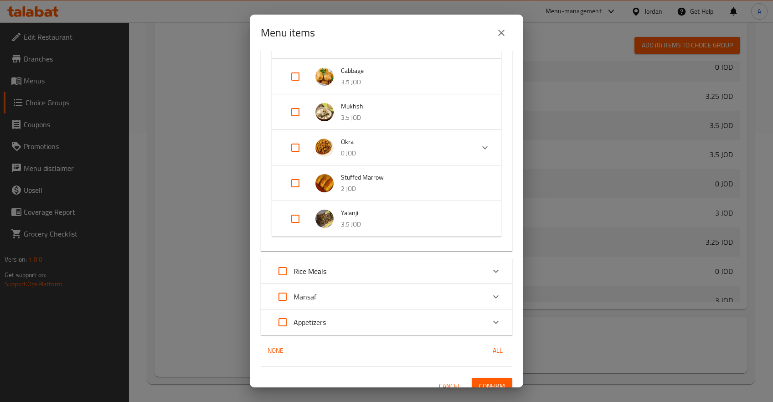
scroll to position [1048, 0]
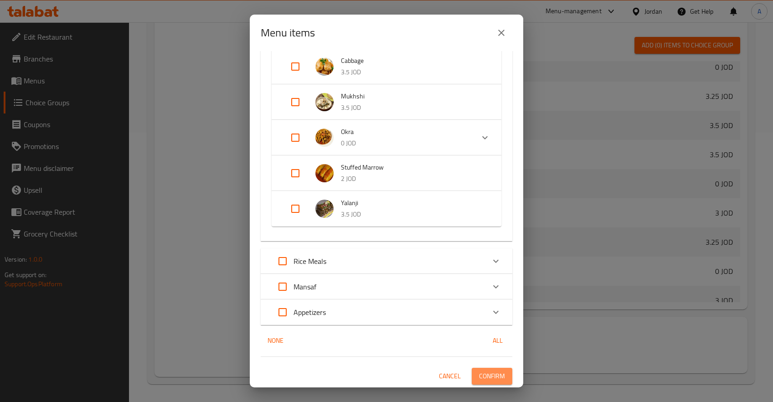
click at [498, 377] on span "Confirm" at bounding box center [492, 376] width 26 height 11
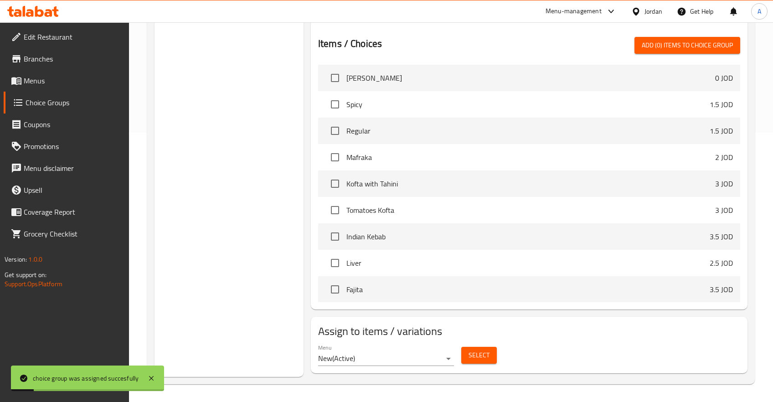
scroll to position [0, 0]
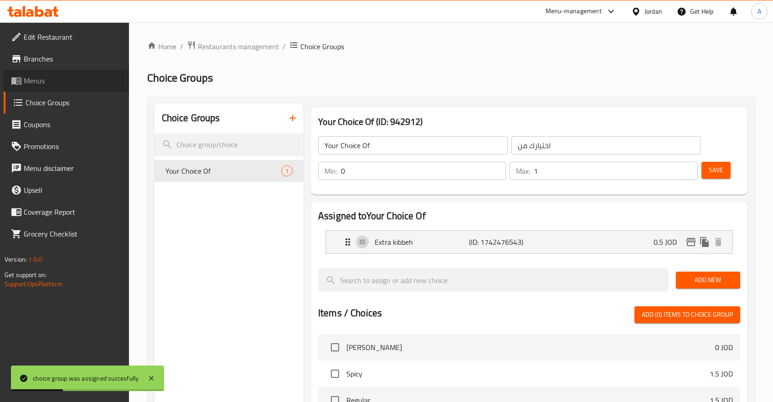
click at [36, 81] on span "Menus" at bounding box center [73, 80] width 98 height 11
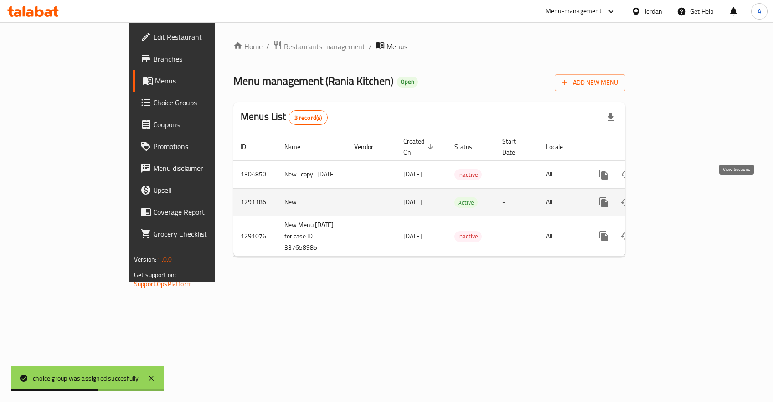
click at [675, 197] on icon "enhanced table" at bounding box center [669, 202] width 11 height 11
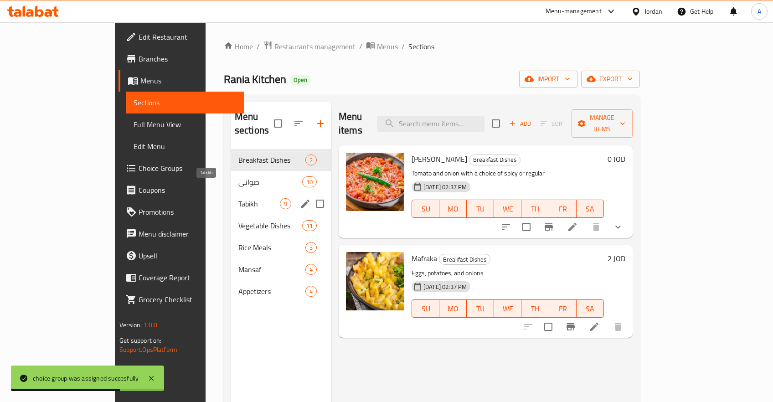
click at [239, 198] on span "Tabikh" at bounding box center [260, 203] width 42 height 11
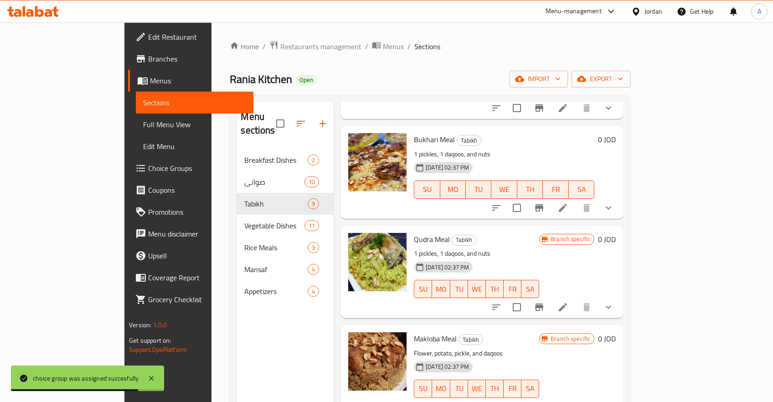
scroll to position [127, 0]
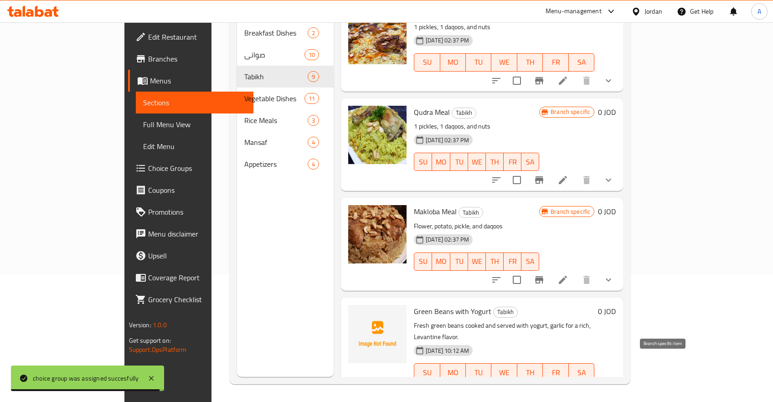
click at [544, 387] on icon "Branch-specific-item" at bounding box center [539, 390] width 8 height 7
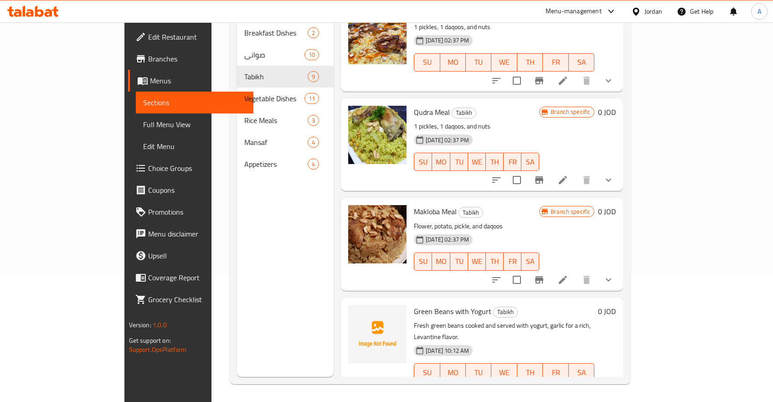
click at [569, 385] on icon at bounding box center [563, 390] width 11 height 11
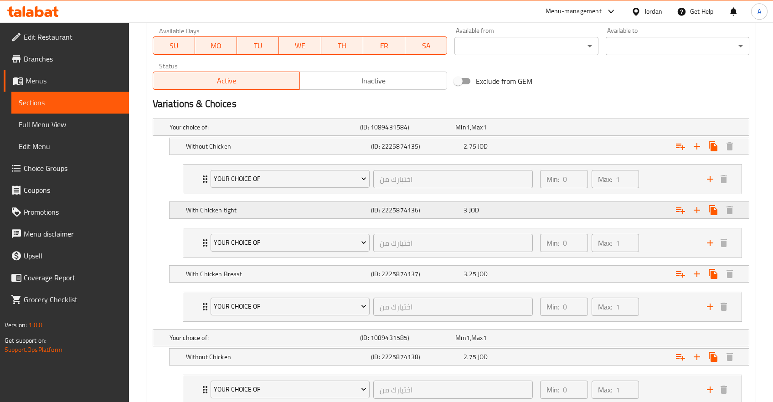
scroll to position [417, 0]
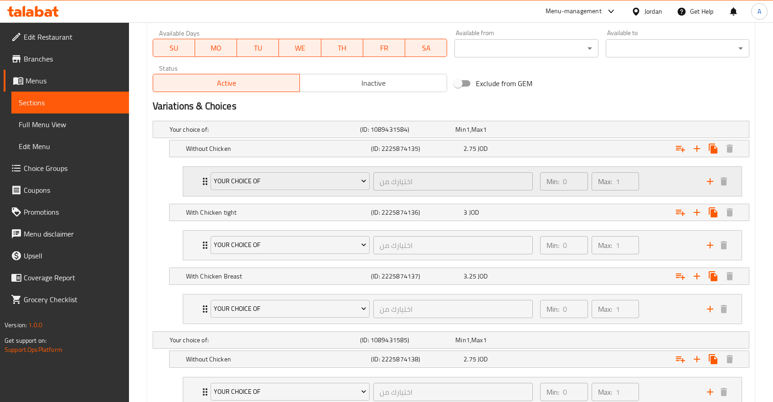
click at [728, 187] on div "Expand" at bounding box center [717, 182] width 27 height 14
click at [730, 188] on div "Your Choice Of اختيارك من ​ Min: 0 ​ Max: 1 ​" at bounding box center [465, 181] width 531 height 29
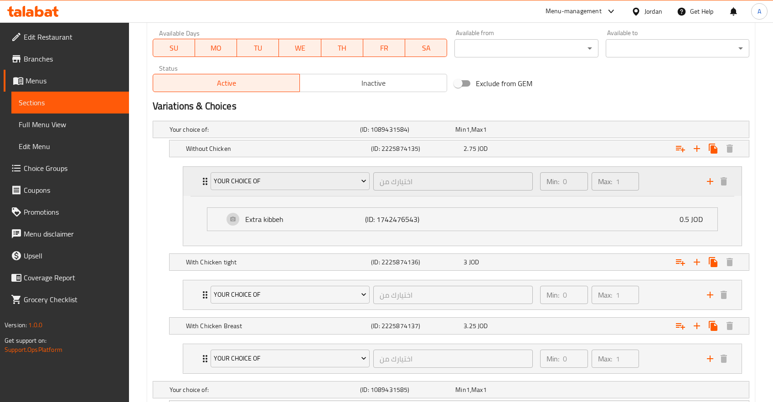
click at [730, 188] on div "Your Choice Of اختيارك من ​ Min: 0 ​ Max: 1 ​" at bounding box center [465, 181] width 531 height 29
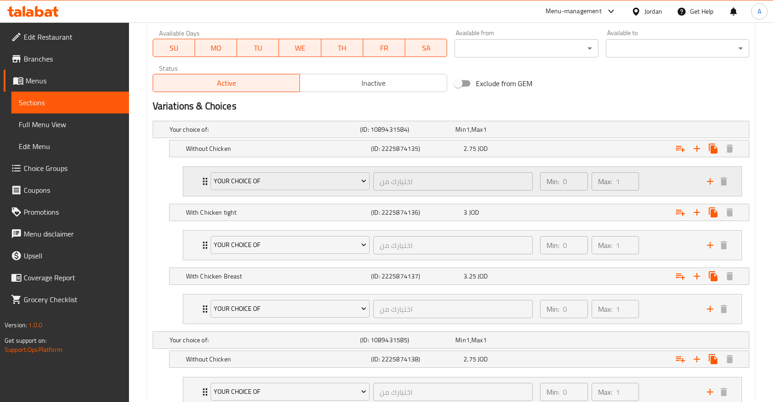
click at [735, 189] on div "Your Choice Of اختيارك من ​ Min: 0 ​ Max: 1 ​" at bounding box center [462, 181] width 559 height 29
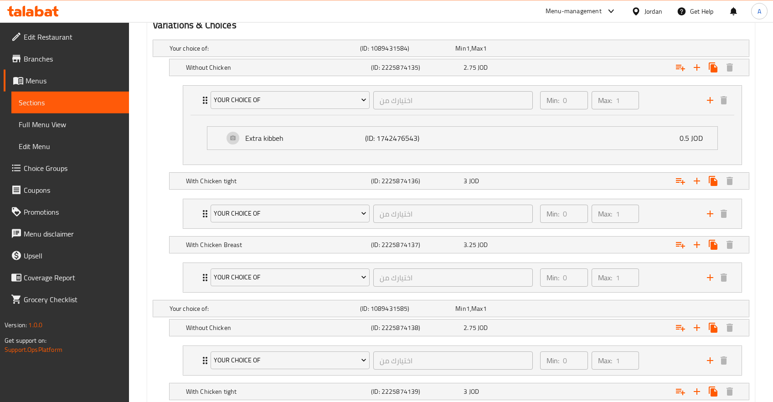
scroll to position [514, 0]
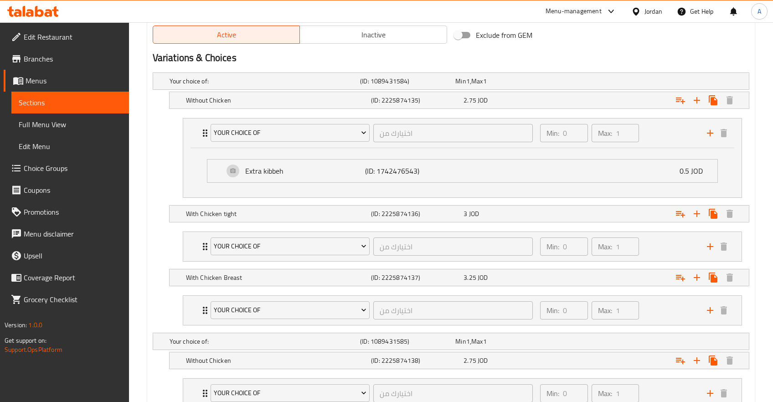
click at [42, 103] on span "Sections" at bounding box center [70, 102] width 103 height 11
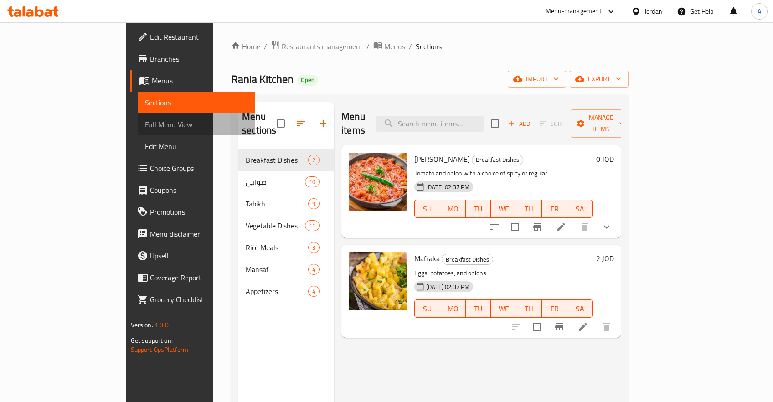
click at [145, 126] on span "Full Menu View" at bounding box center [196, 124] width 103 height 11
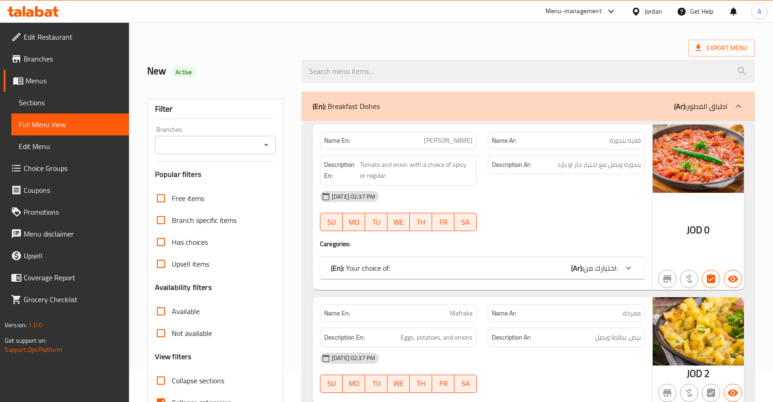
scroll to position [48, 0]
